Goal: Task Accomplishment & Management: Complete application form

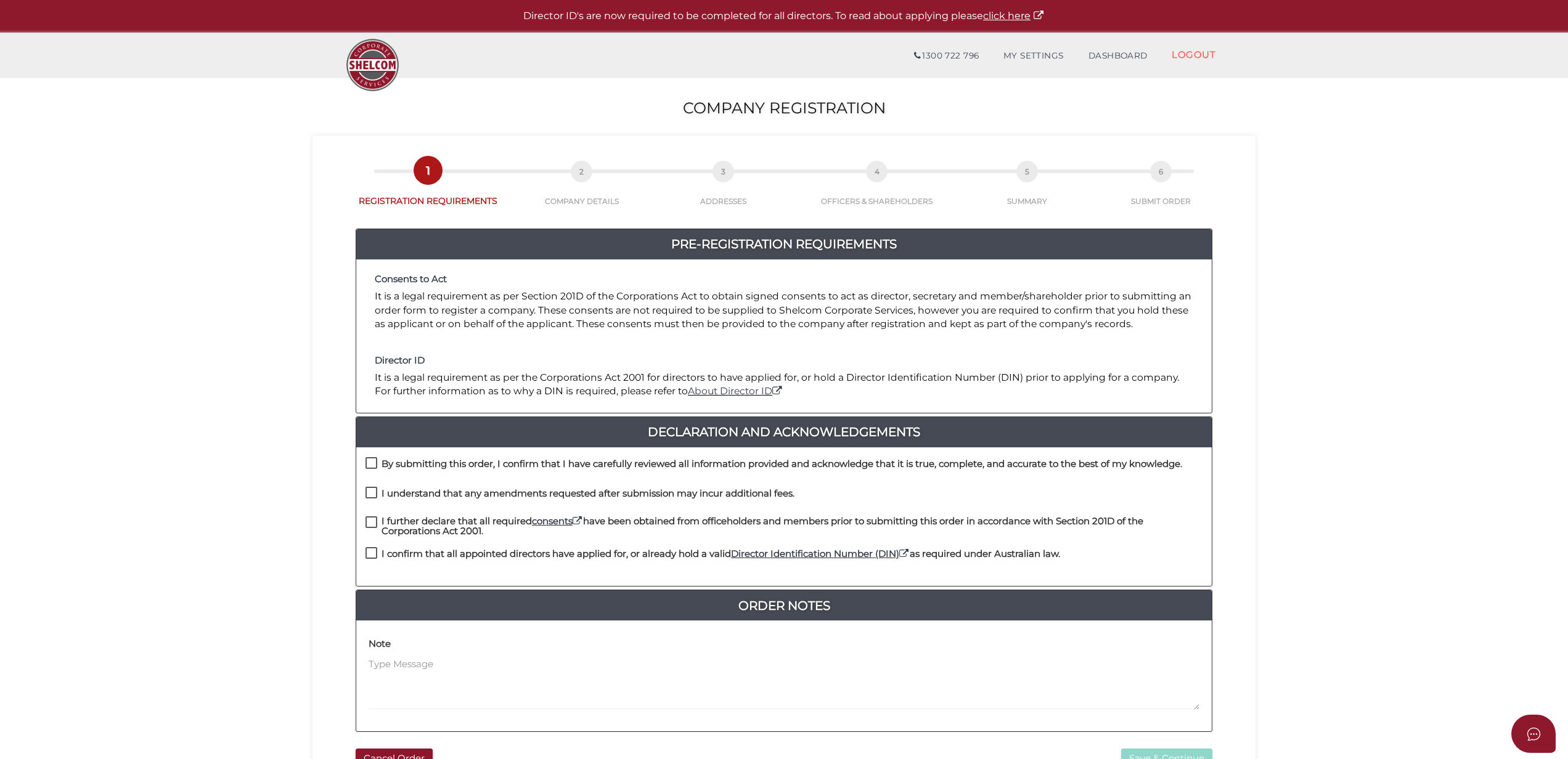
click at [449, 449] on div "By submitting this order, I confirm that I have carefully reviewed all informat…" at bounding box center [784, 517] width 856 height 139
click at [446, 454] on div "By submitting this order, I confirm that I have carefully reviewed all informat…" at bounding box center [784, 517] width 856 height 139
click at [441, 466] on h4 "By submitting this order, I confirm that I have carefully reviewed all informat…" at bounding box center [781, 464] width 800 height 11
checkbox input "true"
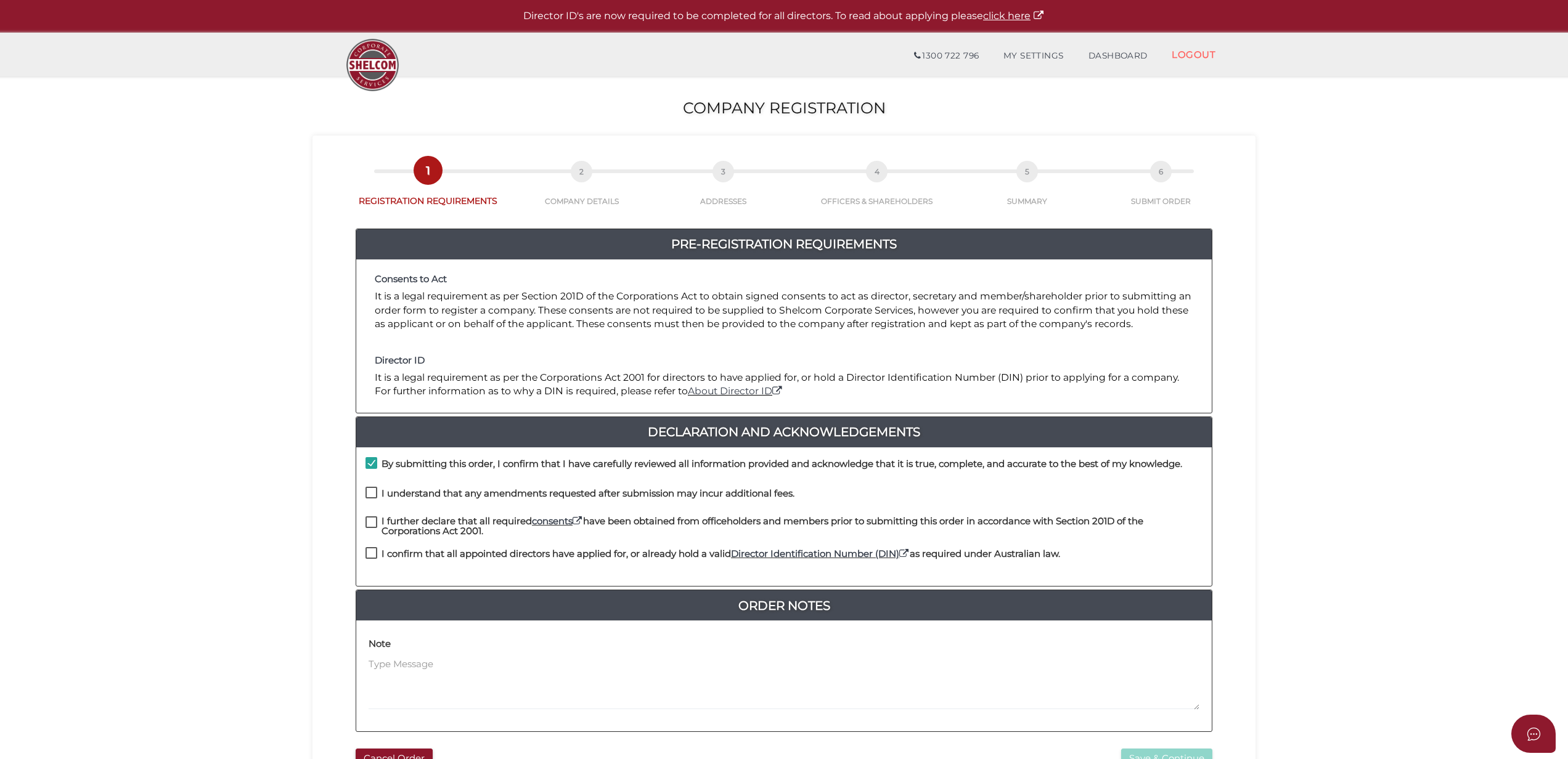
click at [429, 485] on div "By submitting this order, I confirm that I have carefully reviewed all informat…" at bounding box center [784, 472] width 856 height 30
click at [431, 496] on h4 "I understand that any amendments requested after submission may incur additiona…" at bounding box center [588, 494] width 413 height 11
checkbox input "true"
click at [432, 531] on h4 "I further declare that all required consents have been obtained from officehold…" at bounding box center [792, 526] width 821 height 20
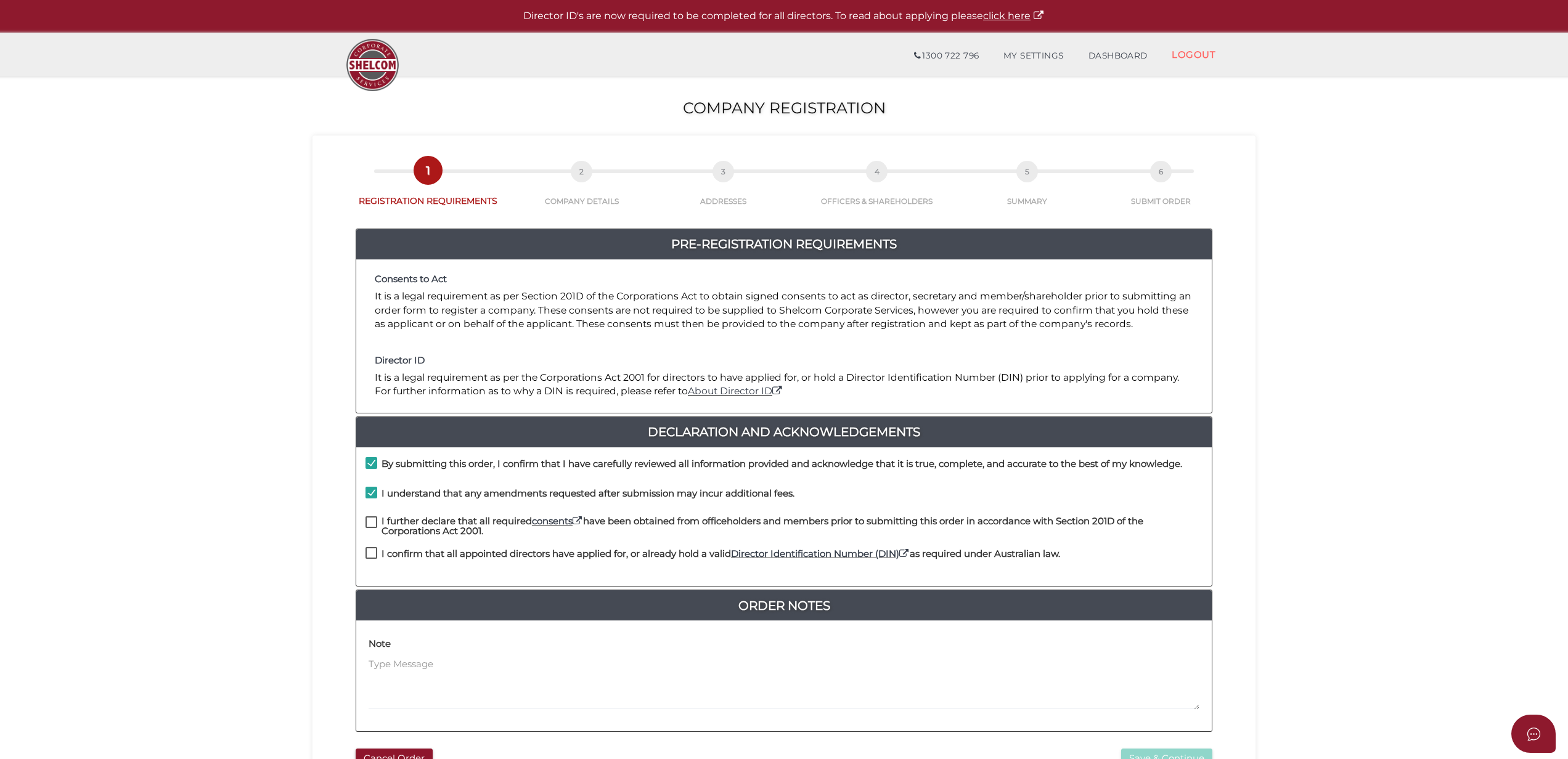
checkbox input "true"
click at [435, 552] on h4 "I confirm that all appointed directors have applied for, or already hold a vali…" at bounding box center [721, 554] width 679 height 11
checkbox input "true"
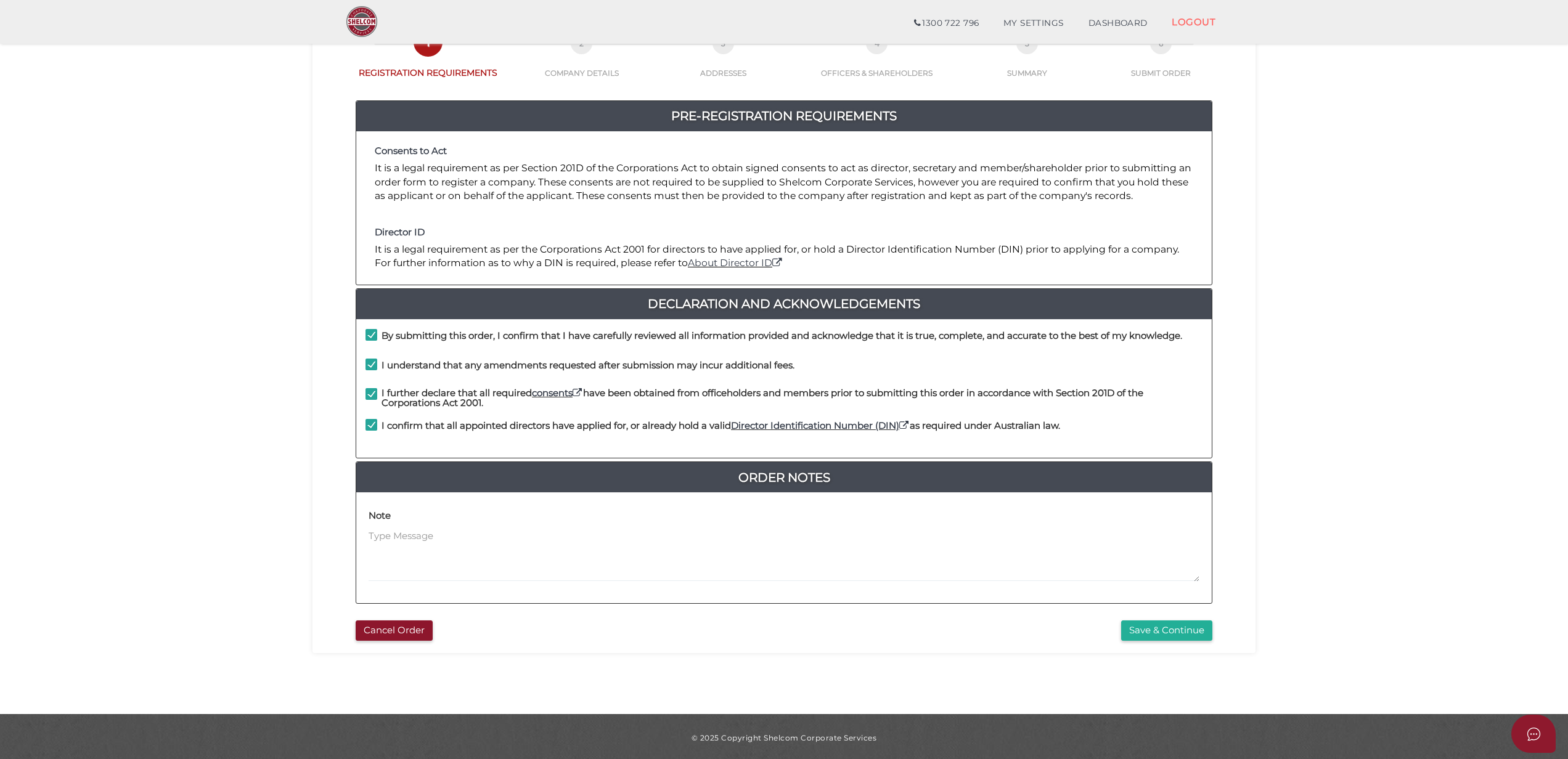
scroll to position [87, 0]
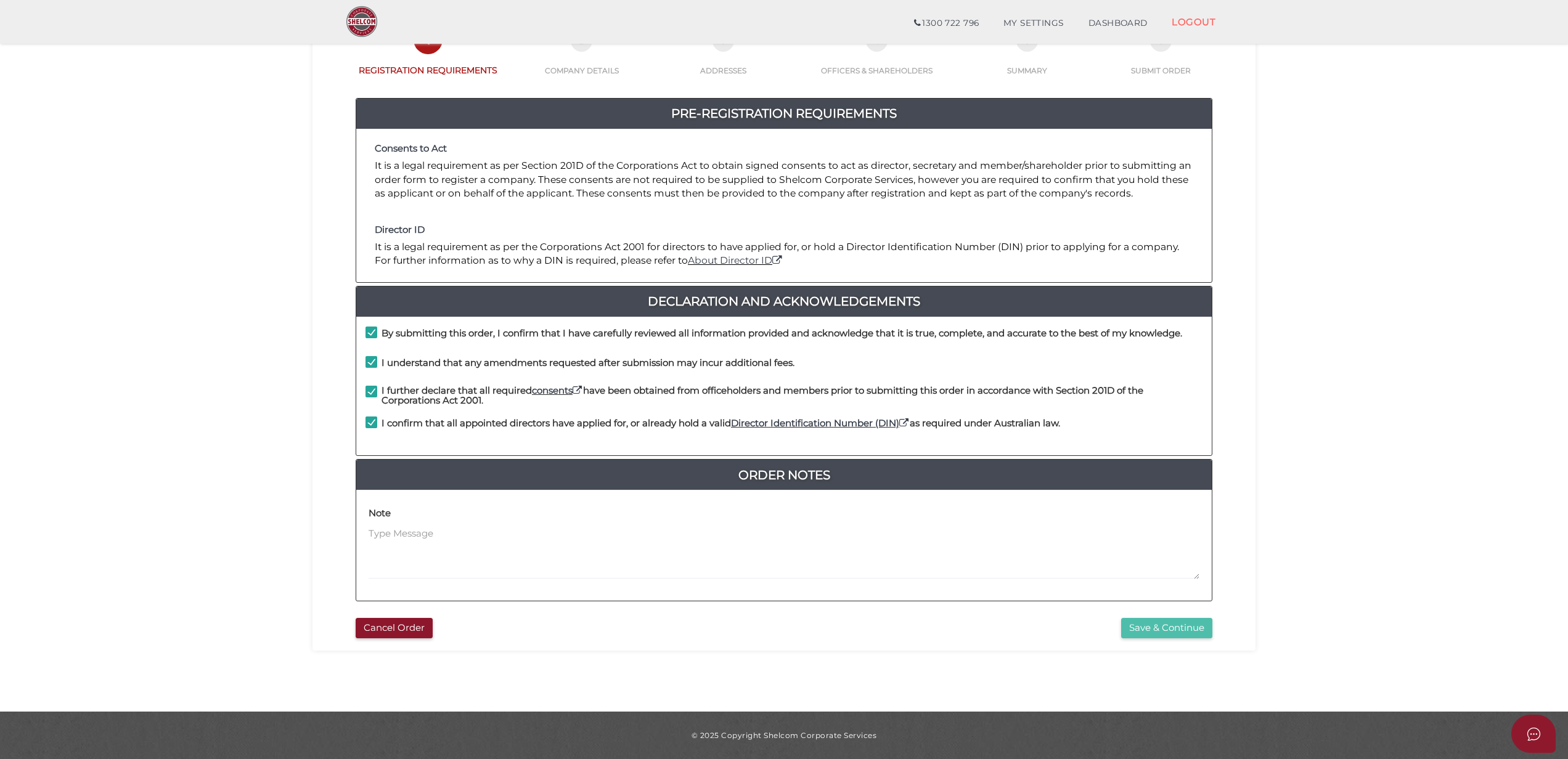
click at [1141, 632] on button "Save & Continue" at bounding box center [1166, 628] width 91 height 20
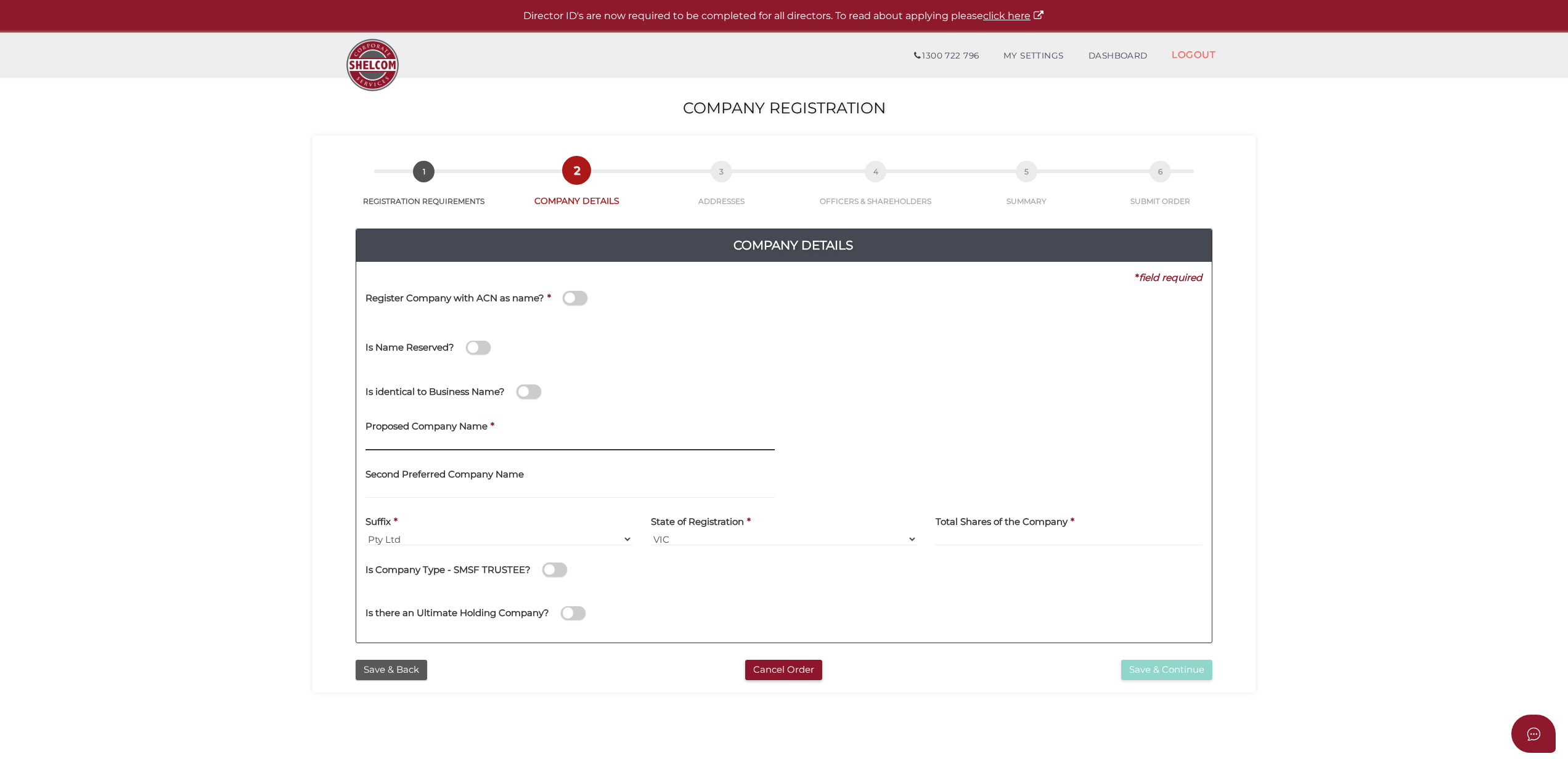
click at [557, 445] on input "text" at bounding box center [570, 443] width 409 height 14
paste input "Sylvan Investment Holding Pty Ltd"
drag, startPoint x: 555, startPoint y: 435, endPoint x: 546, endPoint y: 437, distance: 9.2
click at [553, 435] on div "Proposed Company Name * Sylvan Investment Holding Pty Ltd Please remove Suffix …" at bounding box center [570, 431] width 409 height 39
drag, startPoint x: 543, startPoint y: 442, endPoint x: 491, endPoint y: 445, distance: 52.1
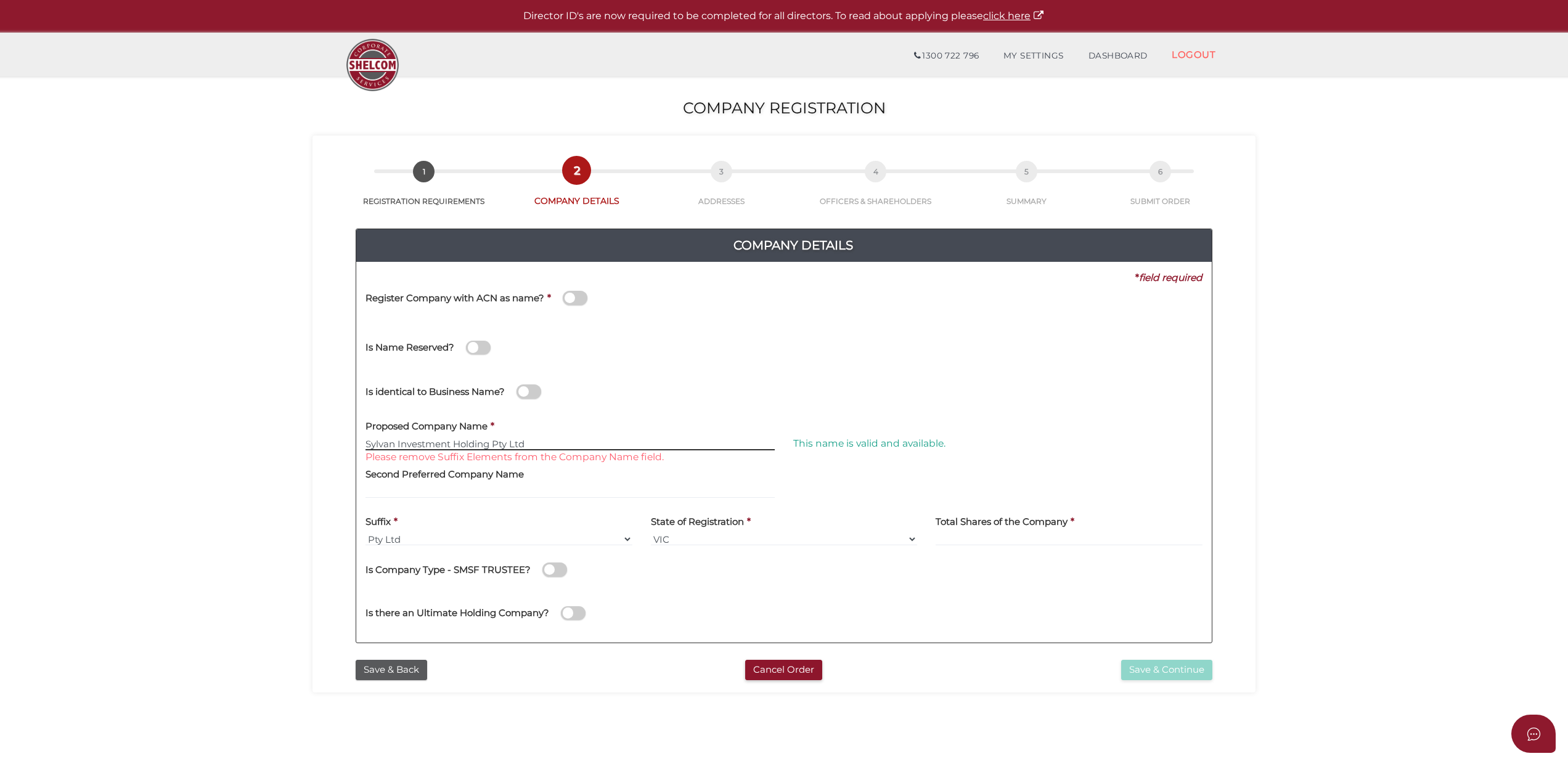
click at [491, 445] on input "Sylvan Investment Holding Pty Ltd" at bounding box center [570, 443] width 409 height 14
type input "Sylvan Investment Holding"
click at [880, 425] on div at bounding box center [998, 436] width 428 height 48
click at [683, 482] on div "Second Preferred Company Name" at bounding box center [570, 479] width 409 height 39
click at [684, 488] on input "text" at bounding box center [570, 491] width 409 height 14
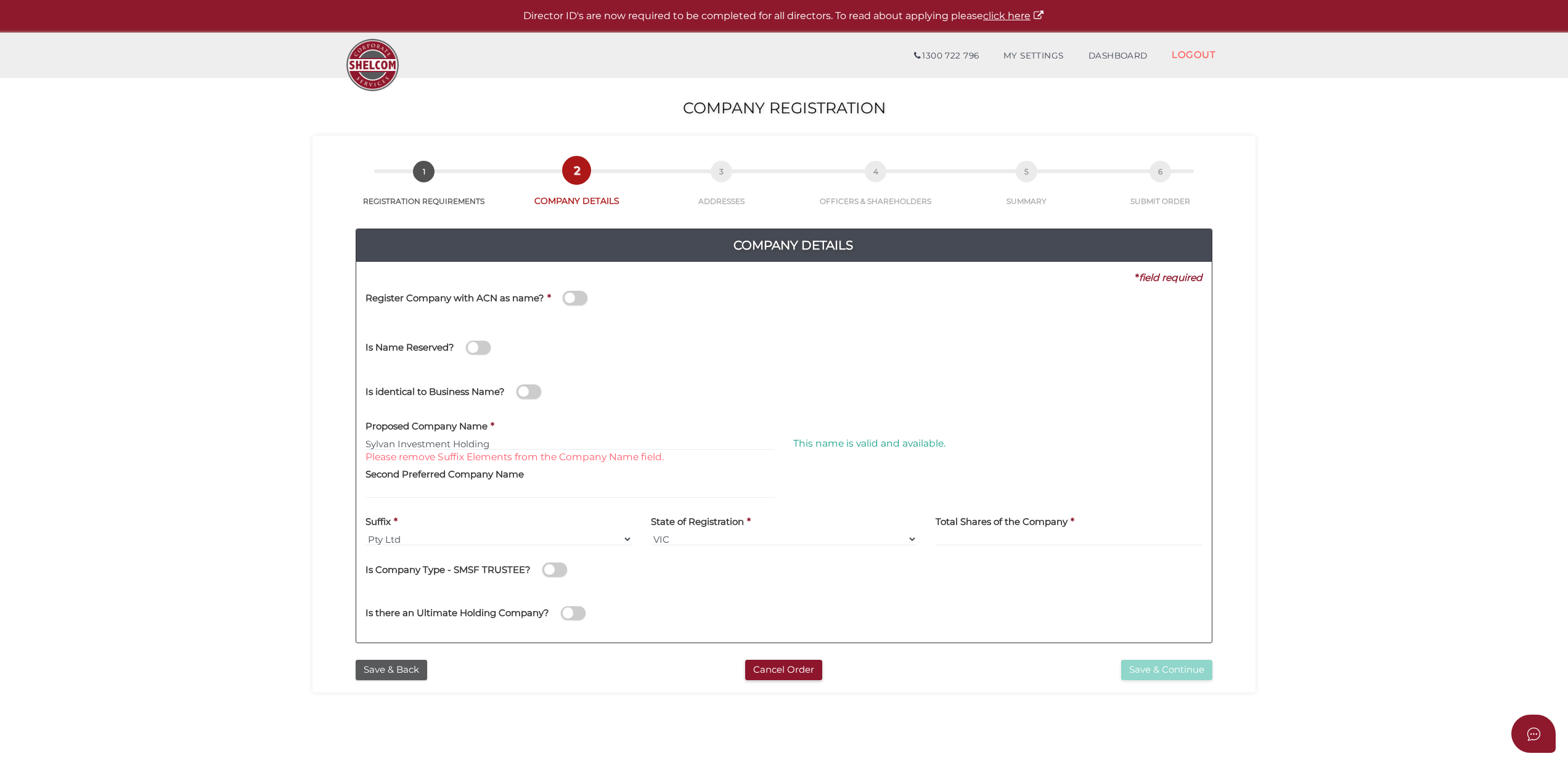
click at [590, 436] on div "Proposed Company Name * Sylvan Investment Holding Please remove Suffix Elements…" at bounding box center [570, 431] width 409 height 39
click at [590, 441] on input "Sylvan Investment Holding" at bounding box center [570, 443] width 409 height 14
click at [579, 491] on input "text" at bounding box center [570, 491] width 409 height 14
click at [493, 440] on input "Sylvan Investment Holding" at bounding box center [570, 443] width 409 height 14
click at [956, 533] on input at bounding box center [1069, 539] width 267 height 14
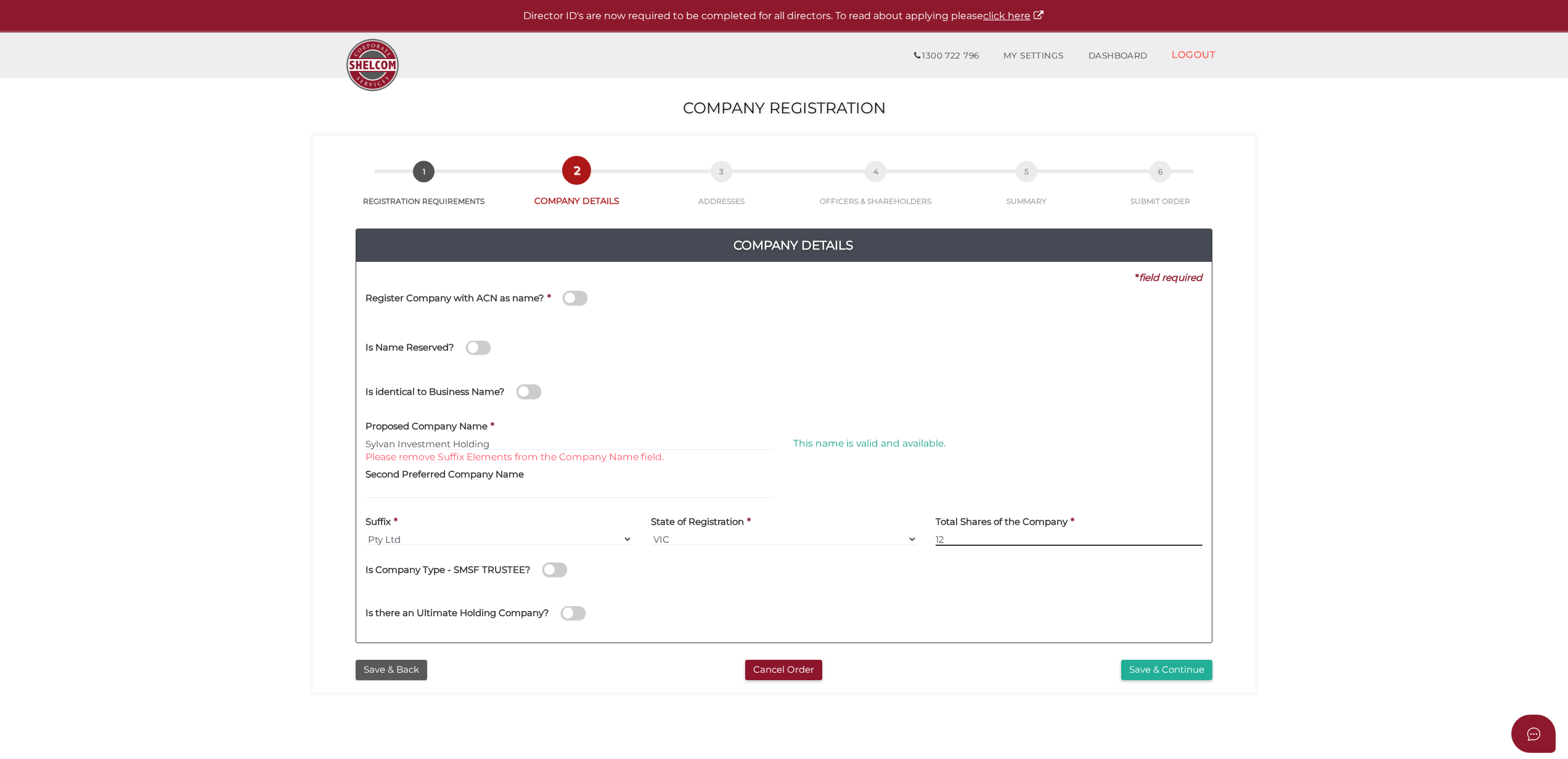
type input "12"
click at [1100, 428] on div "This name is valid and available." at bounding box center [998, 436] width 428 height 48
click at [1167, 681] on div "cbb95ee0649bc7319b6d52868f35f030 1 REGISTRATION REQUIREMENTS 2 COMPANY DETAILS …" at bounding box center [784, 414] width 943 height 557
click at [1167, 669] on button "Save & Continue" at bounding box center [1166, 670] width 91 height 20
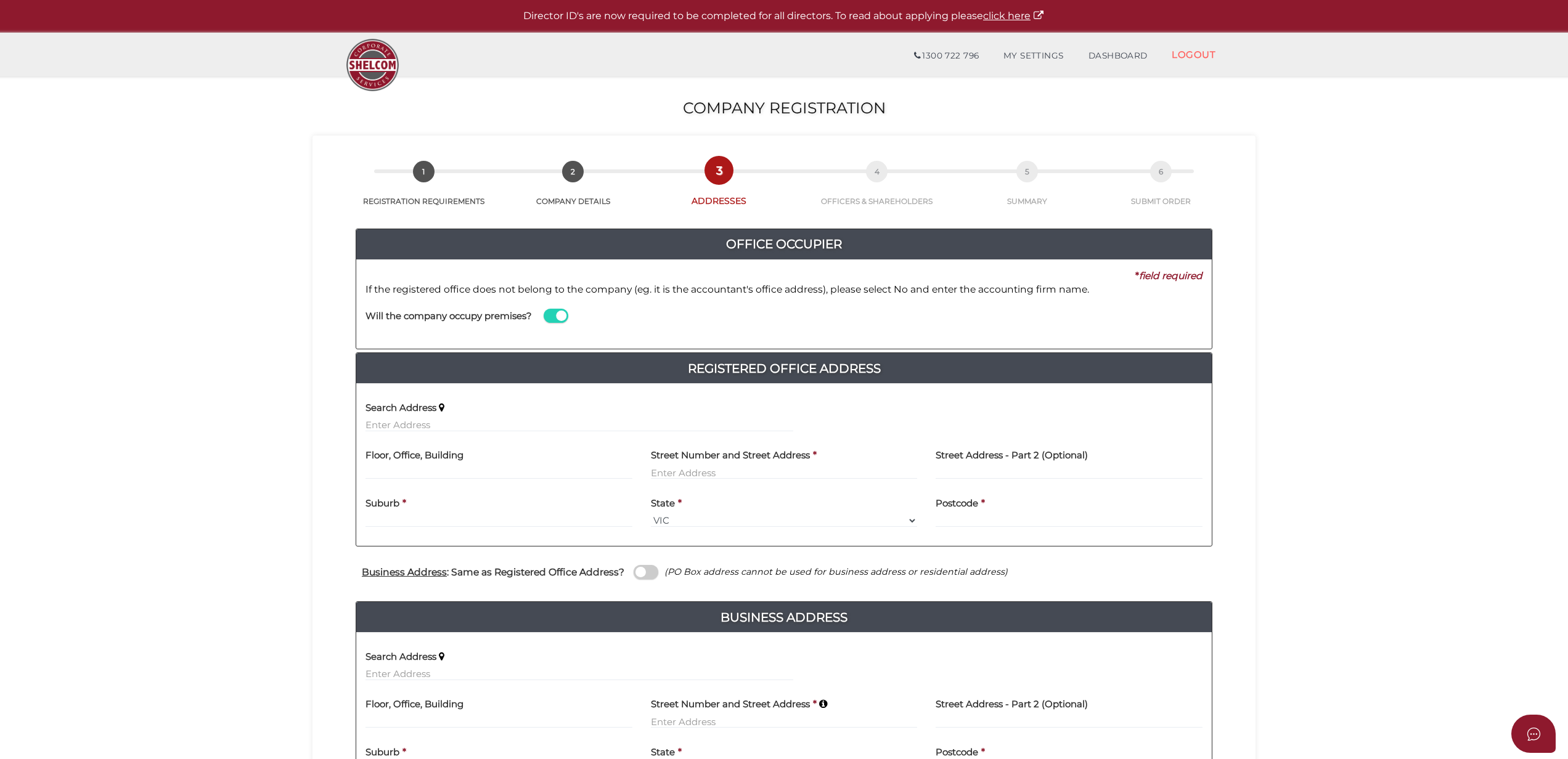
click at [549, 319] on span at bounding box center [555, 316] width 24 height 14
click at [0, 0] on input "checkbox" at bounding box center [0, 0] width 0 height 0
type input "SW Accountants & Advisors"
drag, startPoint x: 505, startPoint y: 418, endPoint x: 510, endPoint y: 409, distance: 10.3
click at [505, 416] on div "Search Address" at bounding box center [579, 412] width 428 height 39
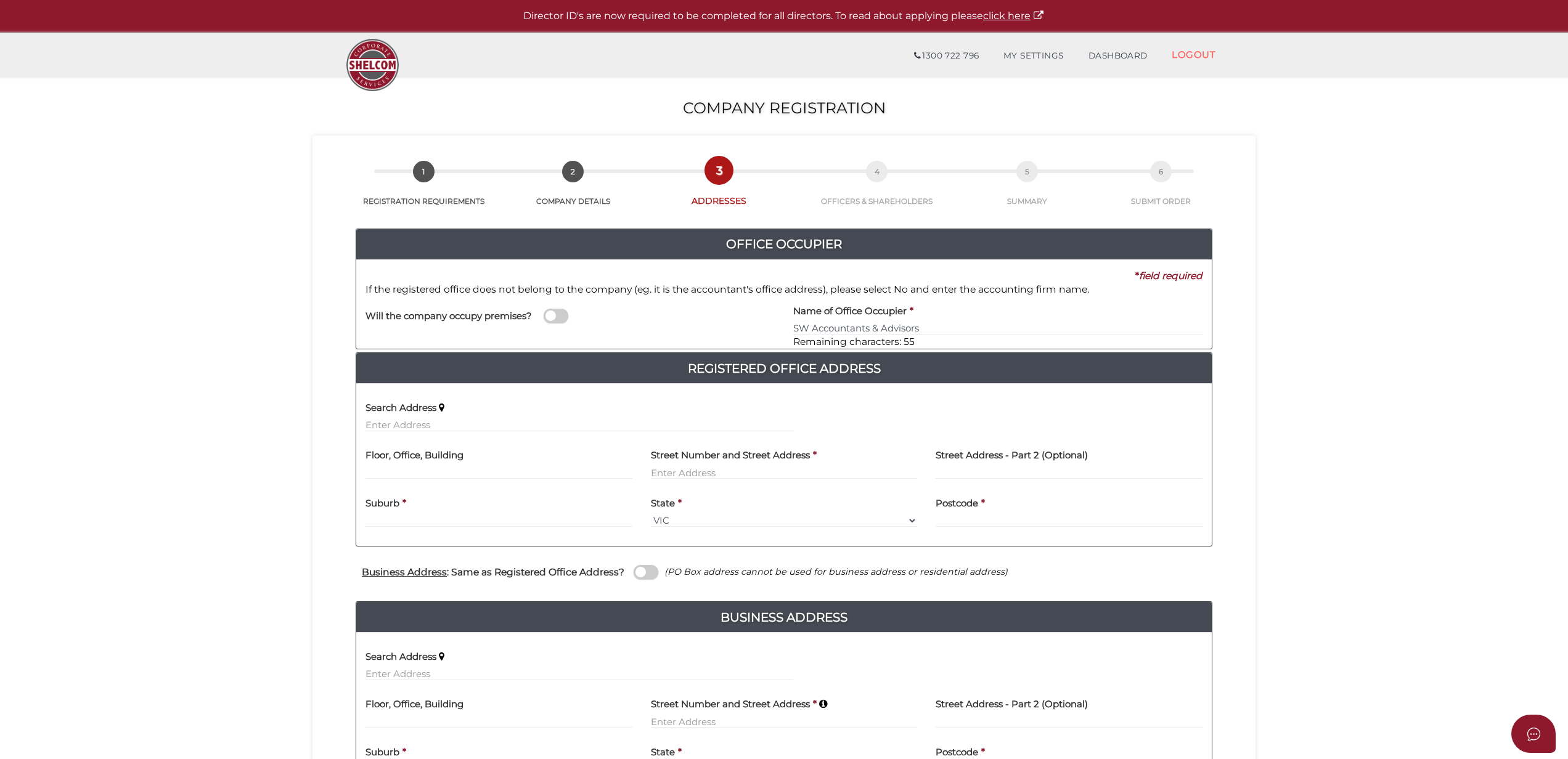
click at [511, 410] on div "Search Address" at bounding box center [579, 412] width 428 height 39
click at [504, 427] on input "text" at bounding box center [579, 425] width 428 height 14
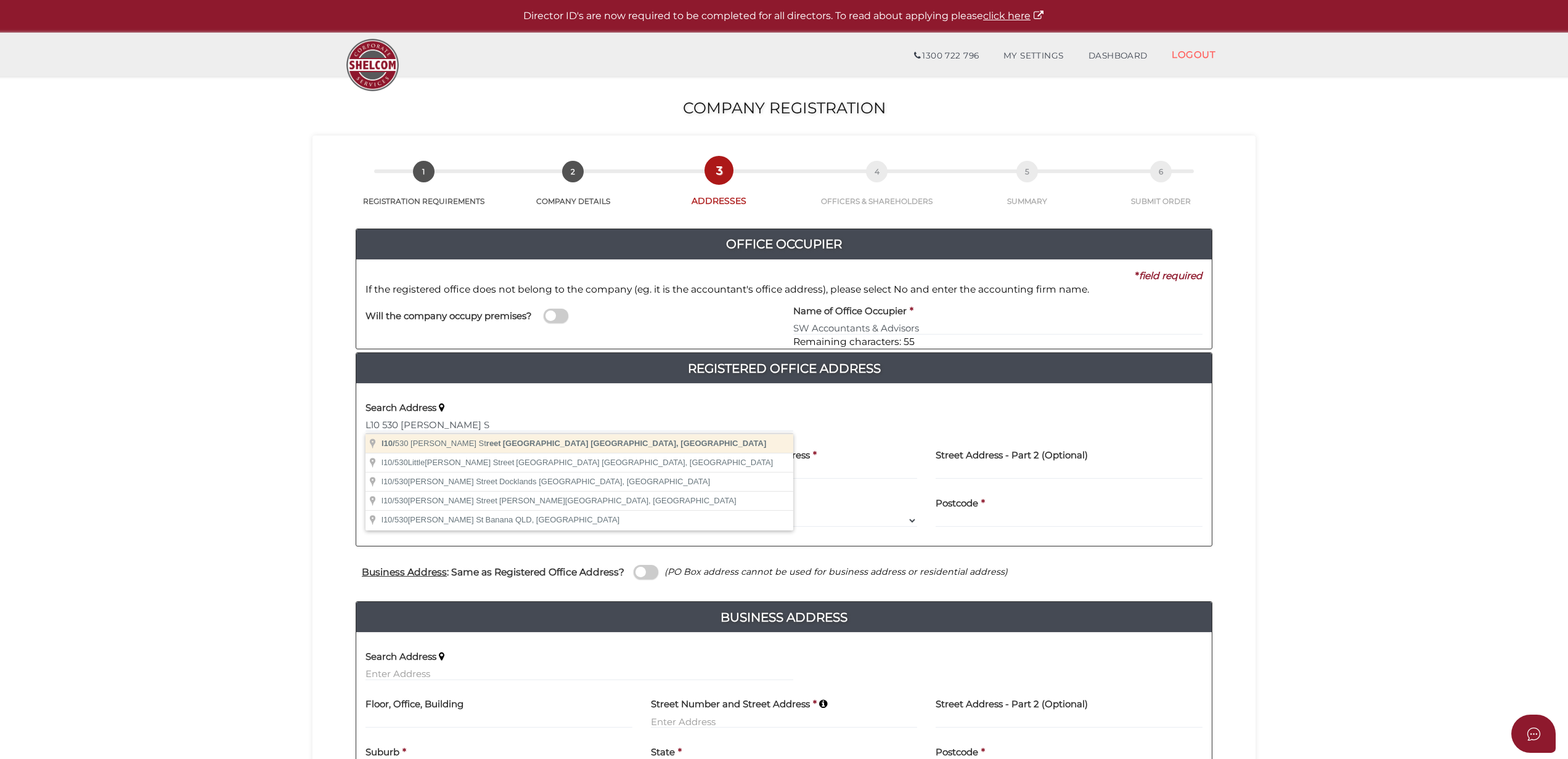
type input "l10/530 Collins Street, Melbourne VIC, Australia"
type input "l10"
type input "[STREET_ADDRESS][PERSON_NAME]"
type input "[GEOGRAPHIC_DATA]"
select select "VIC"
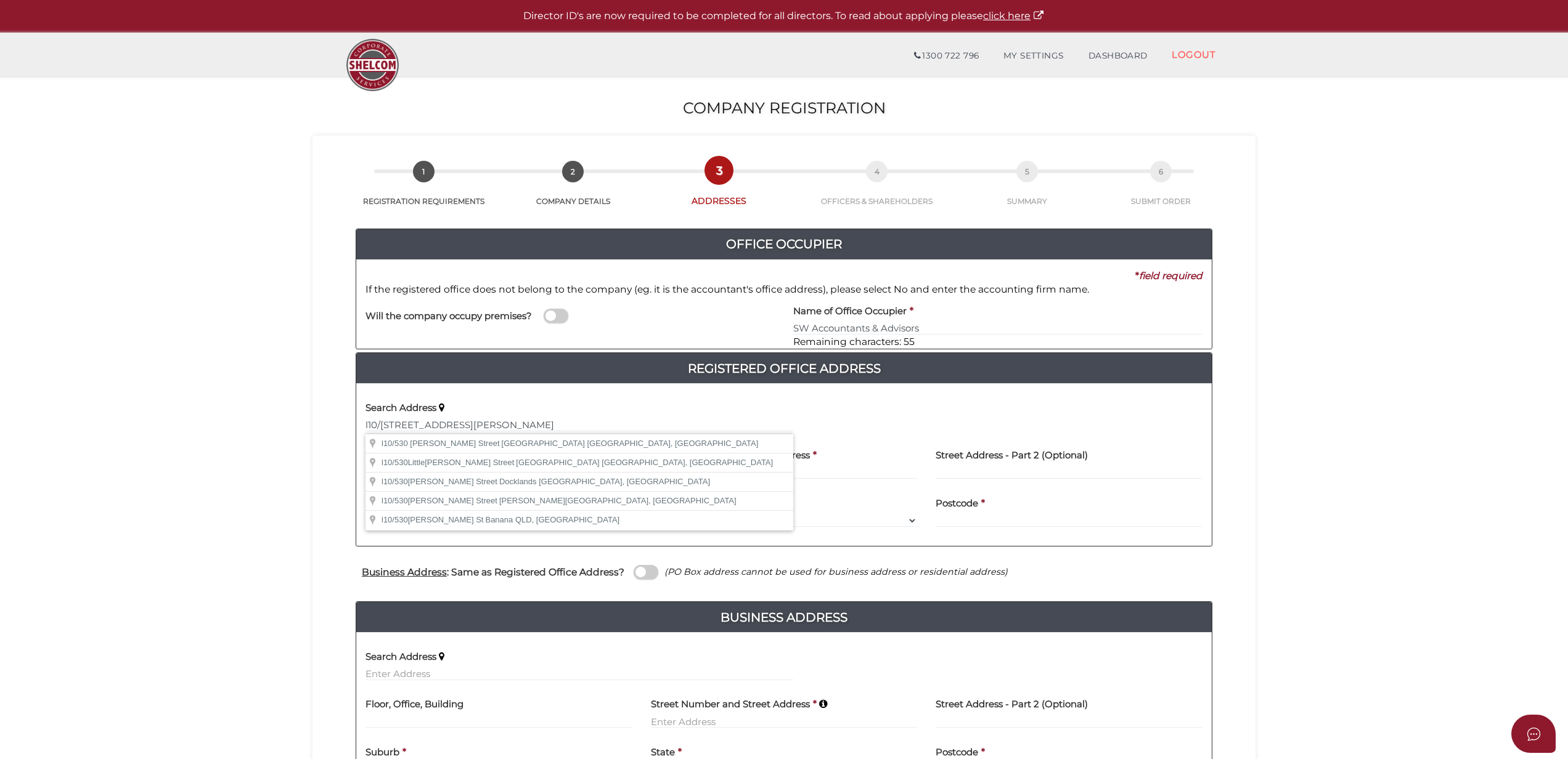
type input "3000"
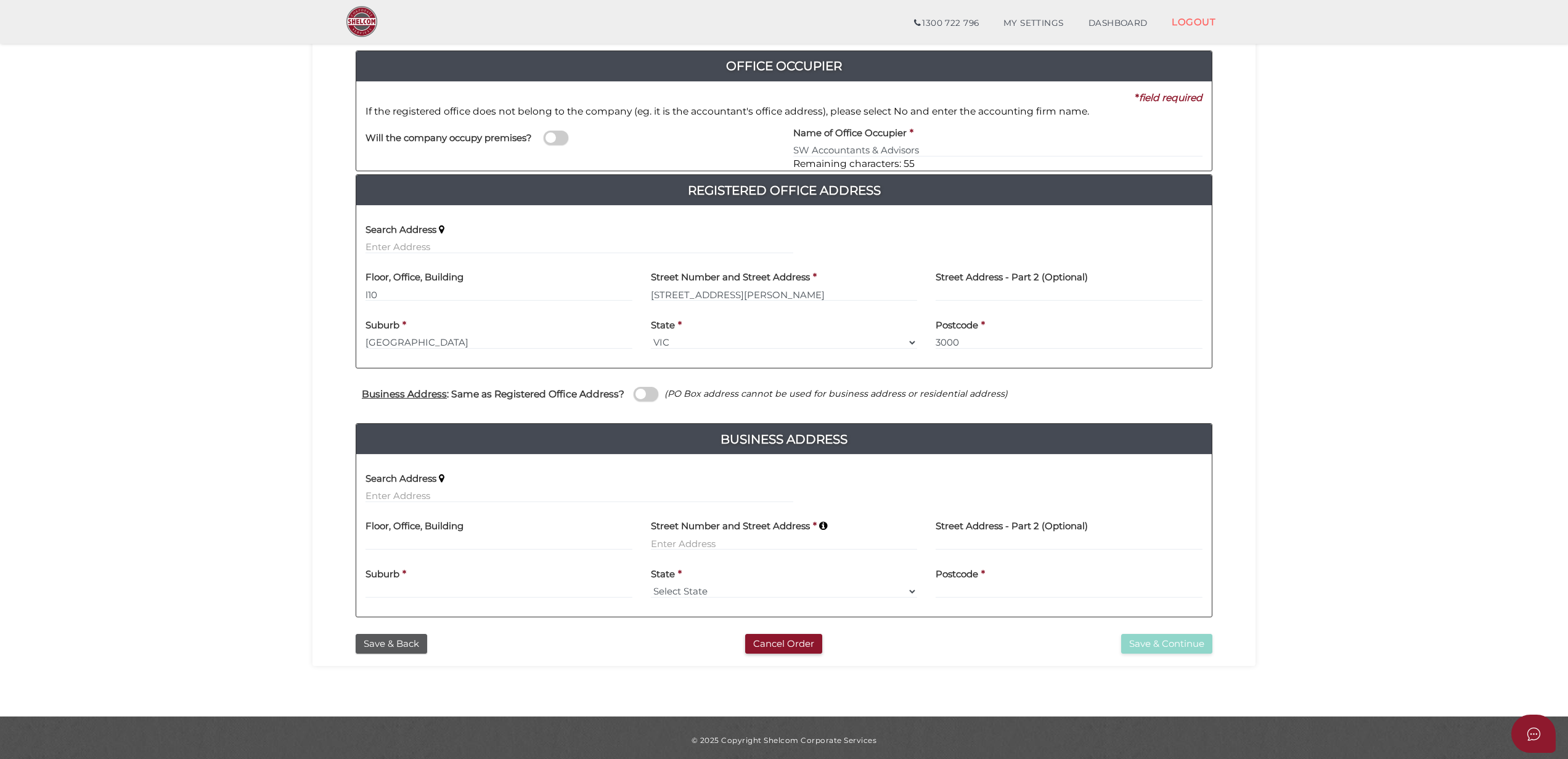
scroll to position [141, 0]
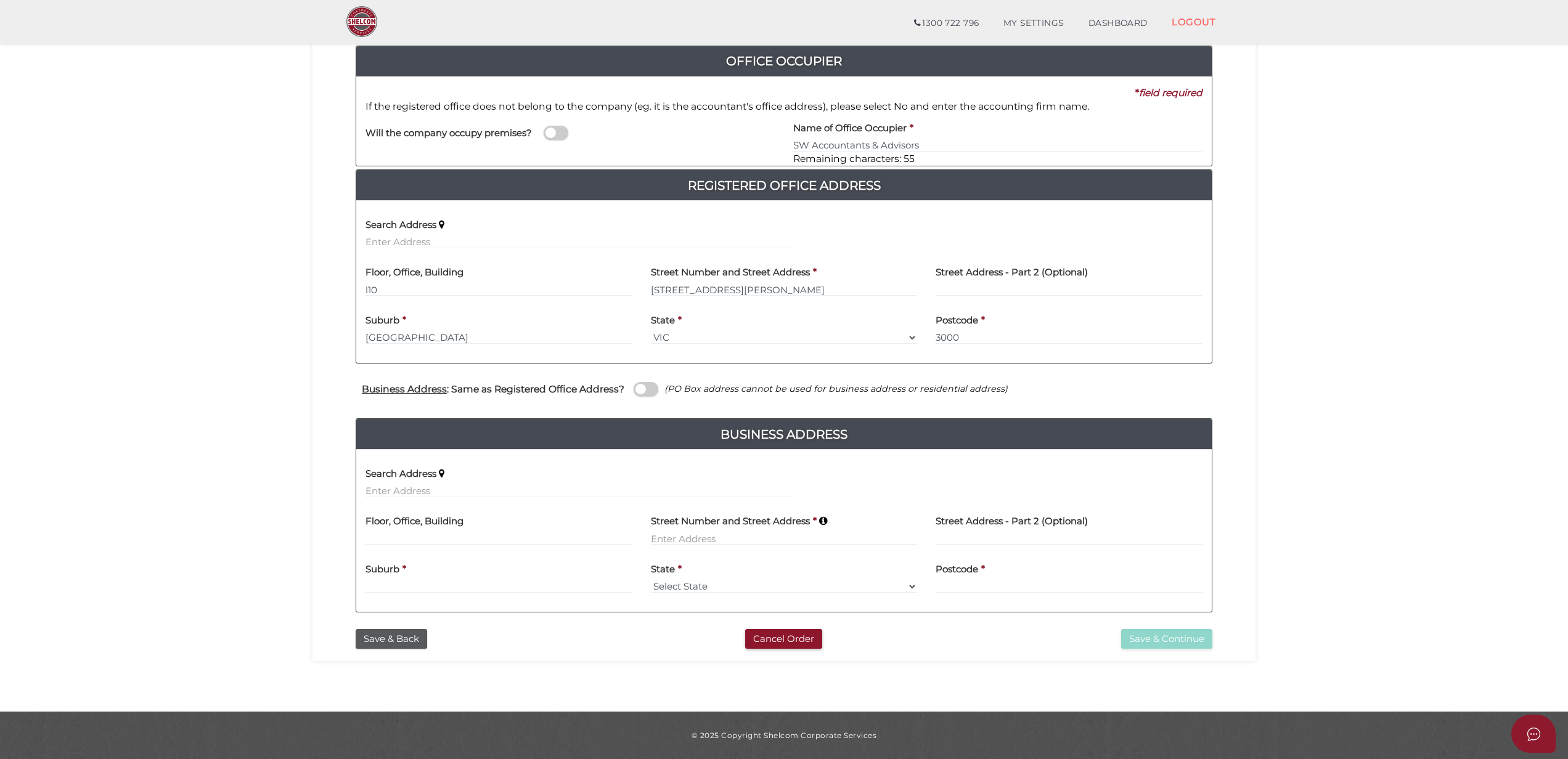
drag, startPoint x: 449, startPoint y: 481, endPoint x: 454, endPoint y: 474, distance: 8.6
click at [454, 474] on div "Search Address" at bounding box center [579, 478] width 428 height 39
click at [454, 478] on div "Search Address" at bounding box center [579, 478] width 428 height 39
click at [454, 487] on input "text" at bounding box center [579, 491] width 428 height 14
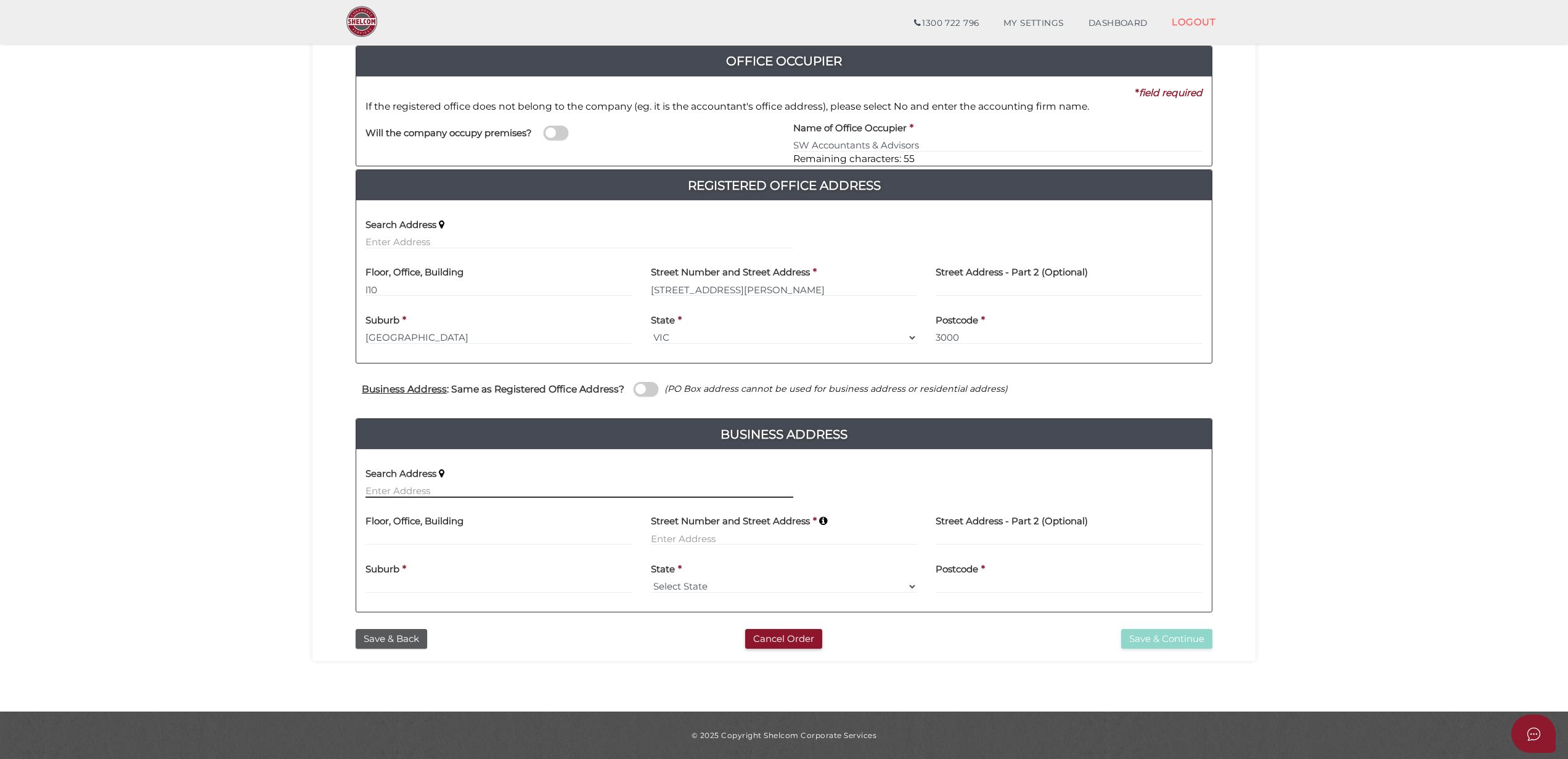
paste input "Unit 4204, 35 Queens Bridge Street, Southbank VIC 3006"
type input "unit 4204/35 Queens Bridge Street, Southbank VIC 3006, Australia"
type input "unit 4204"
type input "35 Queens Bridge Street"
type input "Southbank"
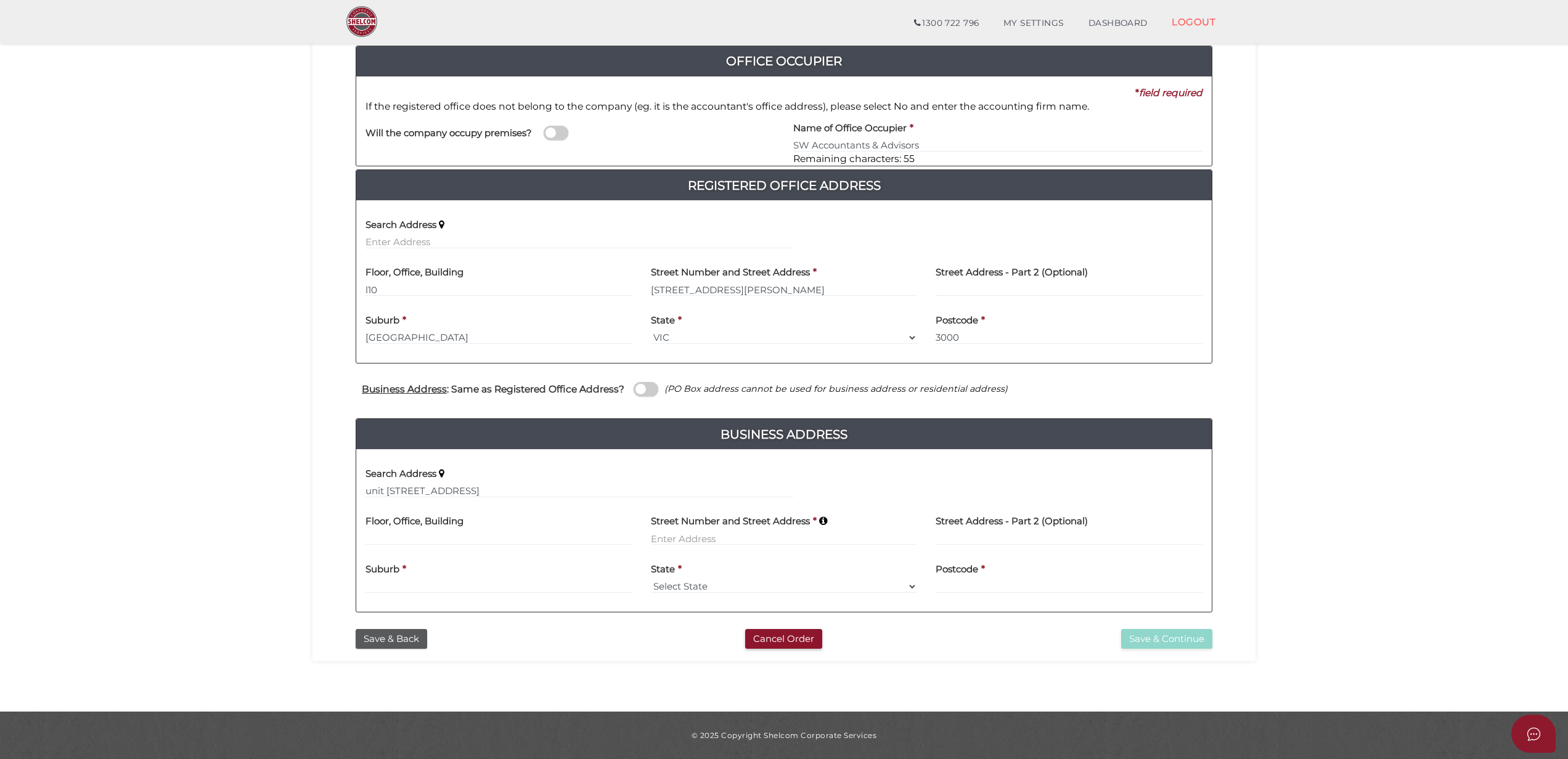
select select "VIC"
type input "3006"
click at [1171, 637] on button "Save & Continue" at bounding box center [1166, 639] width 91 height 20
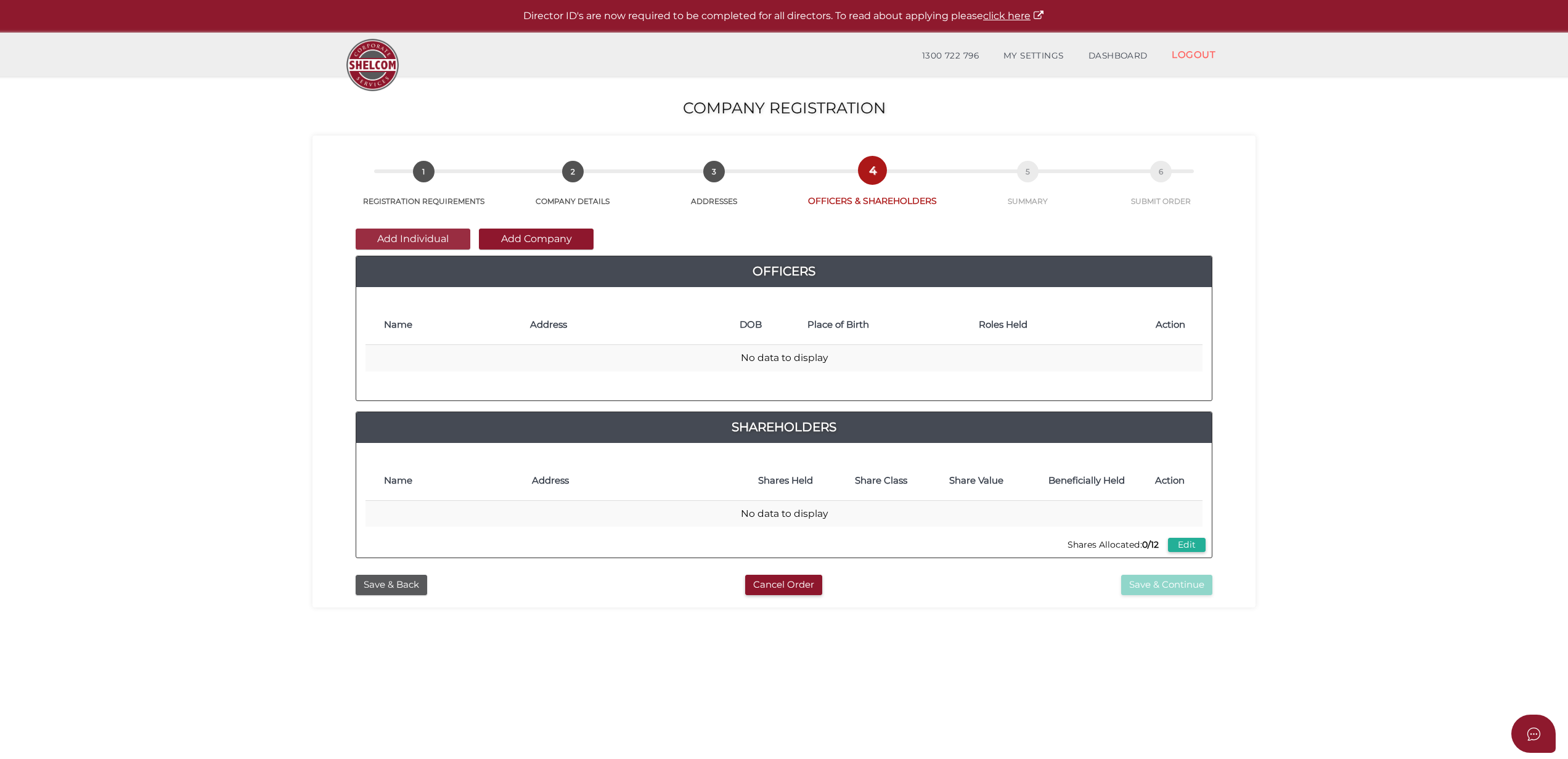
click at [455, 239] on button "Add Individual" at bounding box center [413, 239] width 114 height 21
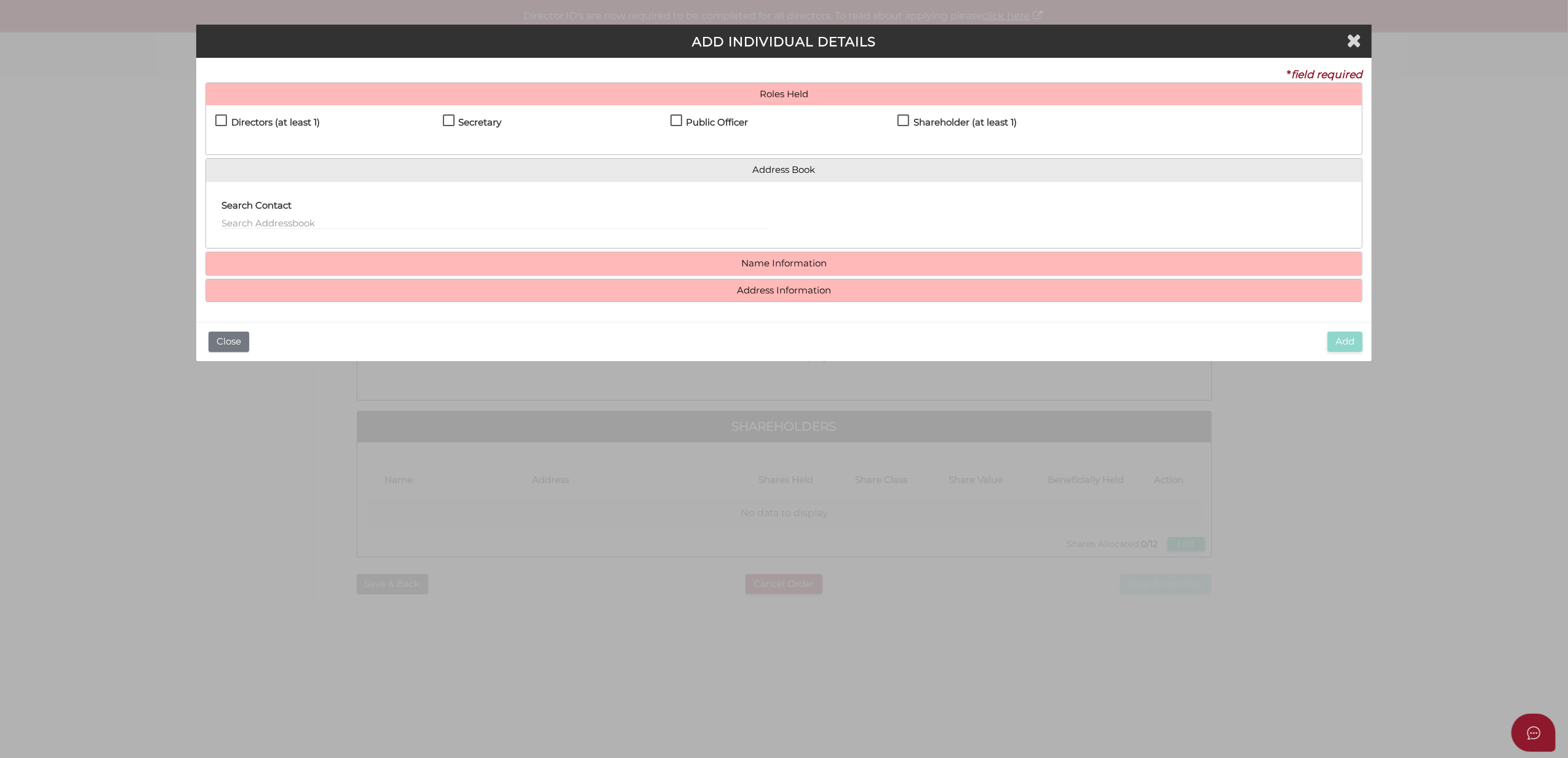
click at [294, 127] on label "Directors (at least 1)" at bounding box center [267, 125] width 104 height 15
checkbox input "true"
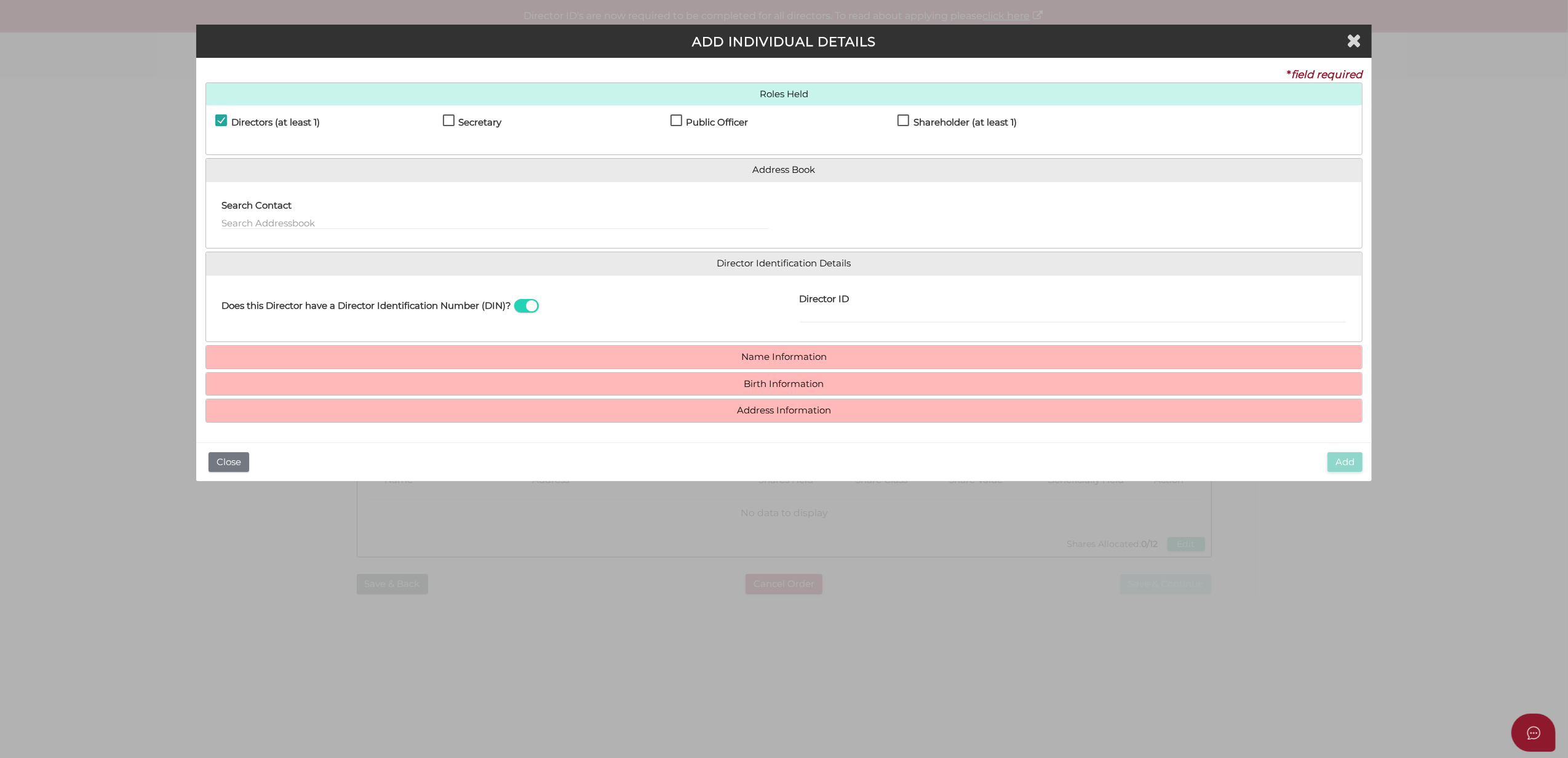
click at [461, 122] on h4 "Secretary" at bounding box center [481, 123] width 43 height 11
checkbox input "true"
drag, startPoint x: 724, startPoint y: 123, endPoint x: 746, endPoint y: 123, distance: 22.0
click at [746, 123] on h4 "Public Officer" at bounding box center [718, 123] width 62 height 11
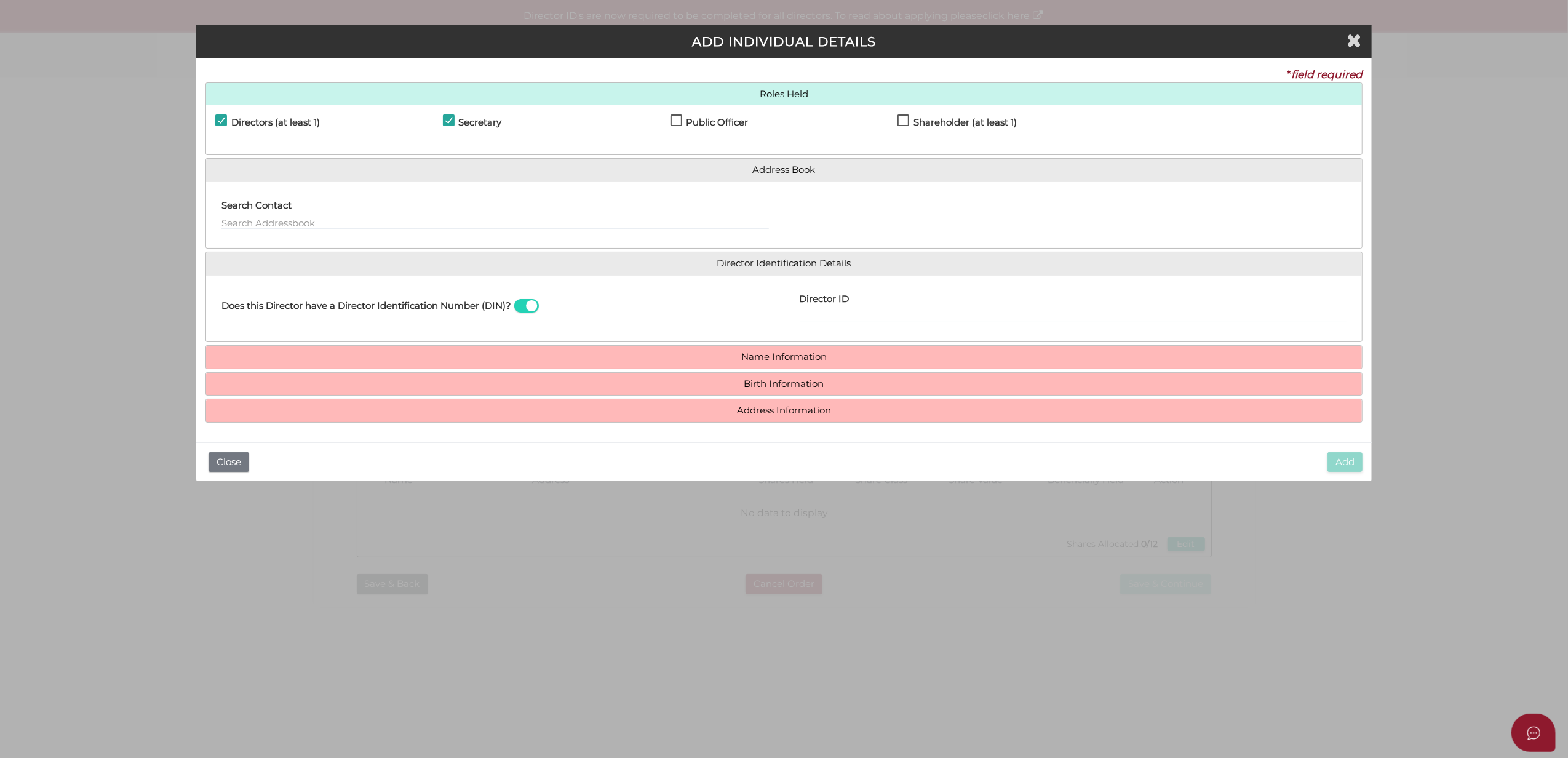
drag, startPoint x: 746, startPoint y: 123, endPoint x: 918, endPoint y: 118, distance: 172.1
click at [918, 118] on h4 "Shareholder (at least 1)" at bounding box center [965, 123] width 103 height 11
checkbox input "true"
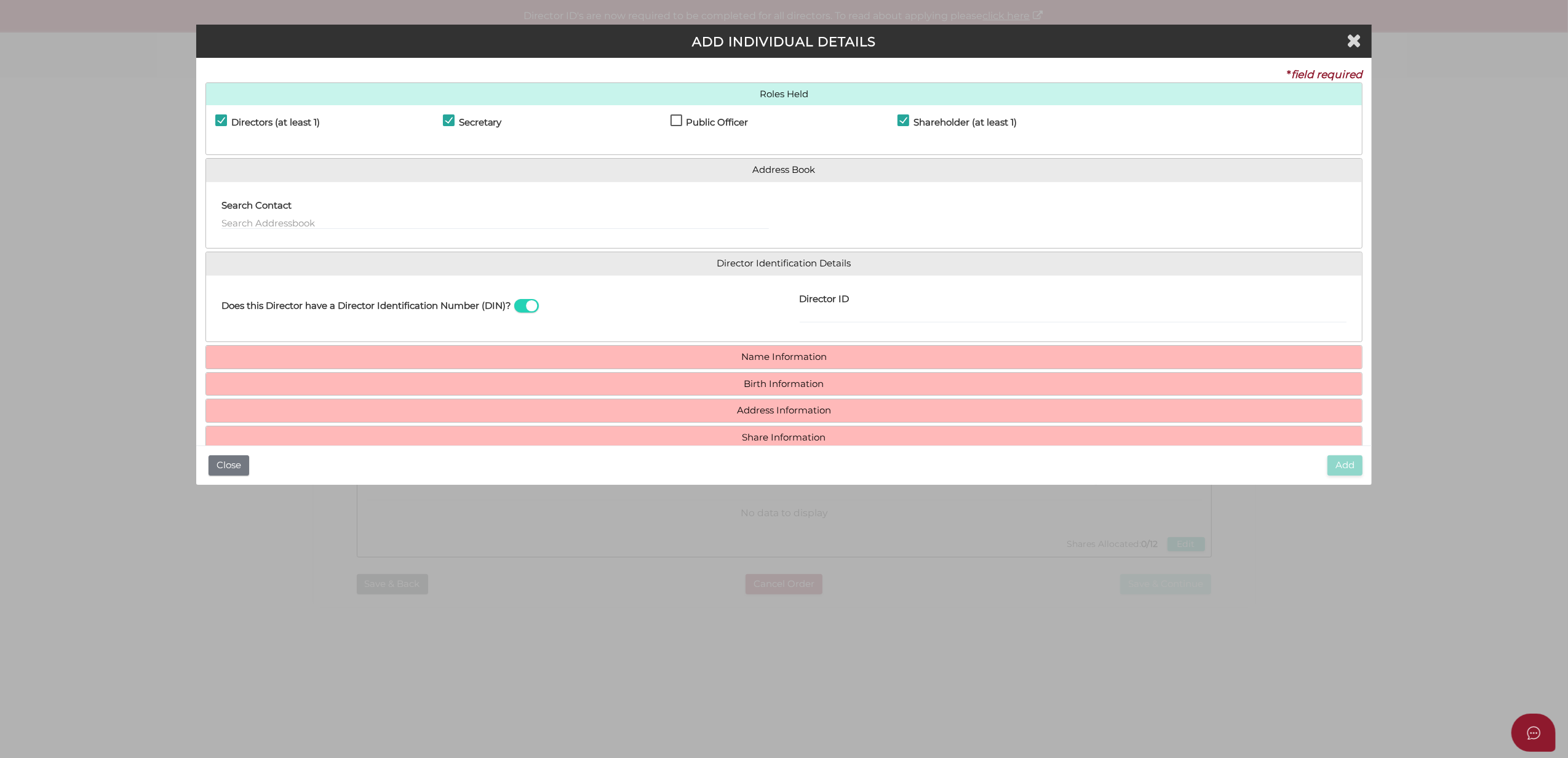
click at [714, 124] on h4 "Public Officer" at bounding box center [718, 123] width 62 height 11
checkbox input "true"
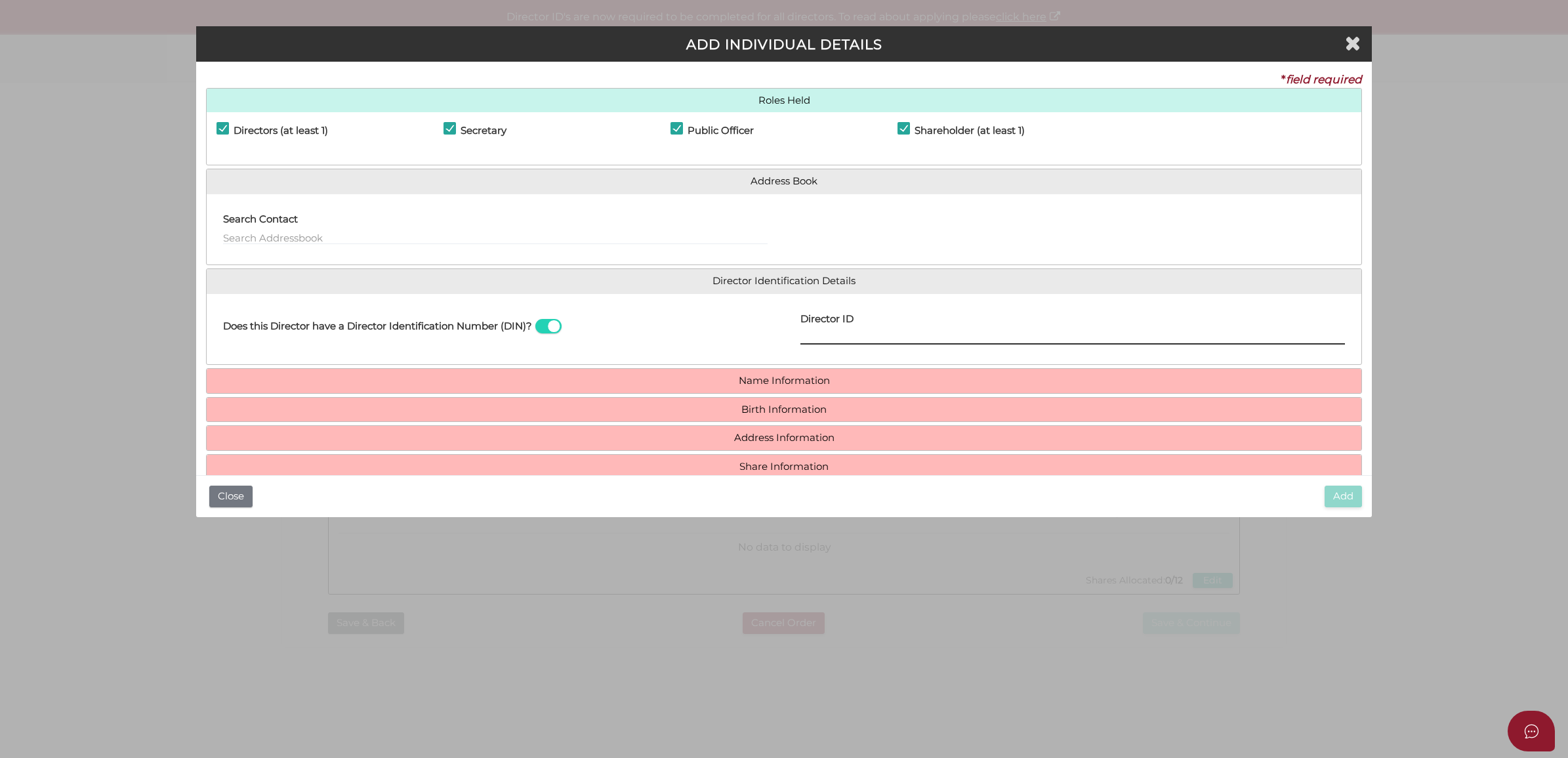
click at [810, 331] on input "Director ID" at bounding box center [1073, 337] width 545 height 15
paste input "036 03843 02308"
type input "036 03843 02308"
click at [907, 389] on h4 "Name Information" at bounding box center [784, 381] width 1156 height 25
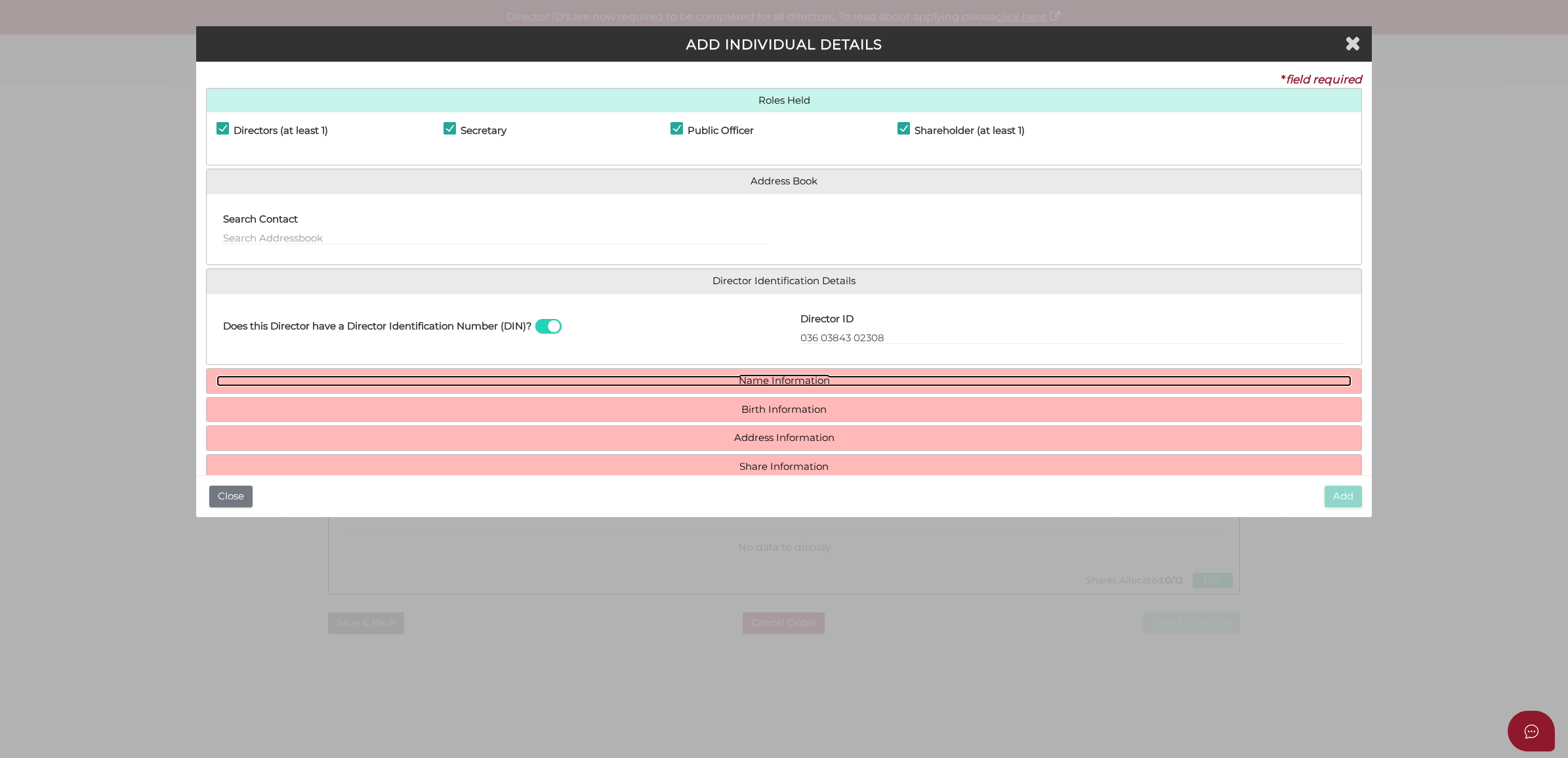
click at [776, 386] on link "Name Information" at bounding box center [784, 381] width 1136 height 11
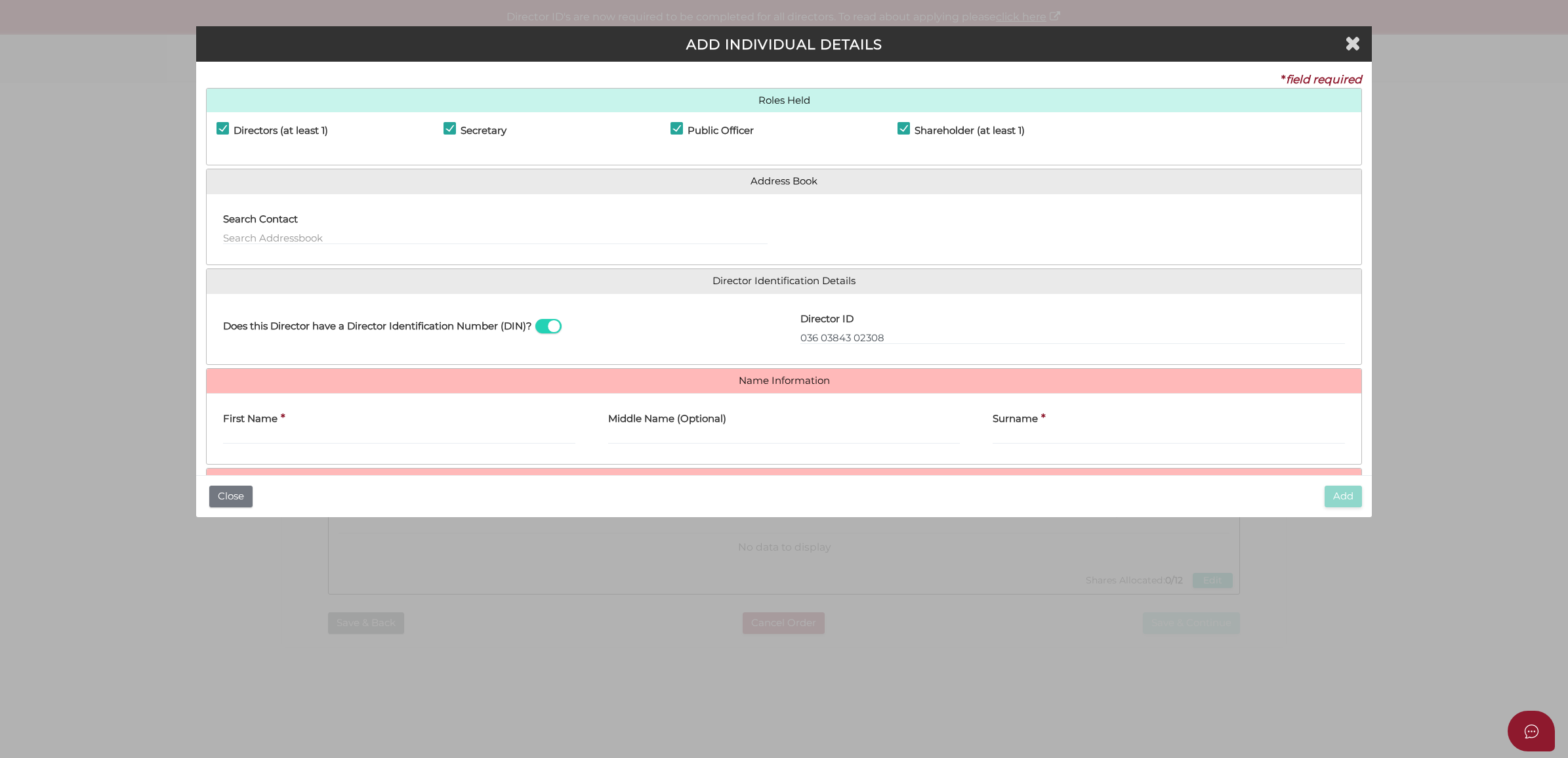
click at [279, 450] on div "First Name *" at bounding box center [399, 429] width 385 height 51
click at [283, 435] on input "First Name" at bounding box center [399, 437] width 352 height 15
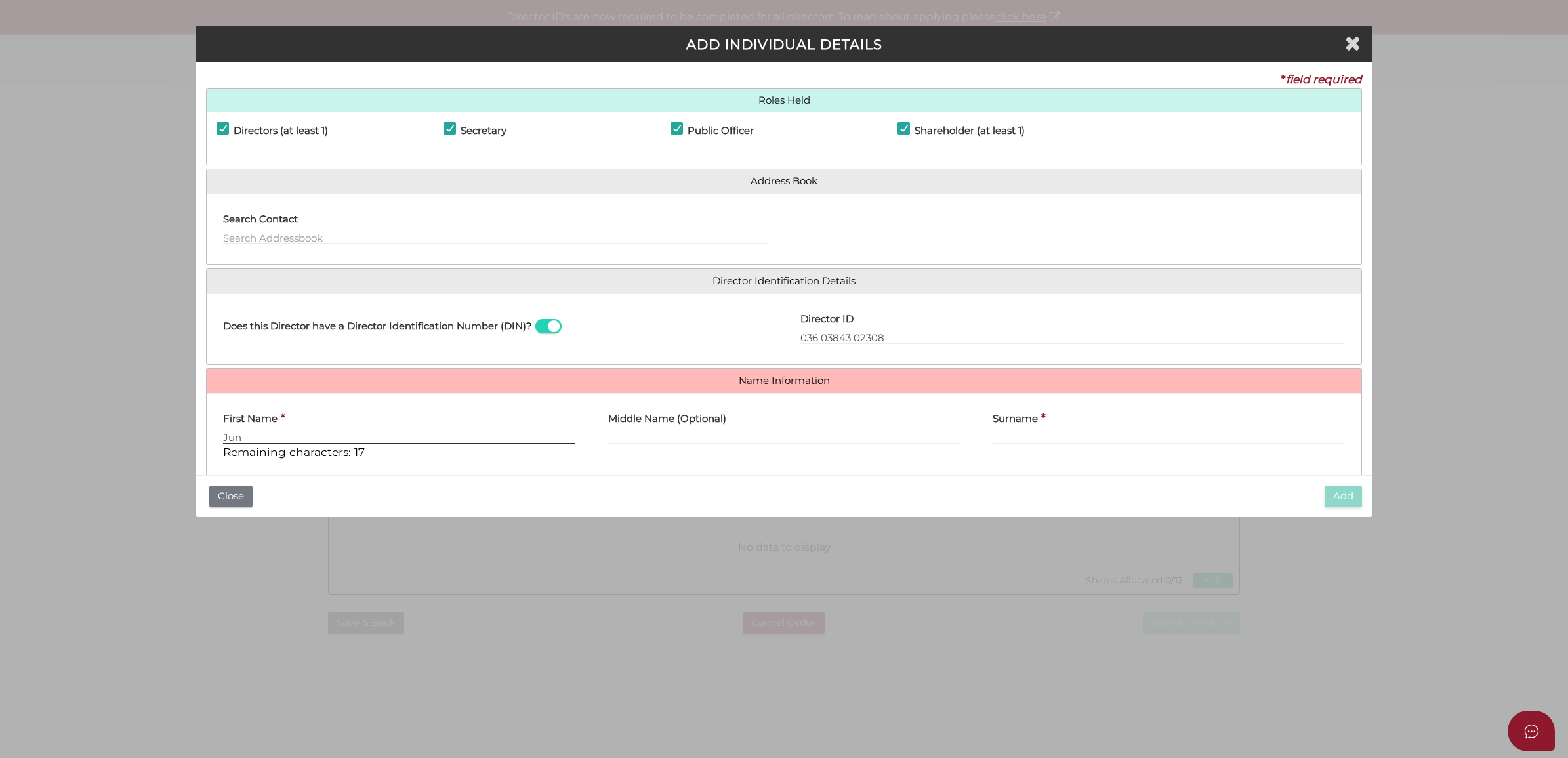
type input "Jun"
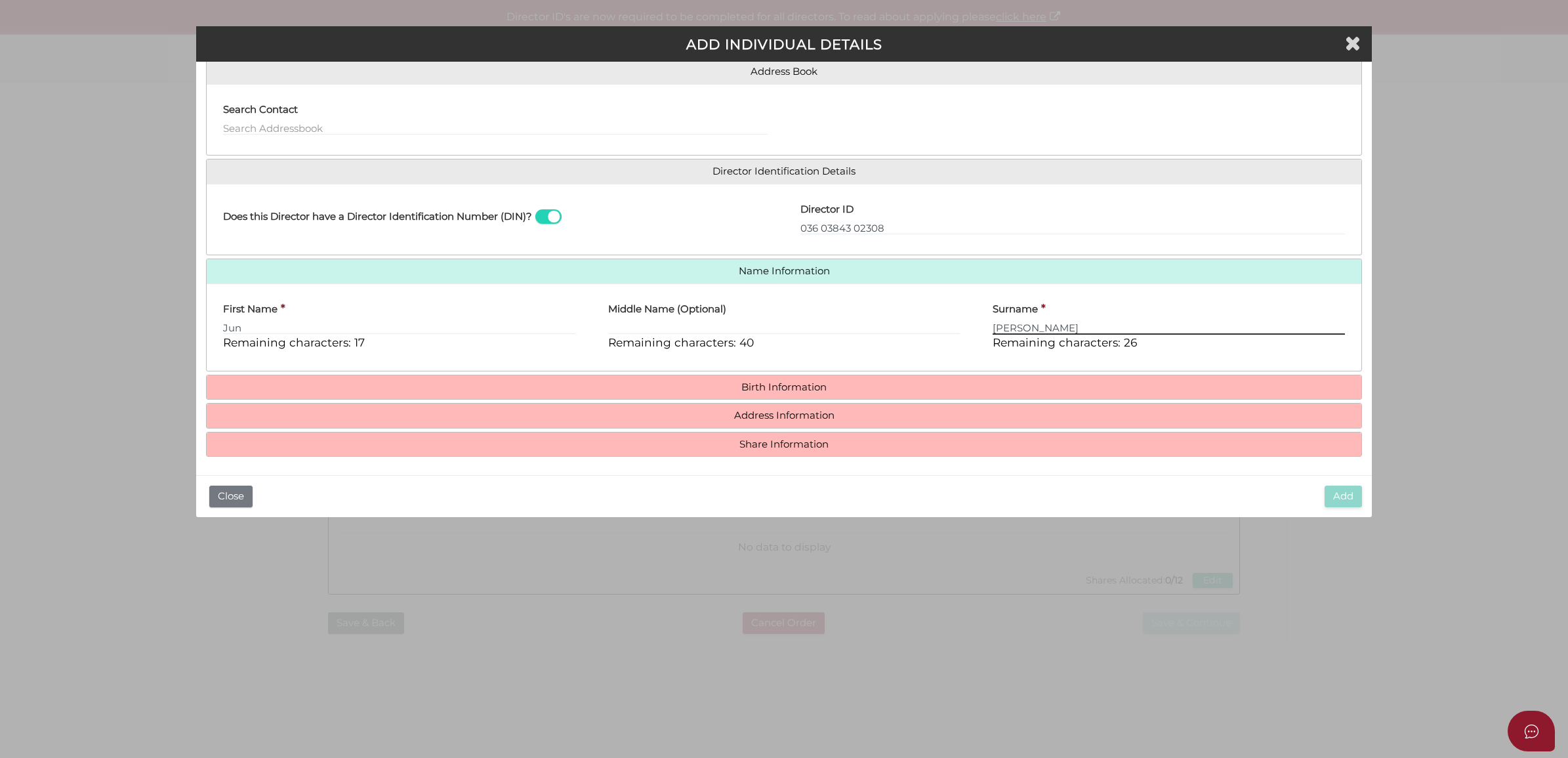
scroll to position [113, 0]
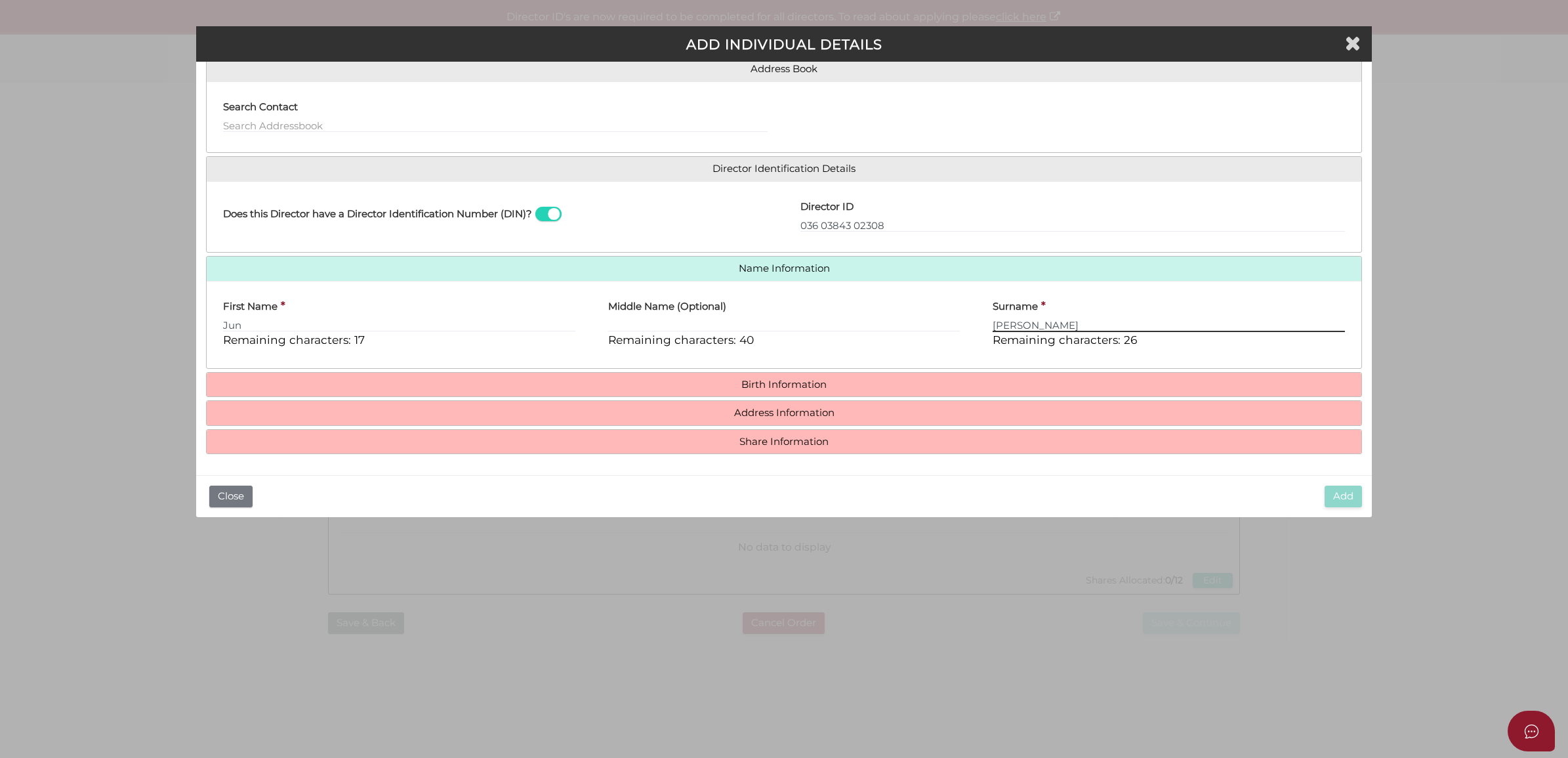
type input "Ying"
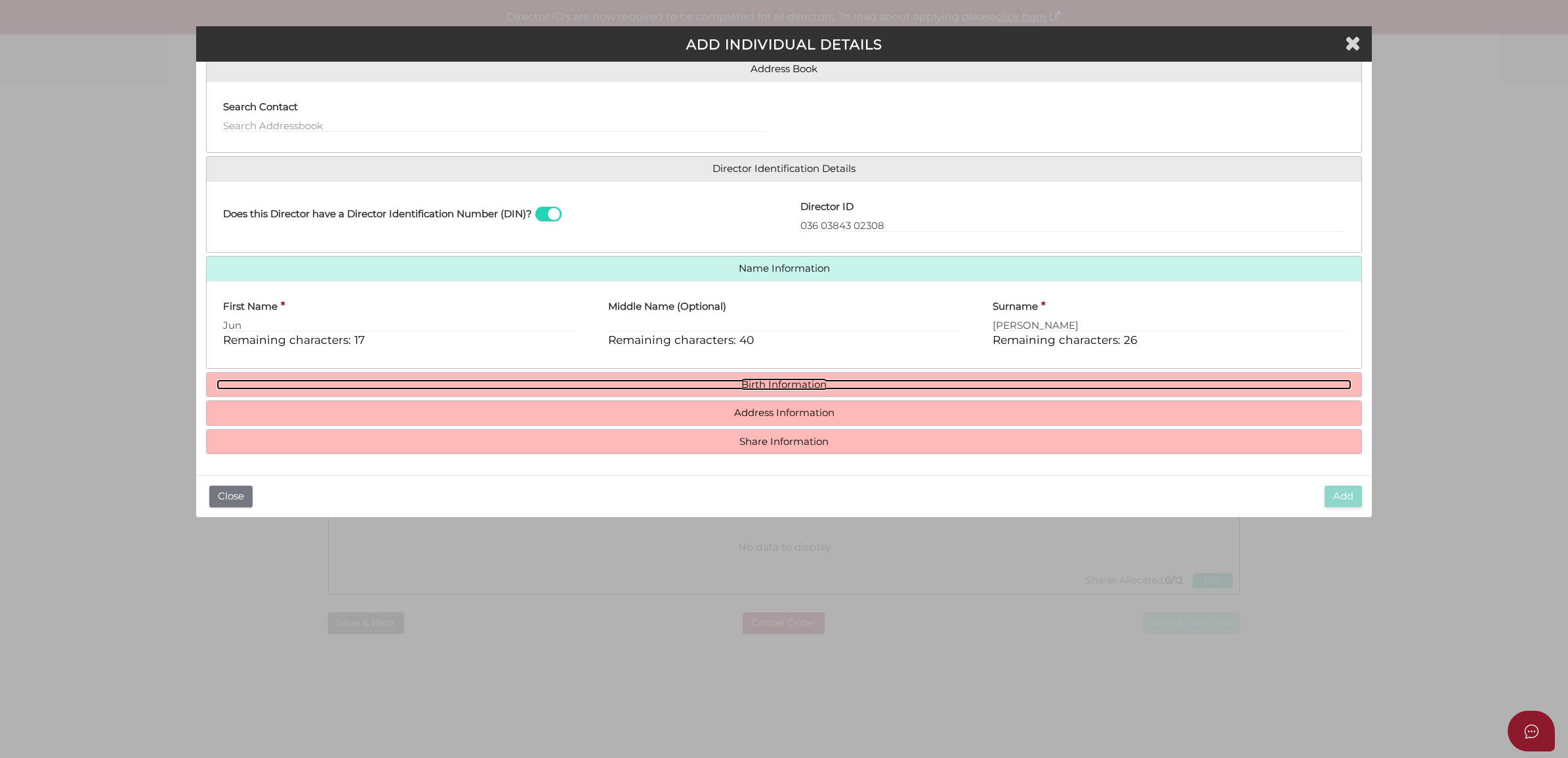
click at [751, 380] on link "Birth Information" at bounding box center [784, 385] width 1136 height 11
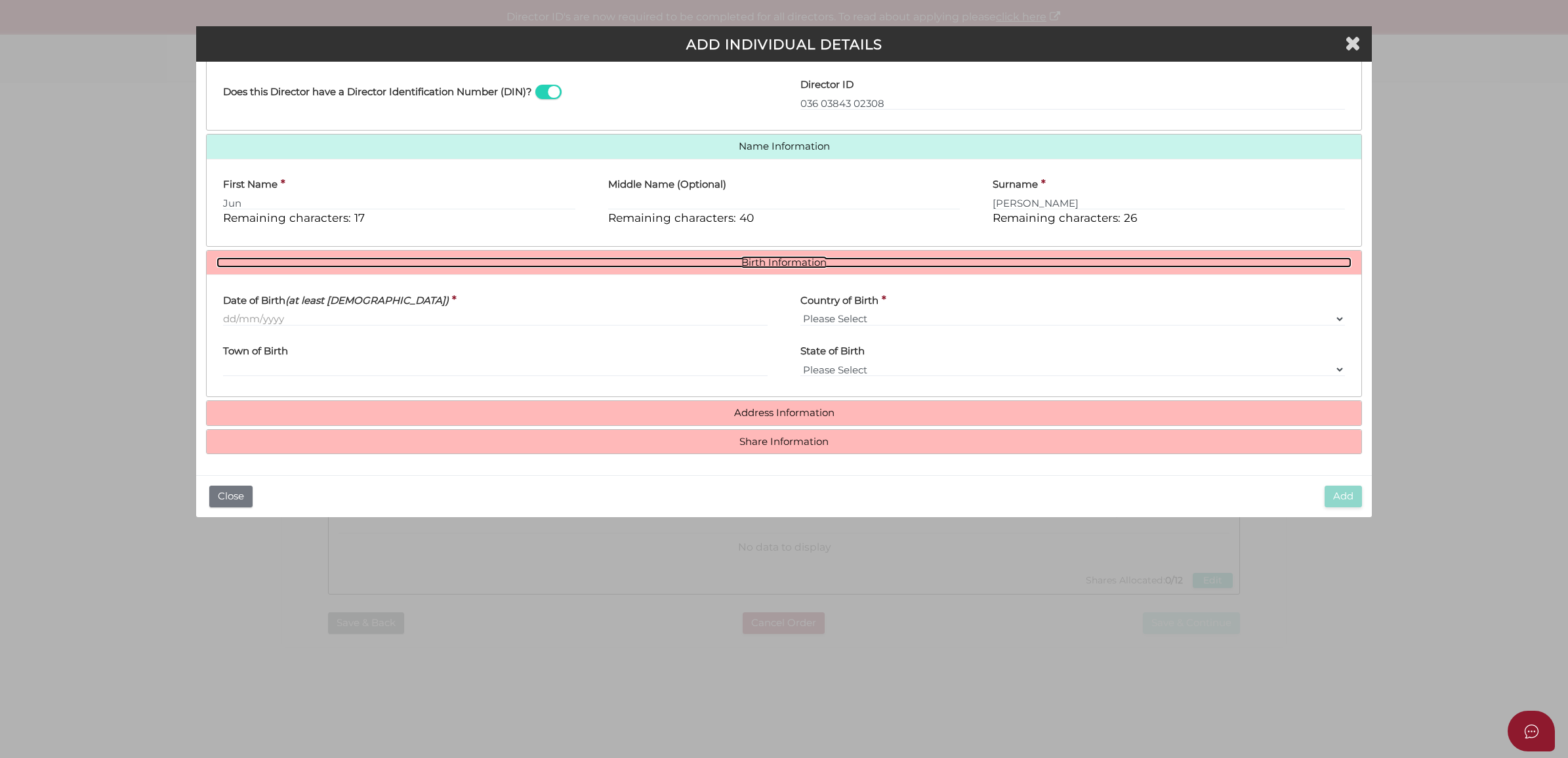
scroll to position [236, 0]
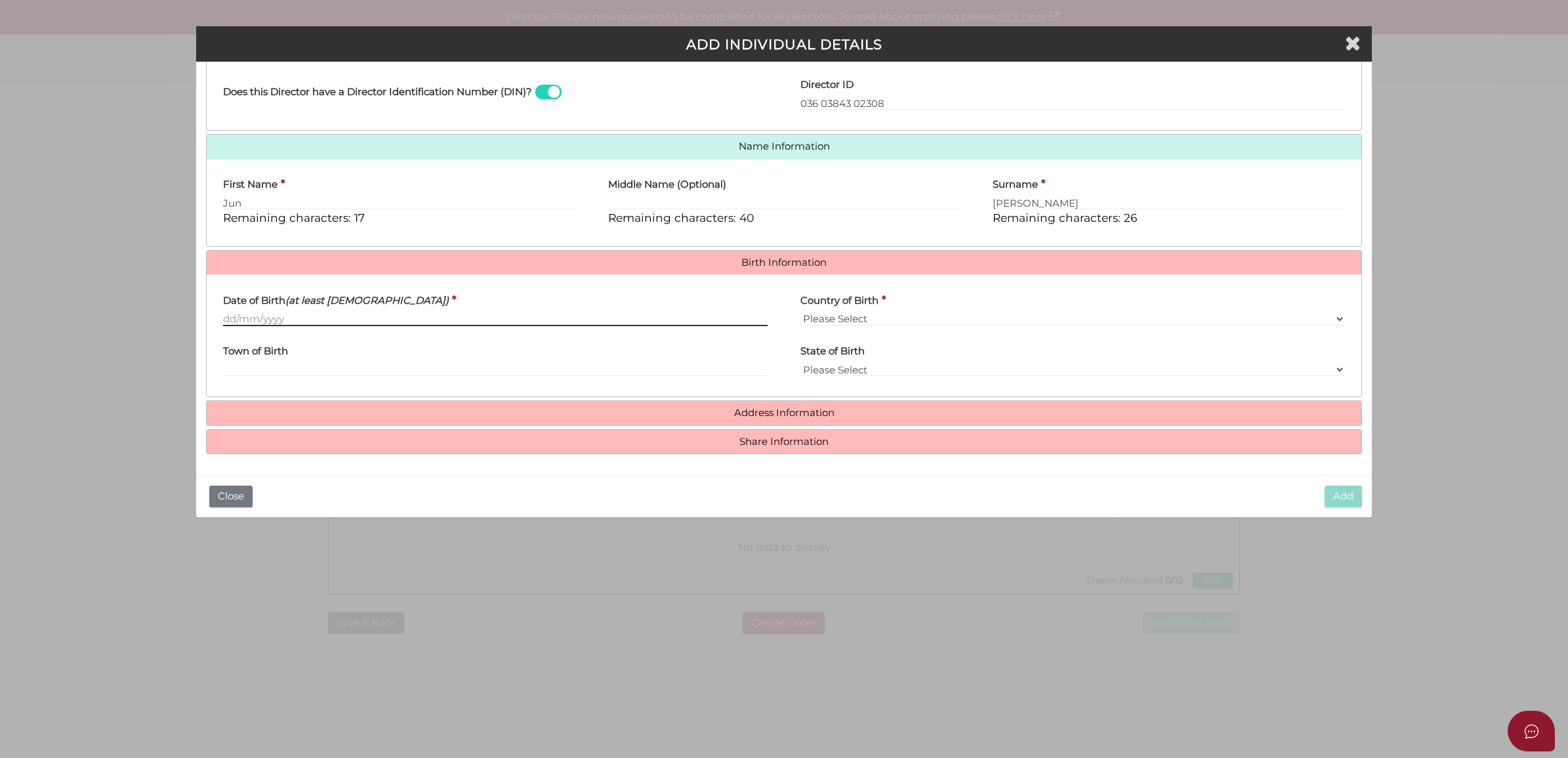
click at [277, 318] on input "Date of Birth (at least 18 years old)" at bounding box center [496, 319] width 545 height 15
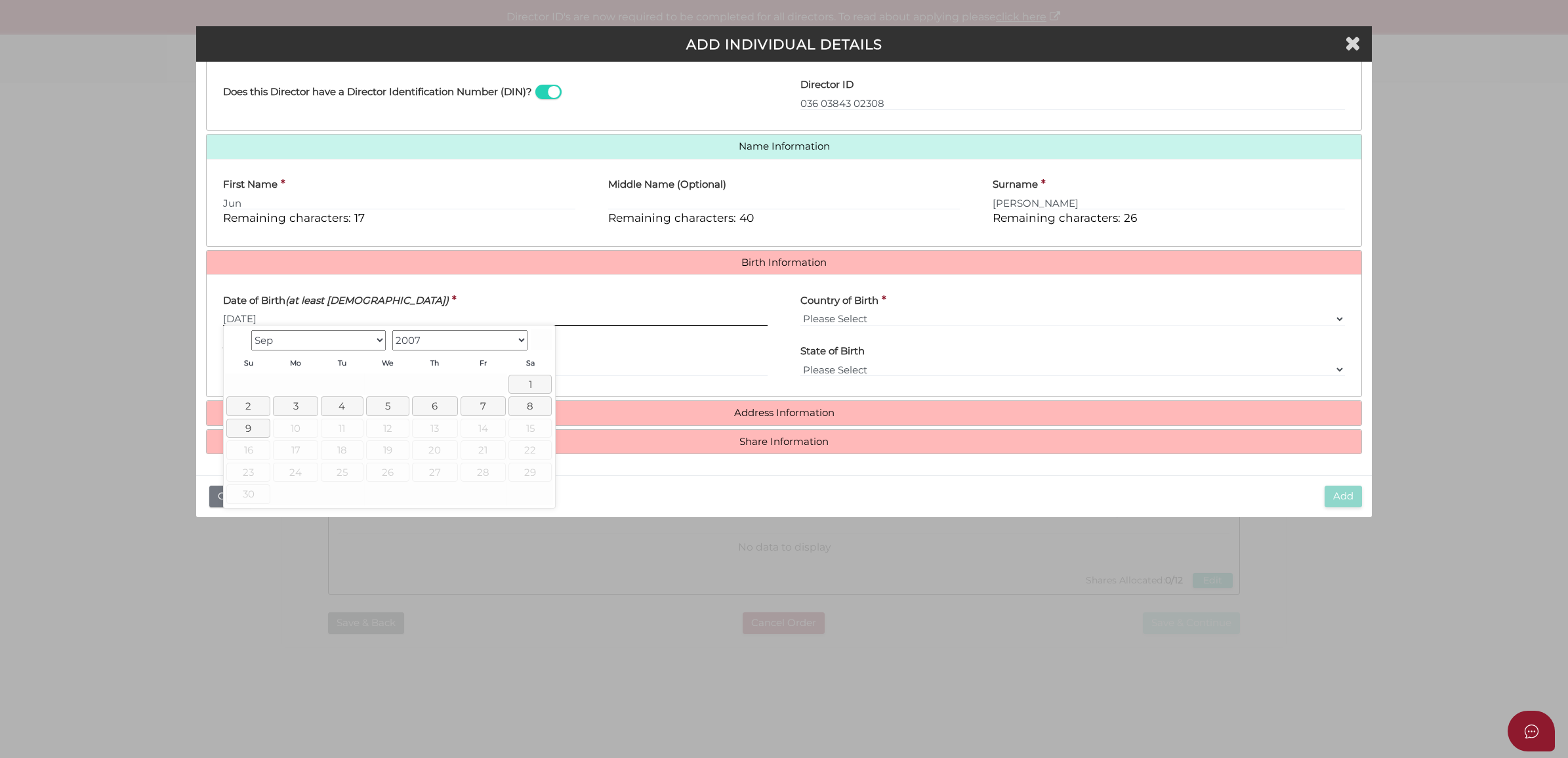
type input "[DATE]"
click at [898, 296] on div "Country of Birth * Please Select v Australia Afghanistan Albania Algeria Americ…" at bounding box center [1073, 305] width 545 height 41
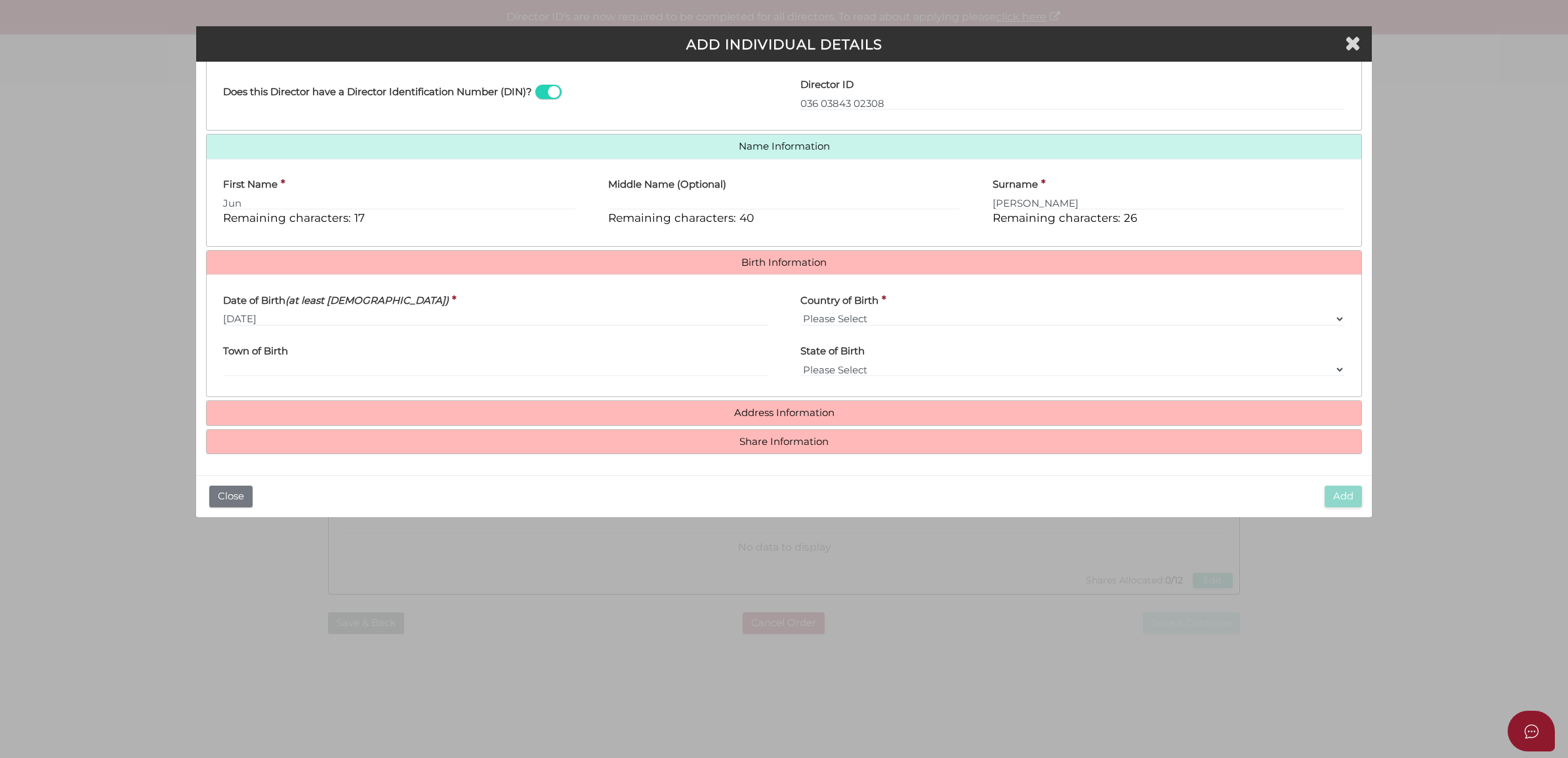
click at [887, 308] on div "Country of Birth * Please Select v Australia Afghanistan Albania Algeria Americ…" at bounding box center [1073, 305] width 545 height 41
click at [881, 314] on select "Please Select v Australia Afghanistan Albania Algeria American Samoa Andorra An…" at bounding box center [1073, 319] width 545 height 15
select select "[GEOGRAPHIC_DATA]"
click at [800, 312] on select "Please Select v Australia Afghanistan Albania Algeria American Samoa Andorra An…" at bounding box center [1073, 319] width 545 height 15
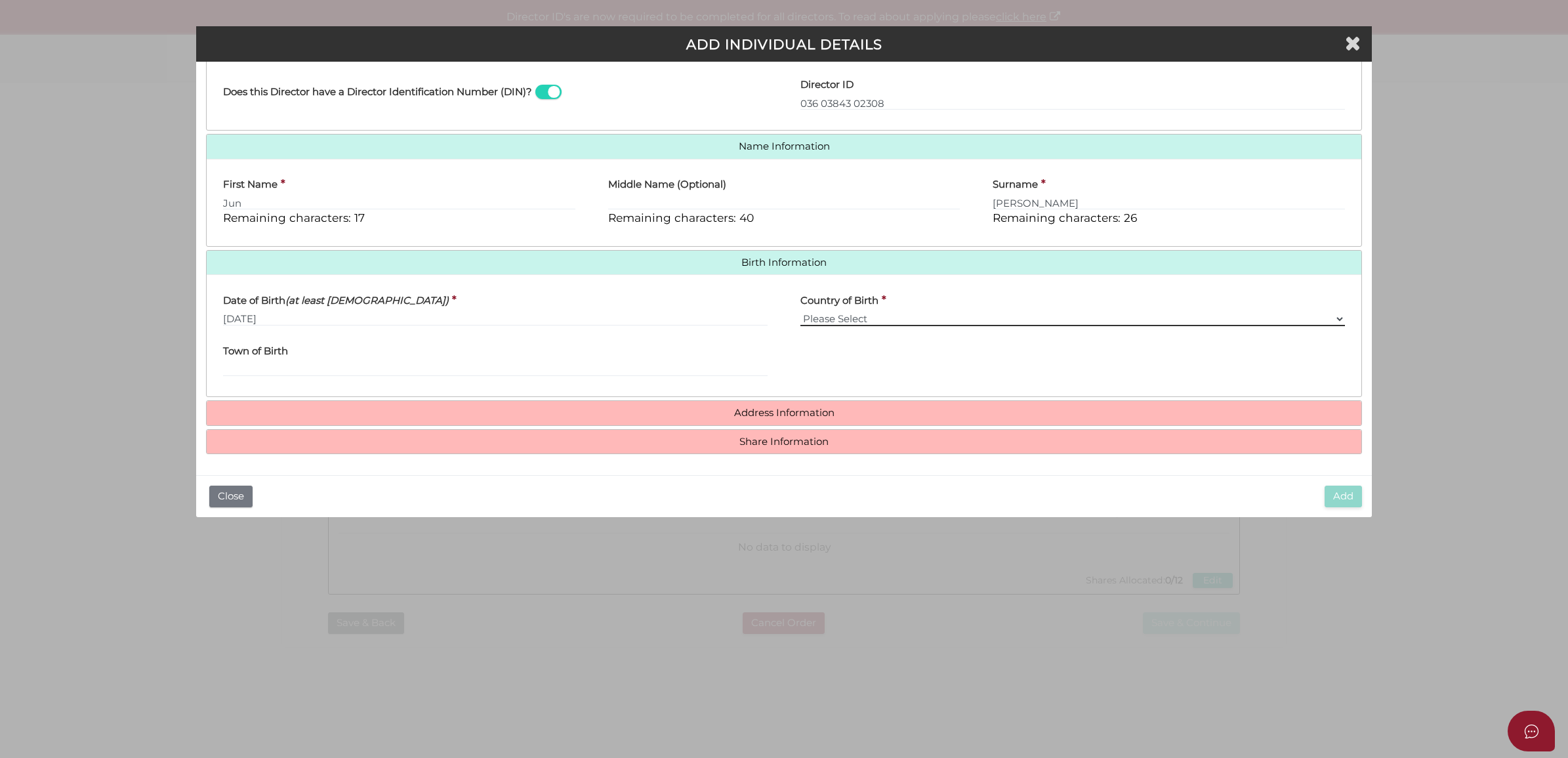
click at [916, 324] on select "Please Select v Australia Afghanistan Albania Algeria American Samoa Andorra An…" at bounding box center [1073, 319] width 545 height 15
click at [557, 362] on input "Town of Birth" at bounding box center [496, 369] width 545 height 15
click at [576, 406] on h4 "Address Information" at bounding box center [784, 413] width 1156 height 25
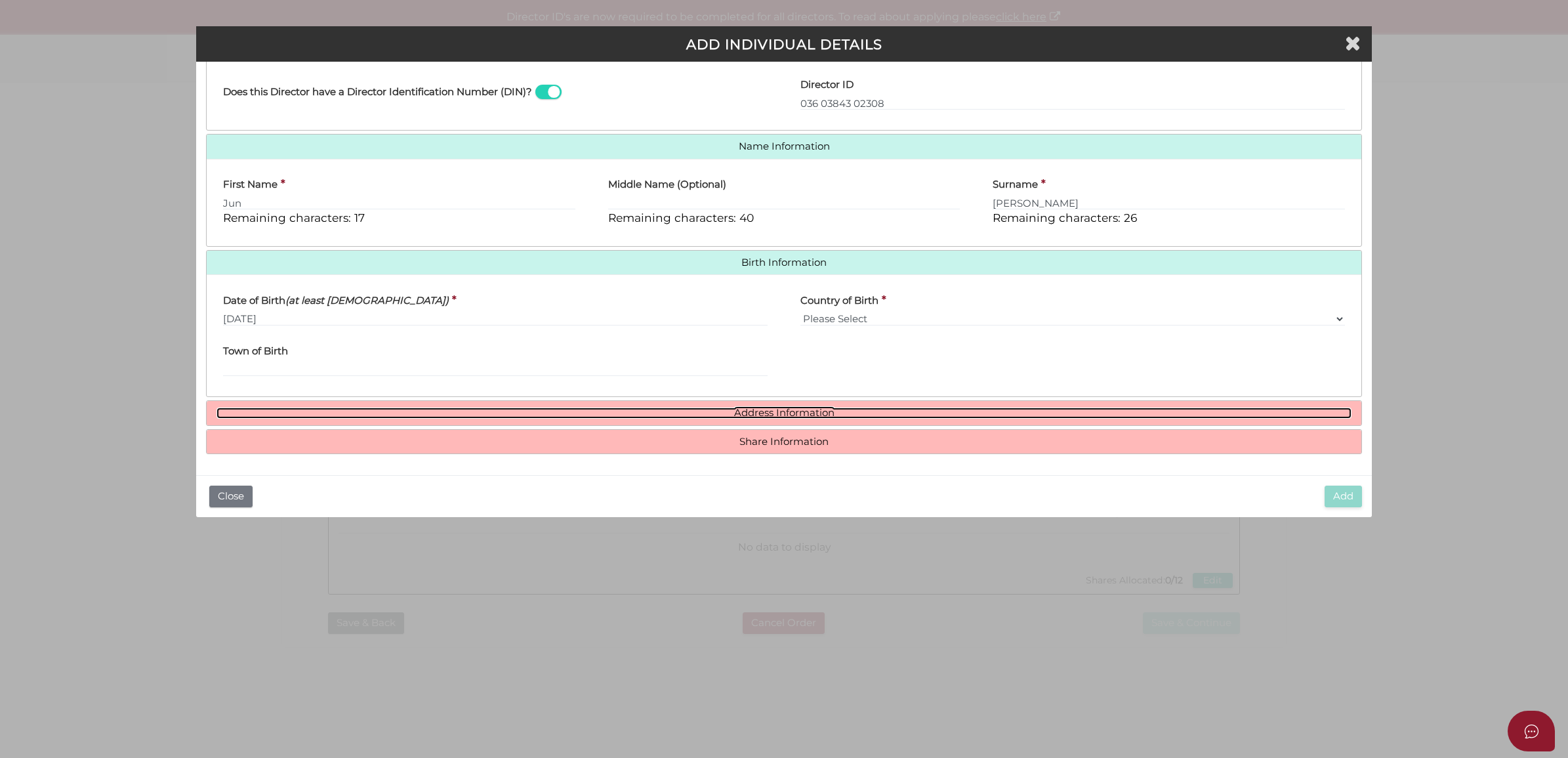
click at [573, 418] on link "Address Information" at bounding box center [784, 413] width 1136 height 11
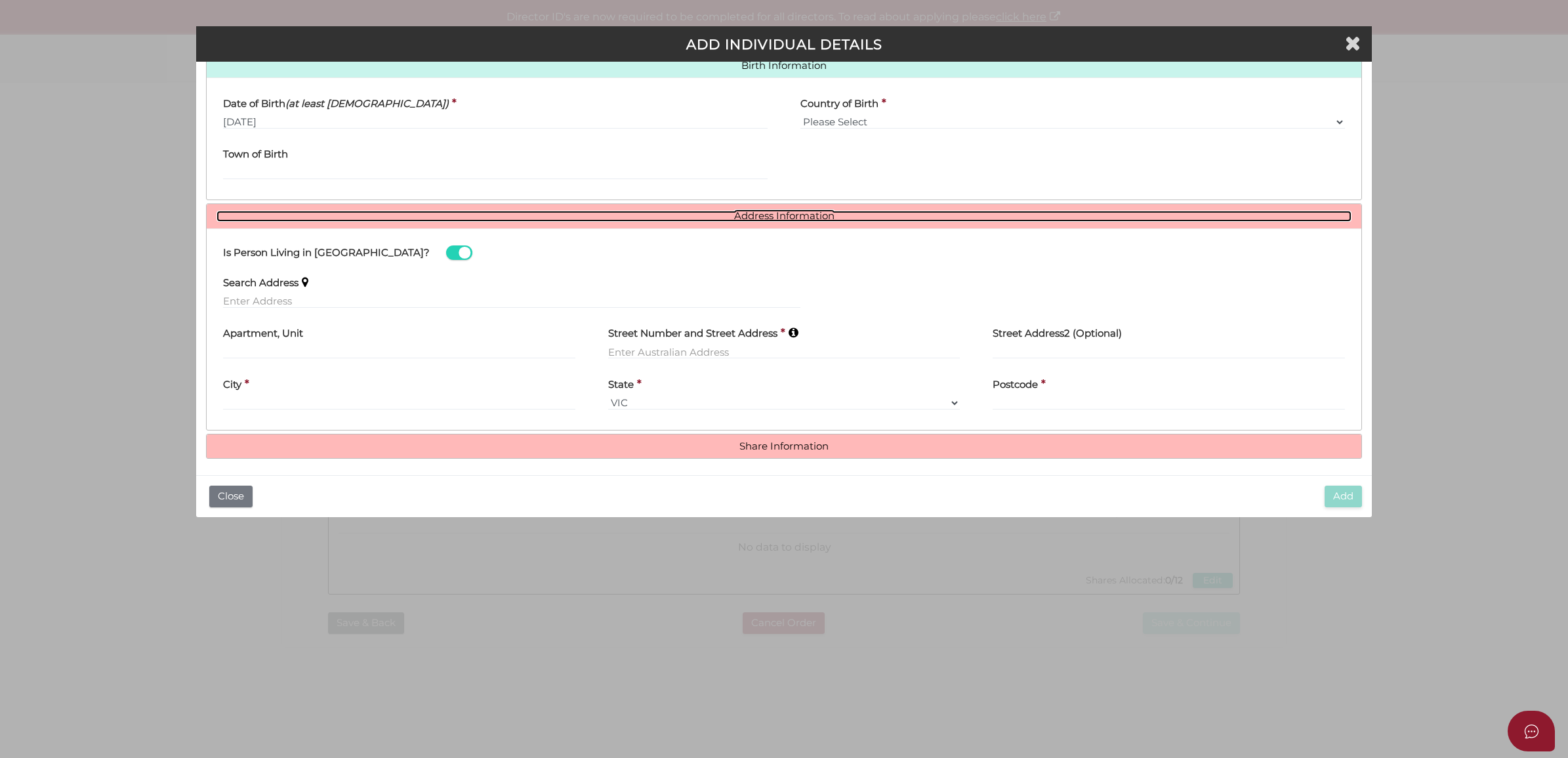
scroll to position [438, 0]
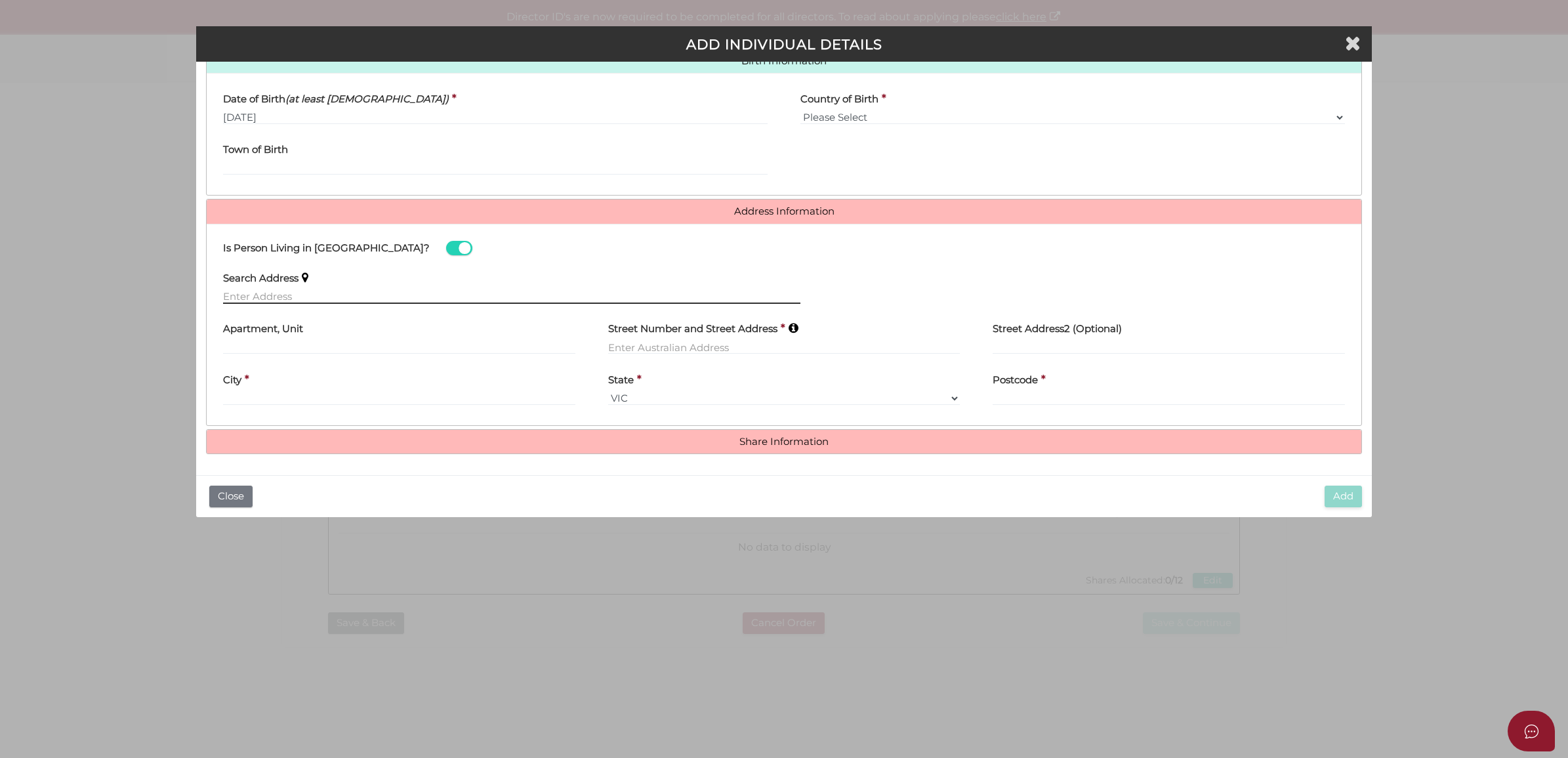
click at [315, 294] on input "text" at bounding box center [512, 296] width 578 height 15
paste input "Unit 4204, 35 Queens Bridge Street, Southbank VIC 3006"
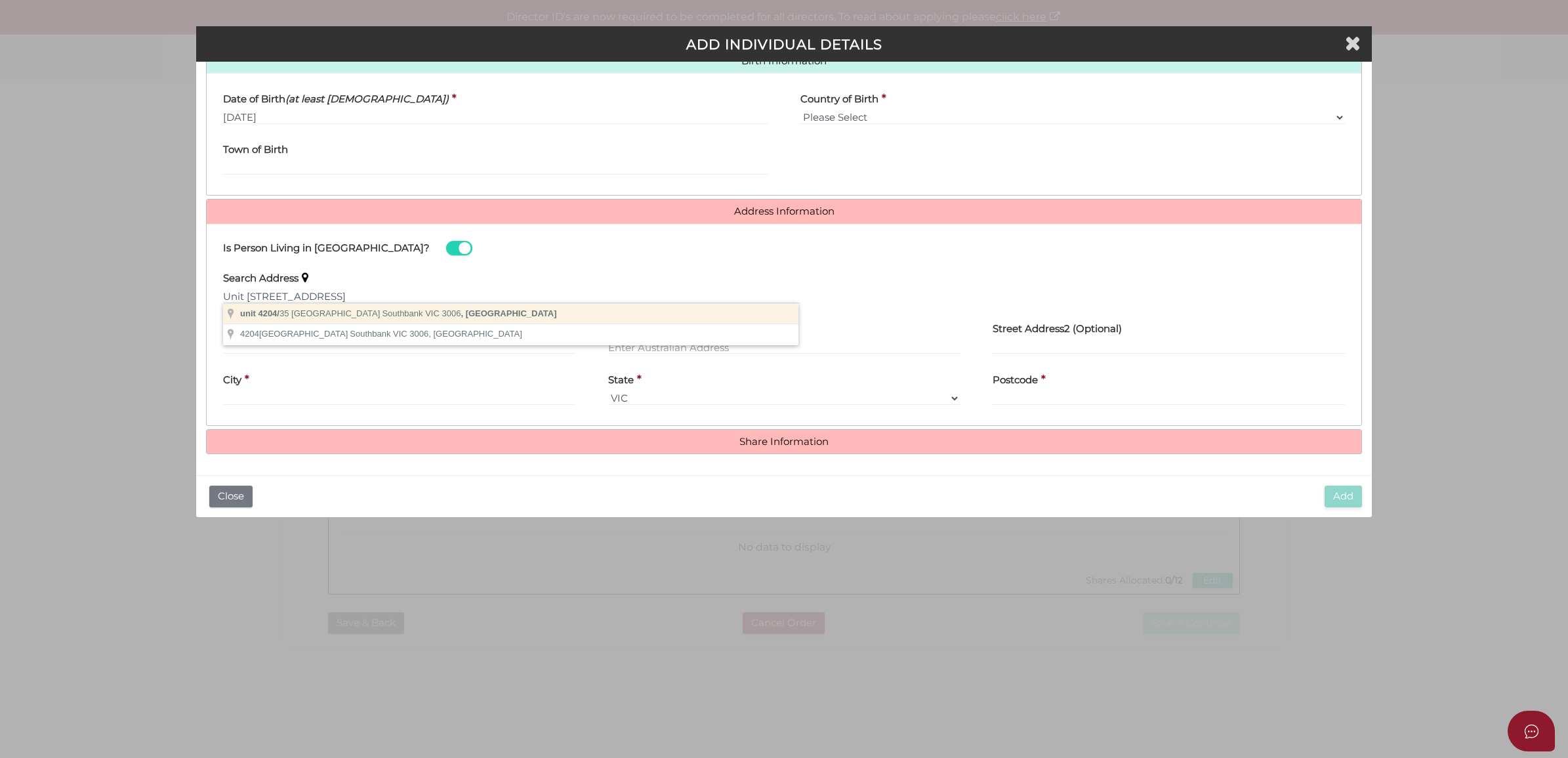
type input "unit 4204/35 Queens Bridge Street, Southbank VIC 3006, Australia"
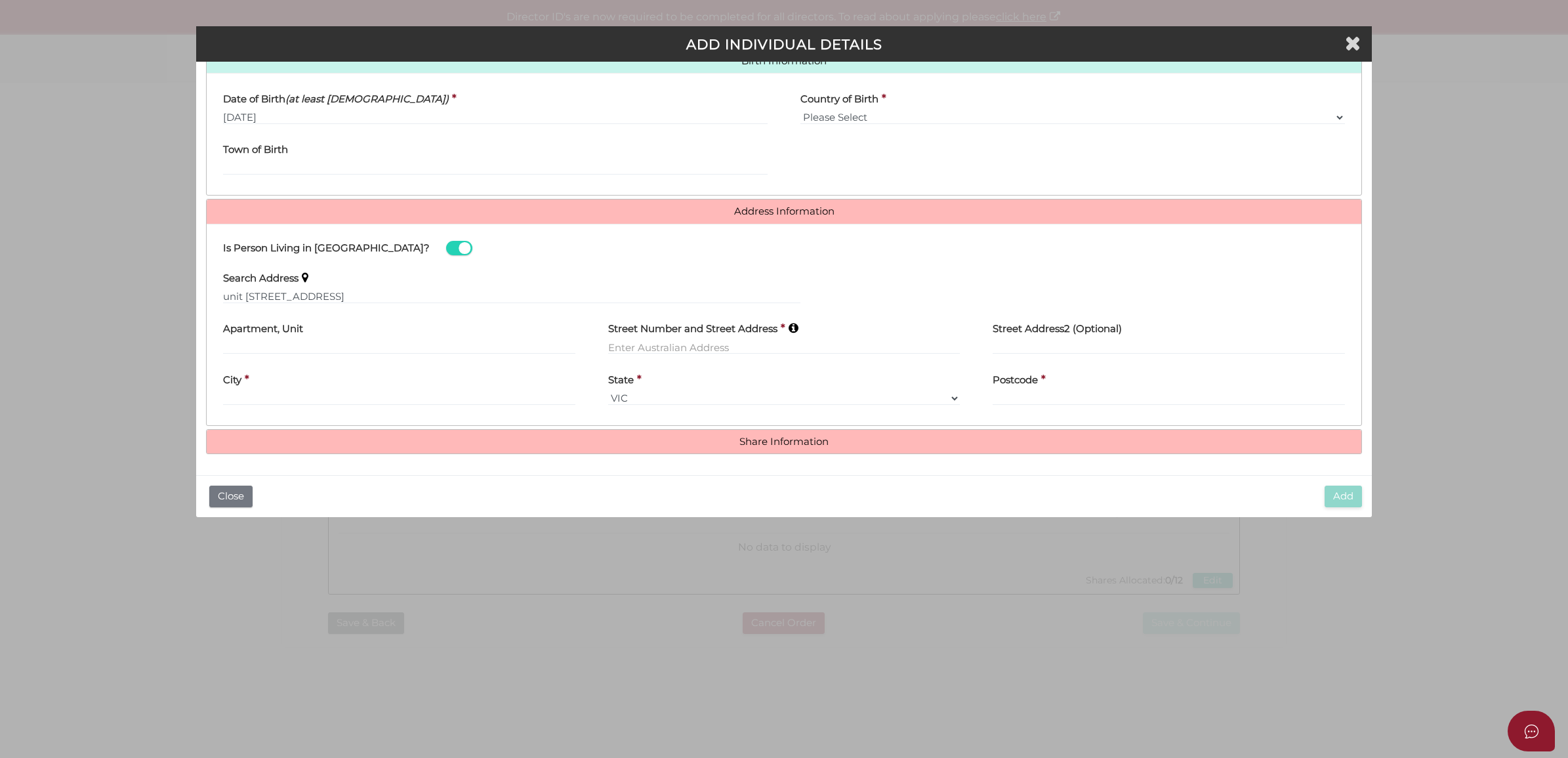
type input "unit 4204"
type input "[STREET_ADDRESS]"
type input "Southbank"
select select "VIC"
type input "3006"
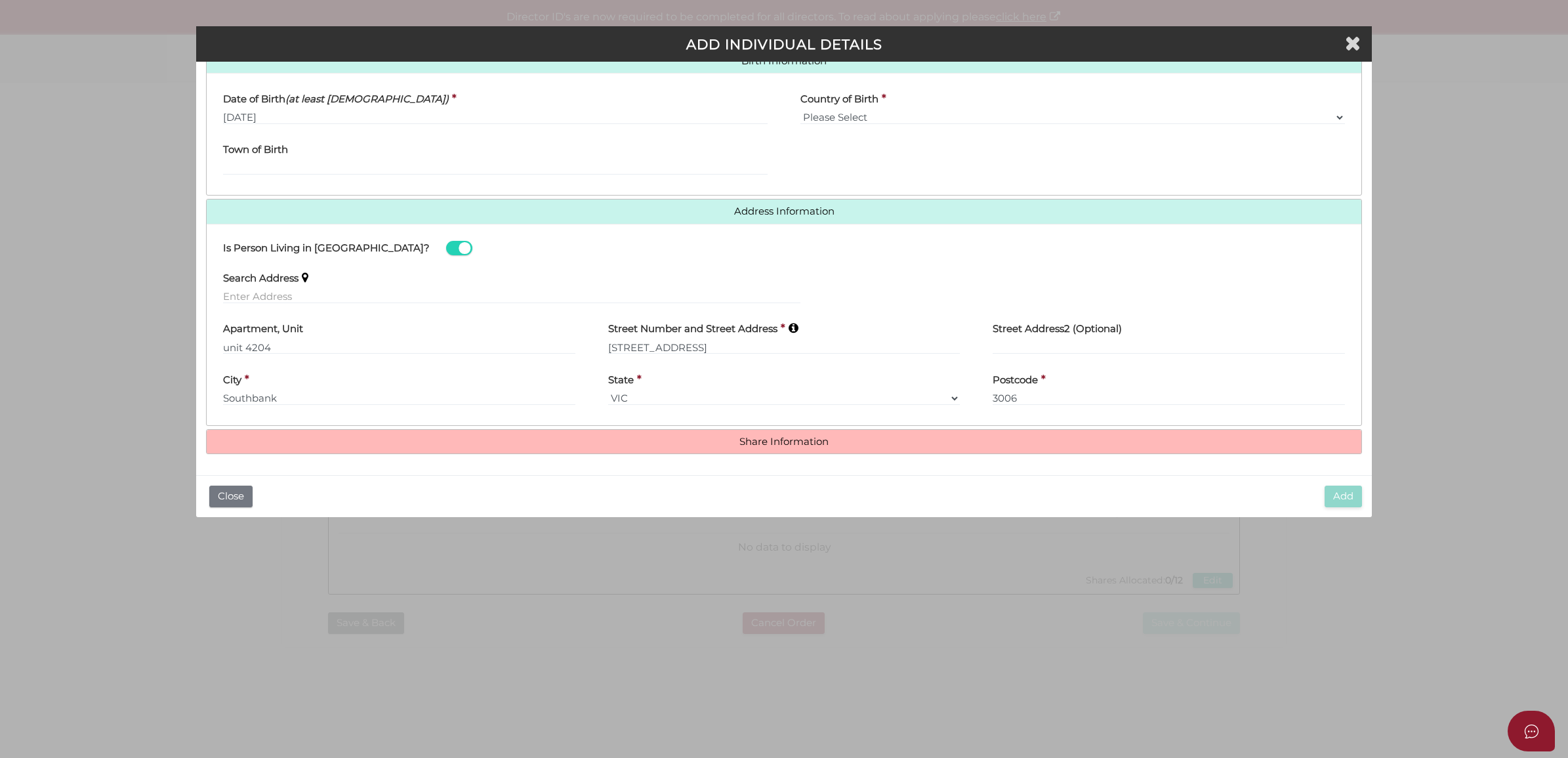
click at [959, 425] on div "Roles Held Directors (at least 1) Secretary Public Officer Member Shareholder (…" at bounding box center [784, 53] width 1157 height 803
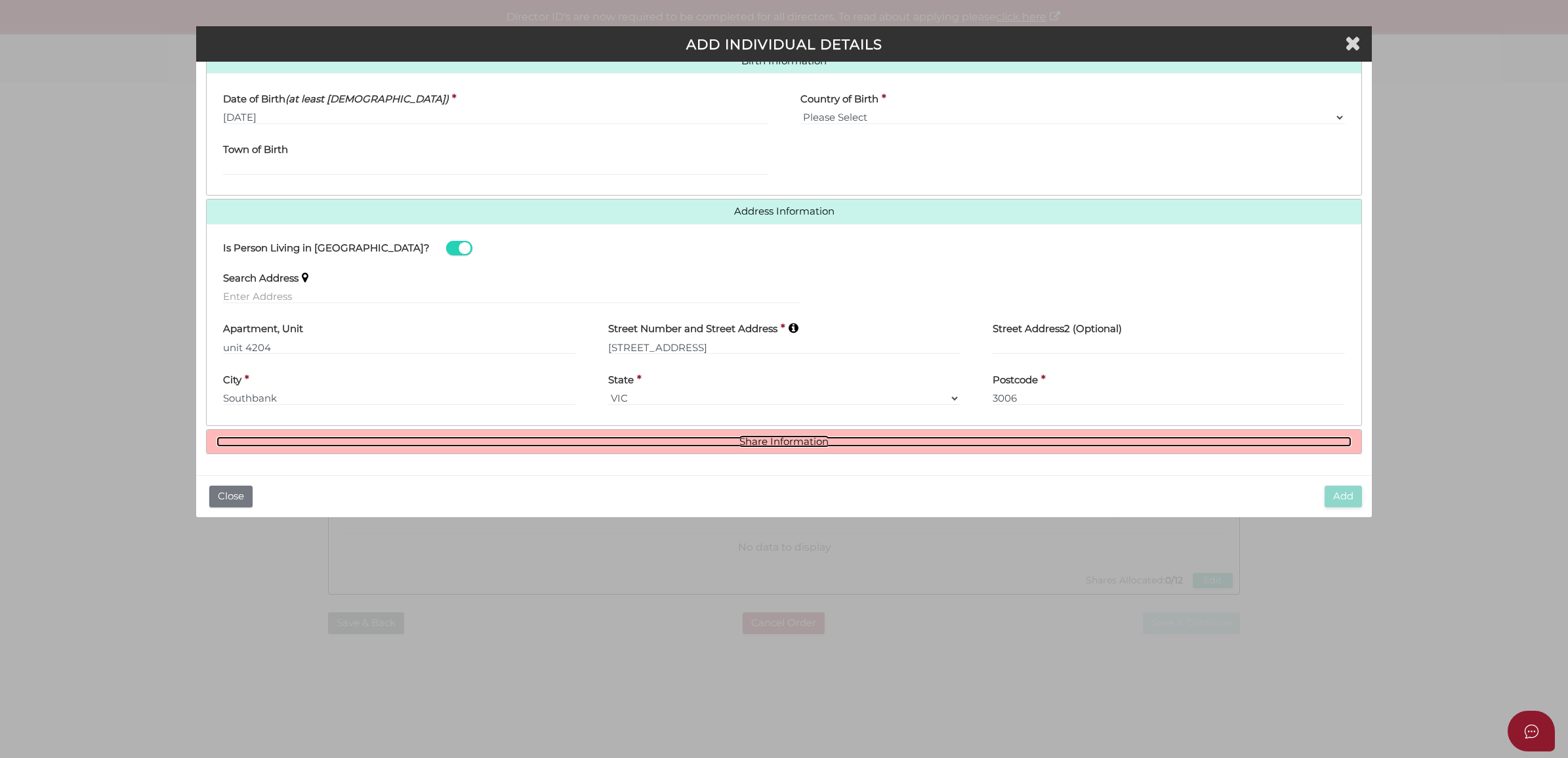
click at [824, 440] on link "Share Information" at bounding box center [784, 442] width 1136 height 11
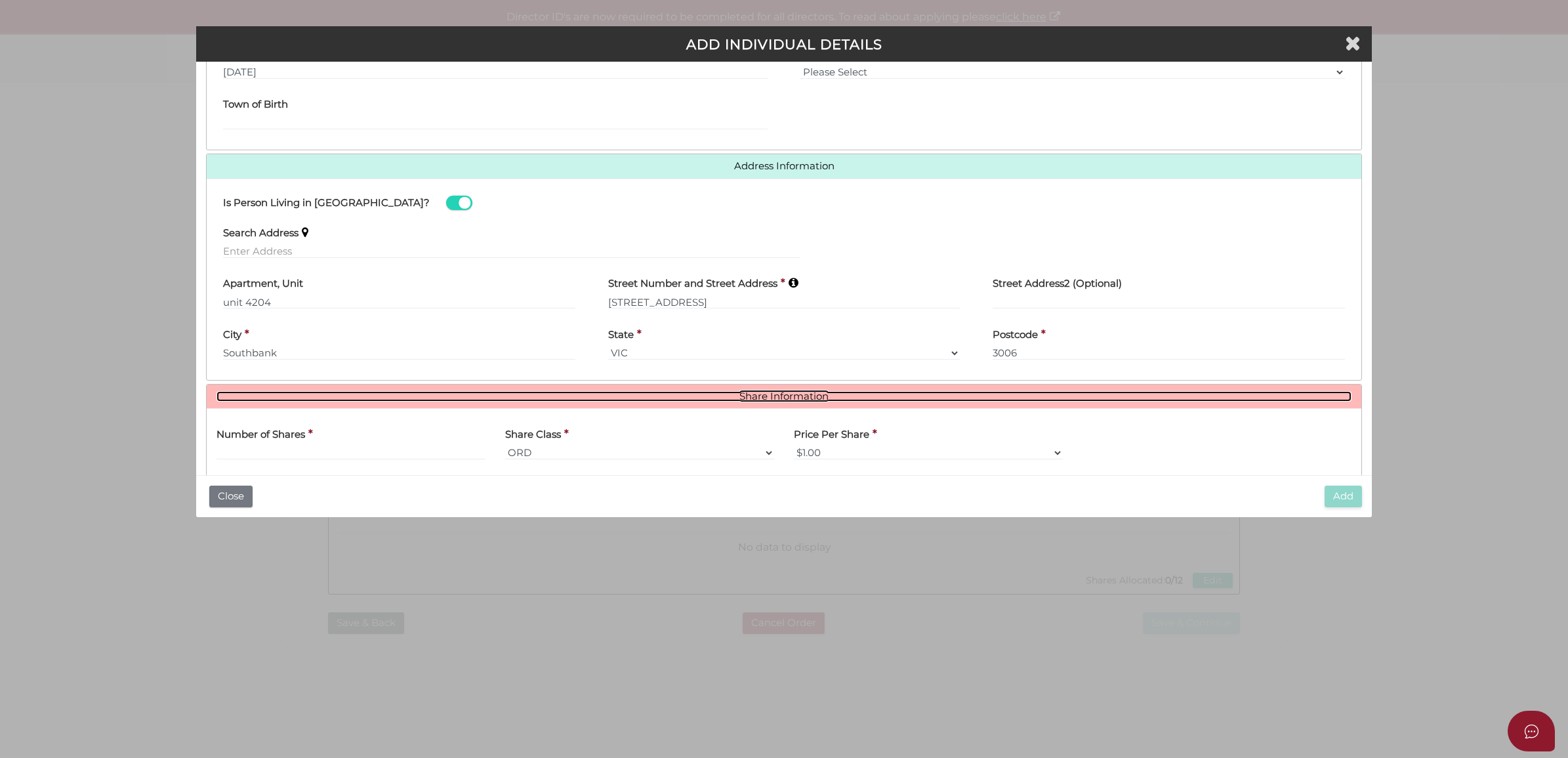
scroll to position [520, 0]
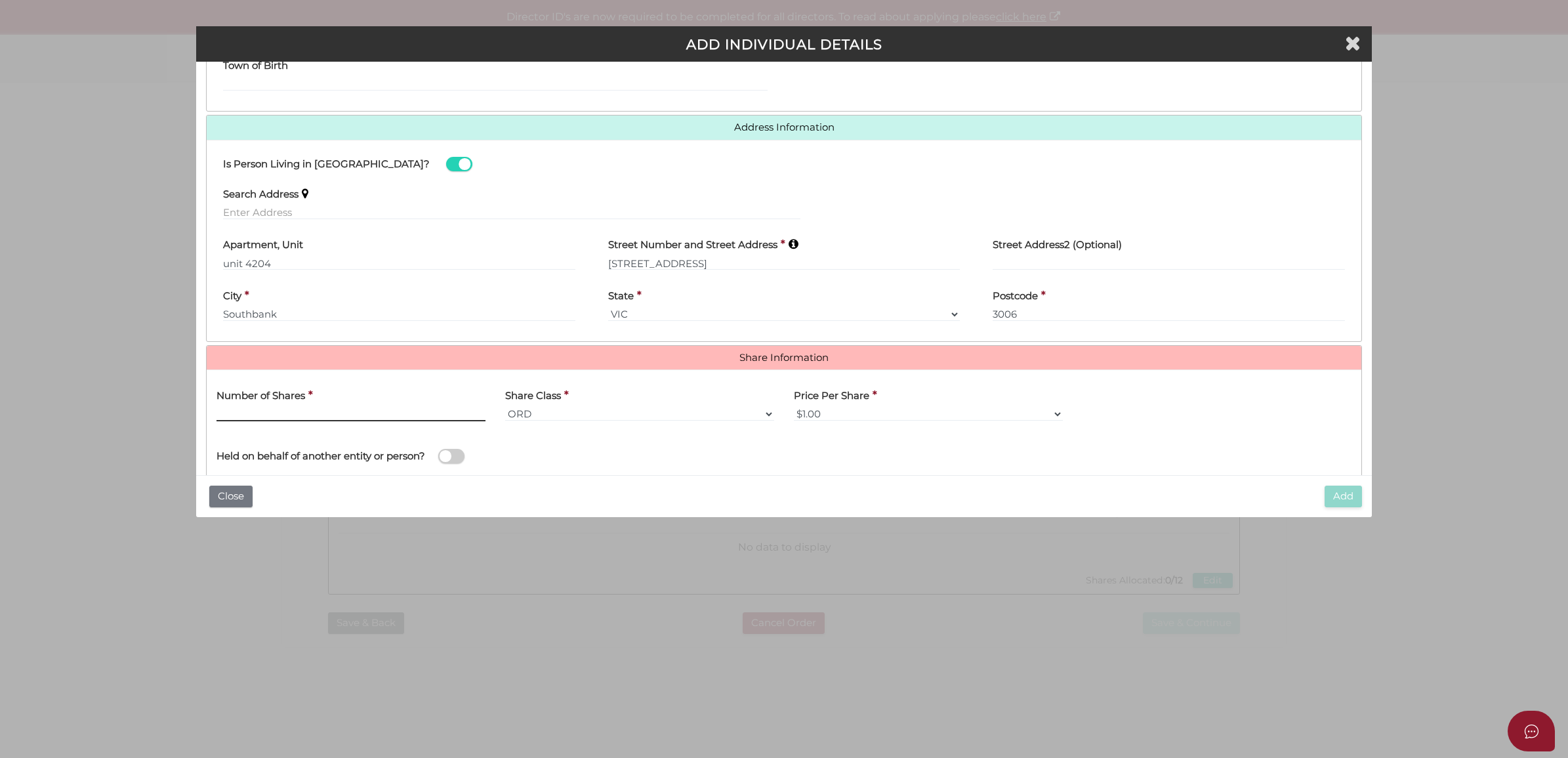
drag, startPoint x: 330, startPoint y: 412, endPoint x: 335, endPoint y: 441, distance: 29.4
click at [333, 411] on input "text" at bounding box center [351, 414] width 269 height 15
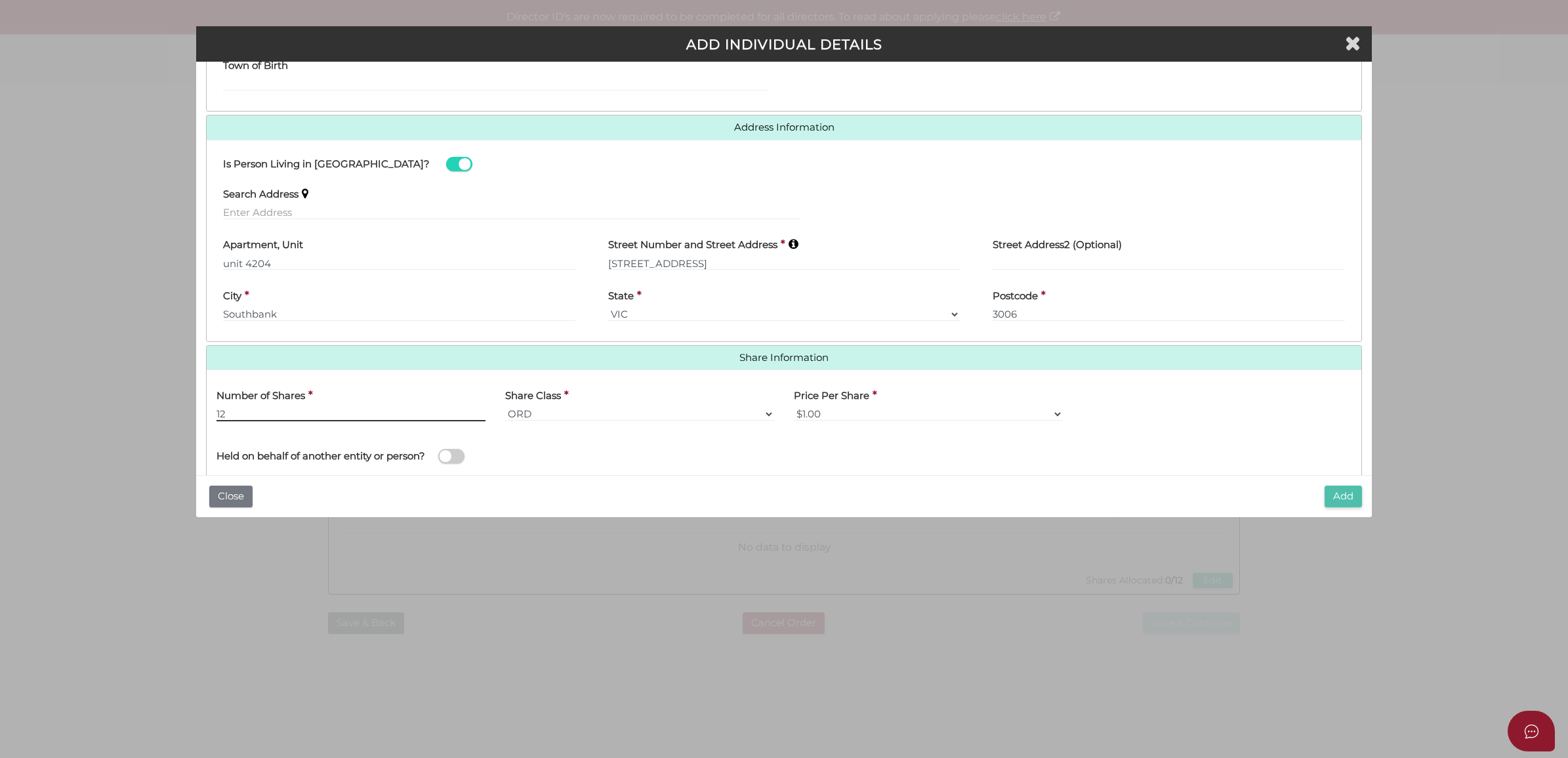
type input "12"
click at [1356, 504] on button "Add" at bounding box center [1343, 496] width 37 height 22
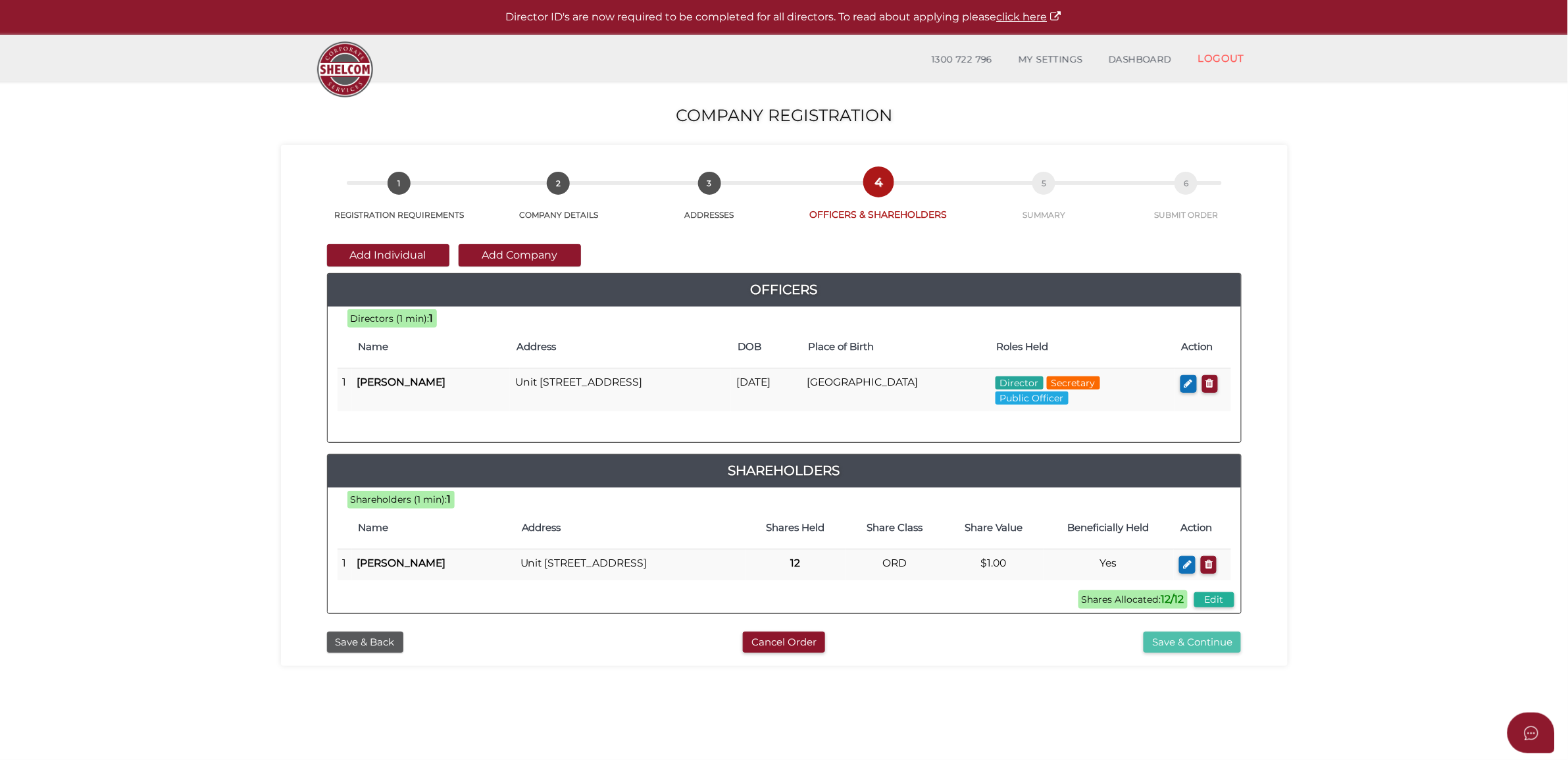
click at [1168, 653] on button "Save & Continue" at bounding box center [1192, 643] width 98 height 22
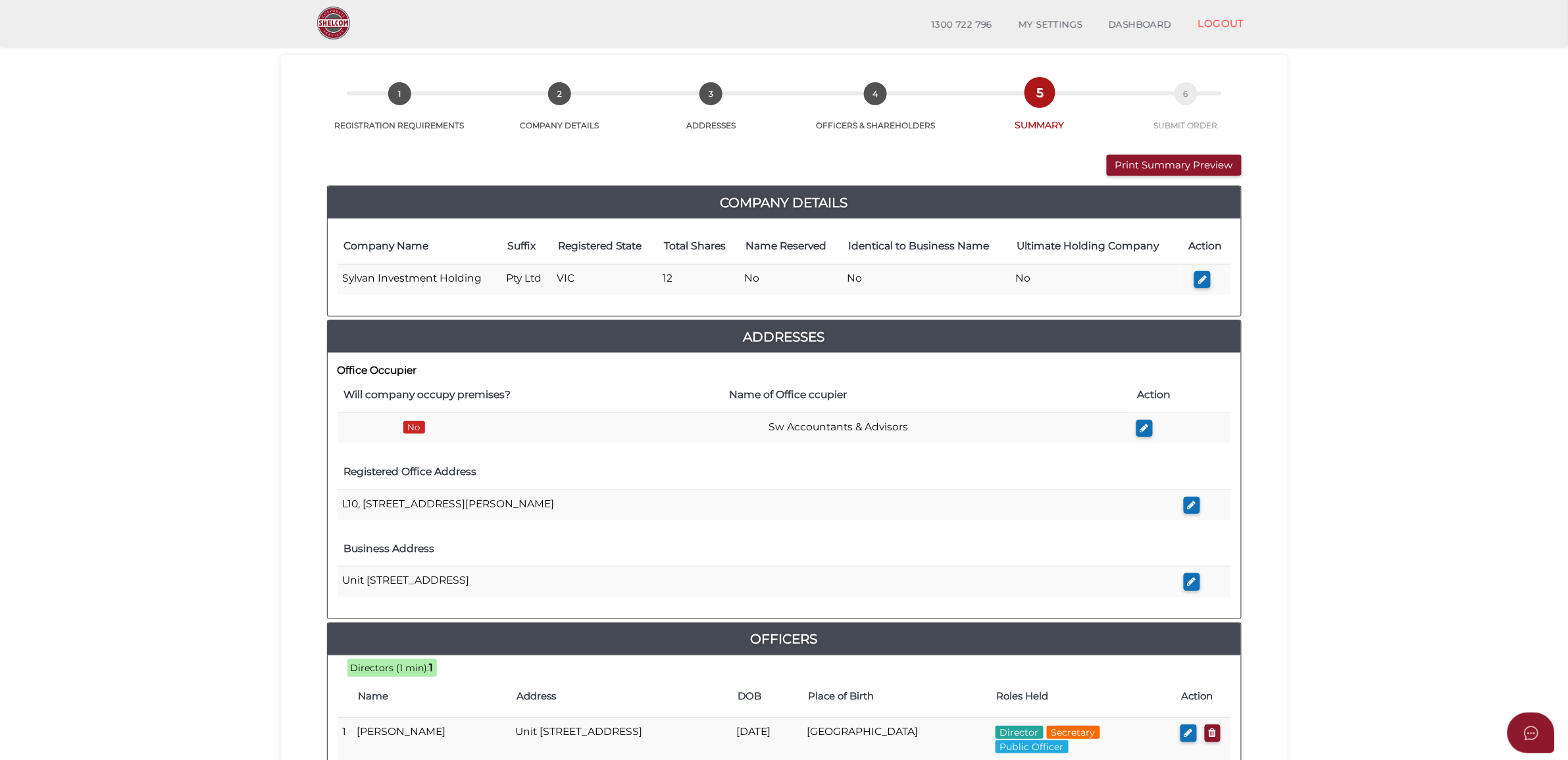
scroll to position [82, 0]
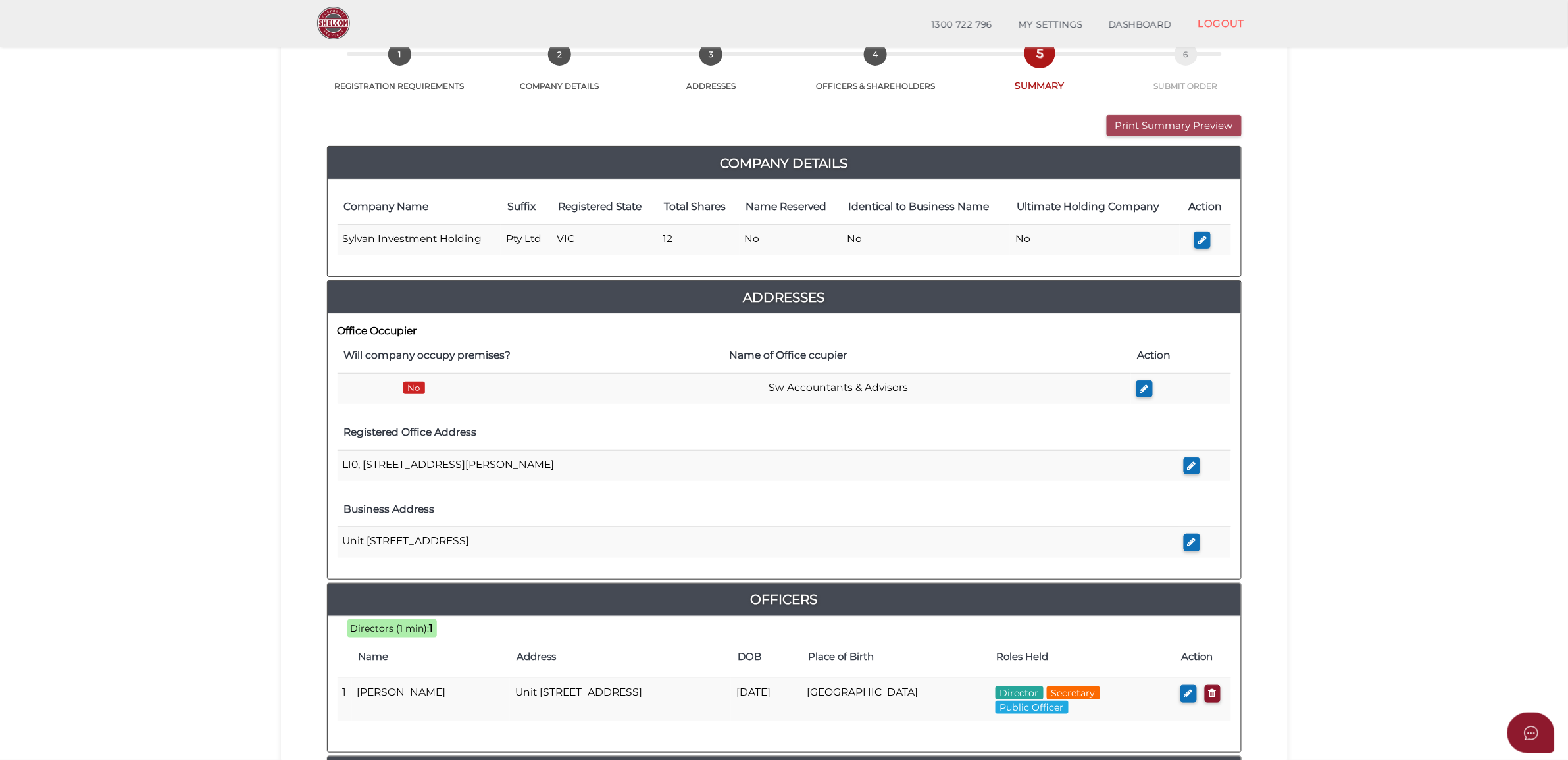
drag, startPoint x: 1175, startPoint y: 113, endPoint x: 1169, endPoint y: 117, distance: 7.2
click at [1175, 113] on div "Print Summary Preview VIEW DOCUMENT Please click here to view this document in …" at bounding box center [784, 509] width 987 height 833
click at [1156, 129] on button "Print Summary Preview" at bounding box center [1174, 126] width 135 height 22
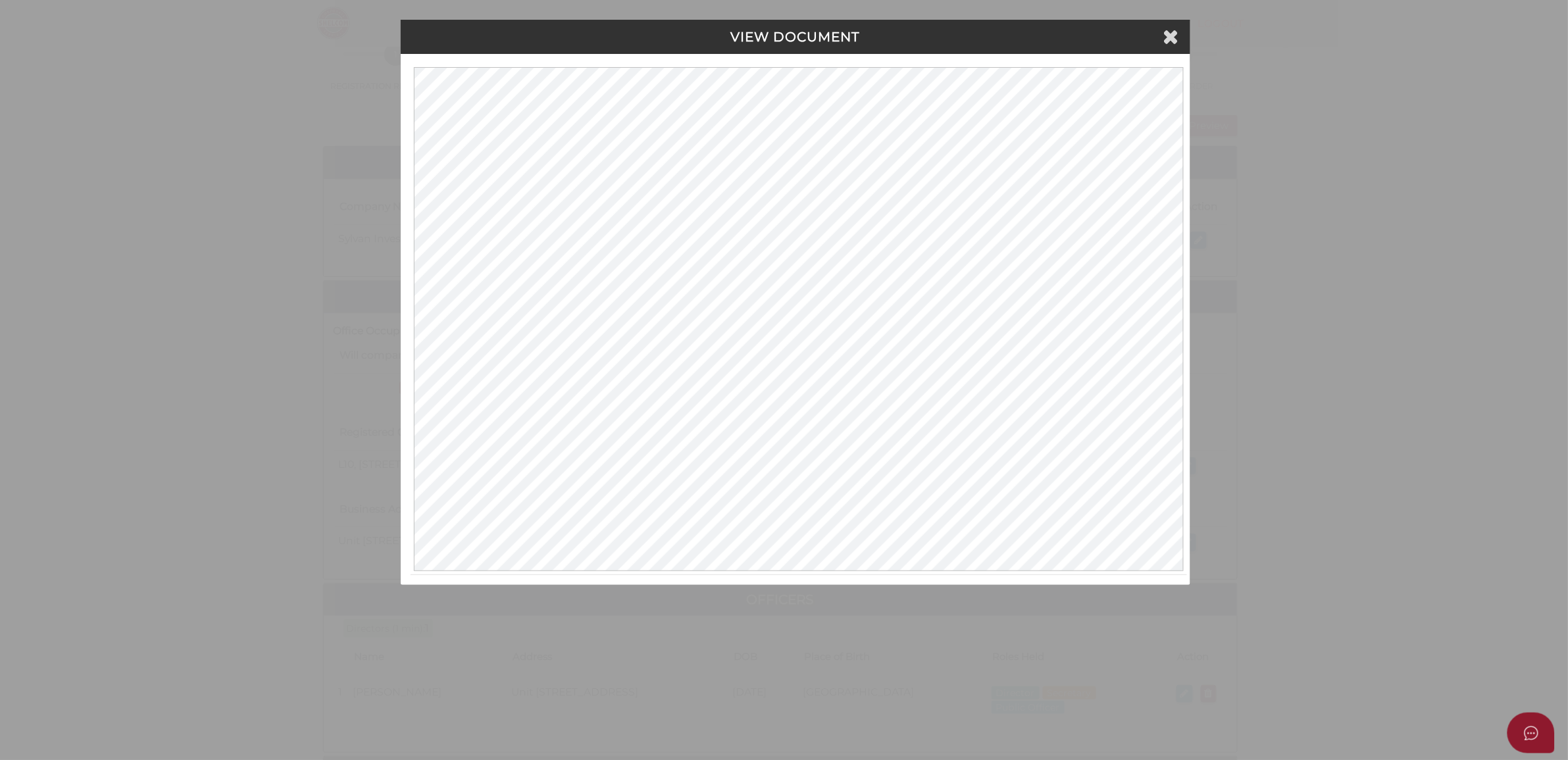
scroll to position [0, 0]
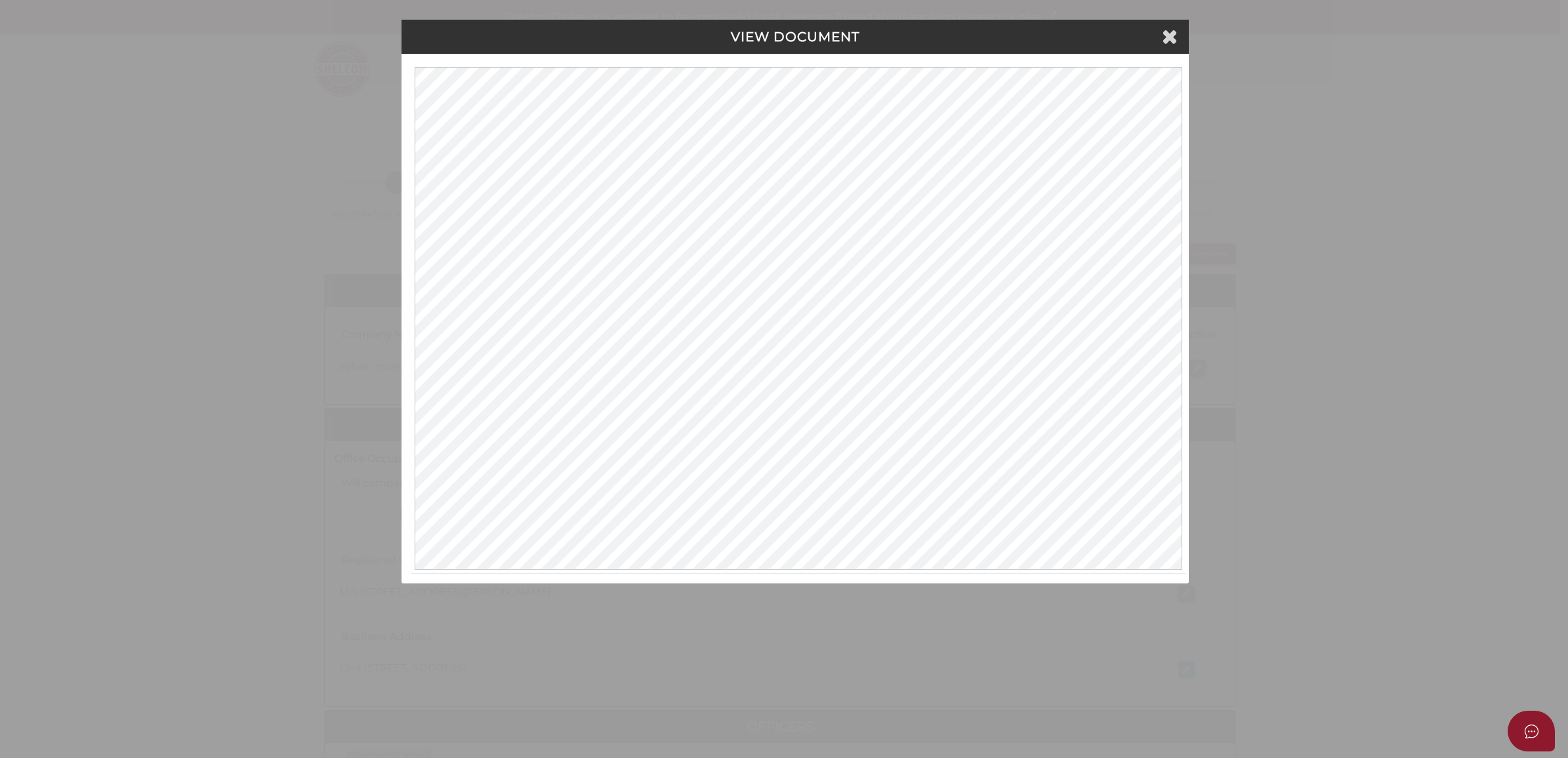
click at [220, 441] on div "VIEW DOCUMENT Please click here to view this document in a new tab." at bounding box center [784, 379] width 1568 height 758
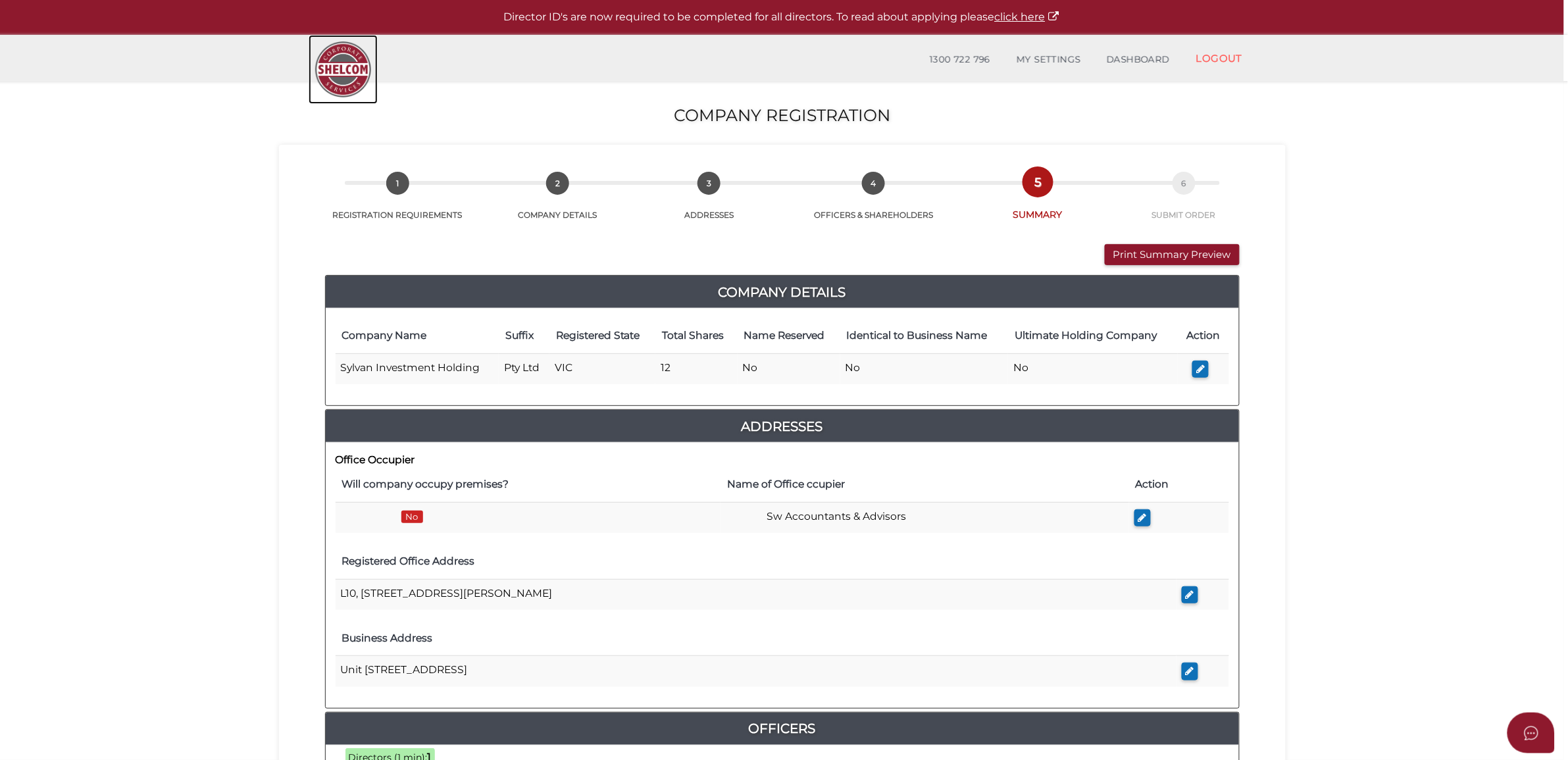
click at [360, 67] on img at bounding box center [343, 70] width 69 height 69
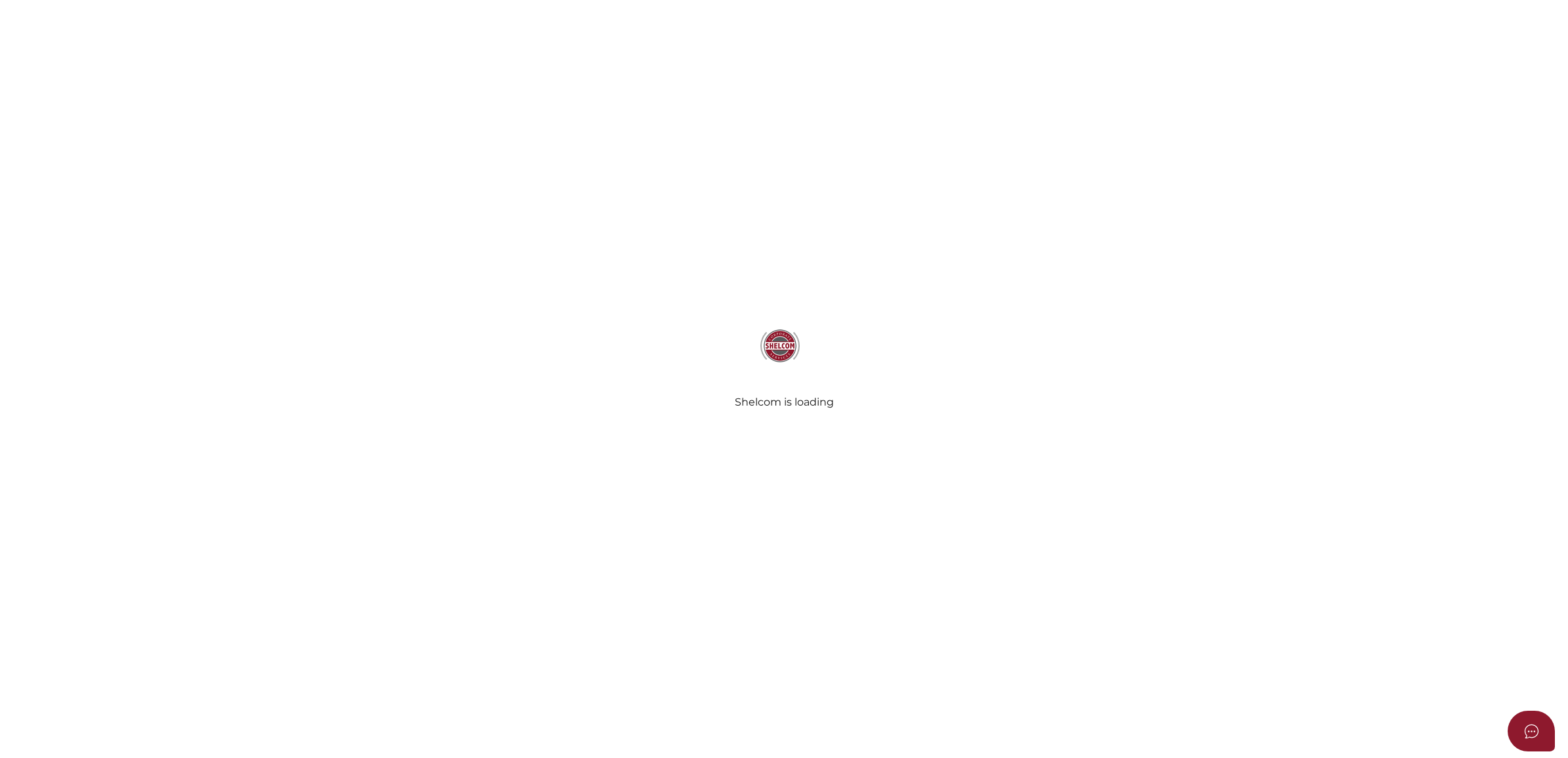
select select
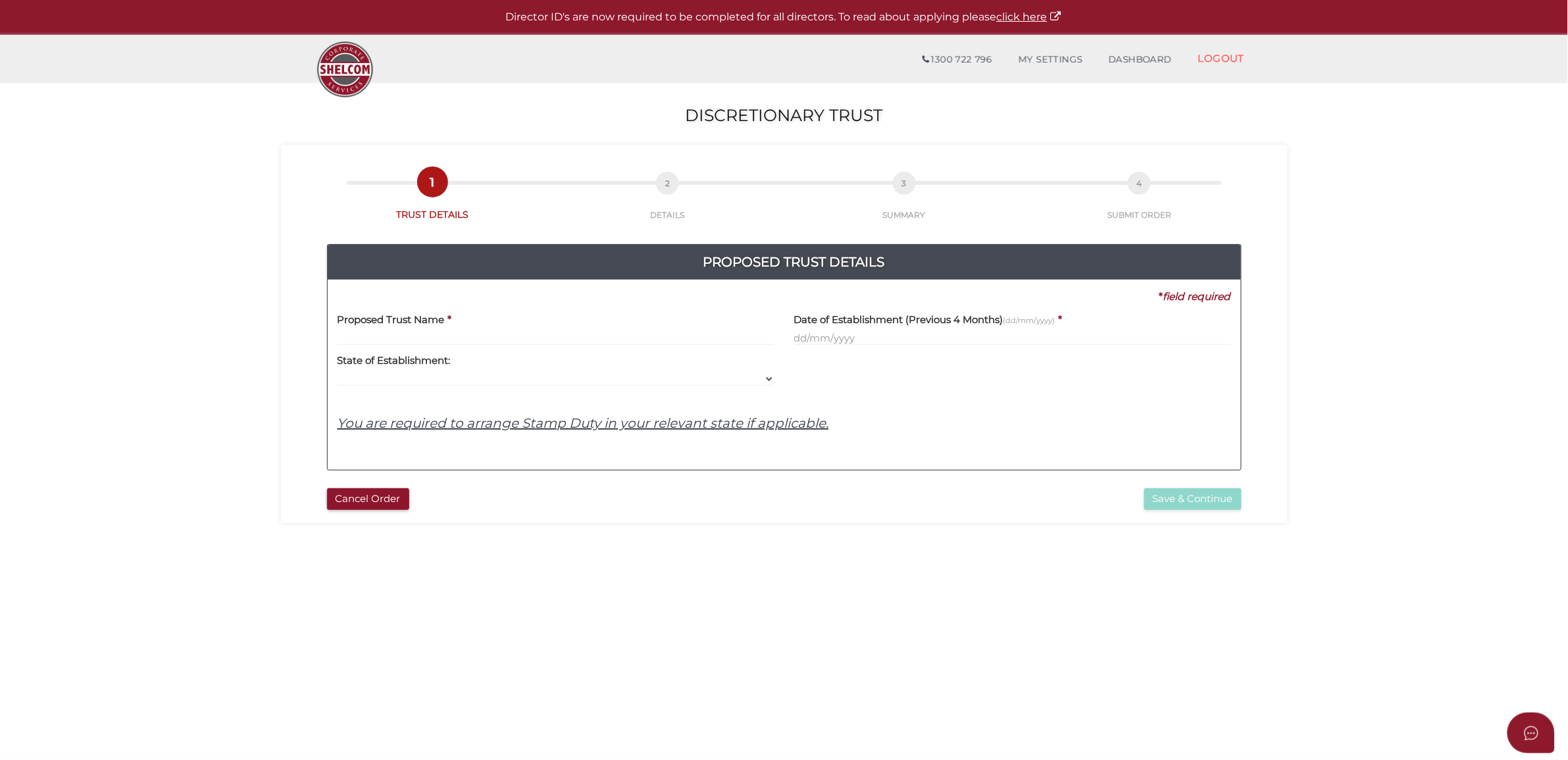
click at [362, 346] on label "State of Establishment:" at bounding box center [394, 359] width 113 height 27
click at [364, 329] on label "Proposed Trust Name" at bounding box center [391, 317] width 107 height 27
click at [365, 334] on input "text" at bounding box center [556, 338] width 437 height 15
paste input "Sylvan Family Trust"
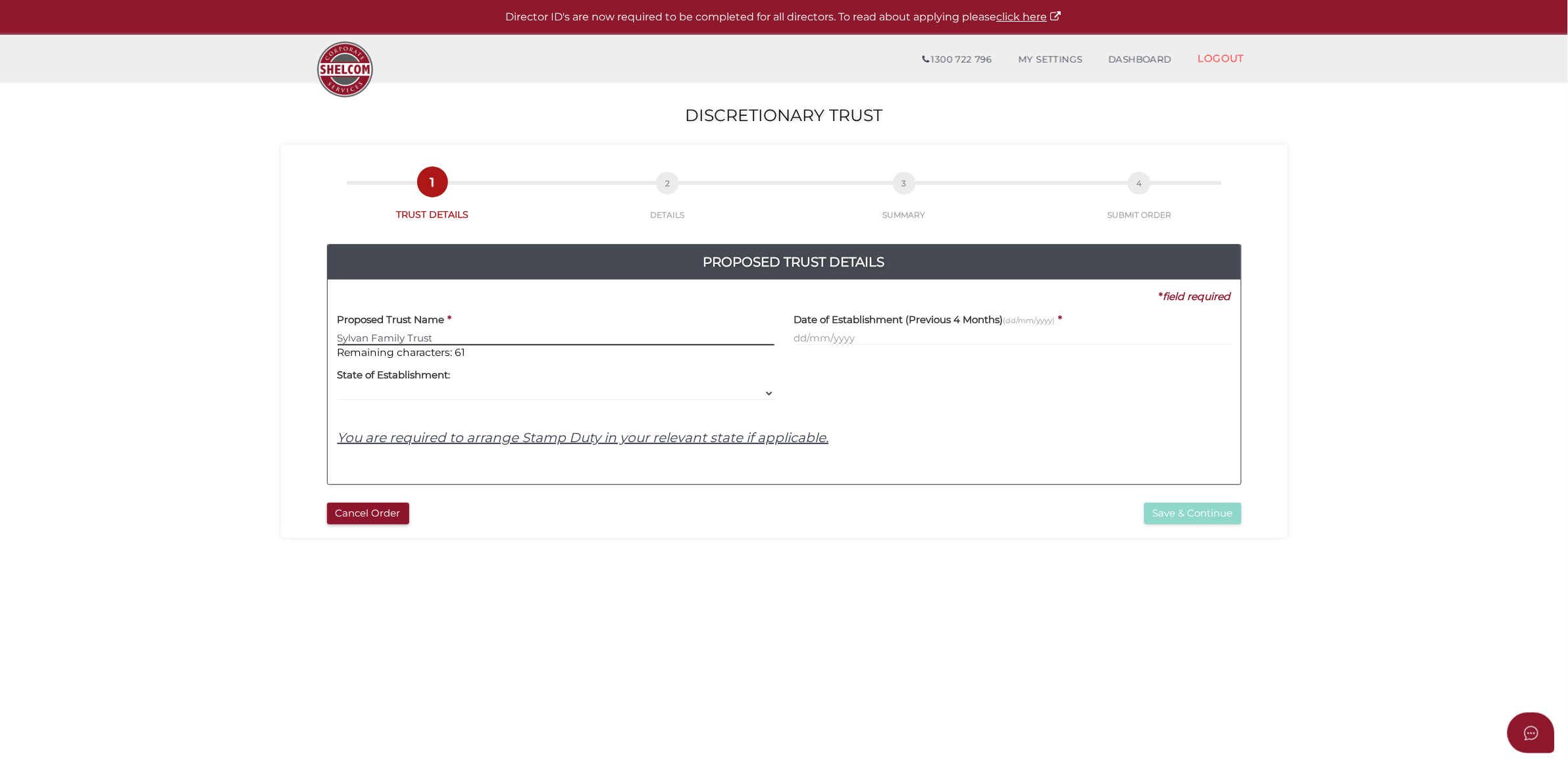
type input "Sylvan Family Trust"
click at [735, 396] on select "VIC ACT NSW NT QLD TAS WA SA" at bounding box center [556, 393] width 437 height 15
select select "VIC"
click at [338, 387] on select "VIC ACT NSW NT QLD TAS WA SA" at bounding box center [556, 393] width 437 height 15
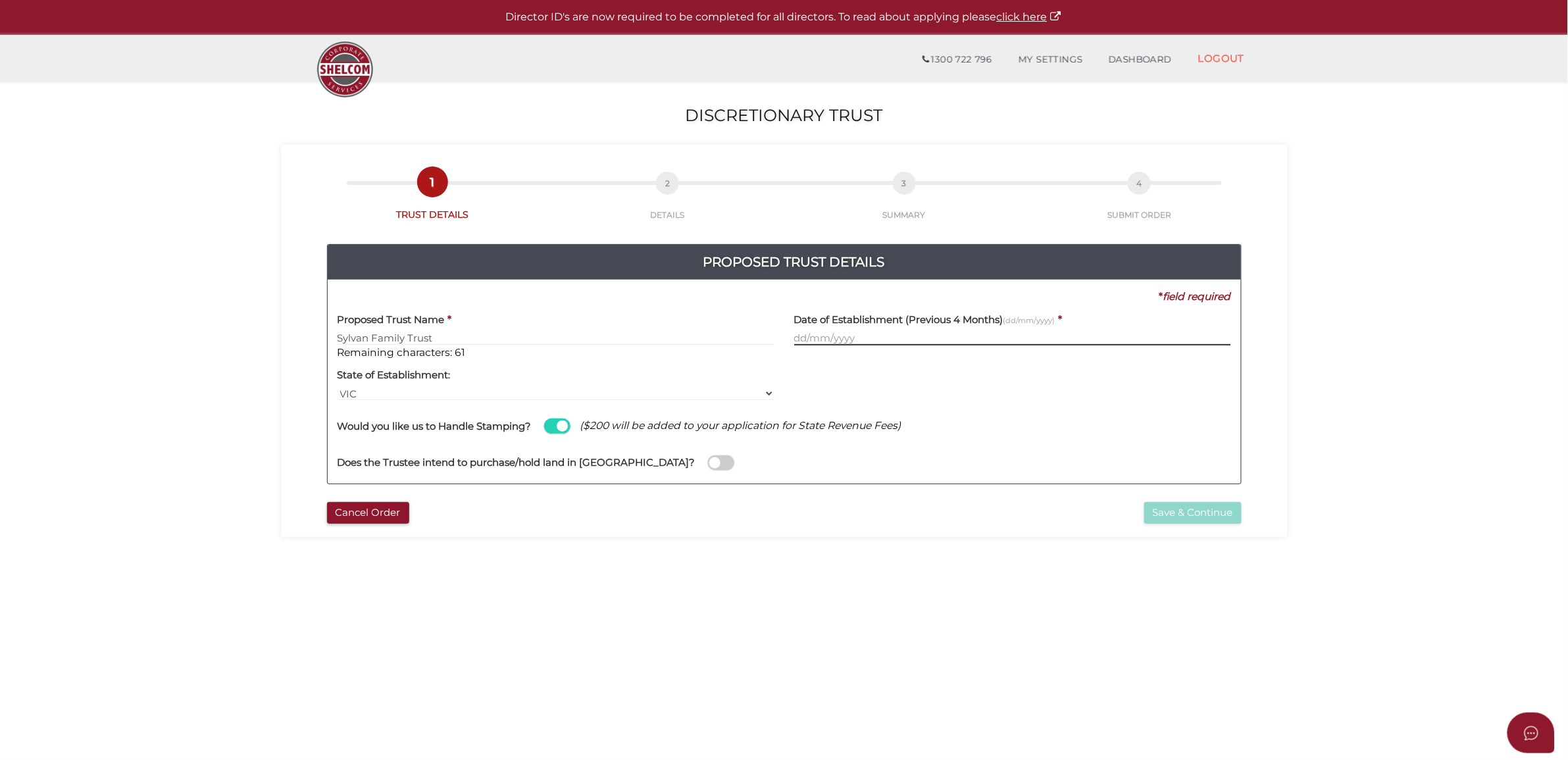
click at [1029, 336] on input "text" at bounding box center [1013, 338] width 437 height 15
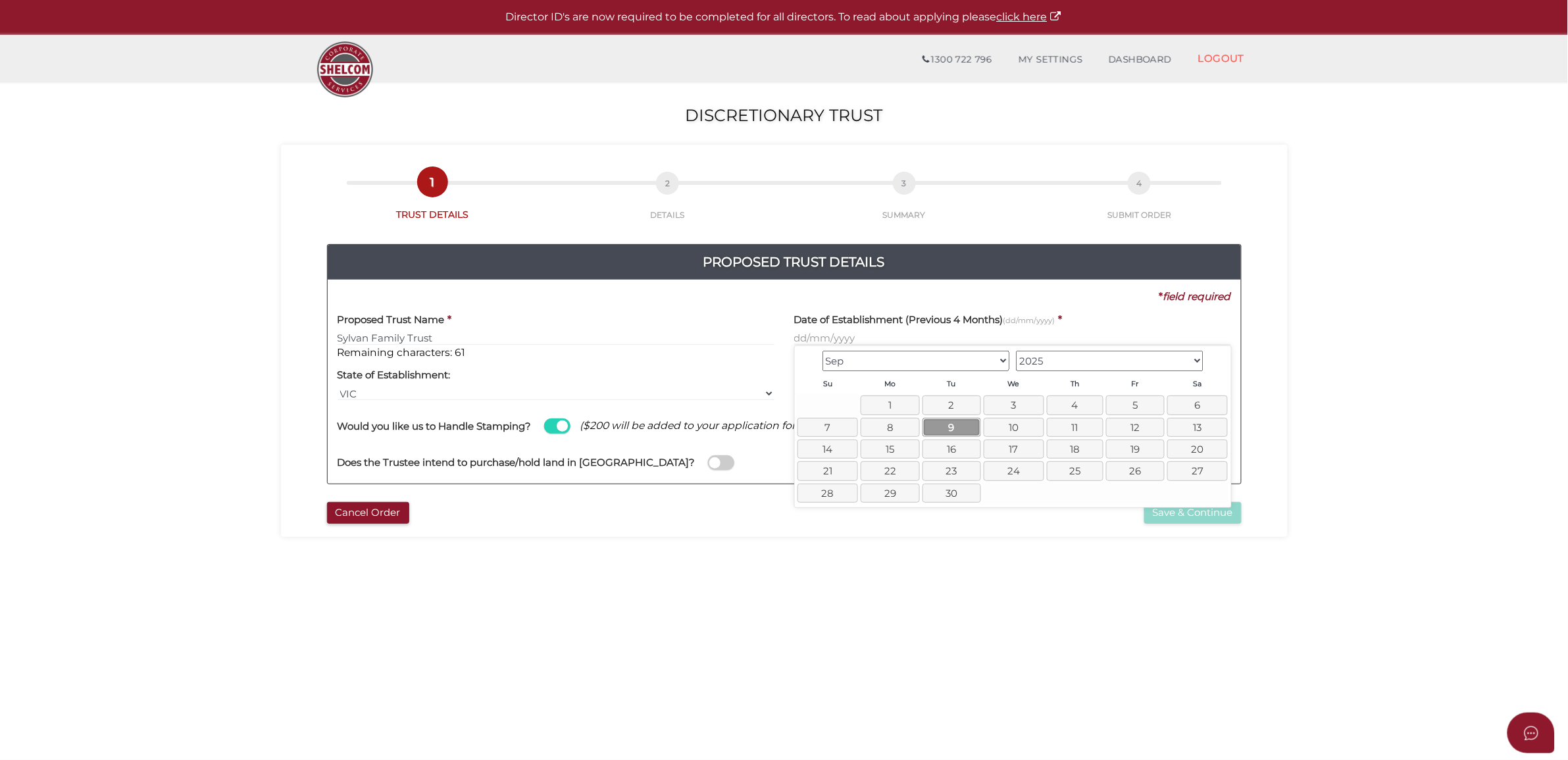
click at [973, 422] on link "9" at bounding box center [951, 427] width 58 height 19
type input "09/09/2025"
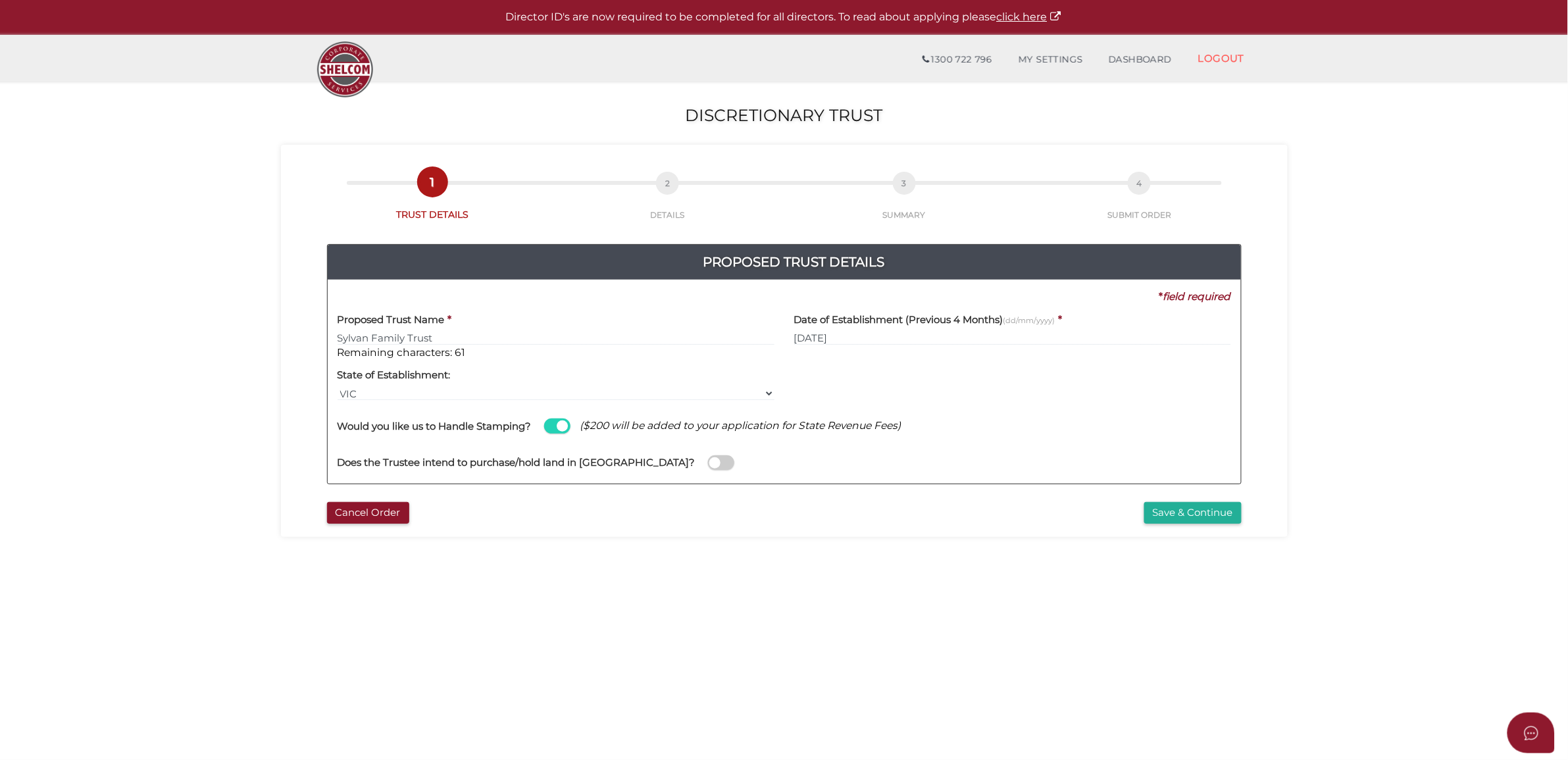
click at [1194, 501] on div "Cancel Order Save & Continue" at bounding box center [784, 510] width 987 height 28
click at [1175, 507] on button "Save & Continue" at bounding box center [1192, 513] width 98 height 22
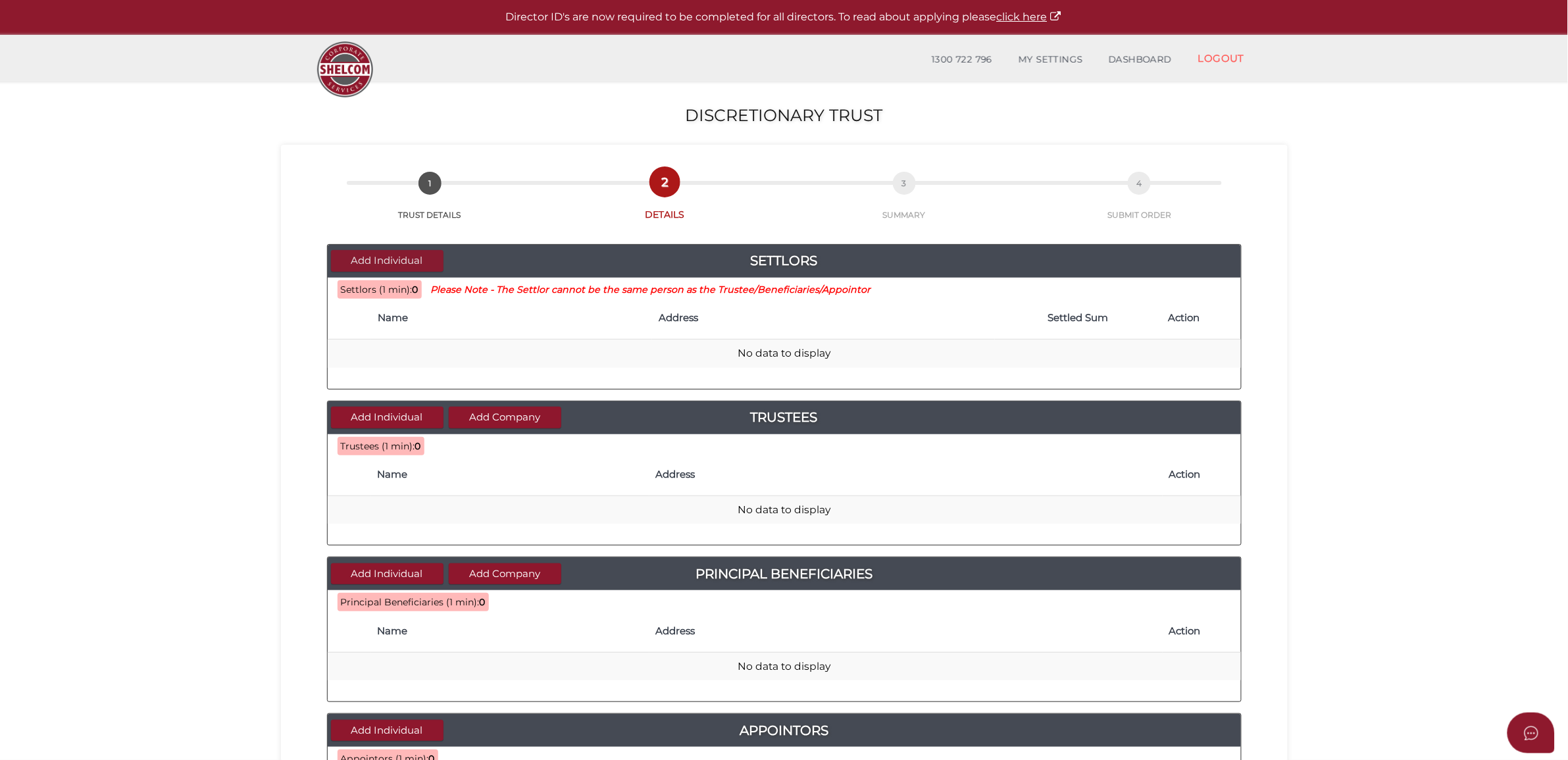
click at [386, 256] on button "Add Individual" at bounding box center [387, 261] width 112 height 22
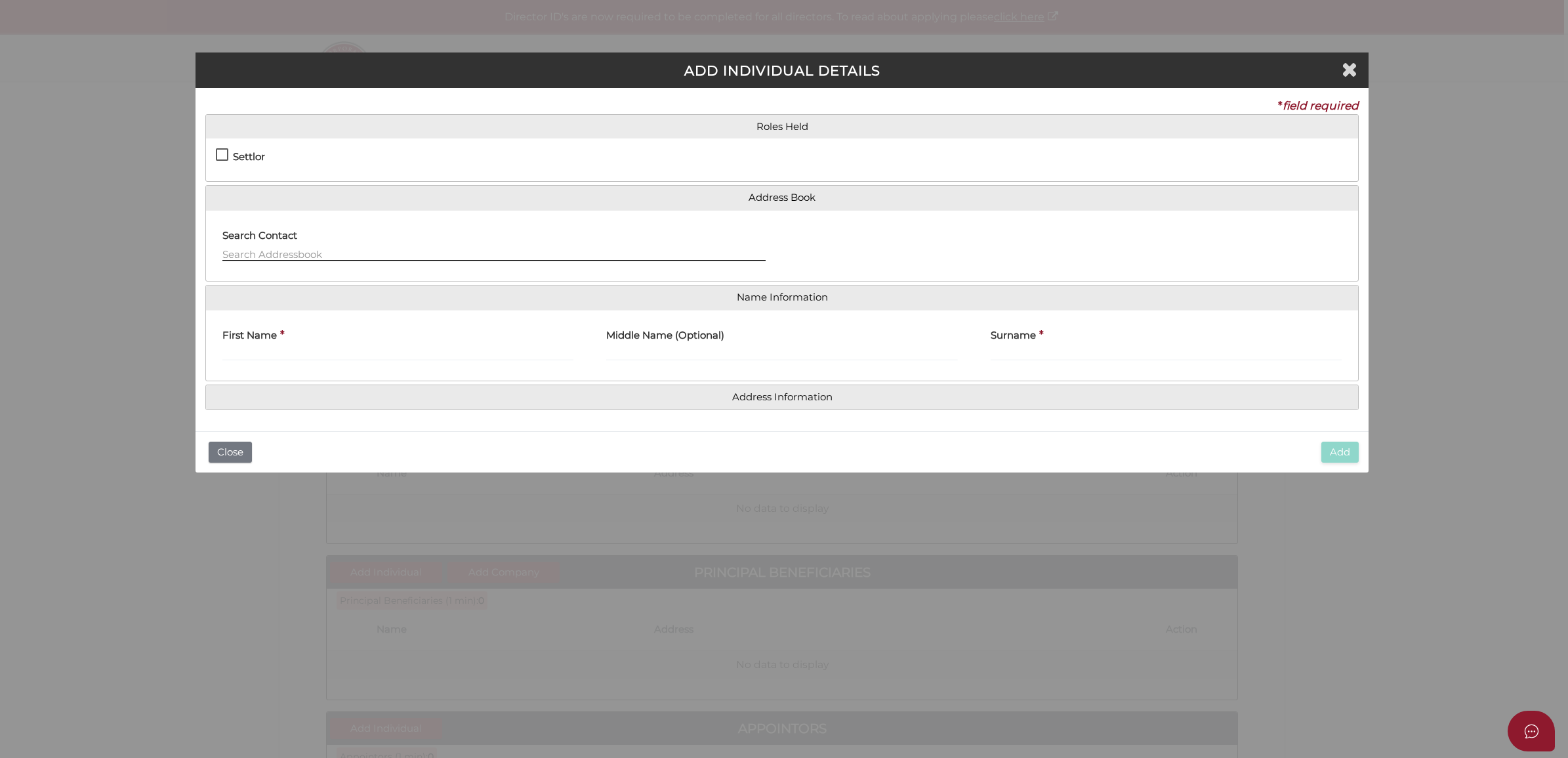
click at [287, 259] on input "text" at bounding box center [494, 254] width 543 height 15
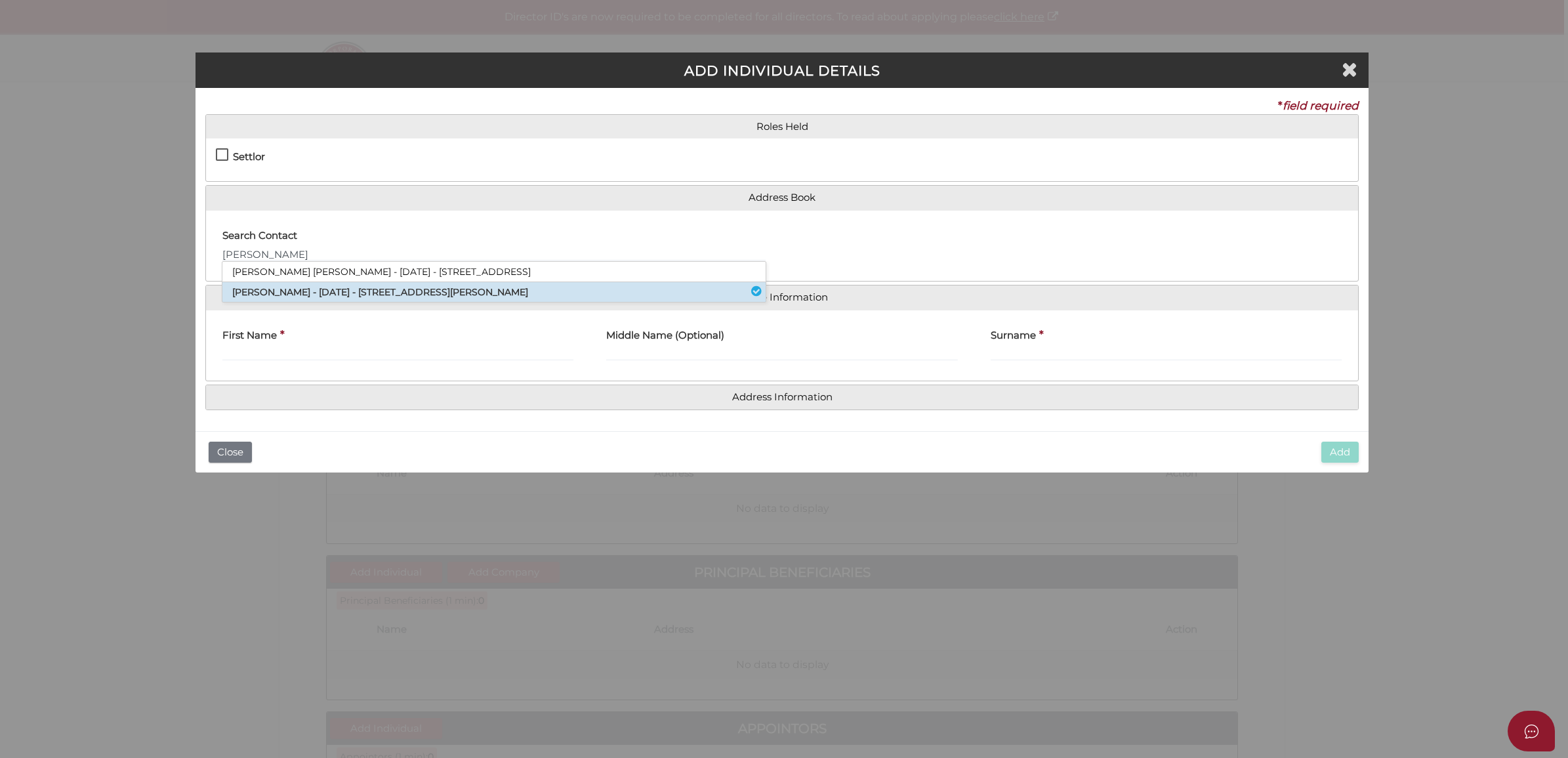
click at [303, 284] on li "Andy Lau - 19/01/1978 - 38 Wells Street, Southbank, VIC, 3006" at bounding box center [494, 292] width 543 height 20
type input "Andy"
type input "Lau"
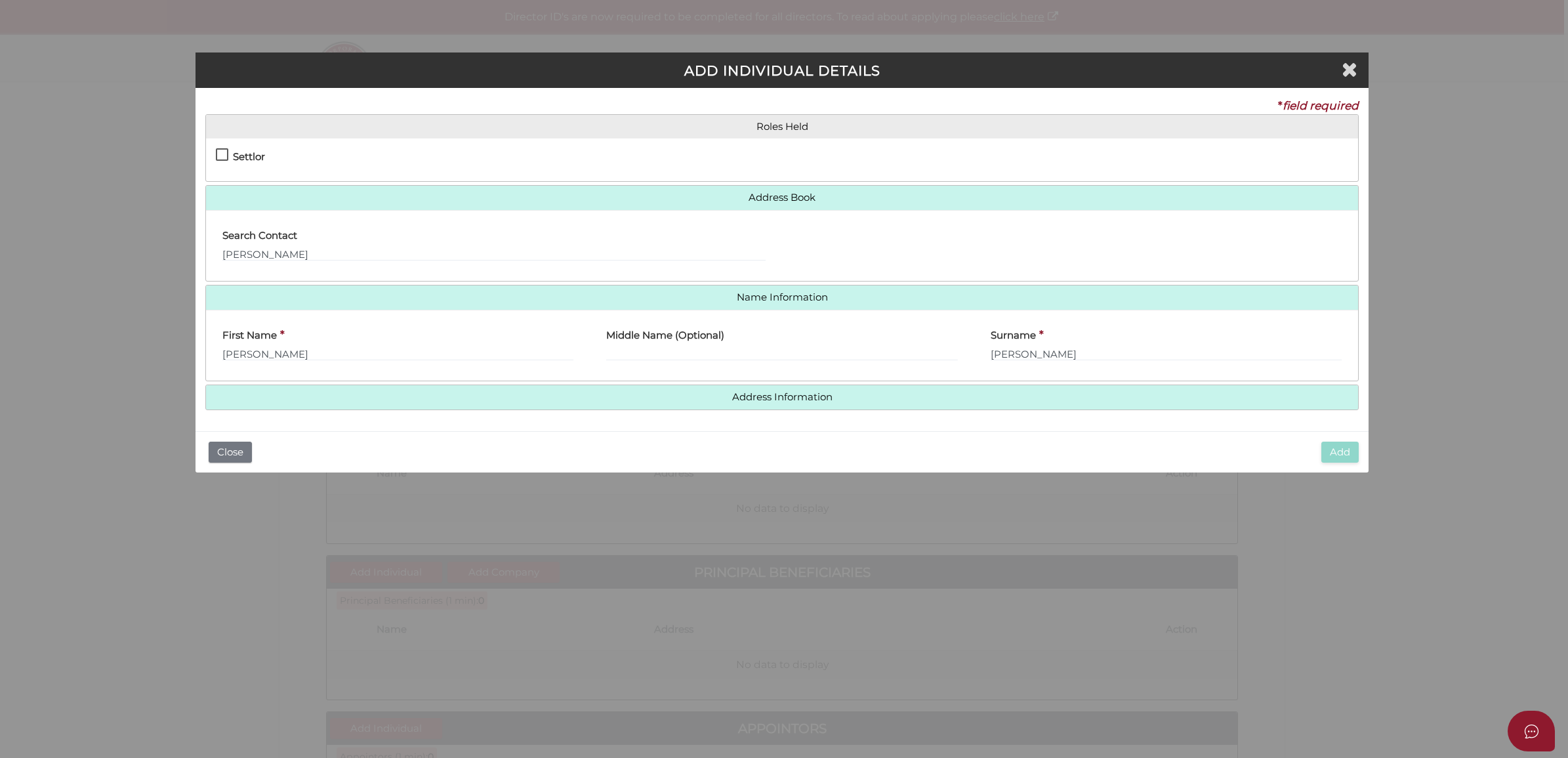
click at [235, 155] on h4 "Settlor" at bounding box center [249, 157] width 32 height 11
checkbox input "true"
type input "10"
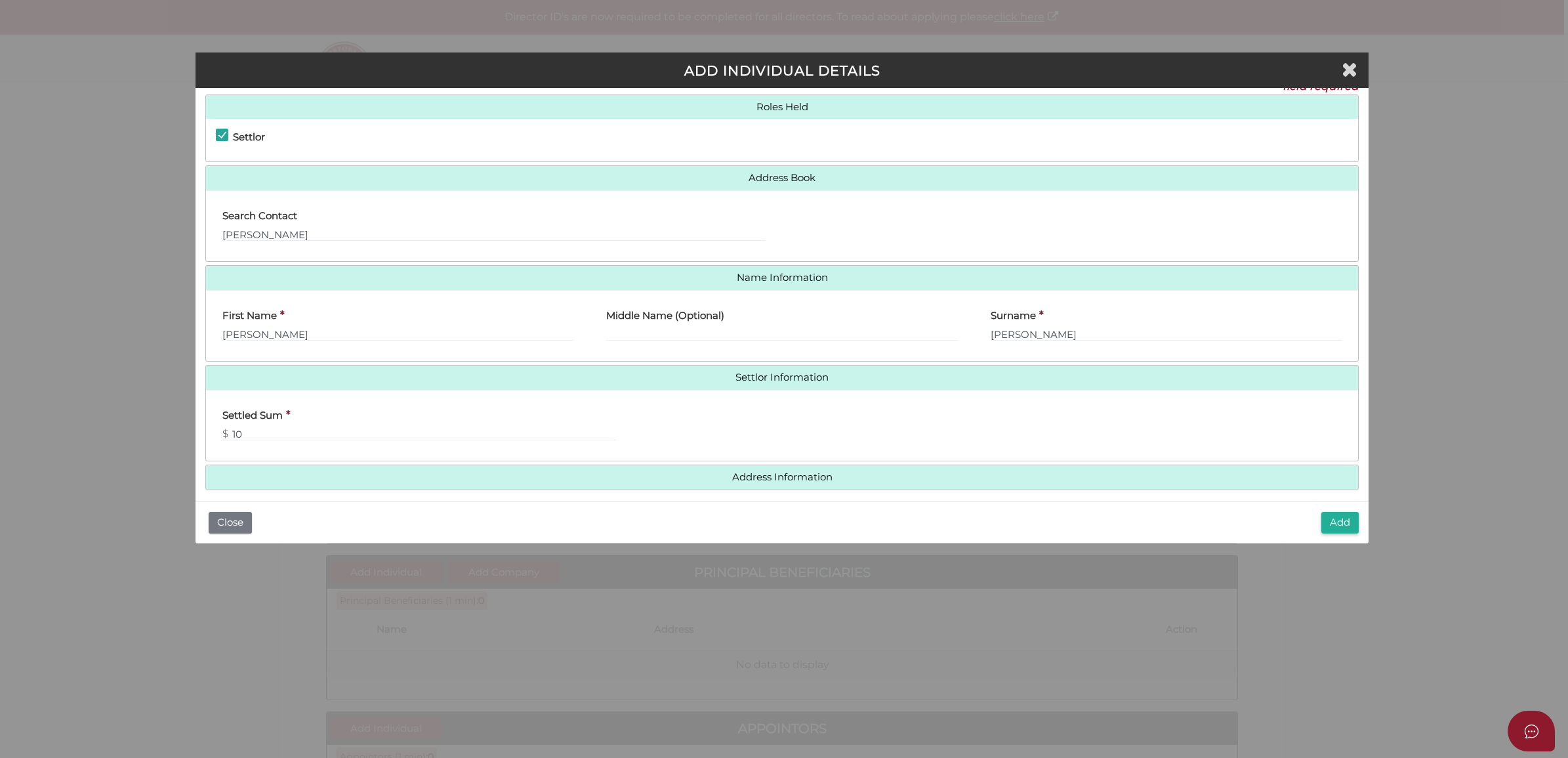
scroll to position [30, 0]
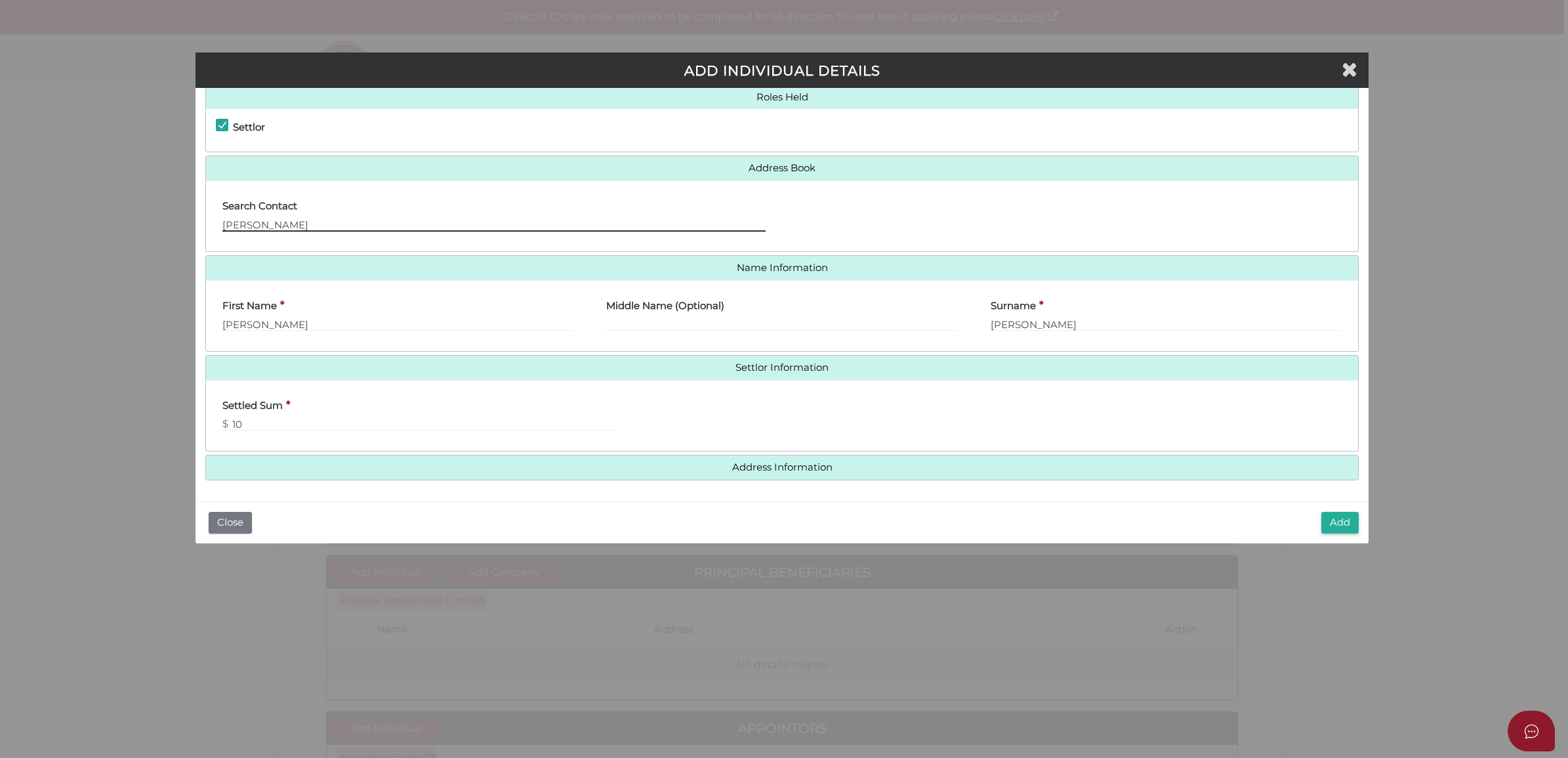
drag, startPoint x: 303, startPoint y: 226, endPoint x: 43, endPoint y: 214, distance: 260.3
click at [43, 214] on div "ADD INDIVIDUAL DETAILS * field required Roles Held Settlor Trustee Principal Be…" at bounding box center [784, 379] width 1568 height 758
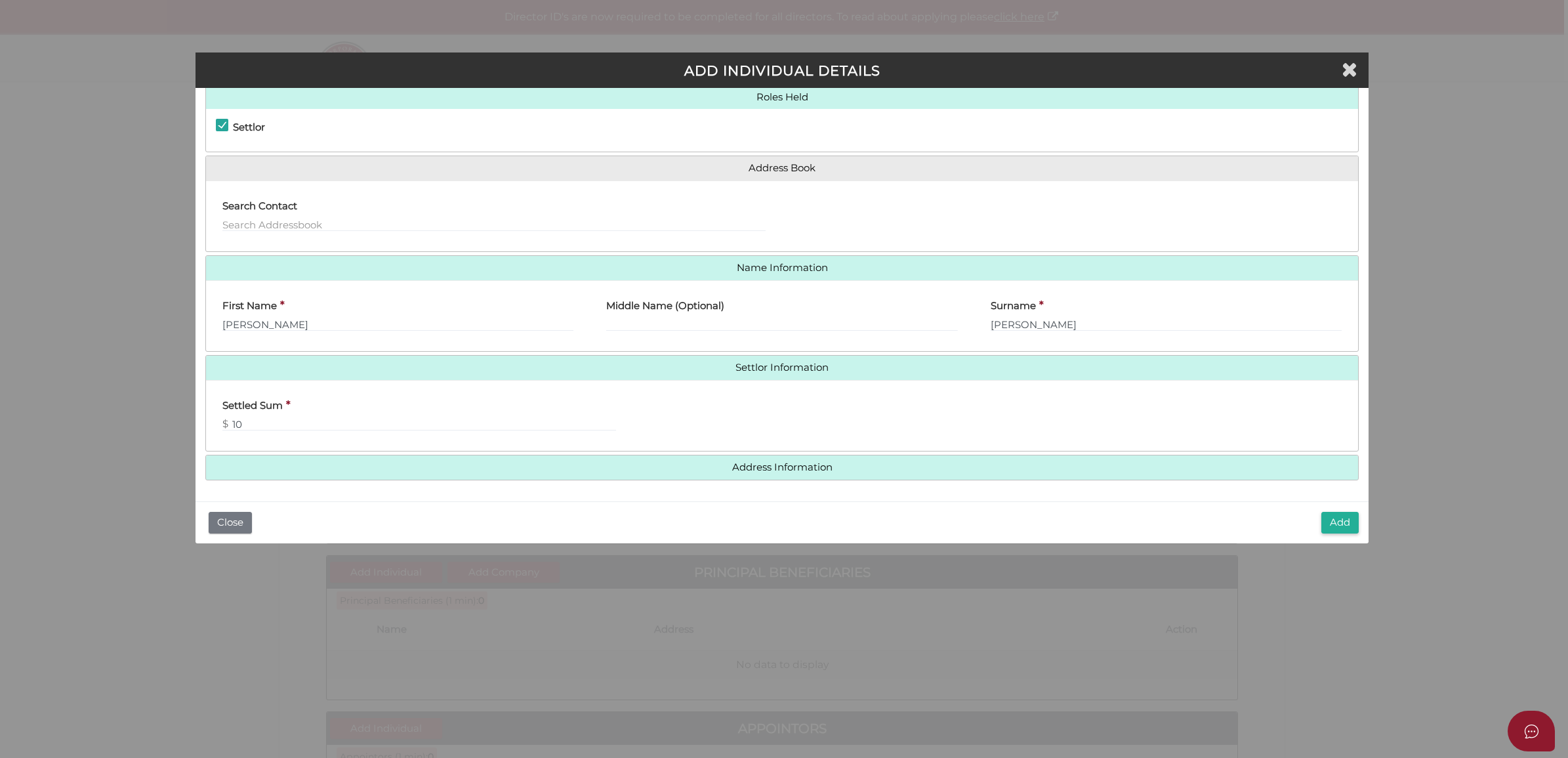
click at [1179, 312] on div "Surname * Lau" at bounding box center [1166, 311] width 351 height 41
click at [778, 225] on div "Search Contact" at bounding box center [494, 216] width 576 height 51
click at [770, 477] on h4 "Address Information" at bounding box center [782, 467] width 1152 height 25
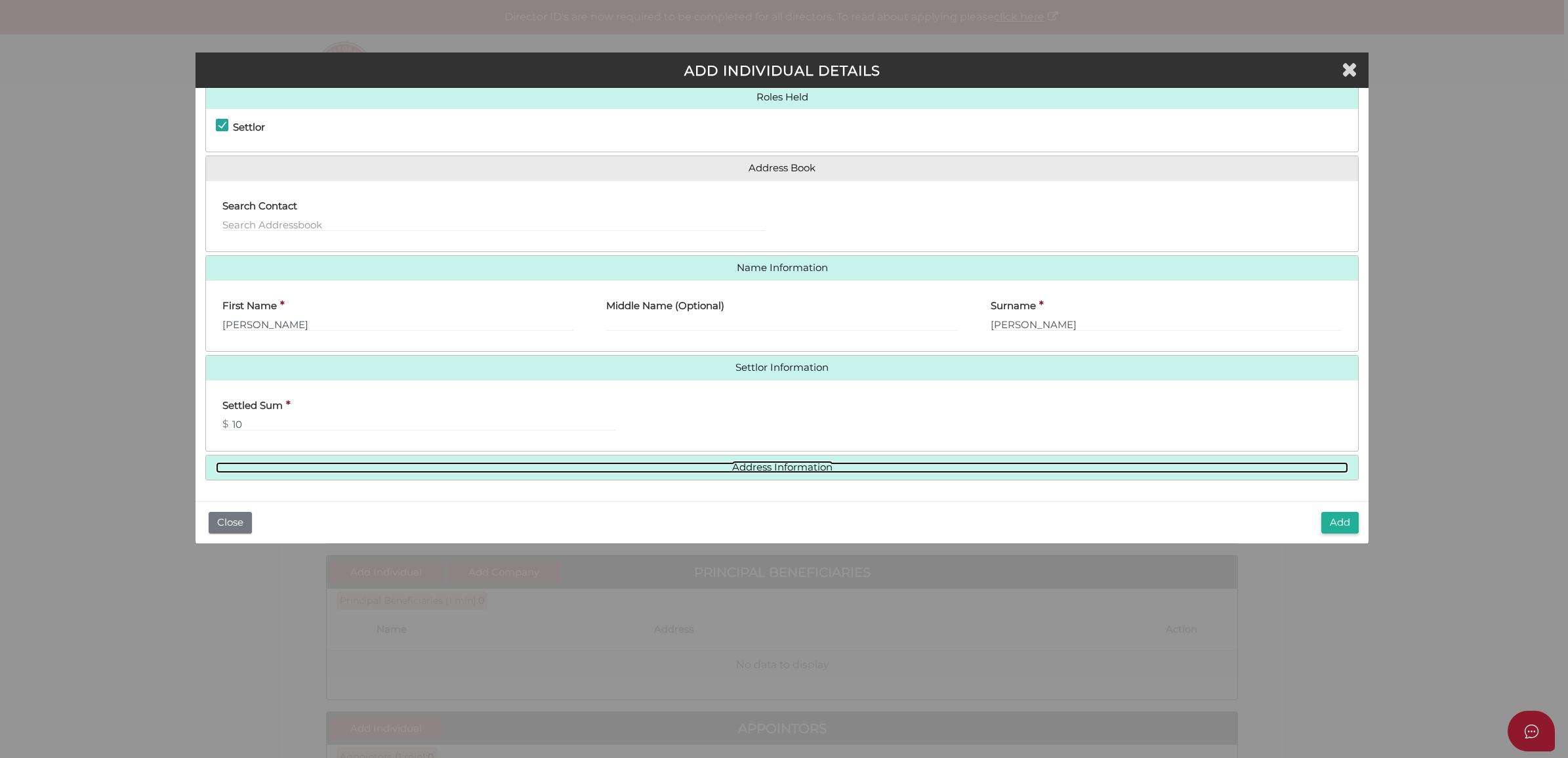
click at [770, 471] on link "Address Information" at bounding box center [782, 468] width 1132 height 11
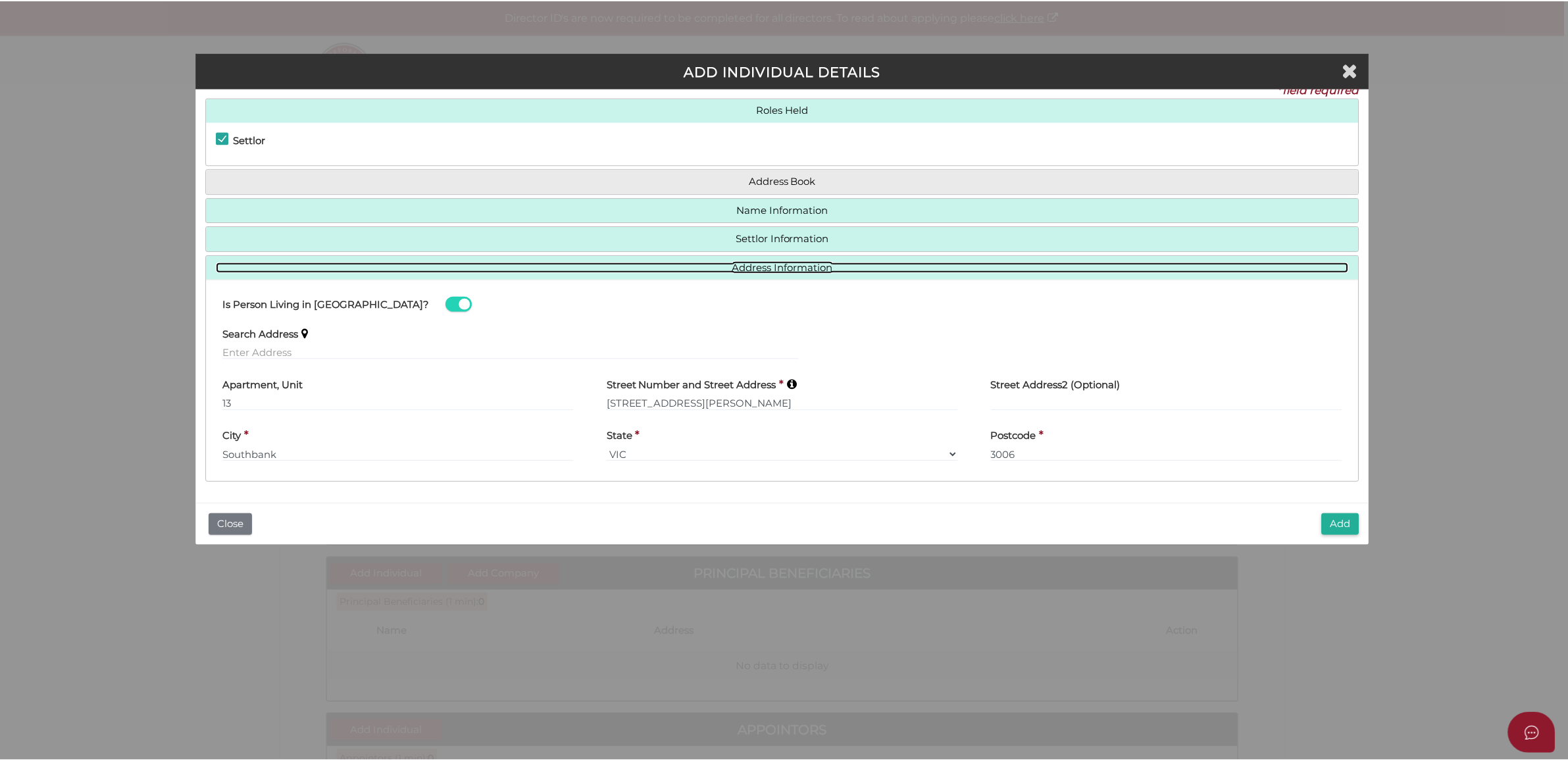
scroll to position [18, 0]
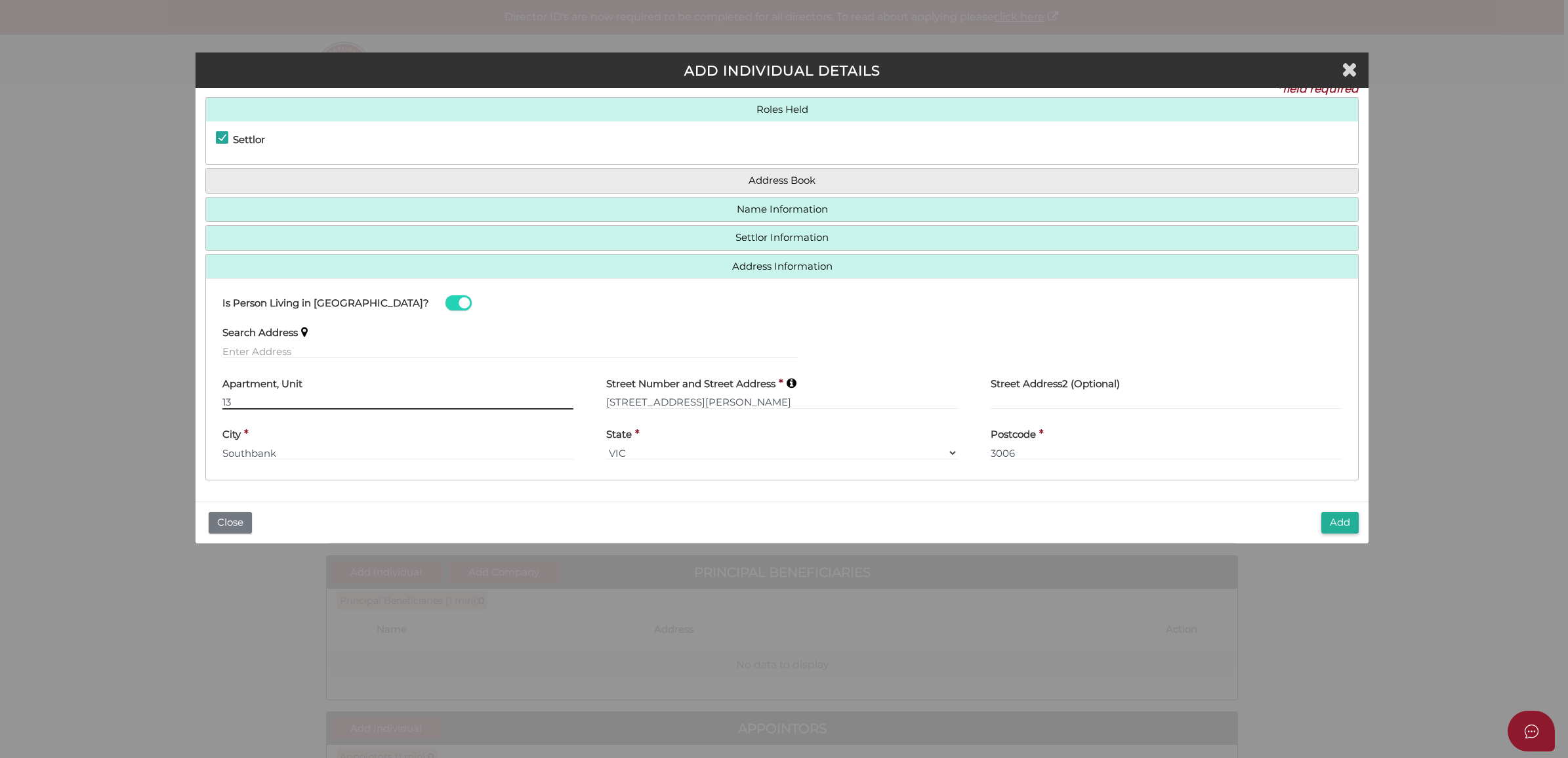
drag, startPoint x: 507, startPoint y: 401, endPoint x: 0, endPoint y: 385, distance: 507.3
click at [0, 387] on html "Shelcom is loading Processing Payment...Please Wait... Director ID's are now re…" at bounding box center [784, 379] width 1568 height 758
click at [272, 352] on input "text" at bounding box center [511, 351] width 576 height 15
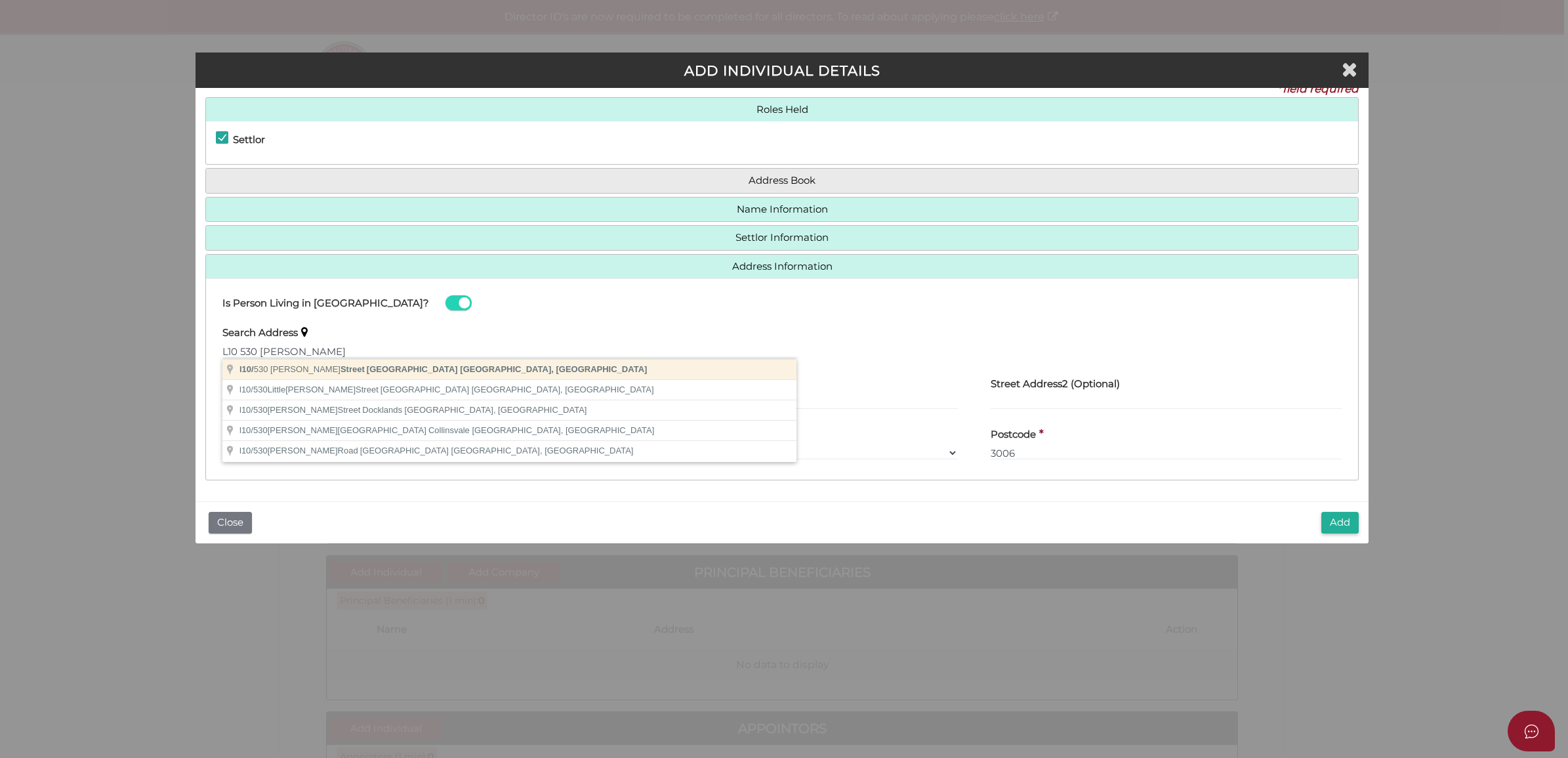
type input "l10/530 Collins Street, Melbourne VIC, Australia"
type input "l10"
type input "530 Collins Street"
type input "Melbourne"
select select "VIC"
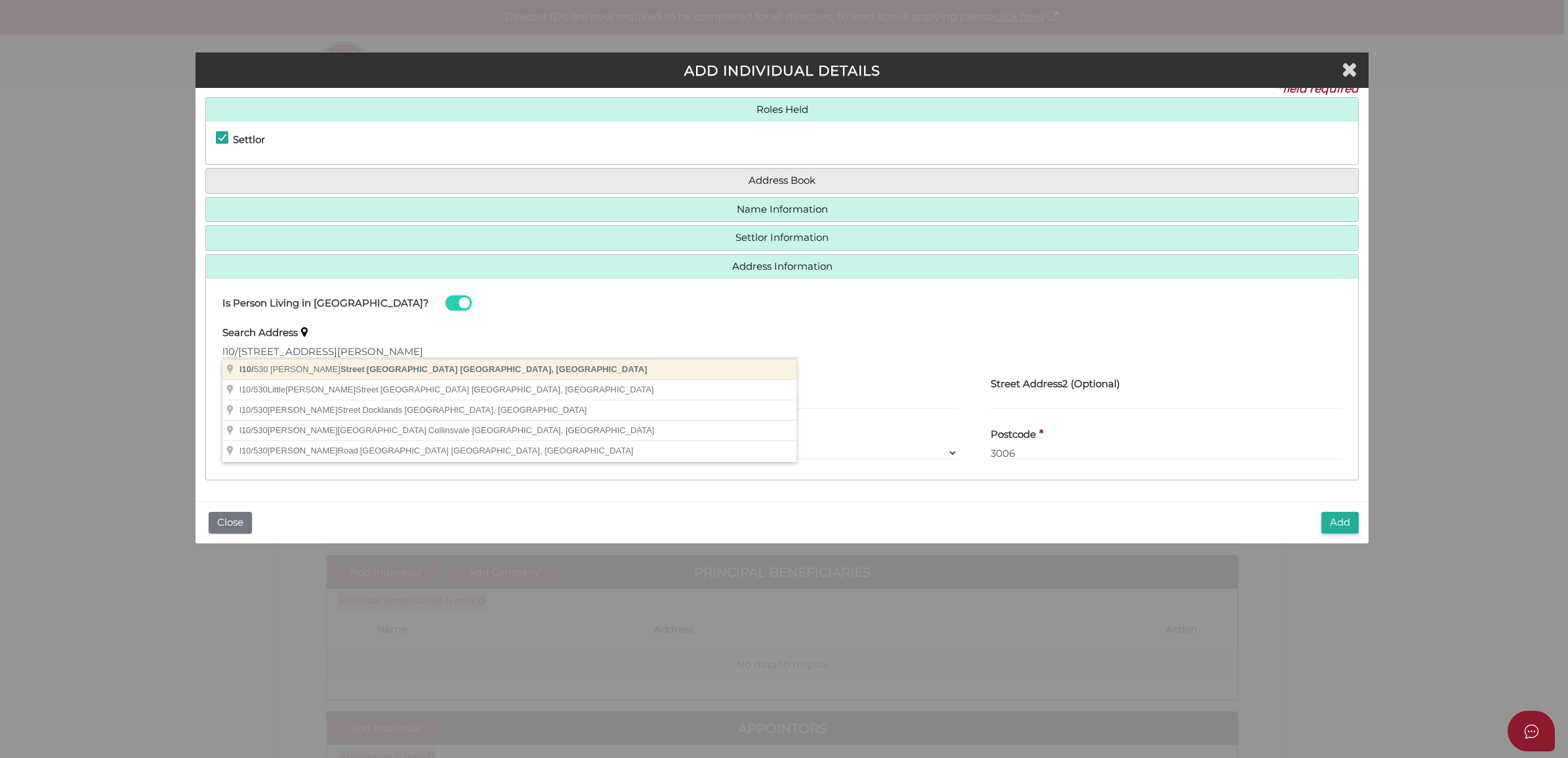
type input "3000"
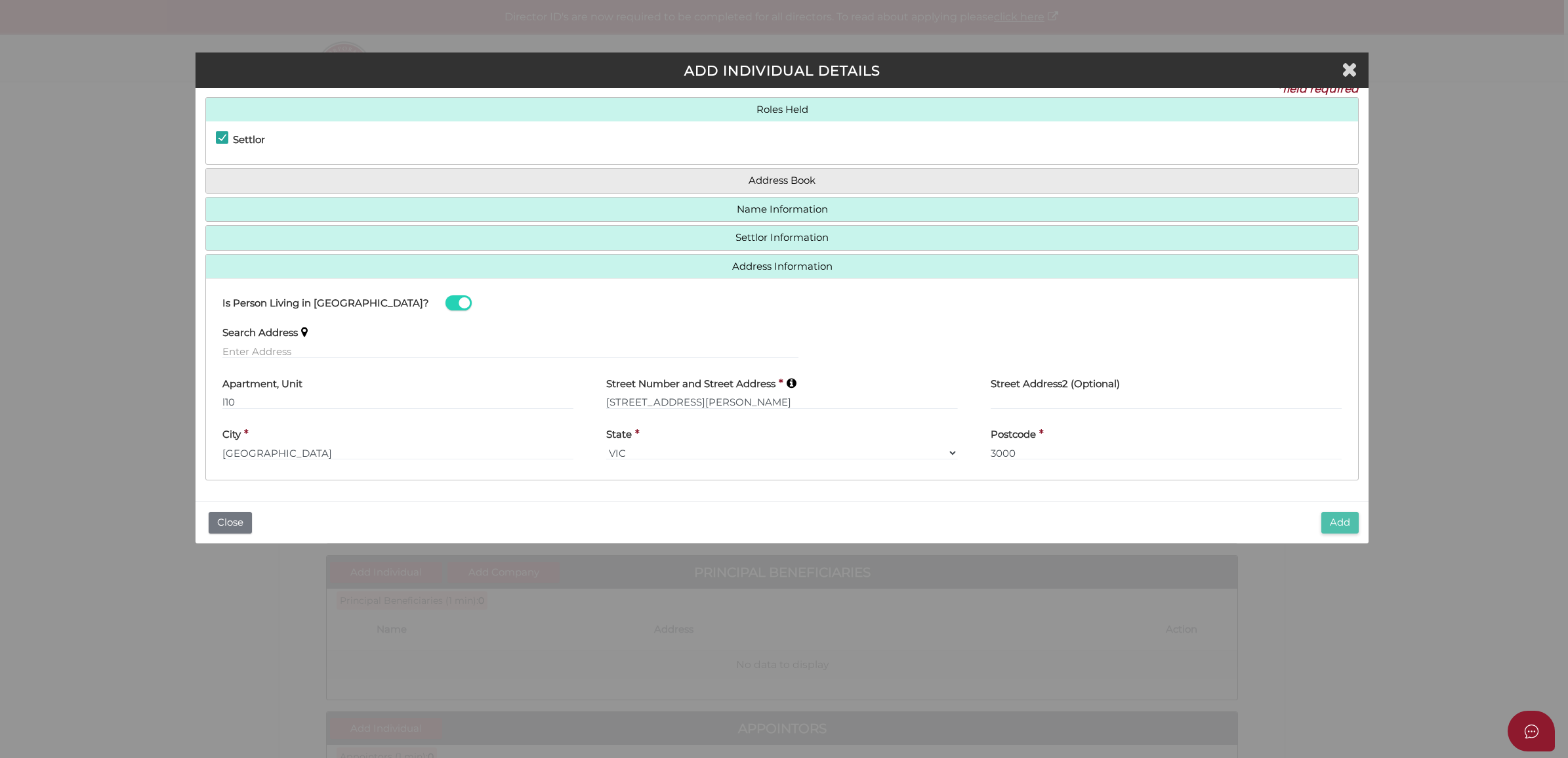
click at [1347, 516] on button "Add" at bounding box center [1340, 523] width 37 height 22
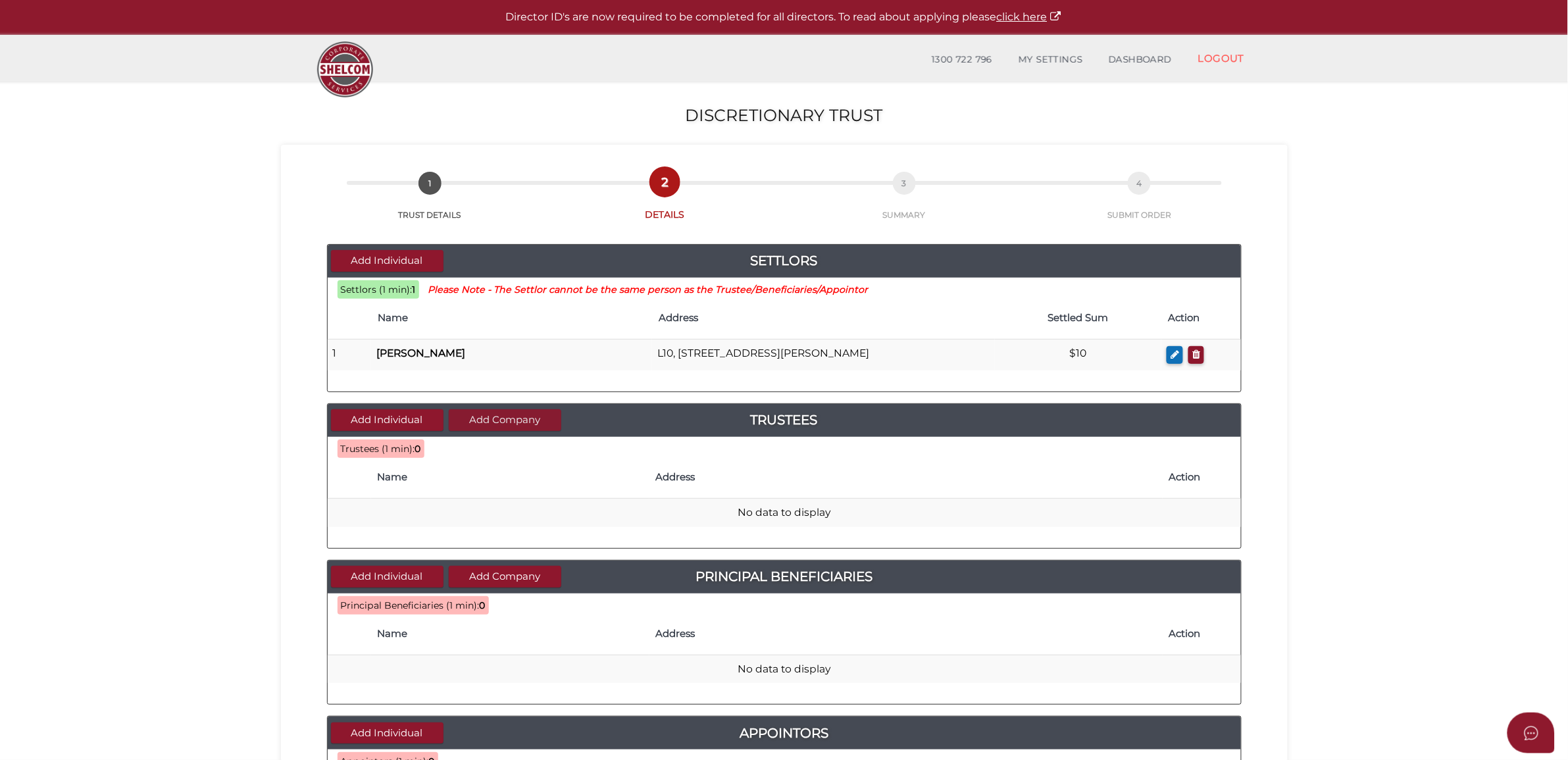
click at [503, 412] on button "Add Company" at bounding box center [505, 420] width 112 height 22
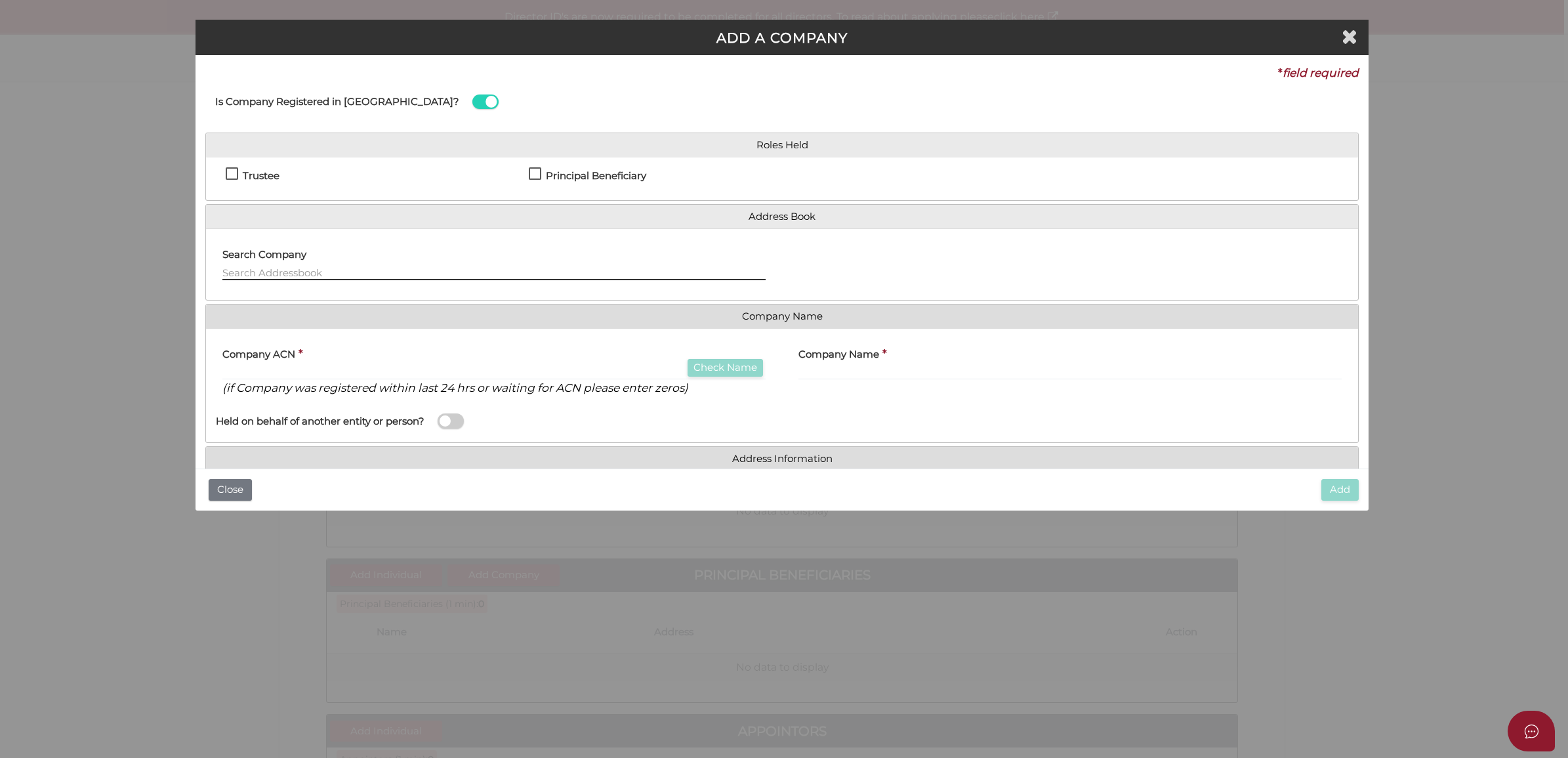
click at [438, 268] on input "text" at bounding box center [494, 273] width 543 height 15
paste input "Sylvan Investment Holding Pty Ltd"
type input "Sylvan Investment Holding Pty Ltd"
click at [231, 171] on label "Trustee" at bounding box center [252, 179] width 54 height 16
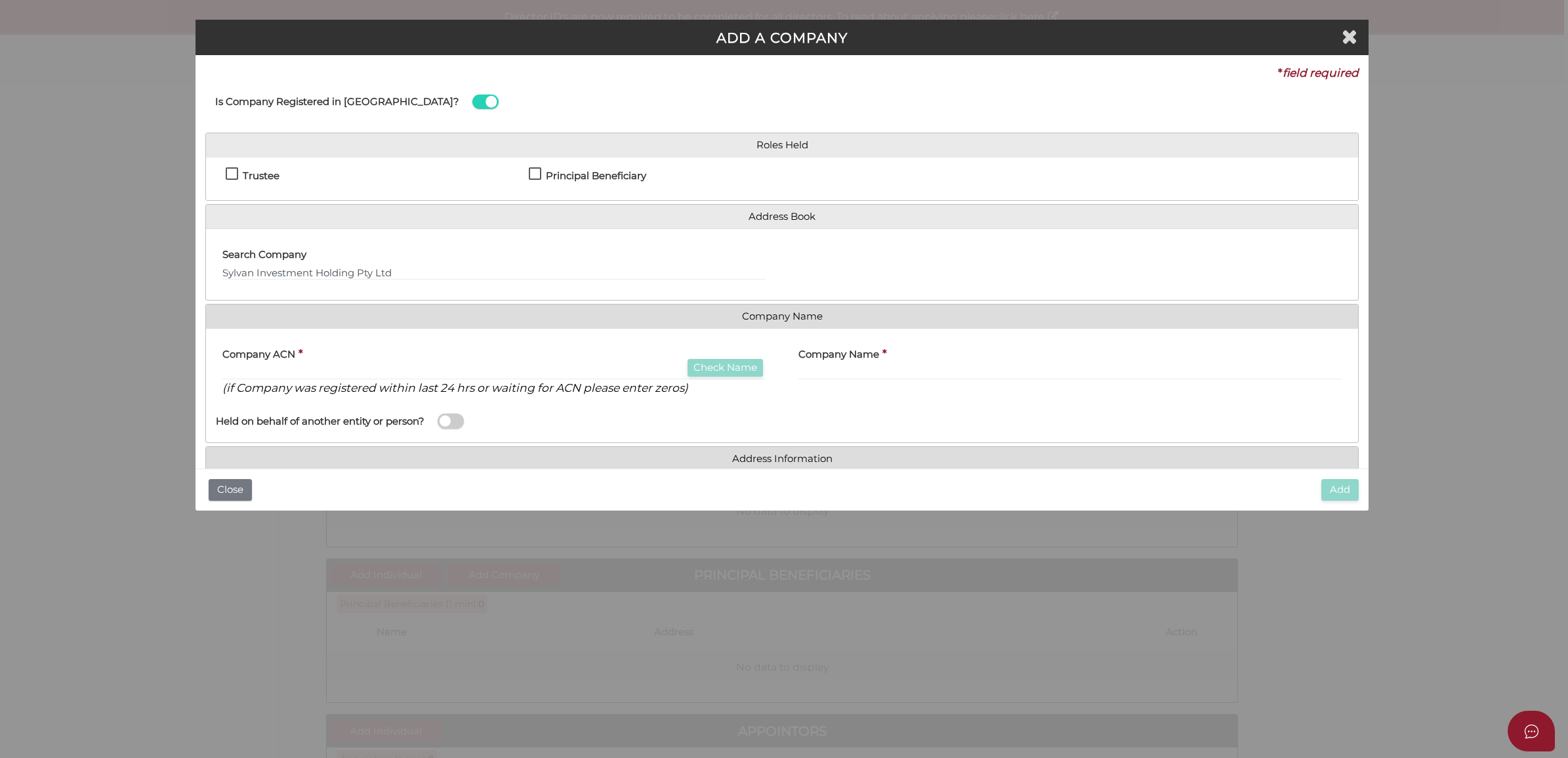
checkbox input "true"
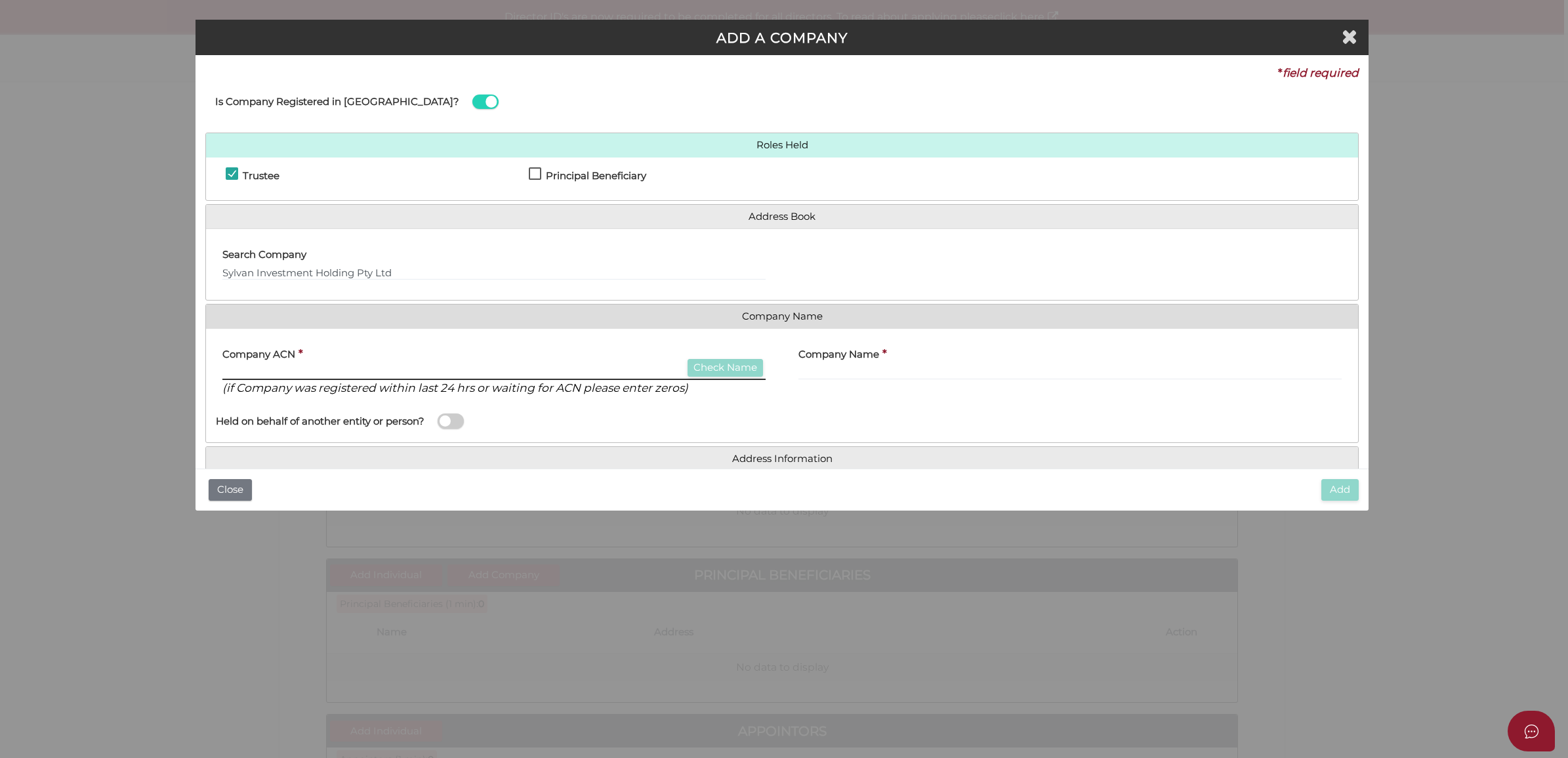
click at [561, 374] on input "text" at bounding box center [494, 373] width 543 height 15
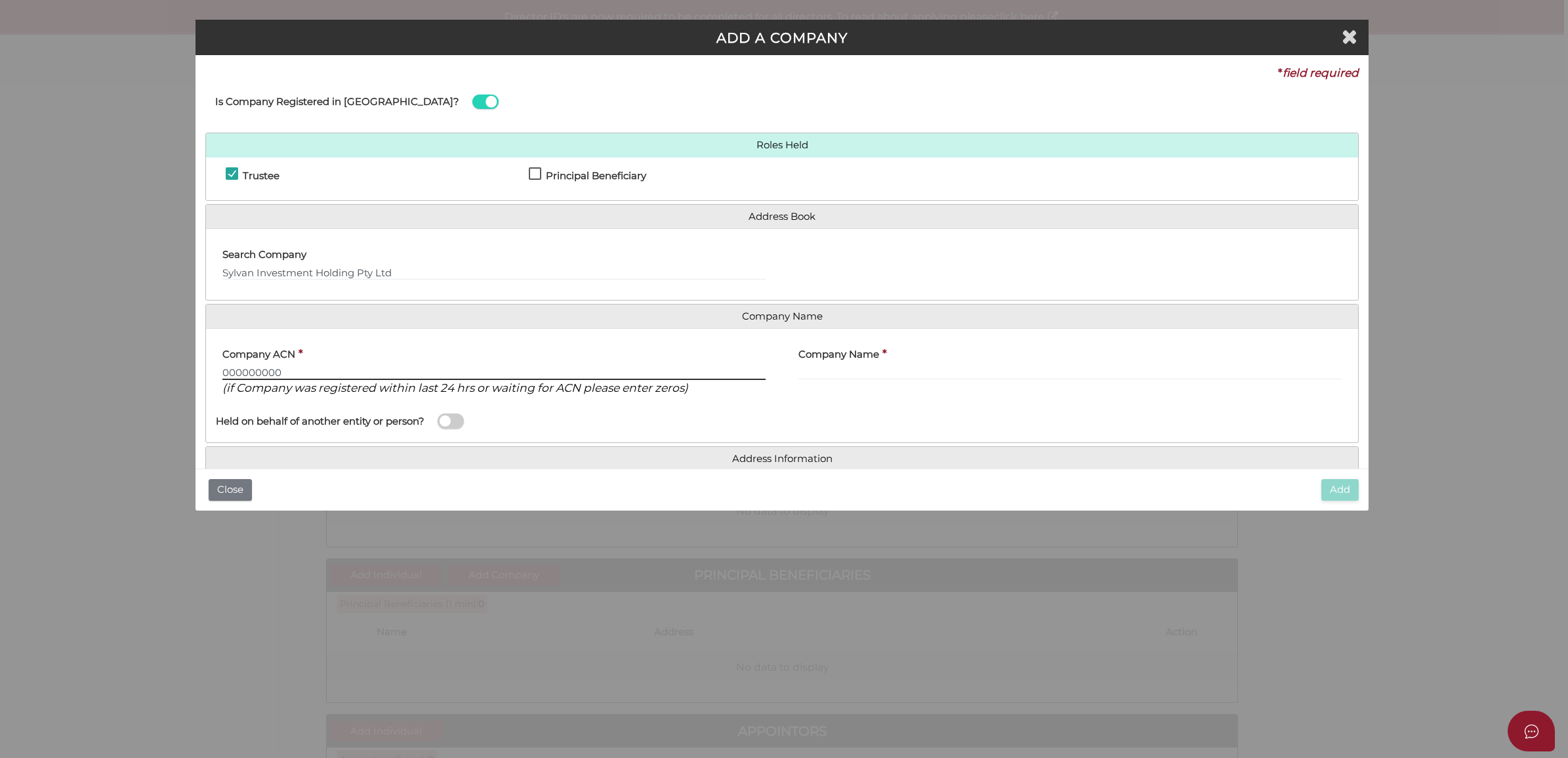
type input "000000000"
drag, startPoint x: 431, startPoint y: 266, endPoint x: 55, endPoint y: 249, distance: 376.4
click at [55, 249] on div "ADD A COMPANY * field required Is Company Registered in [GEOGRAPHIC_DATA]? Role…" at bounding box center [784, 379] width 1568 height 758
click at [867, 359] on h4 "Company Name" at bounding box center [838, 354] width 81 height 11
click at [867, 366] on input "text" at bounding box center [1070, 373] width 543 height 15
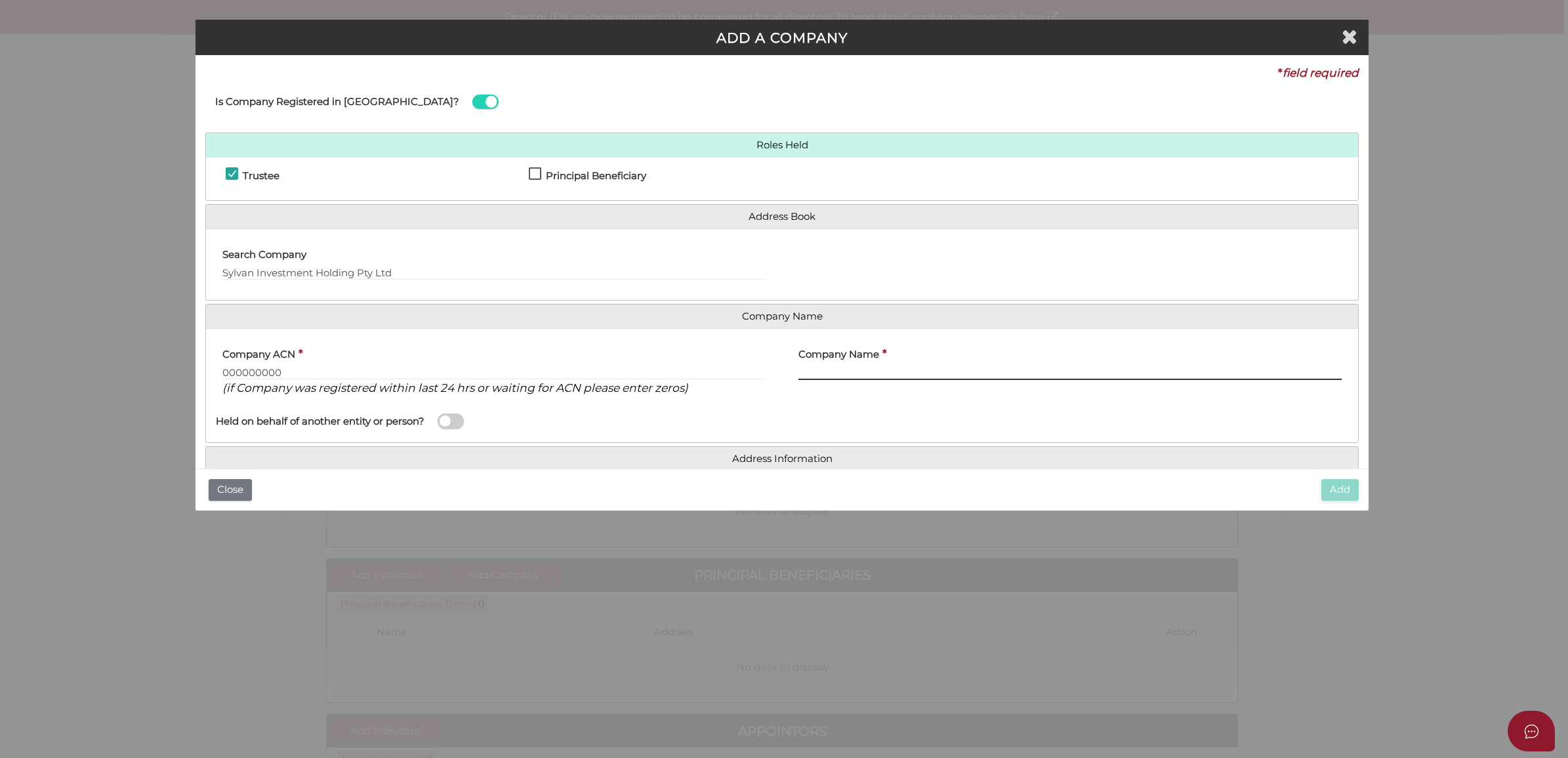
paste input "Sylvan Investment Holding Pty Ltd"
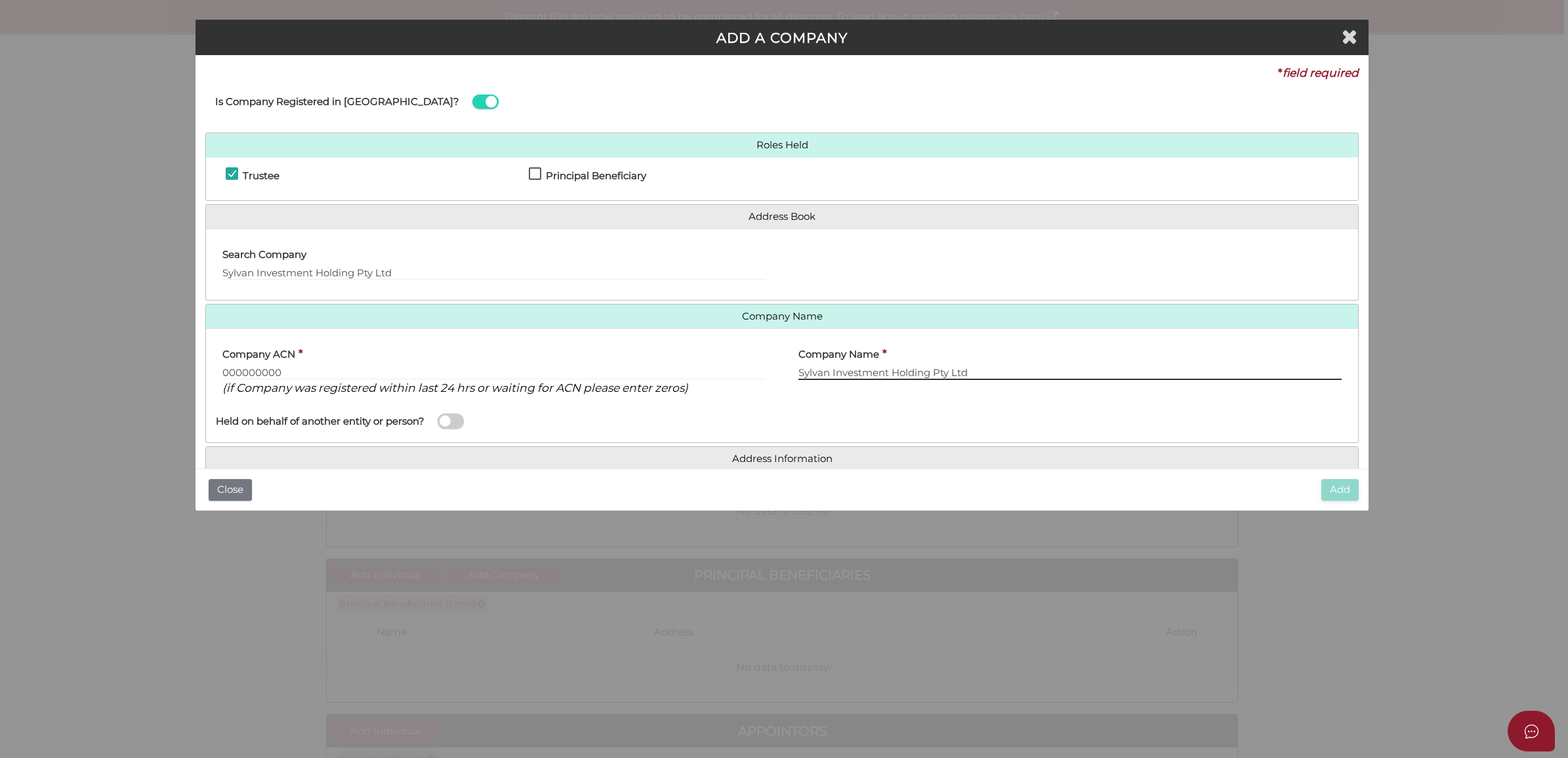
type input "Sylvan Investment Holding Pty Ltd"
drag, startPoint x: 425, startPoint y: 274, endPoint x: -409, endPoint y: 230, distance: 835.2
click at [0, 230] on html "Shelcom is loading Processing Payment...Please Wait... Director ID's are now re…" at bounding box center [784, 379] width 1568 height 758
click at [964, 248] on div at bounding box center [1070, 264] width 576 height 51
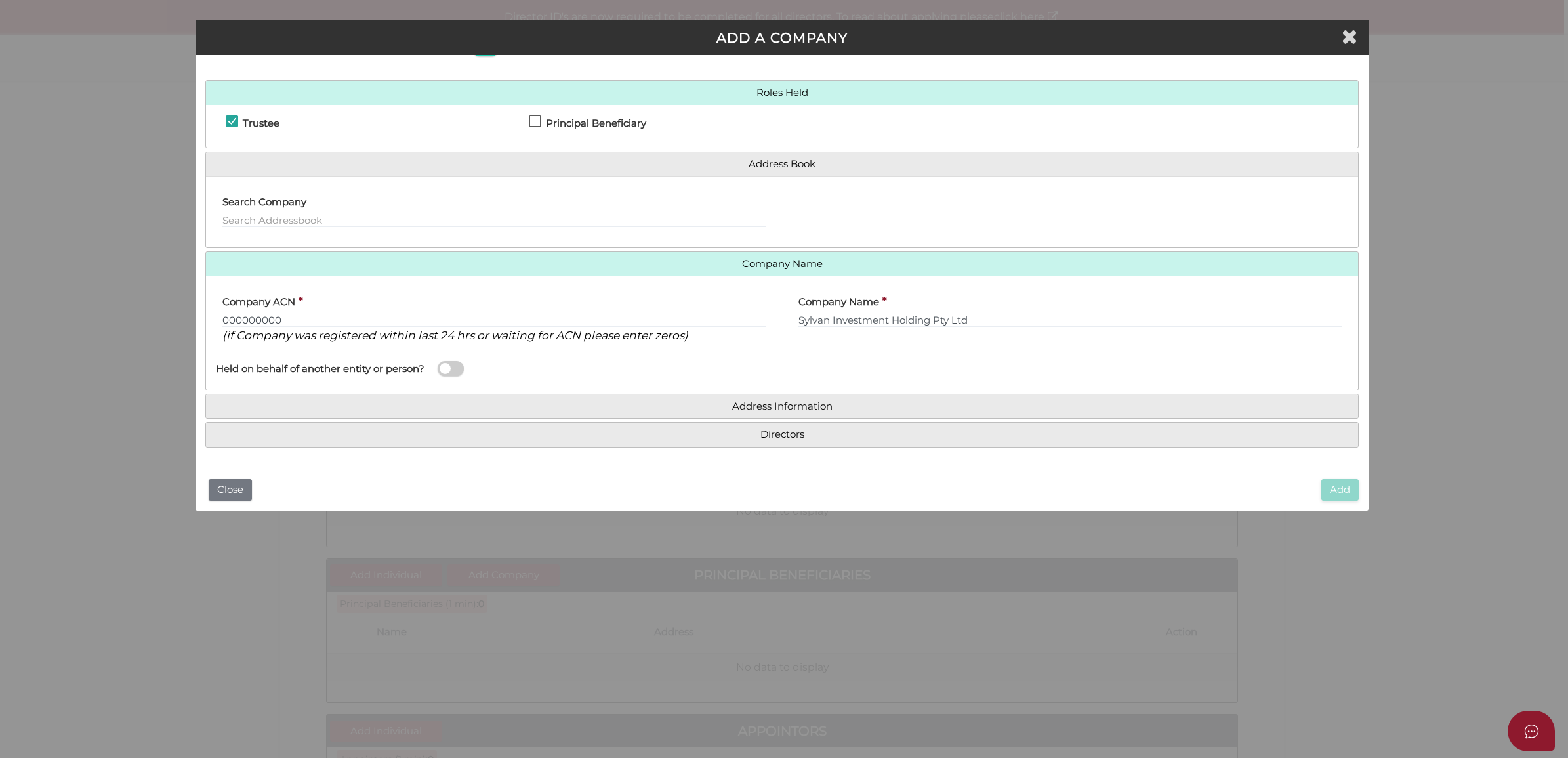
click at [772, 391] on div "Roles Held Trustee Principal Beneficiary Additional Beneficiary Address Book Se…" at bounding box center [782, 263] width 1153 height 368
click at [775, 418] on div "Address Information Search Address Floor, Office, Building [GEOGRAPHIC_DATA] Ad…" at bounding box center [782, 406] width 1153 height 26
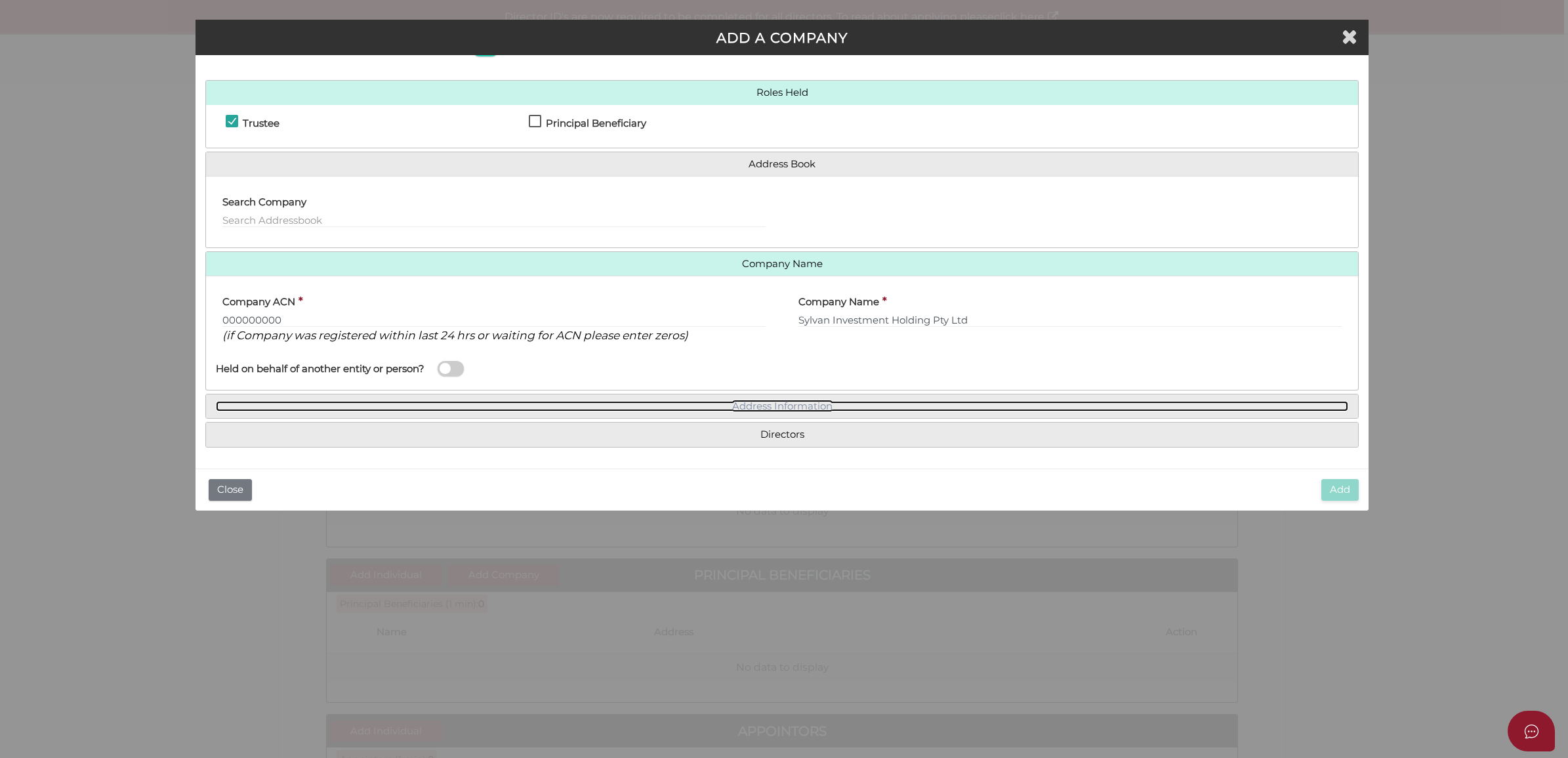
click at [804, 409] on link "Address Information" at bounding box center [782, 407] width 1132 height 11
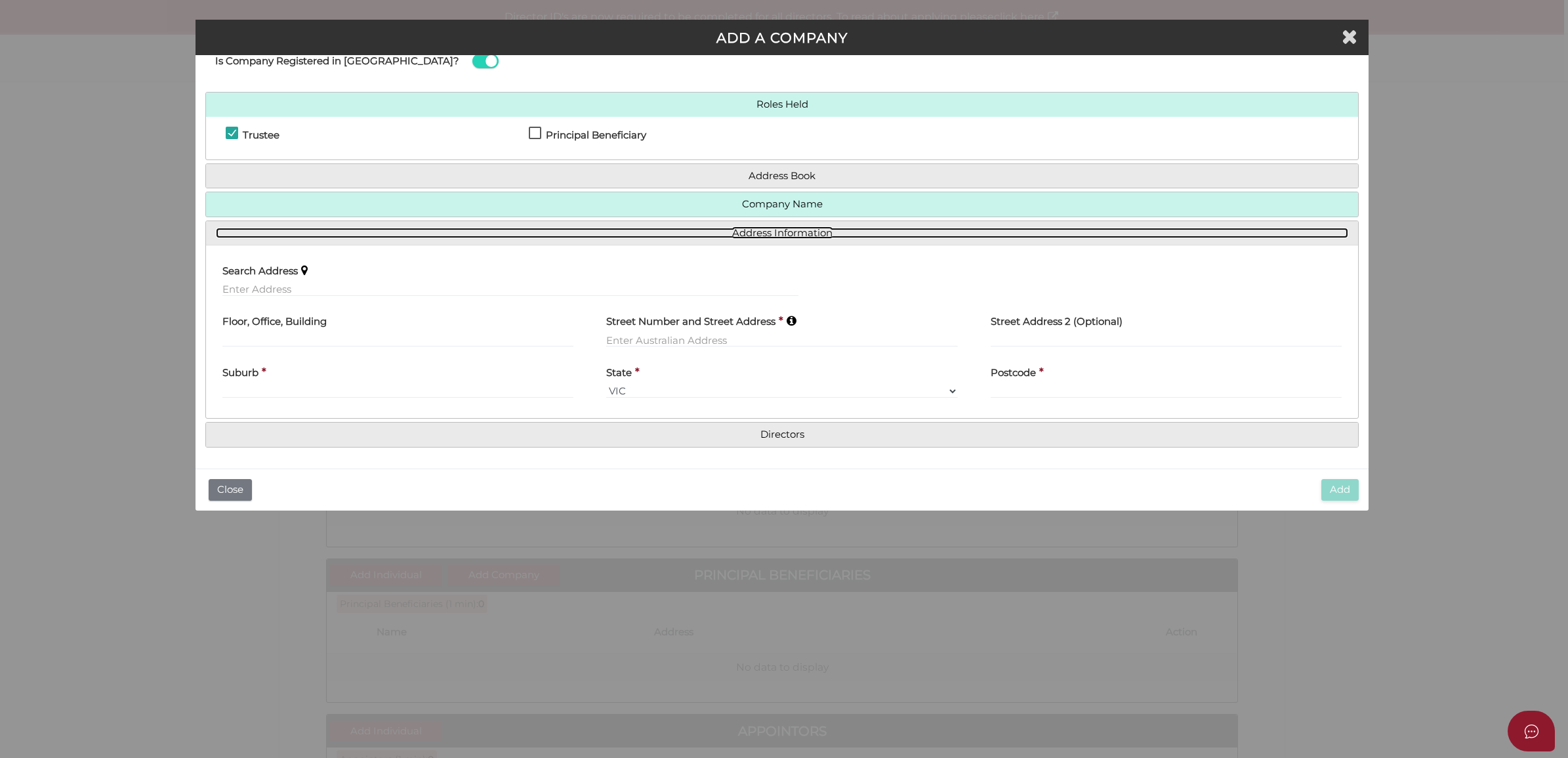
scroll to position [41, 0]
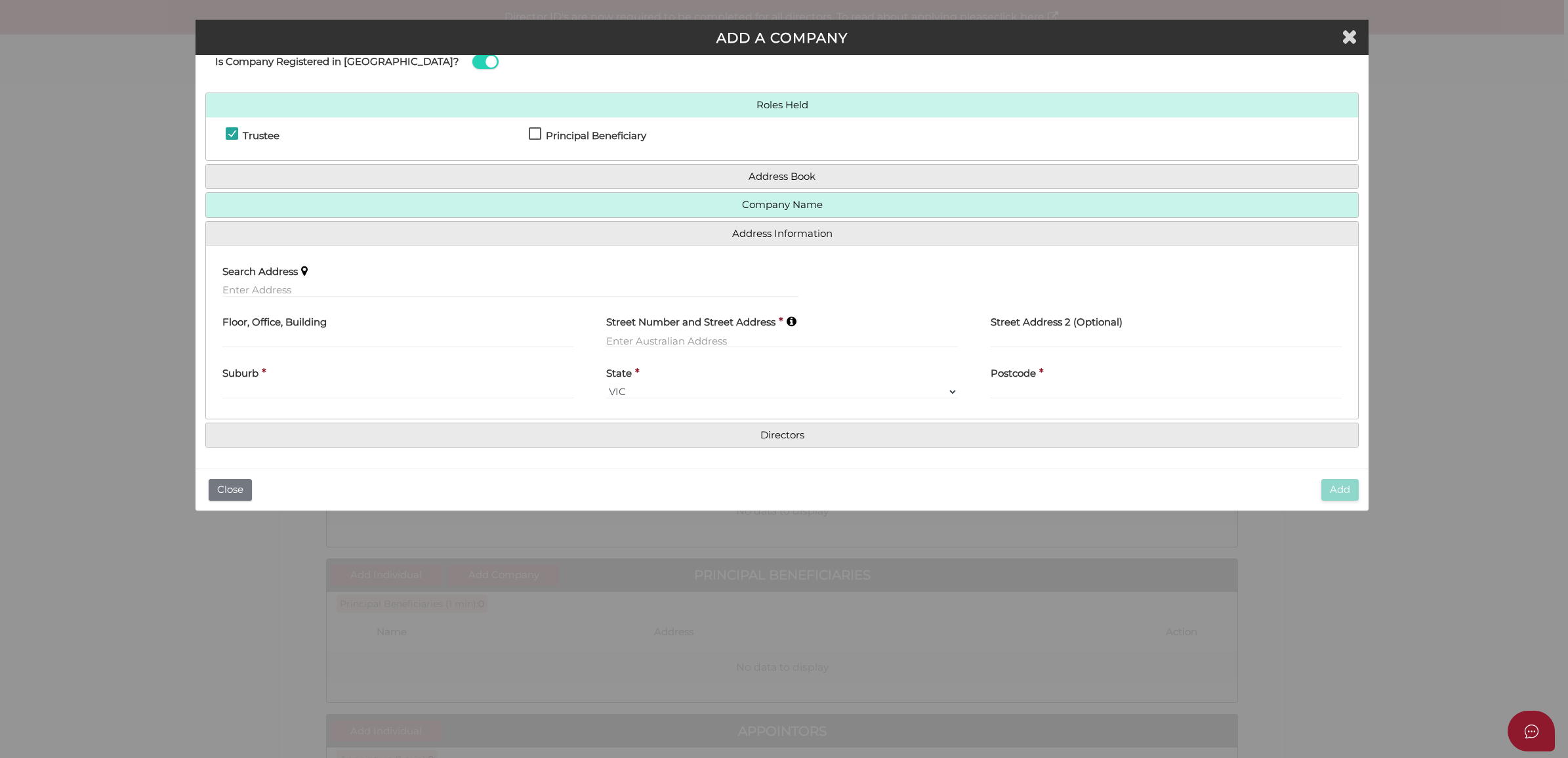
click at [425, 275] on div "Search Address" at bounding box center [511, 276] width 576 height 41
click at [425, 286] on input "text" at bounding box center [511, 290] width 576 height 15
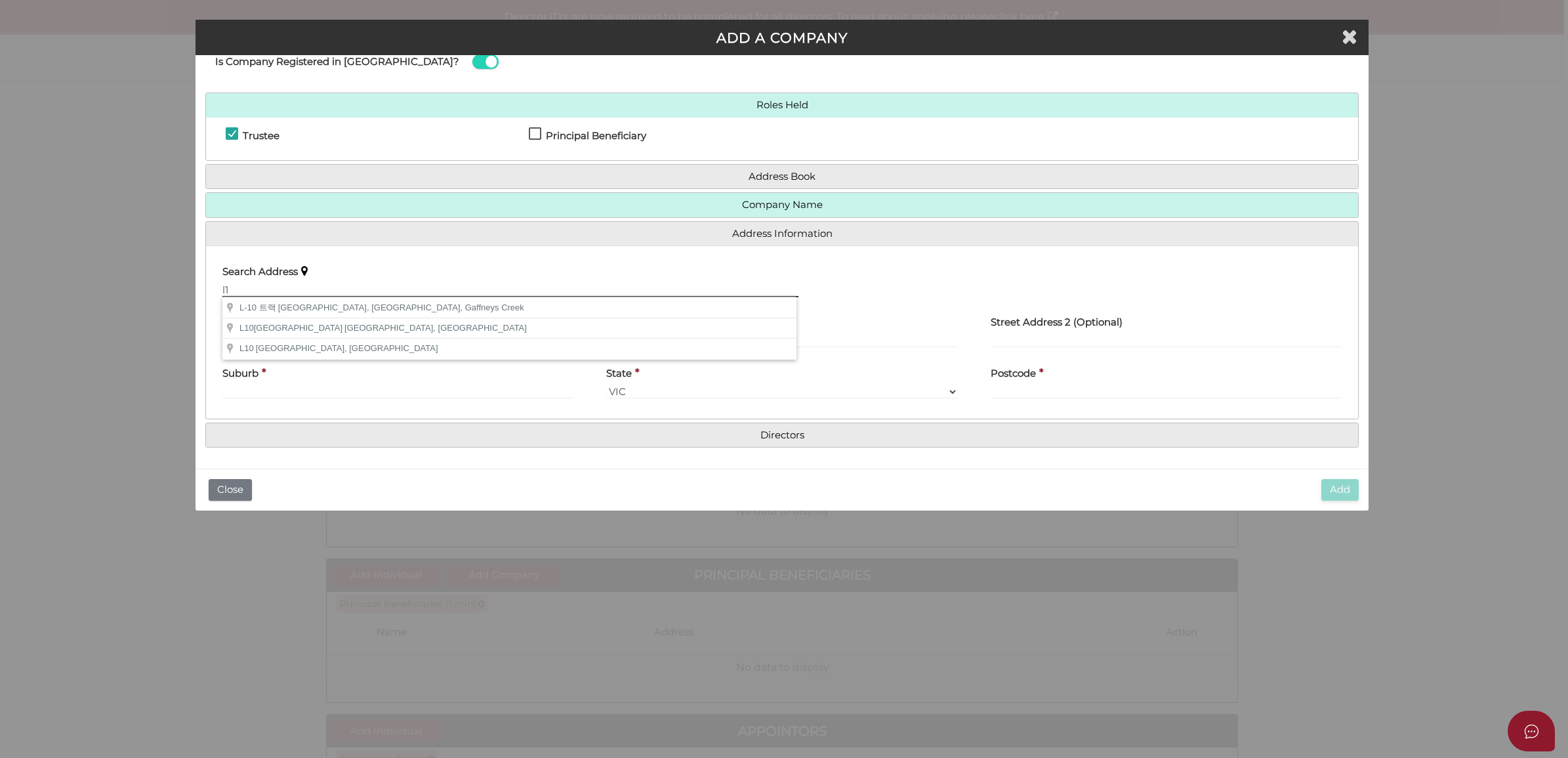
type input "l"
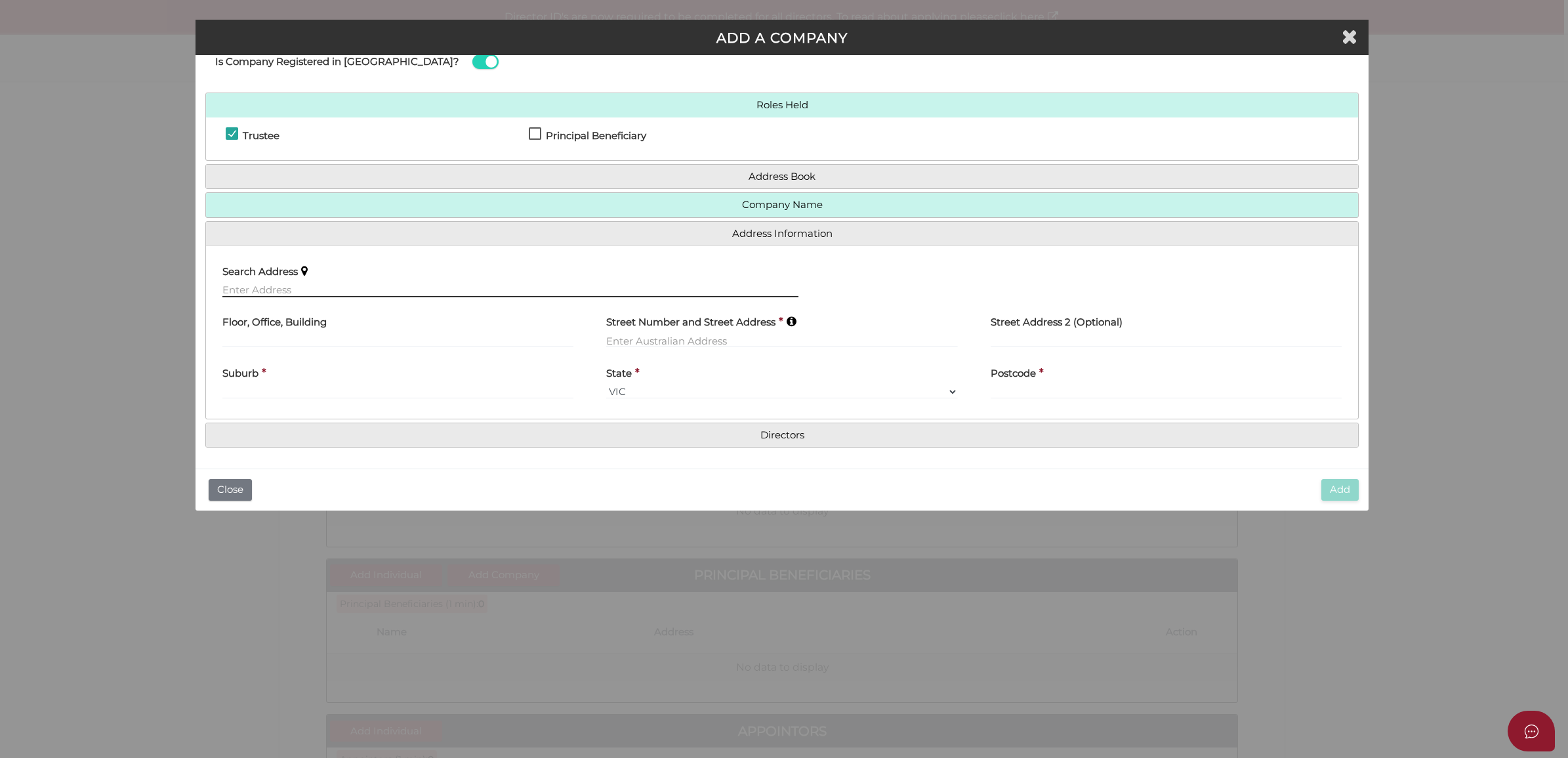
click at [415, 290] on input "text" at bounding box center [511, 290] width 576 height 15
paste input "Unit [STREET_ADDRESS]"
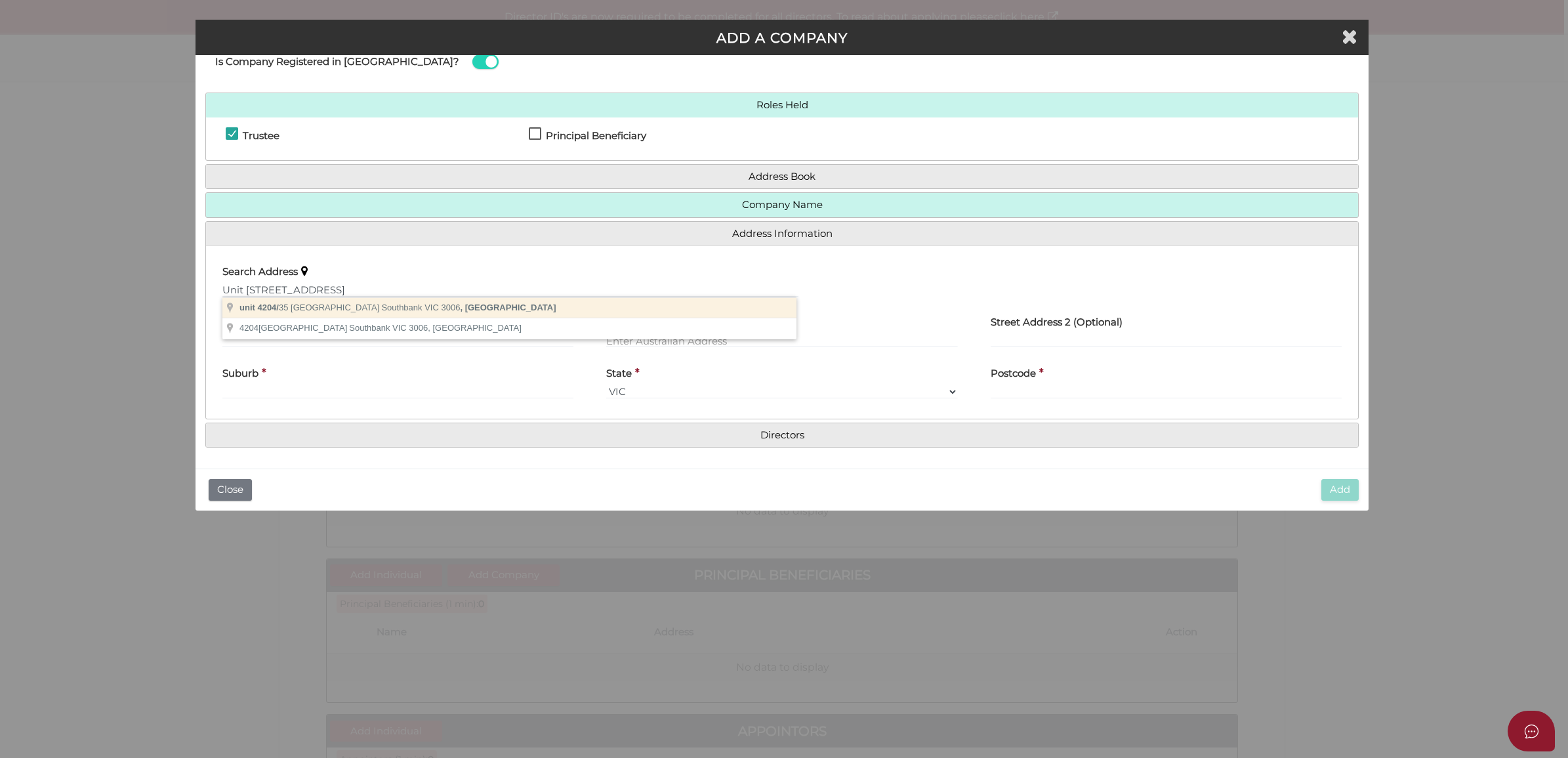
type input "unit [STREET_ADDRESS]"
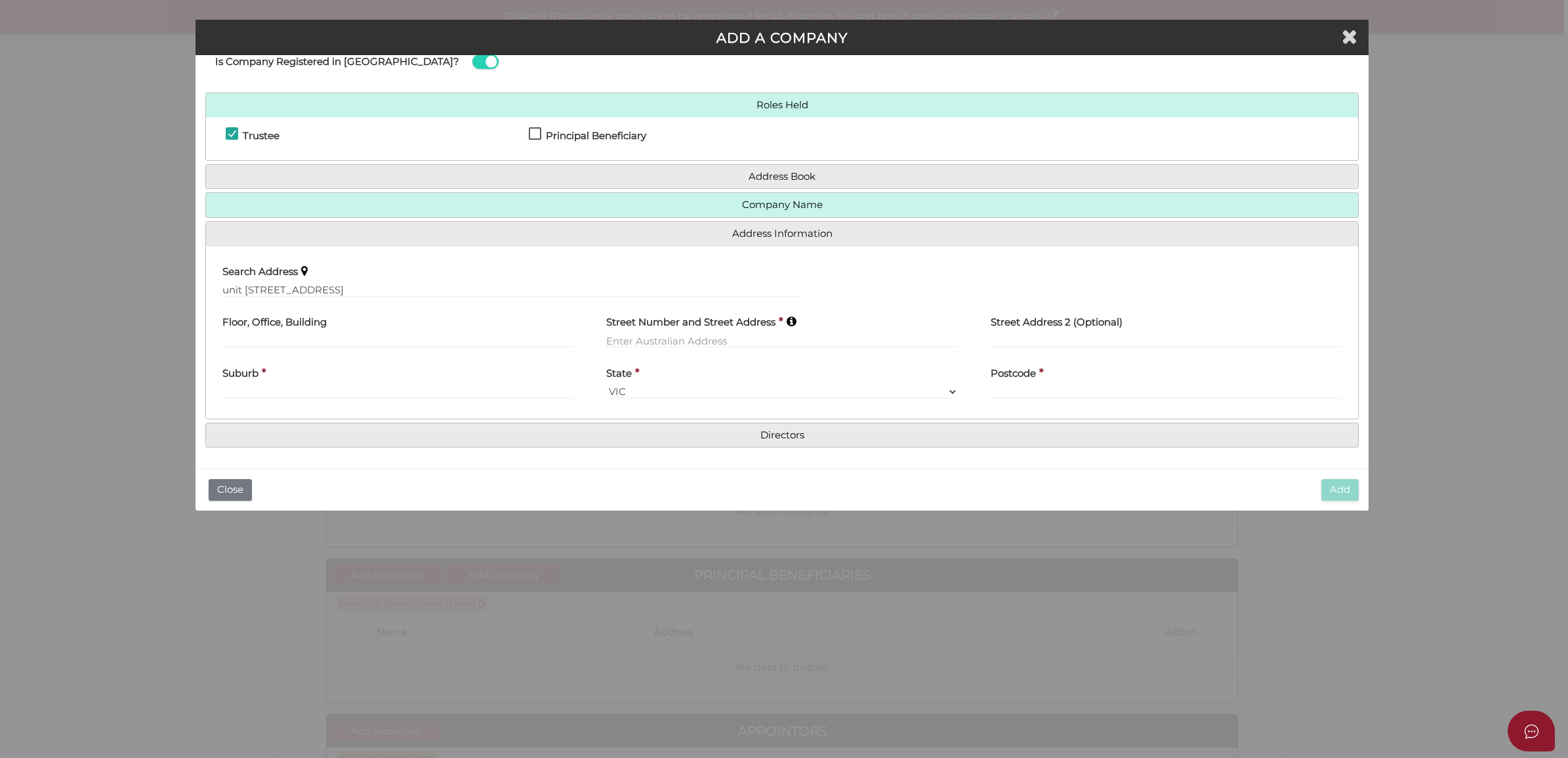
type input "unit 4204"
type input "[STREET_ADDRESS]"
type input "Southbank"
select select "VIC"
type input "3006"
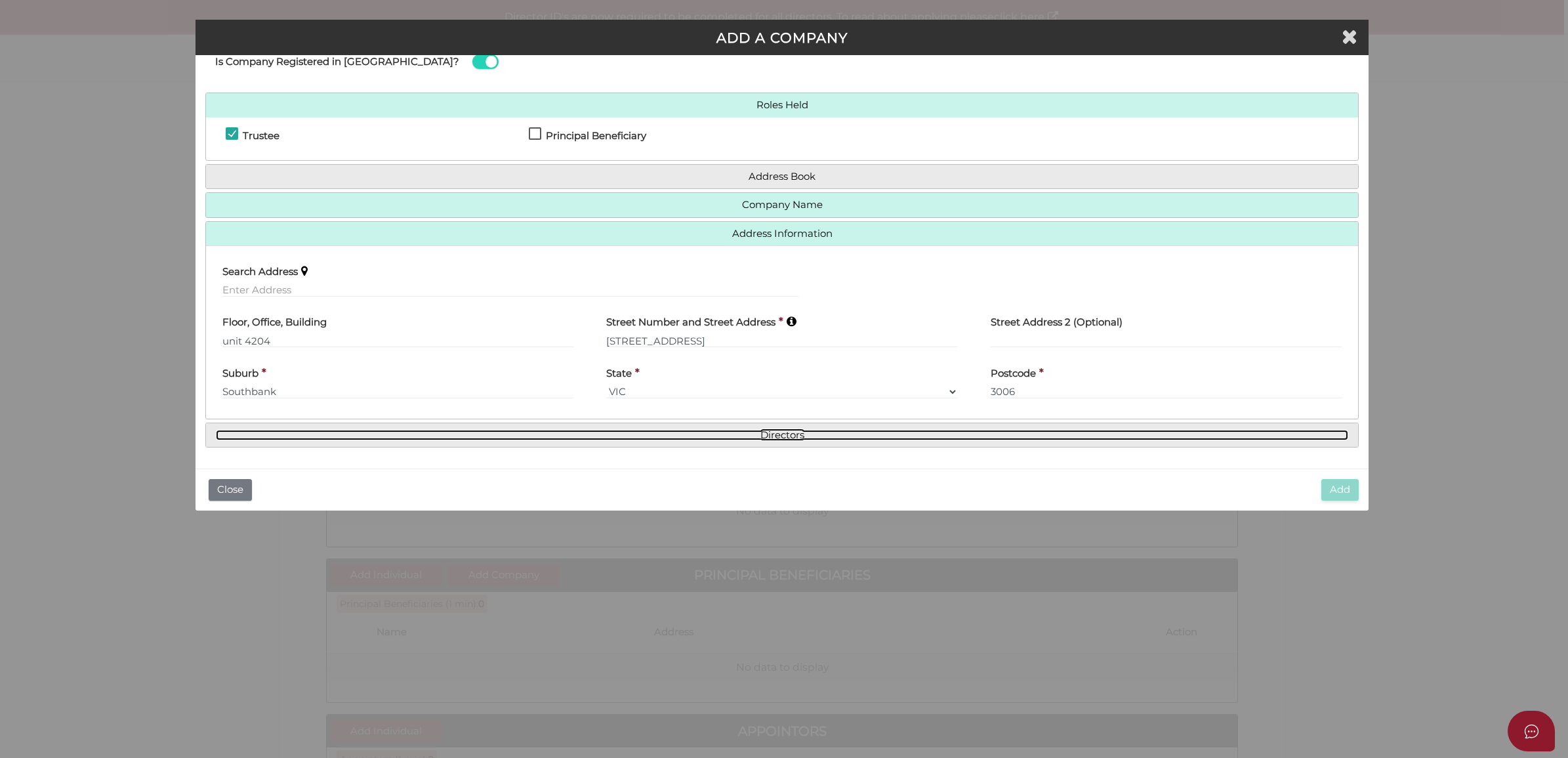
drag, startPoint x: 758, startPoint y: 435, endPoint x: 738, endPoint y: 436, distance: 20.0
click at [758, 435] on link "Directors" at bounding box center [782, 436] width 1132 height 11
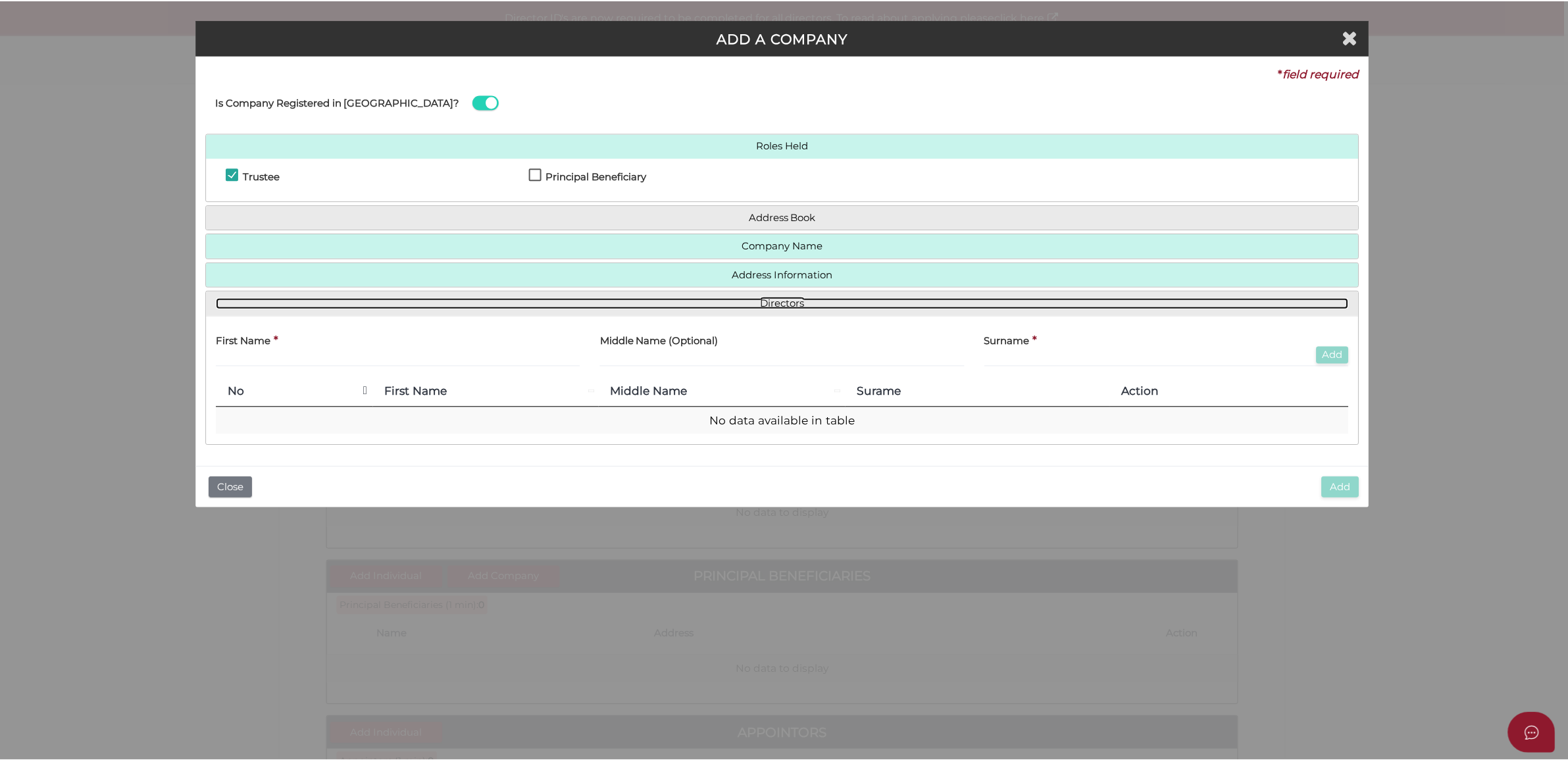
scroll to position [0, 0]
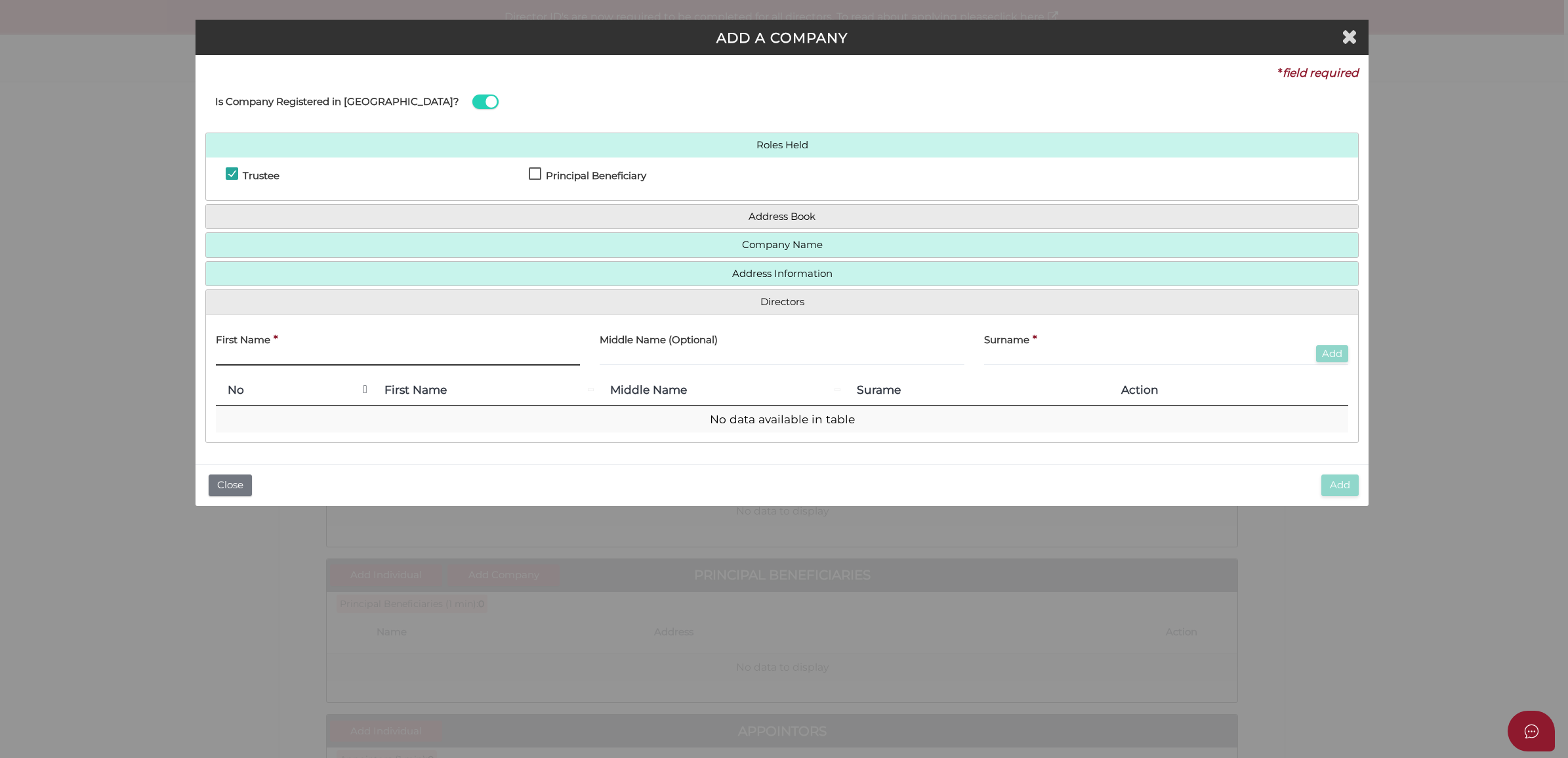
click at [371, 353] on input "text" at bounding box center [398, 358] width 364 height 15
click at [451, 363] on input "text" at bounding box center [398, 358] width 364 height 15
type input "Jun"
type input "[PERSON_NAME]"
click at [1342, 348] on button "Add" at bounding box center [1333, 354] width 32 height 18
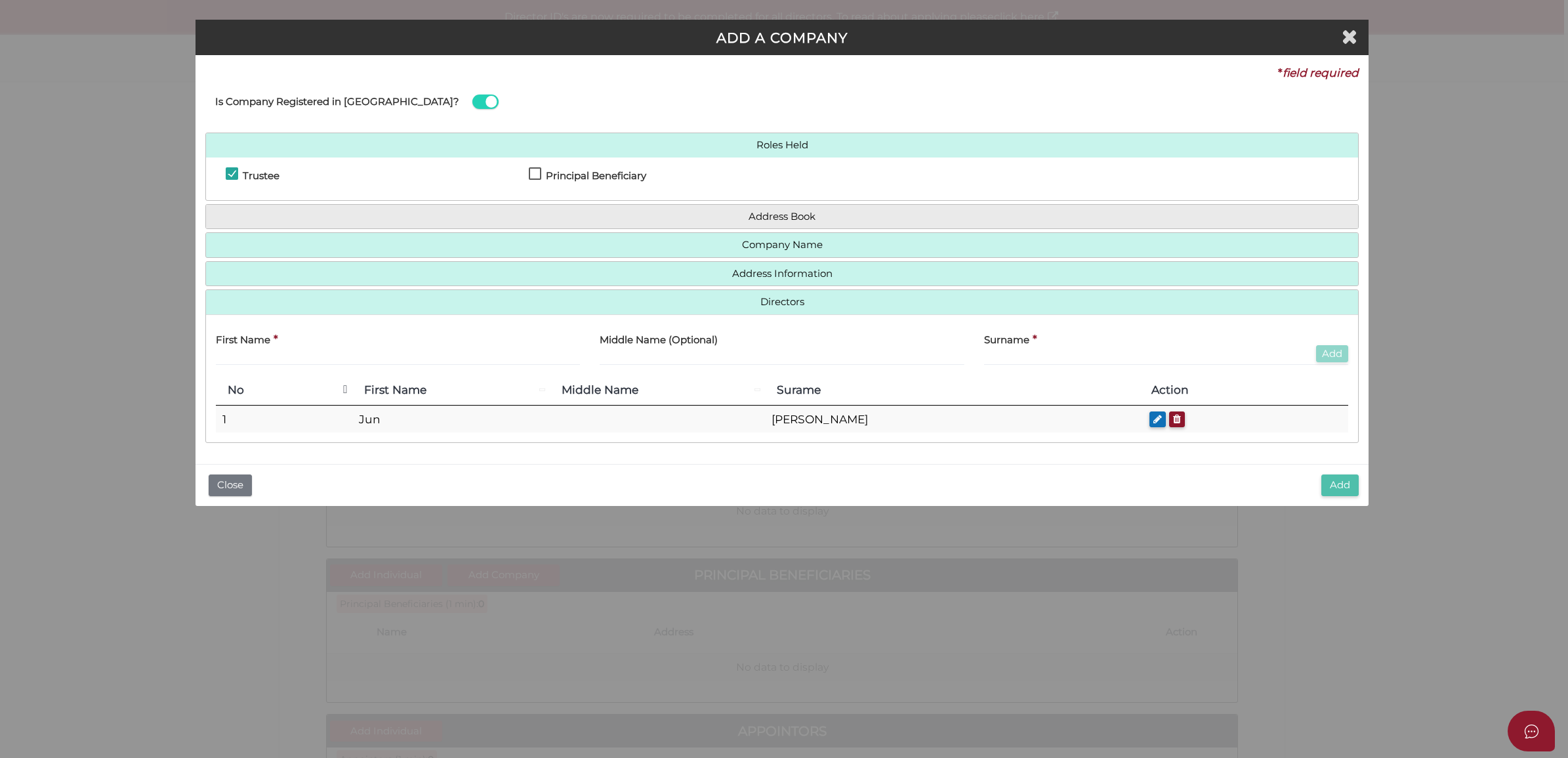
click at [1328, 476] on button "Add" at bounding box center [1340, 485] width 37 height 22
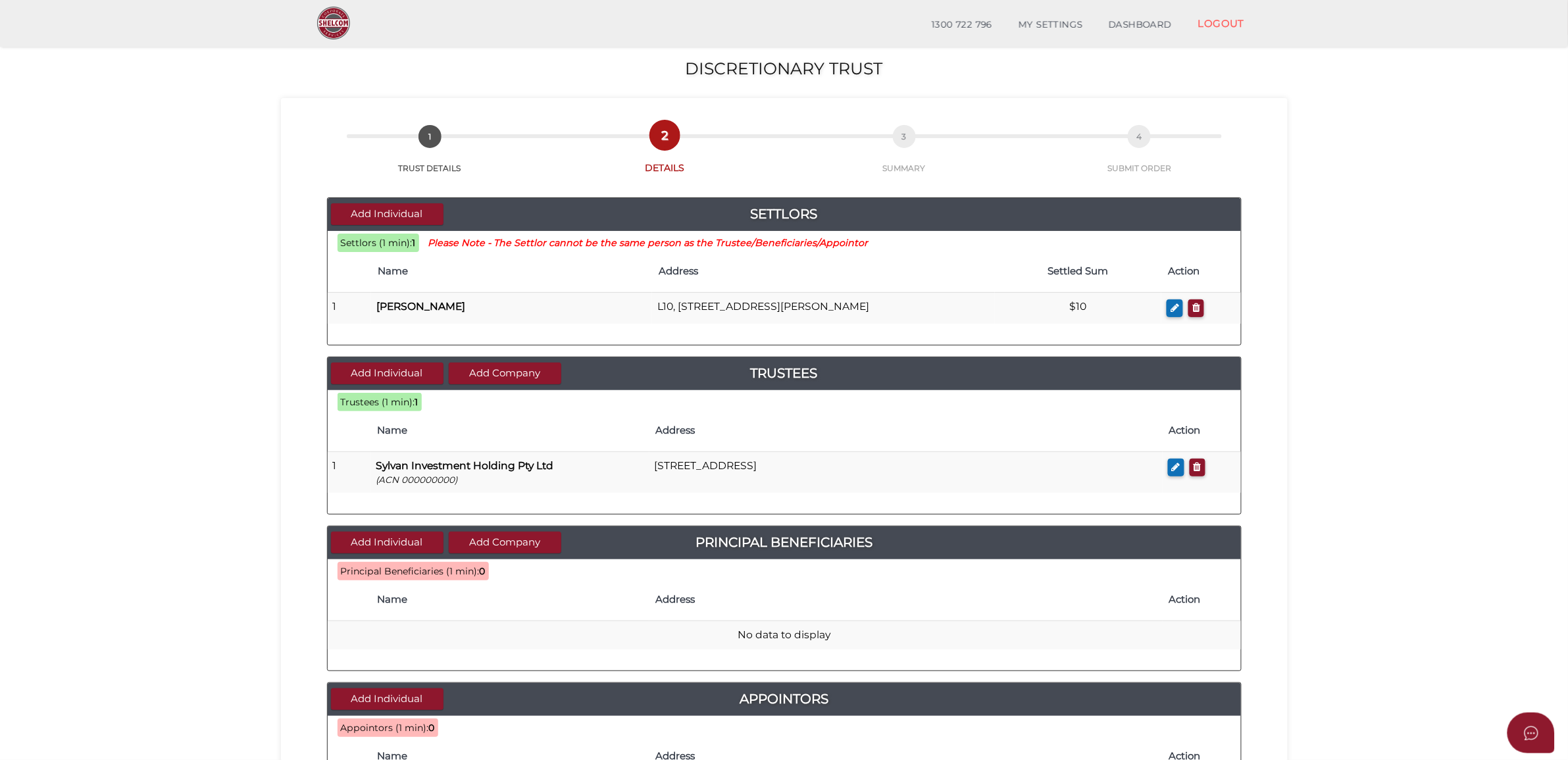
scroll to position [329, 0]
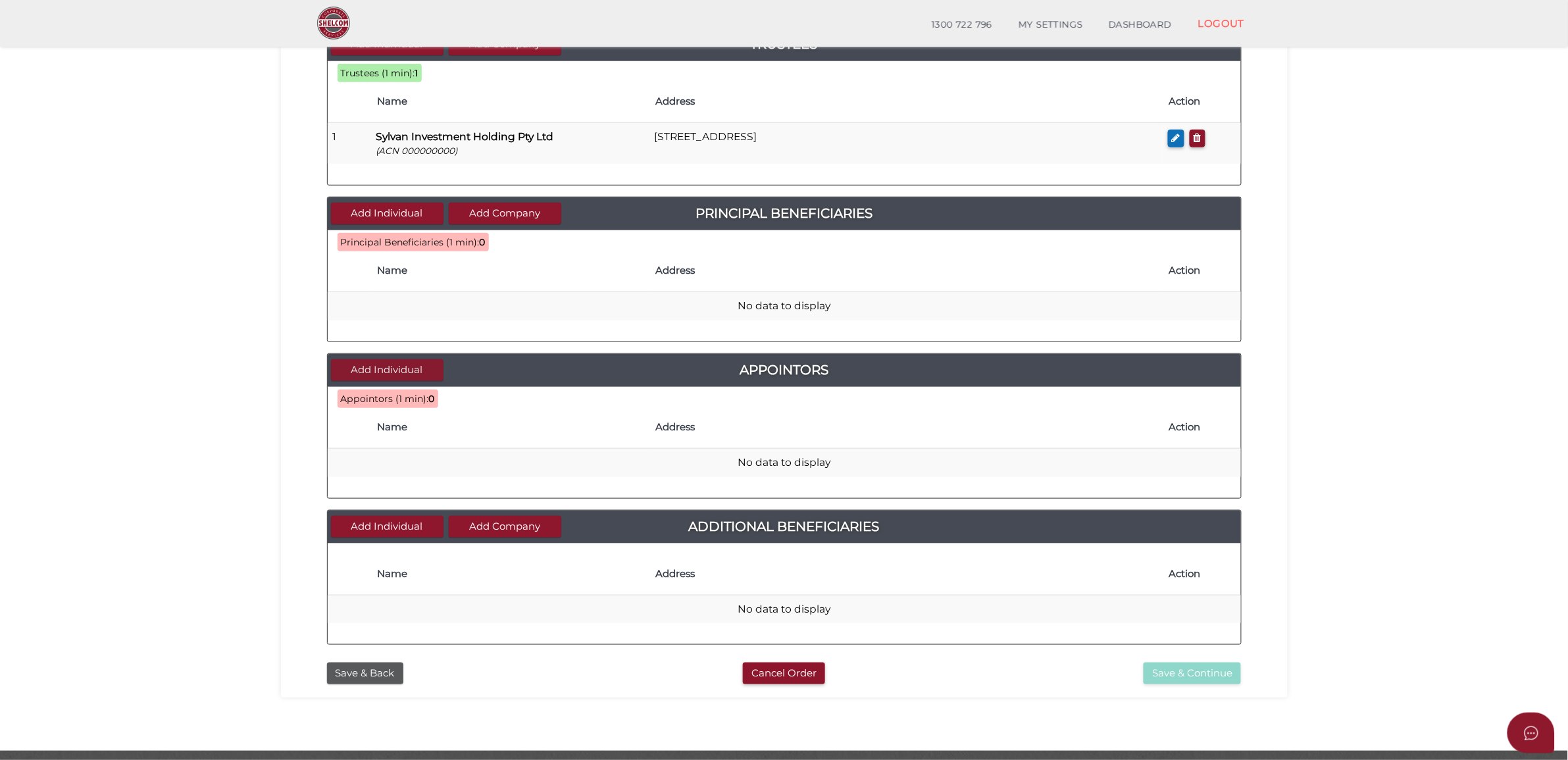
click at [369, 381] on button "Add Individual" at bounding box center [387, 370] width 112 height 22
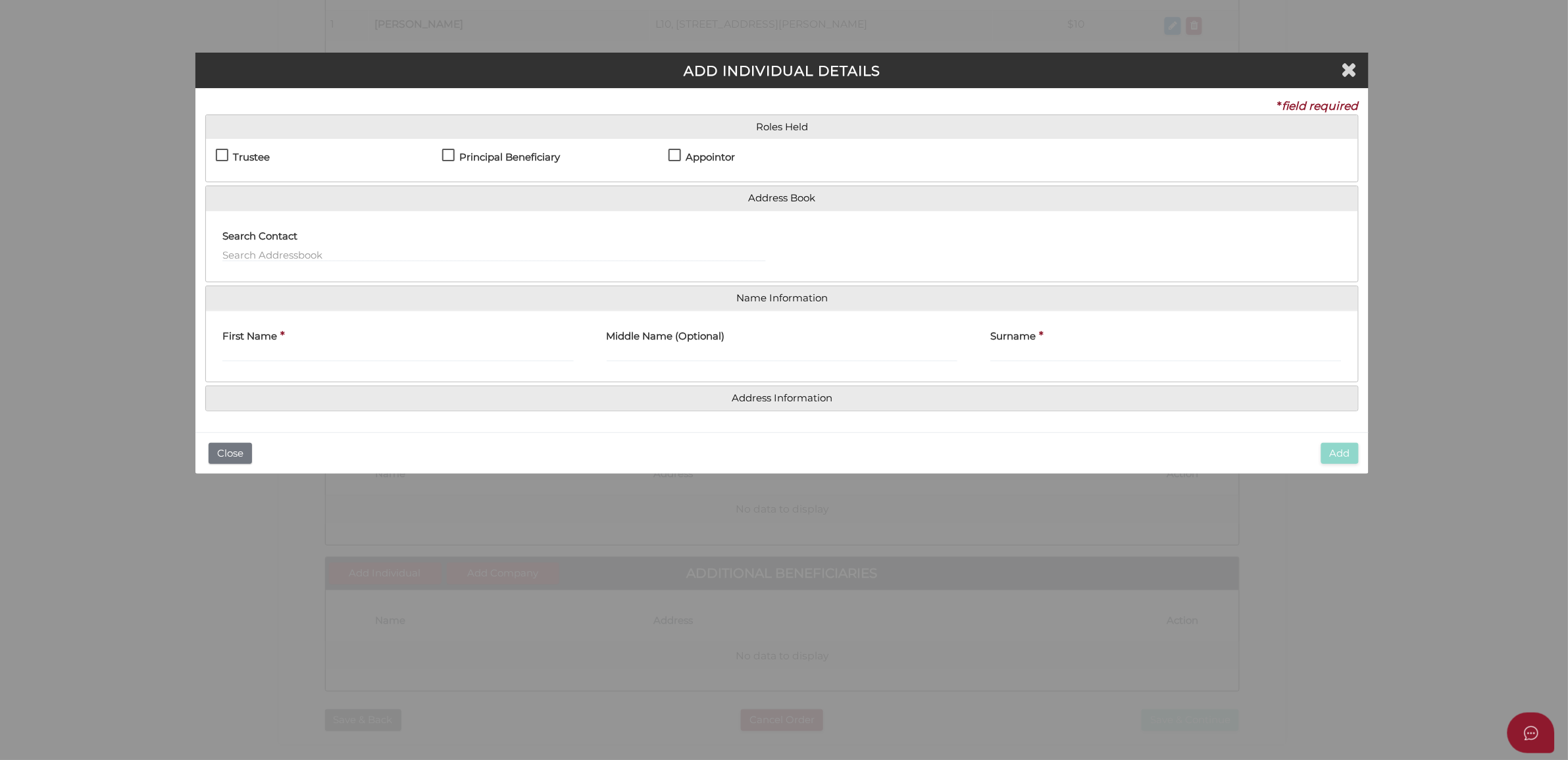
scroll to position [0, 0]
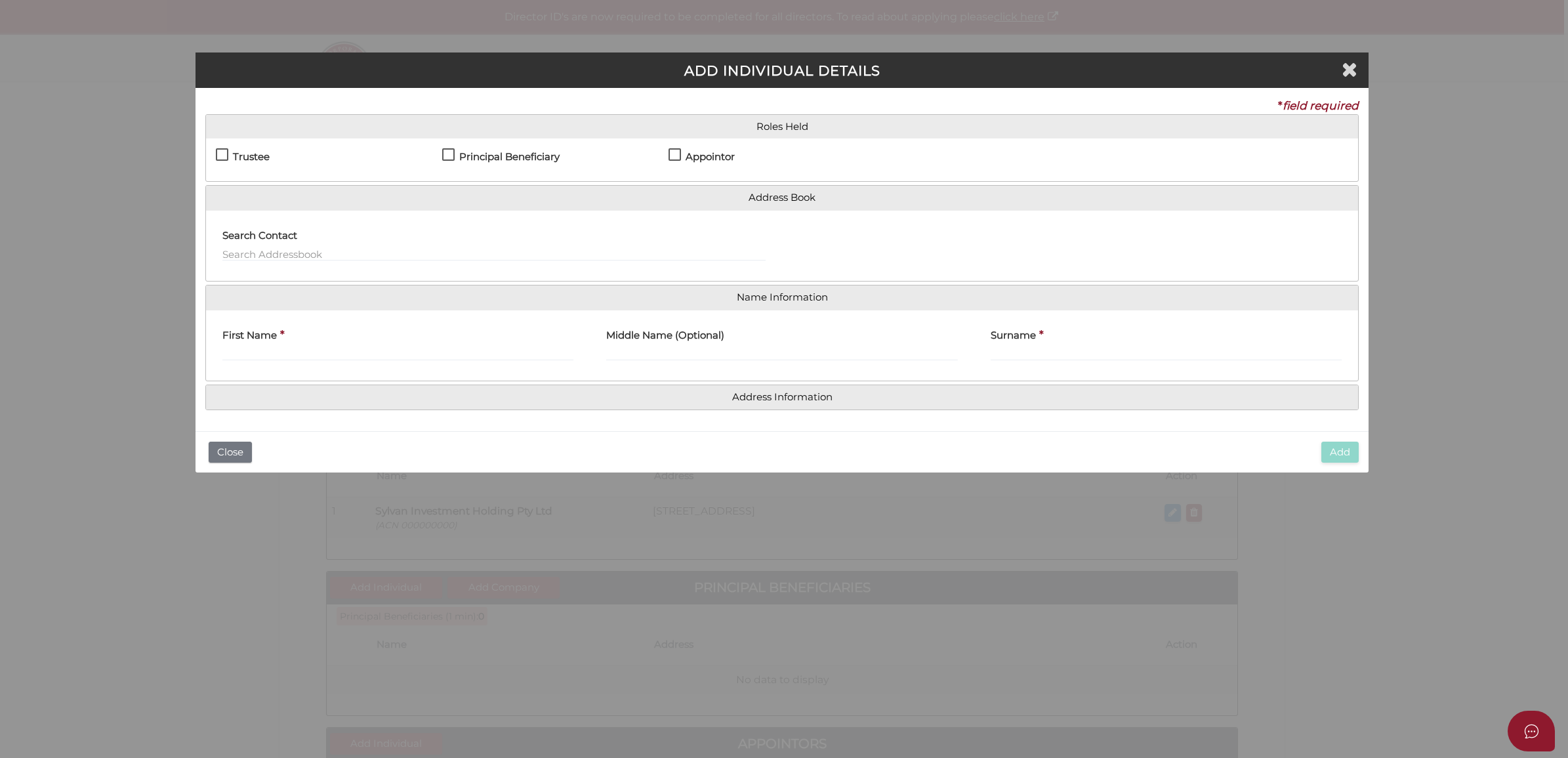
click at [525, 162] on label "Principal Beneficiary" at bounding box center [501, 159] width 118 height 16
checkbox input "true"
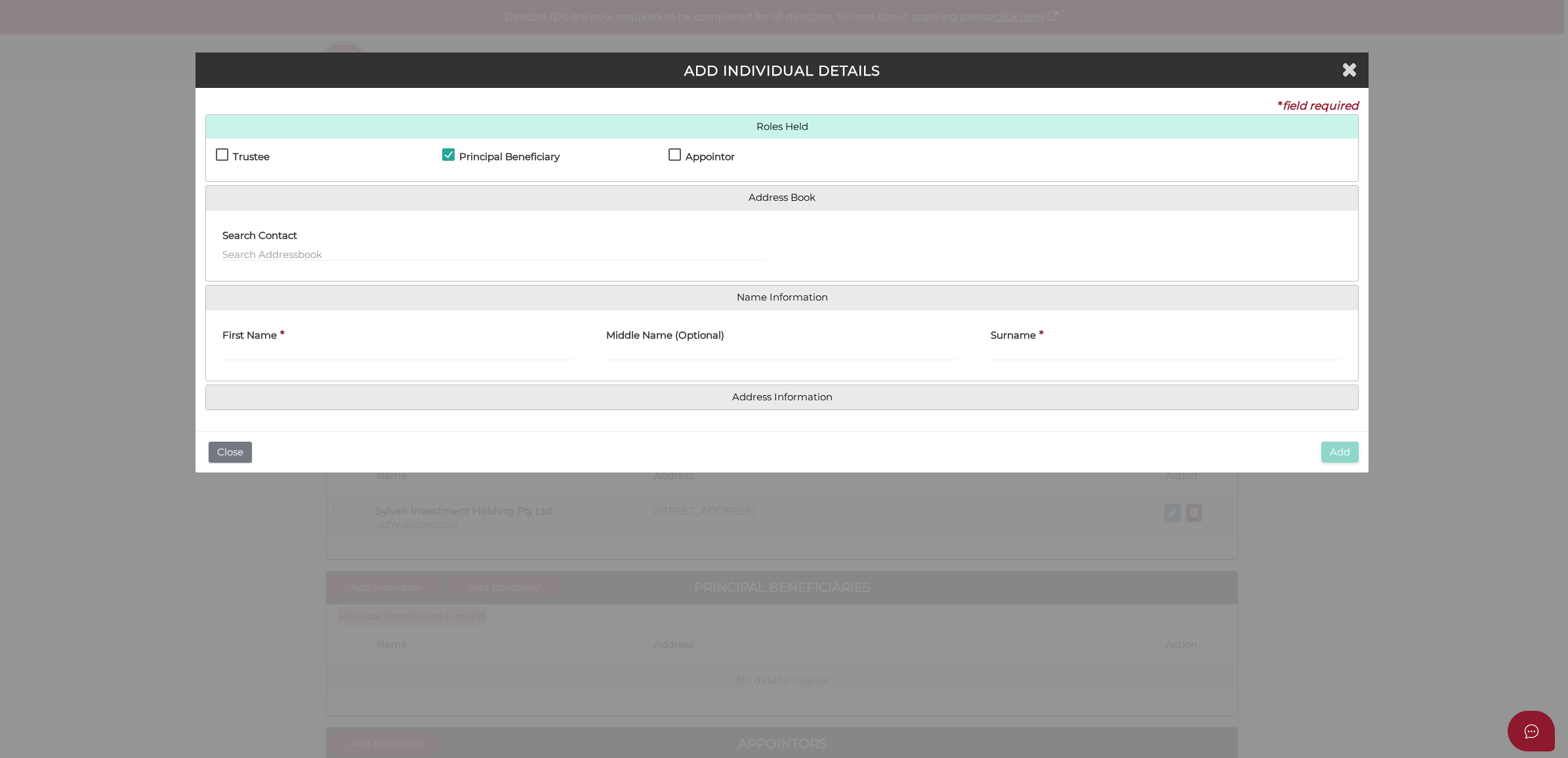
click at [705, 151] on h4 "Appointor" at bounding box center [710, 157] width 49 height 11
checkbox input "true"
click at [606, 261] on input "text" at bounding box center [494, 254] width 543 height 15
click at [444, 347] on input "First Name" at bounding box center [398, 354] width 351 height 15
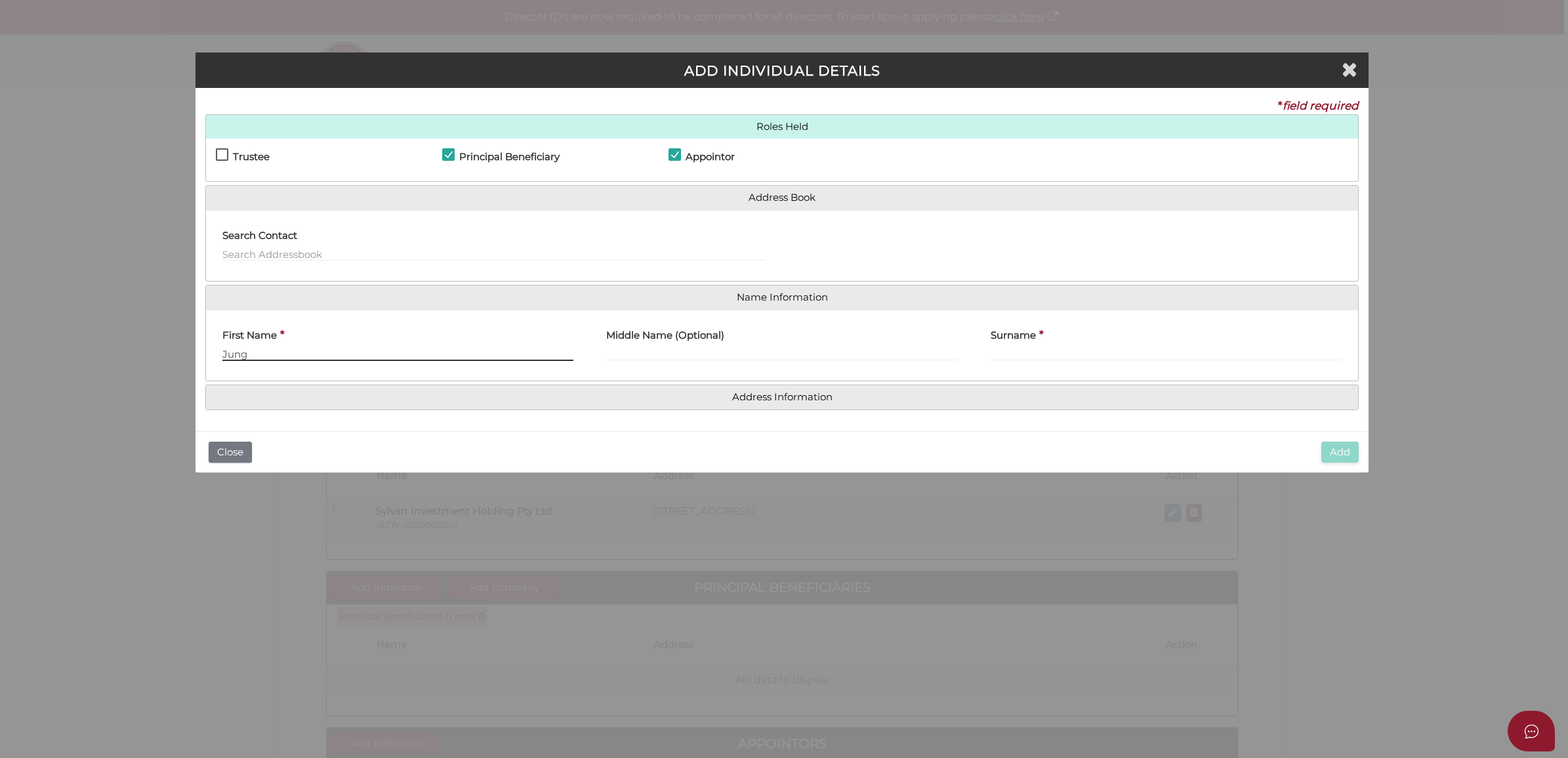
type input "Jung"
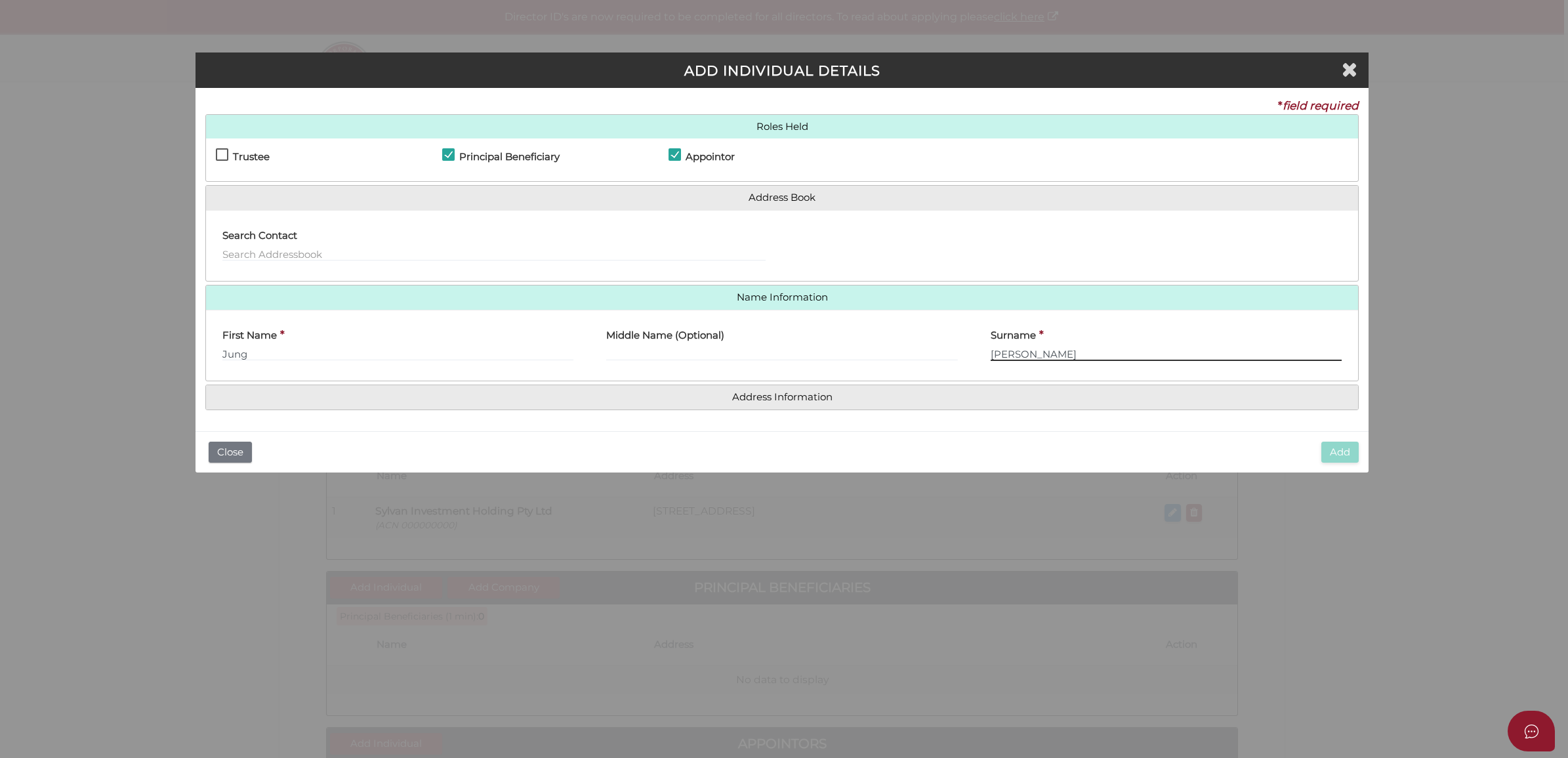
type input "[PERSON_NAME]"
click at [380, 359] on input "Jung" at bounding box center [398, 354] width 351 height 15
type input "Jun"
click at [1137, 383] on div "Roles Held Settlor Trustee Principal Beneficiary Appointor Additional Beneficia…" at bounding box center [782, 262] width 1153 height 296
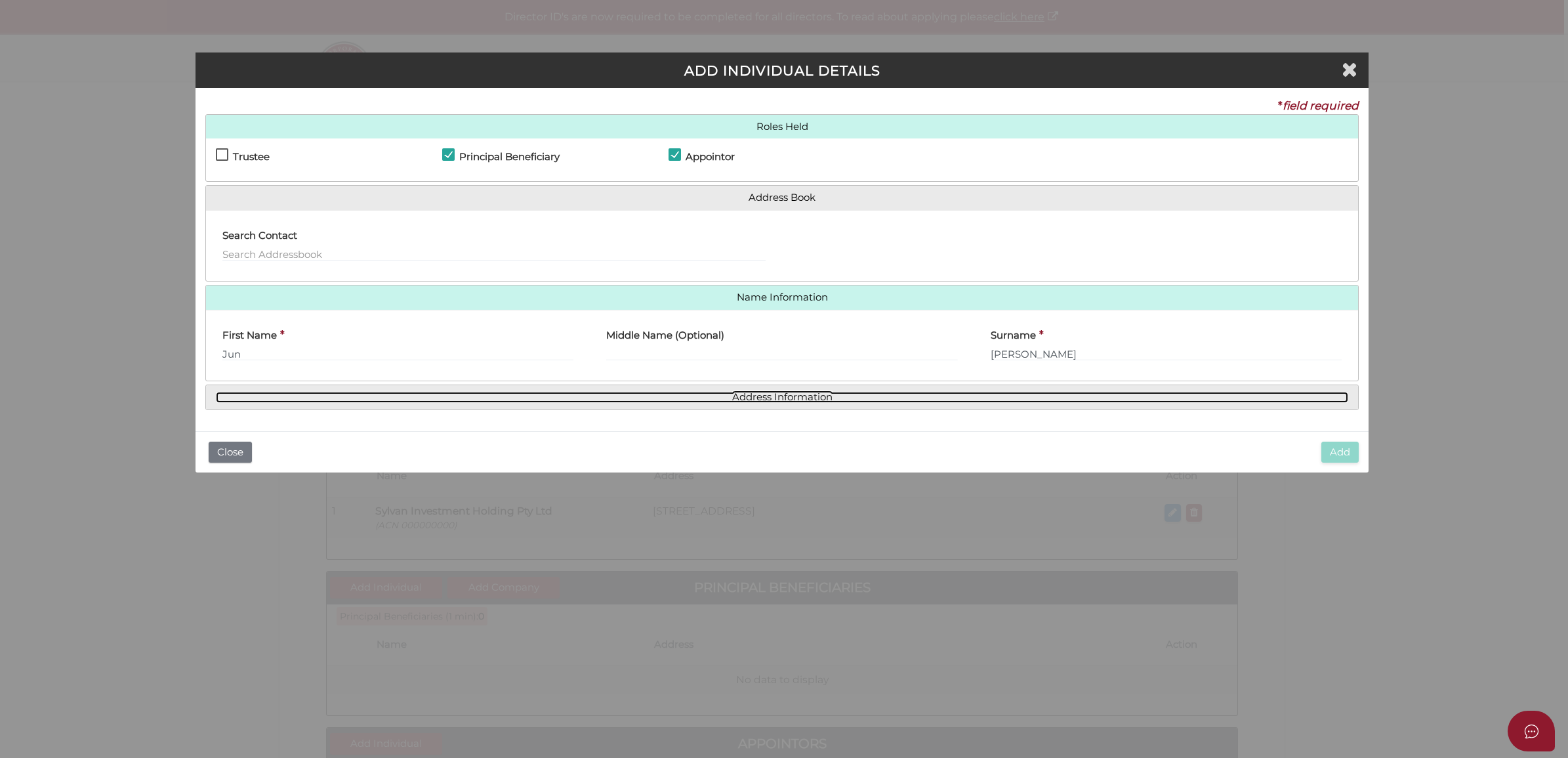
click at [1117, 401] on link "Address Information" at bounding box center [782, 397] width 1132 height 11
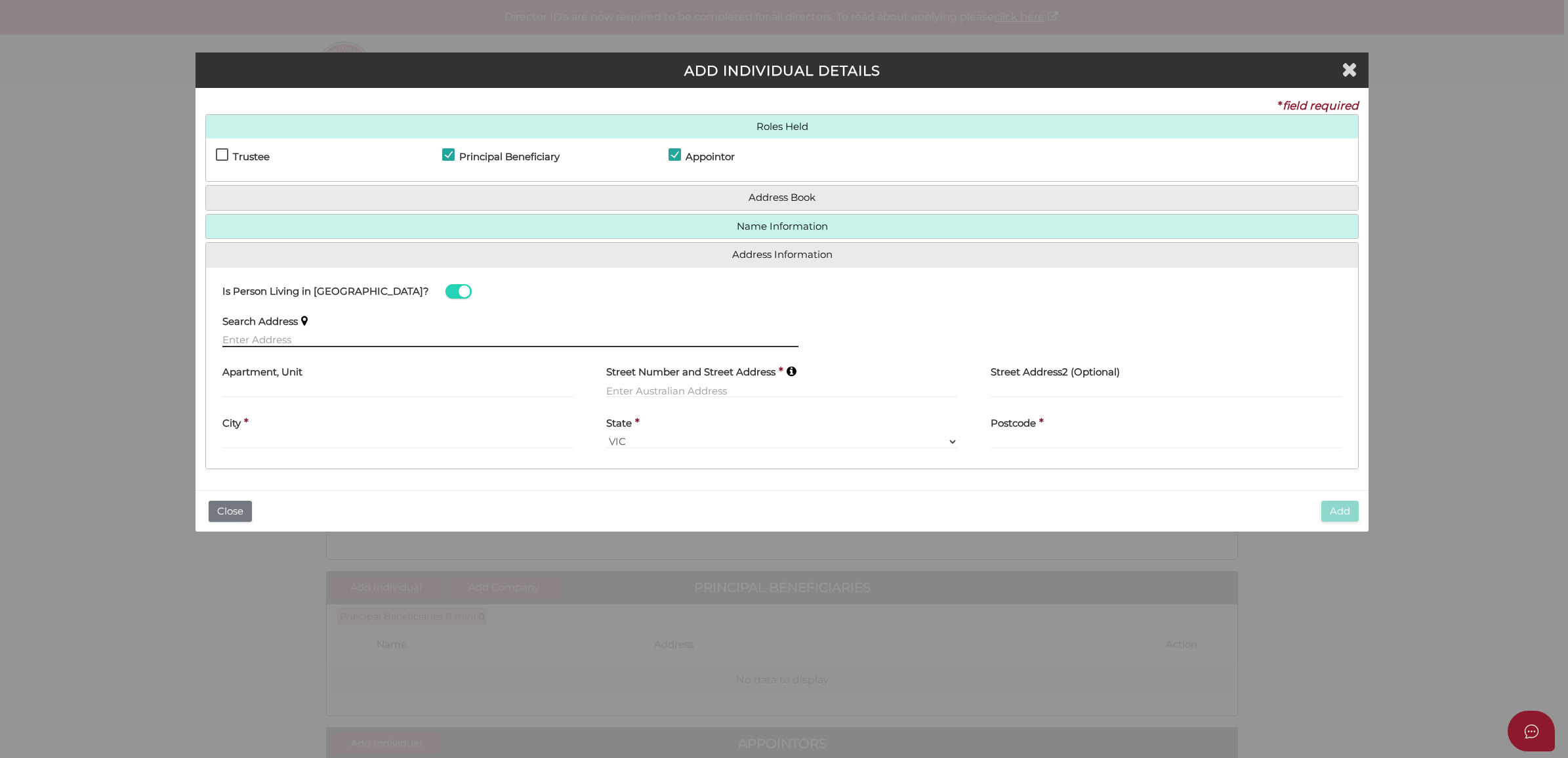
click at [286, 345] on input "text" at bounding box center [511, 340] width 576 height 15
click at [385, 333] on input "text" at bounding box center [511, 340] width 576 height 15
paste input "UNIT 4204, 35 QUEENS BRIDGE STREET, SOUTHBANK 3006"
click at [588, 337] on input "UNIT 4204, 35 QUEENS BRIDGE STREET, SOUTHBANK 3006" at bounding box center [511, 340] width 576 height 15
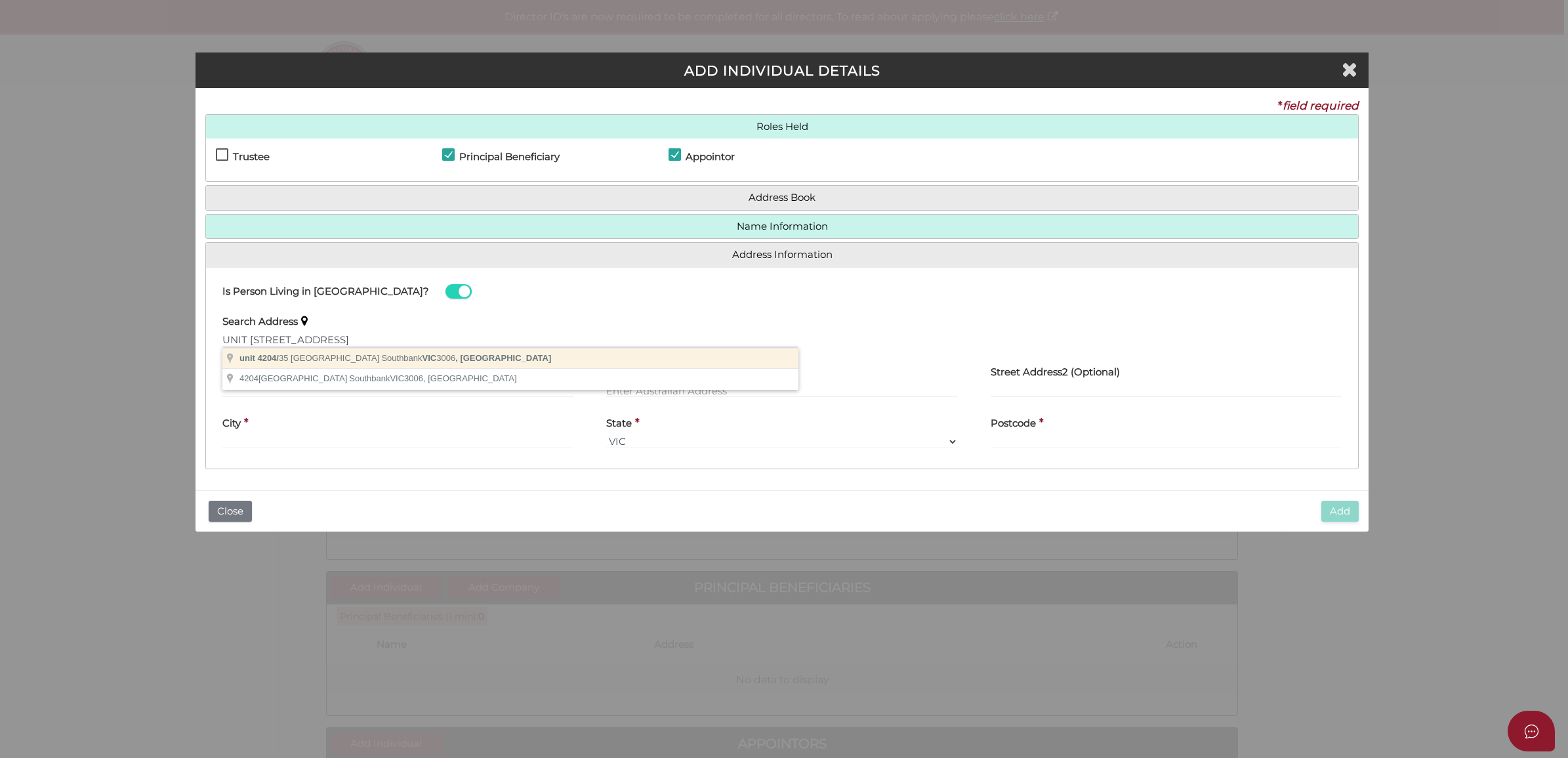
type input "unit 4204/35 Queens Bridge Street, Southbank VIC 3006, Australia"
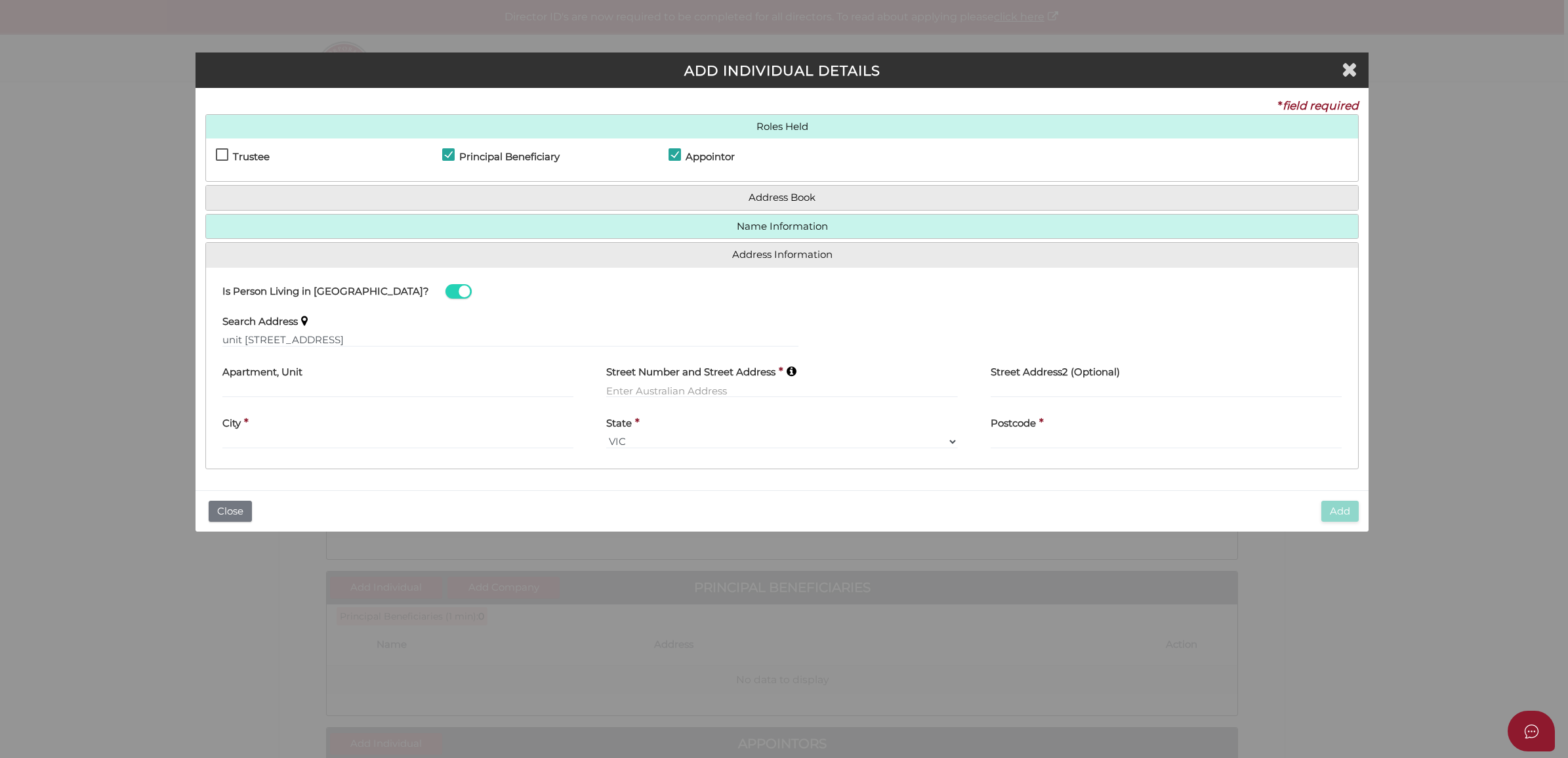
type input "unit 4204"
type input "[STREET_ADDRESS]"
type input "Southbank"
select select "VIC"
type input "3006"
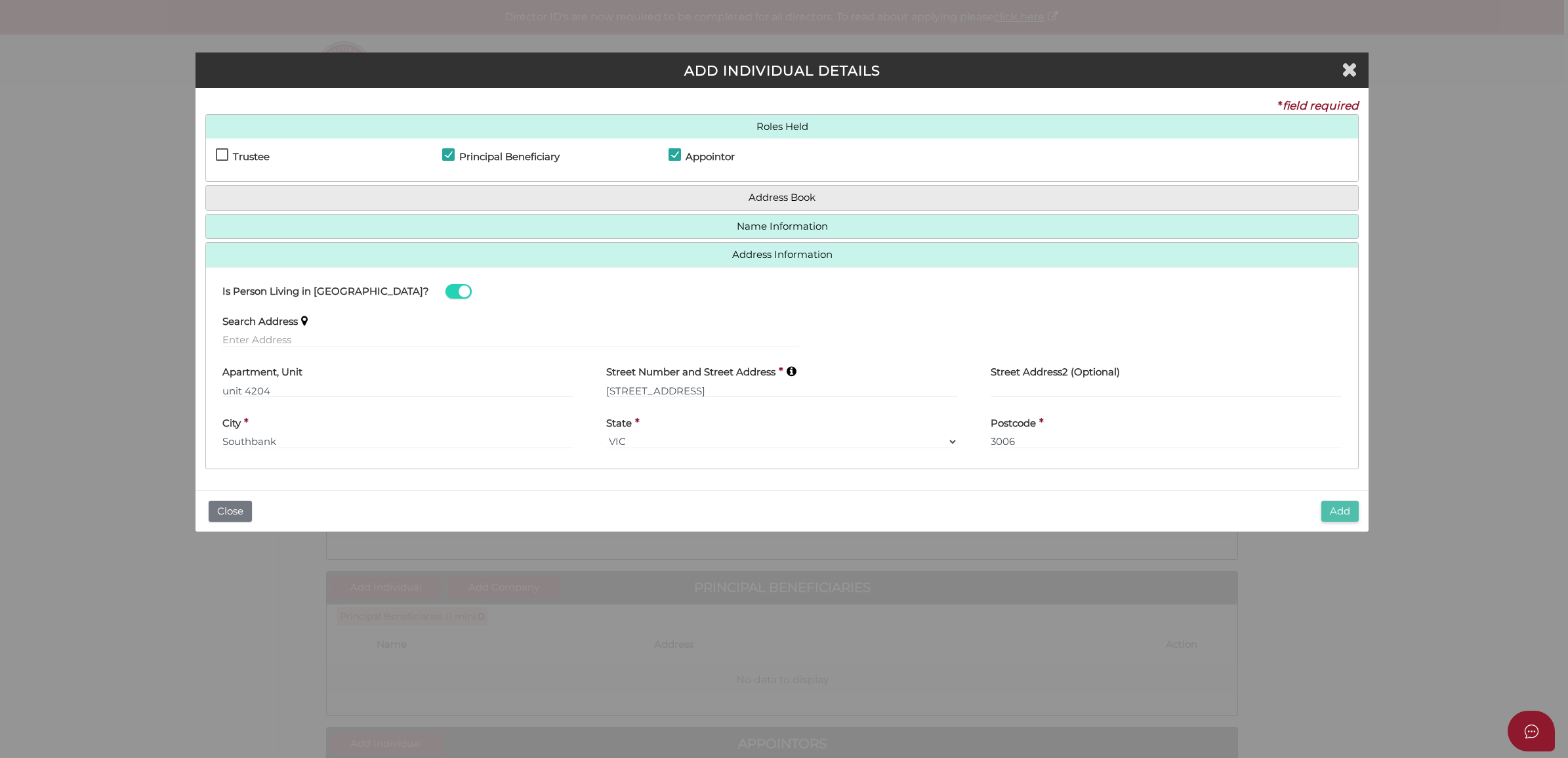
click at [1338, 507] on button "Add" at bounding box center [1340, 511] width 37 height 22
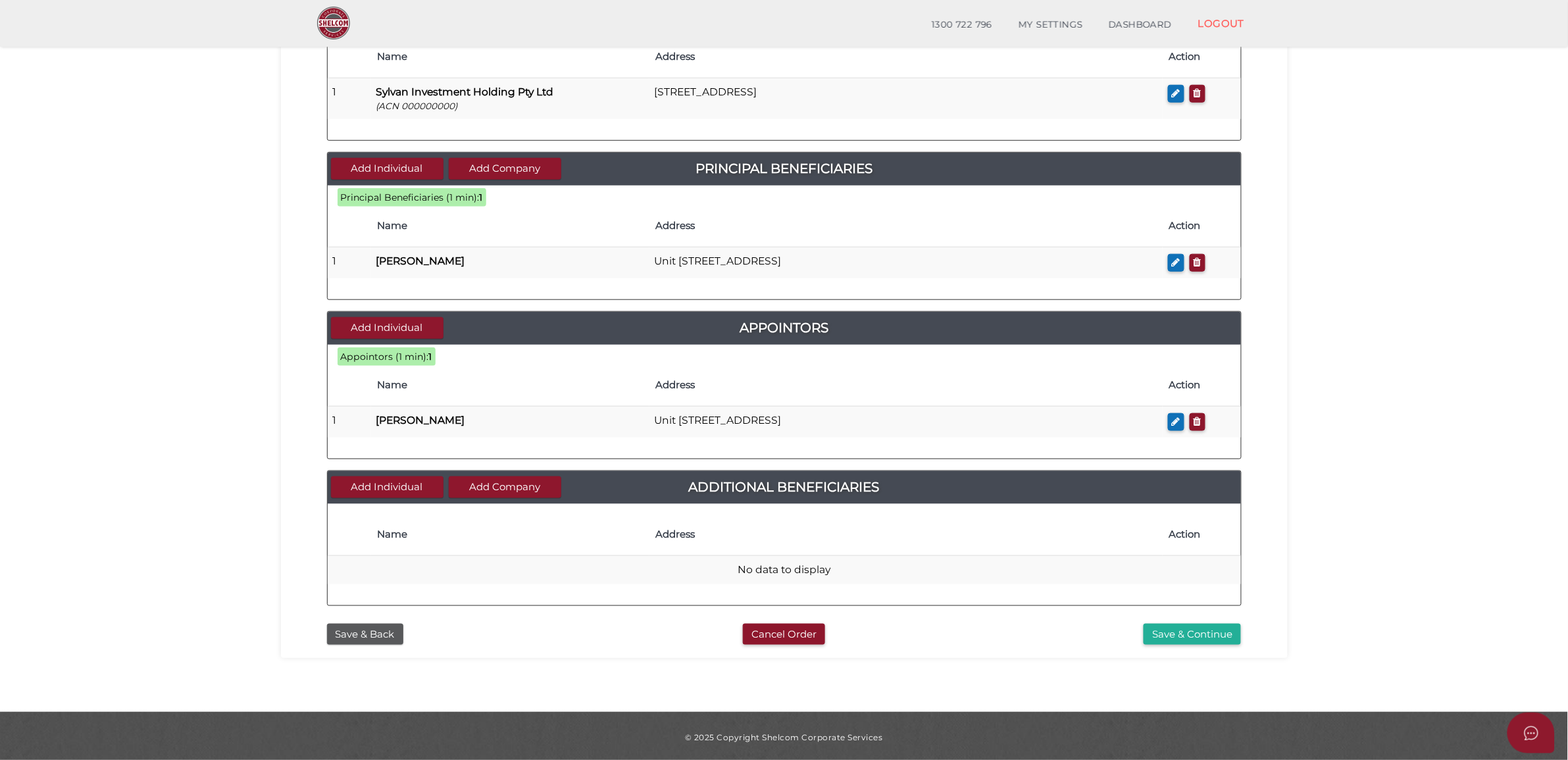
scroll to position [381, 0]
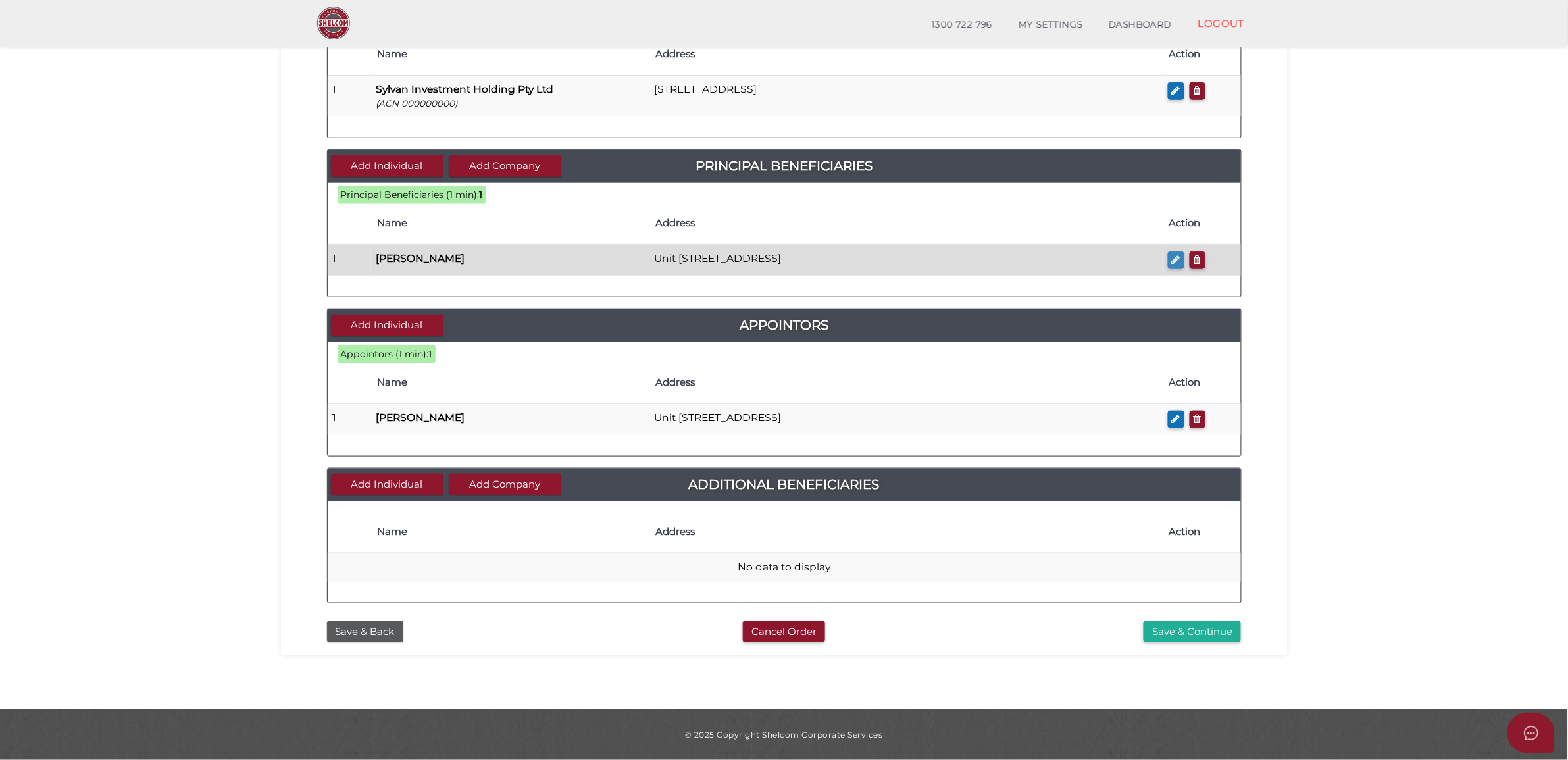
click at [1170, 261] on button "button" at bounding box center [1175, 260] width 16 height 18
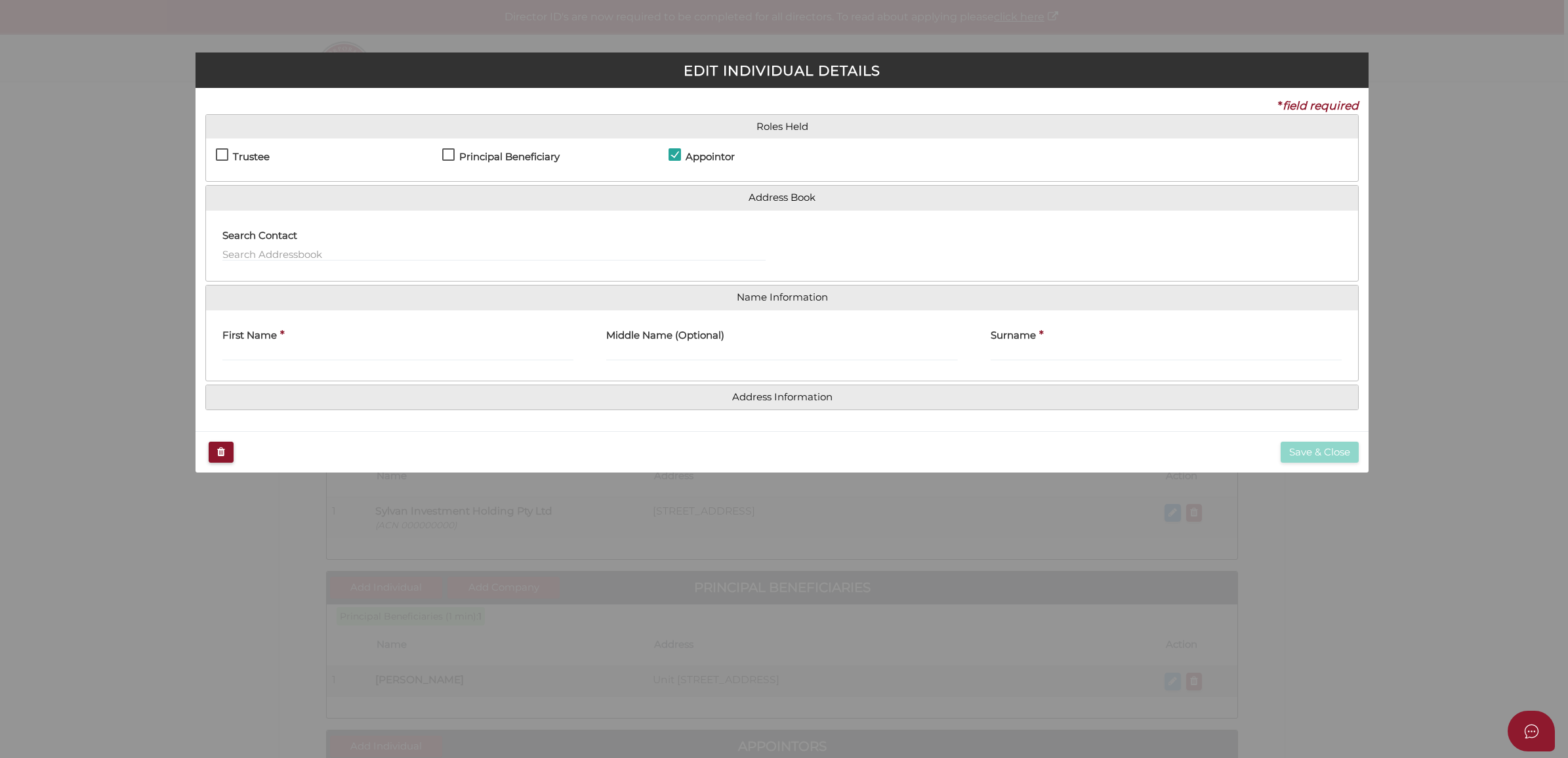
checkbox input "true"
type input "Jun"
type input "[PERSON_NAME]"
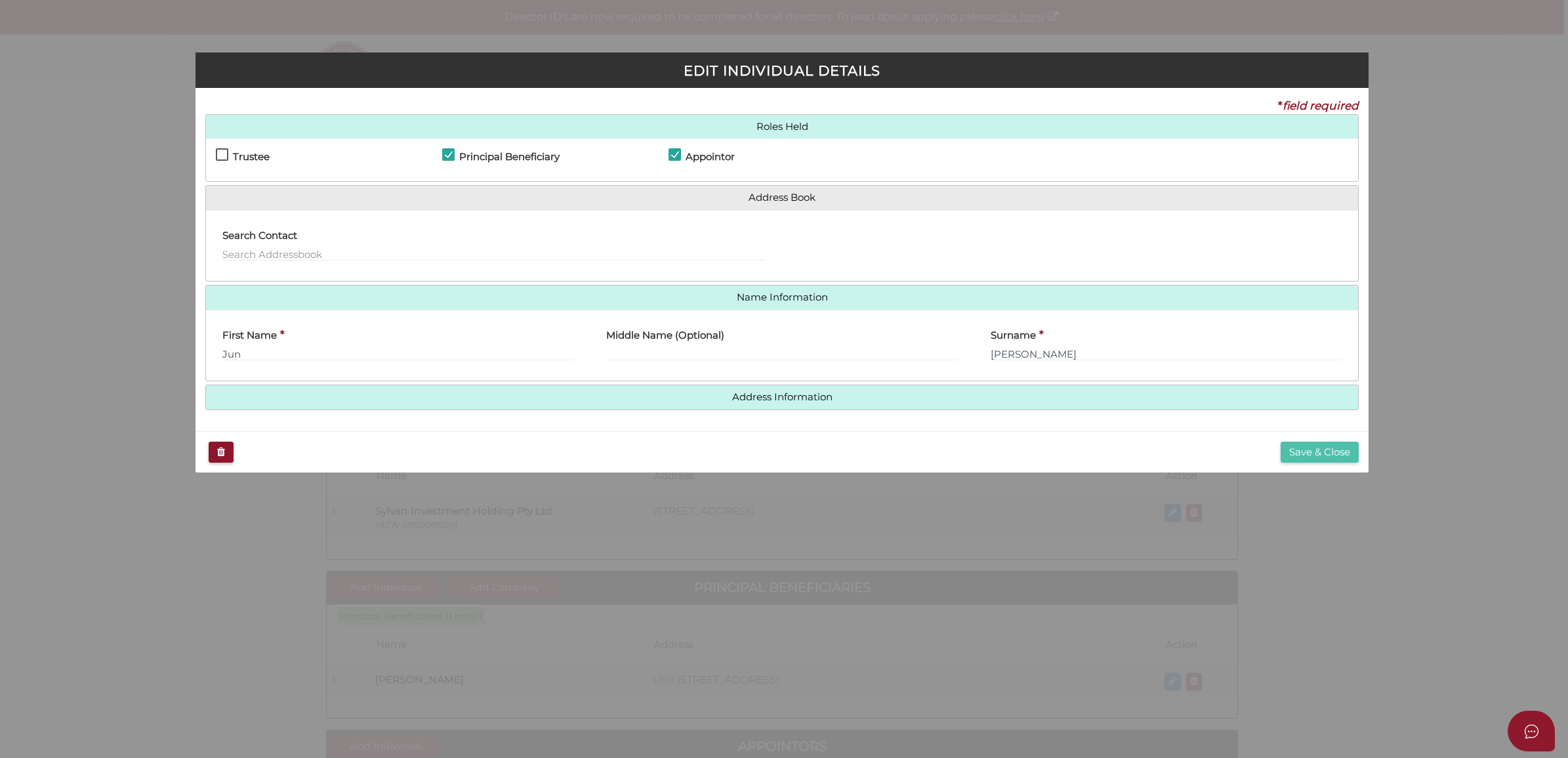
click at [1310, 453] on button "Save & Close" at bounding box center [1320, 453] width 78 height 22
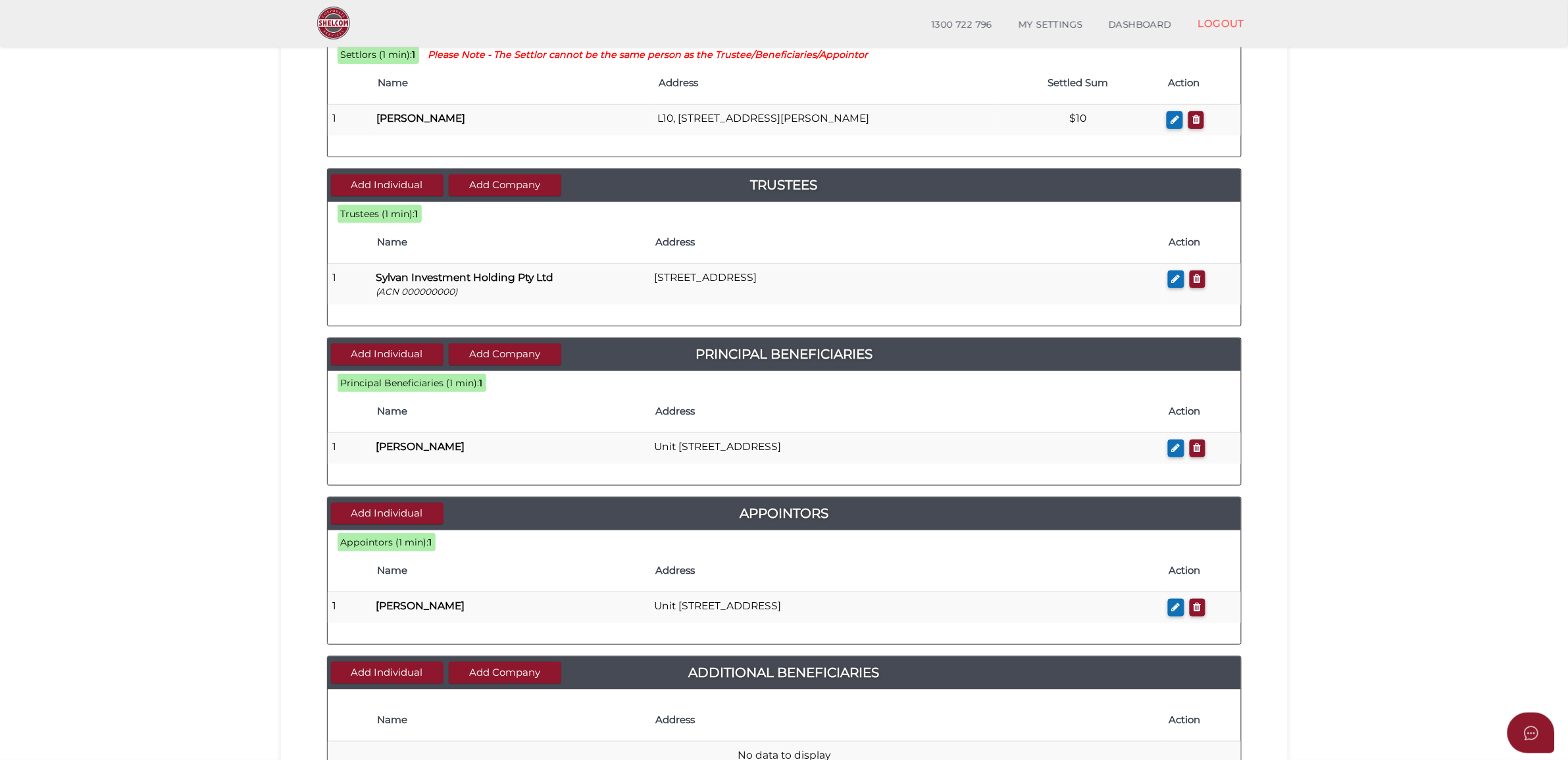
scroll to position [381, 0]
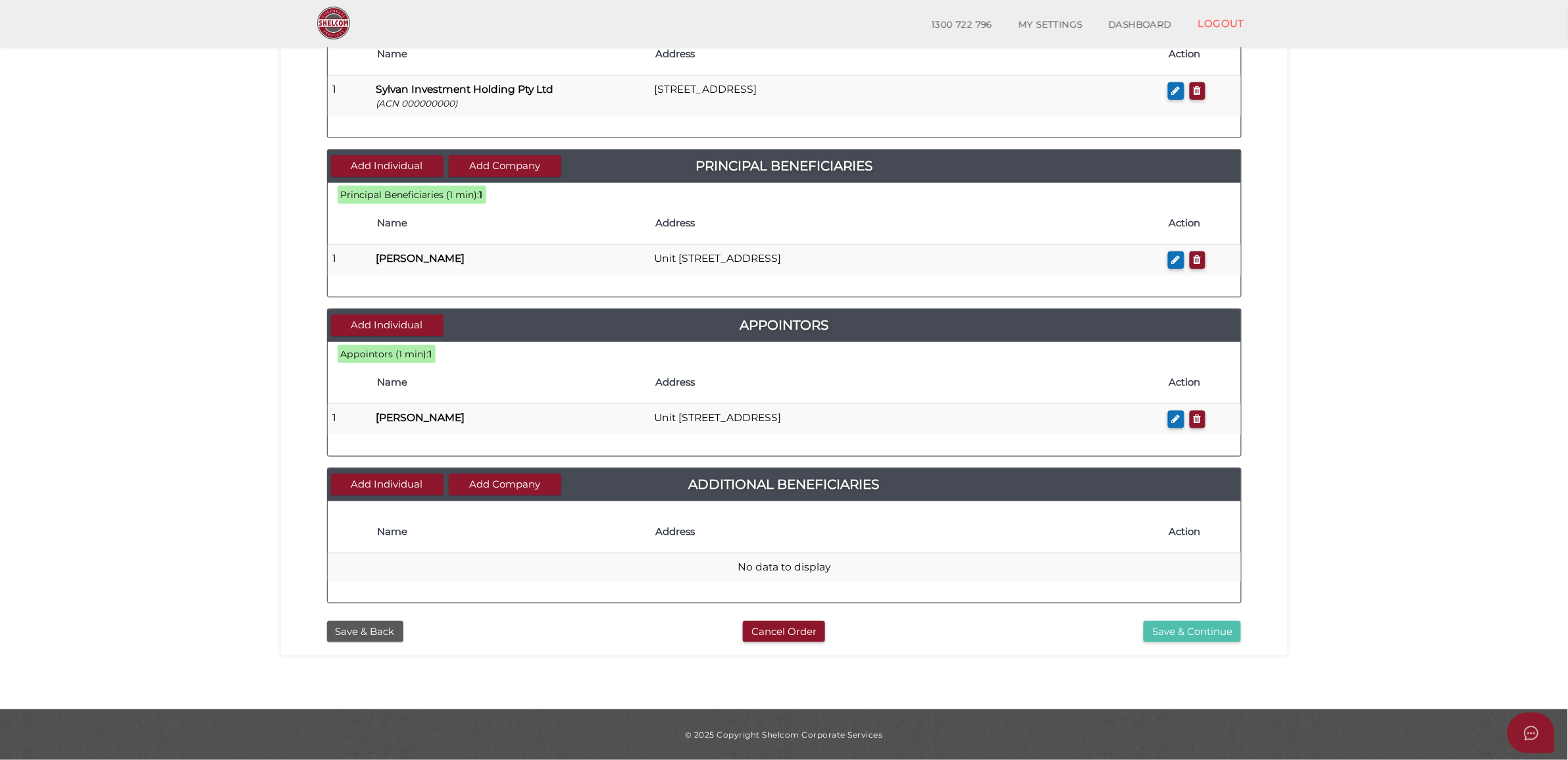
click at [1154, 622] on button "Save & Continue" at bounding box center [1192, 632] width 98 height 22
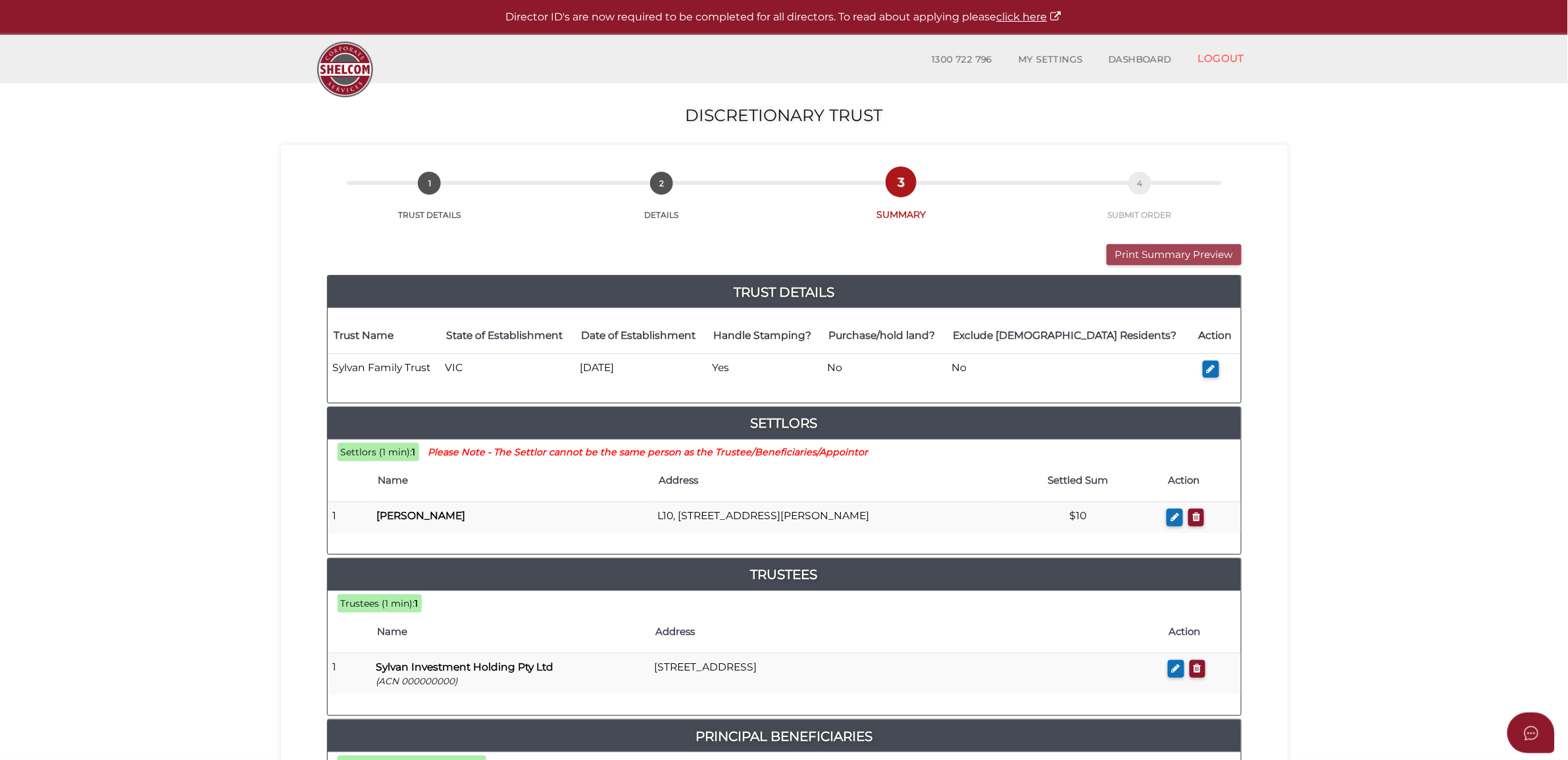
click at [1136, 244] on button "Print Summary Preview" at bounding box center [1174, 255] width 135 height 22
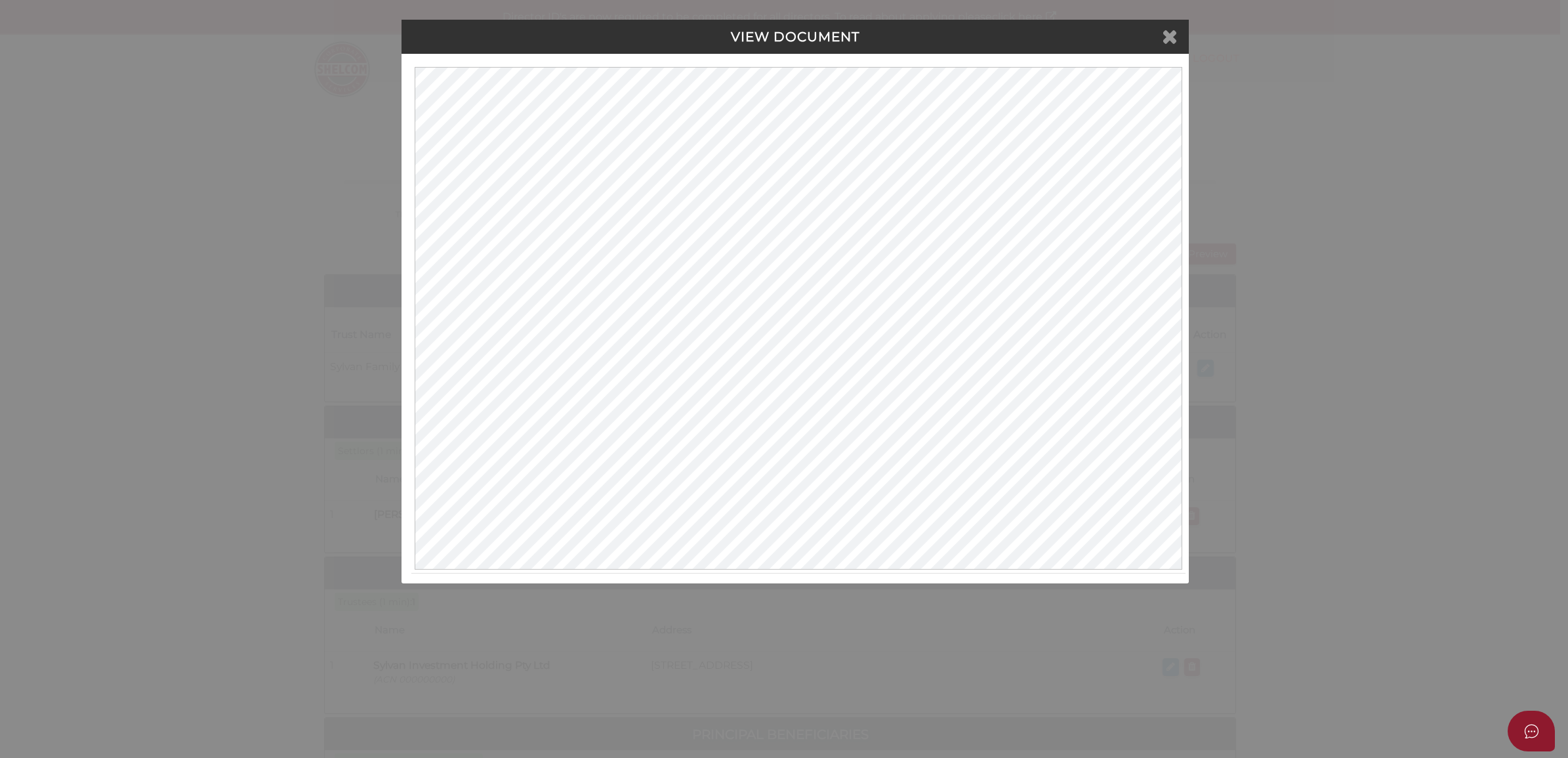
click at [1172, 39] on icon at bounding box center [1170, 36] width 15 height 20
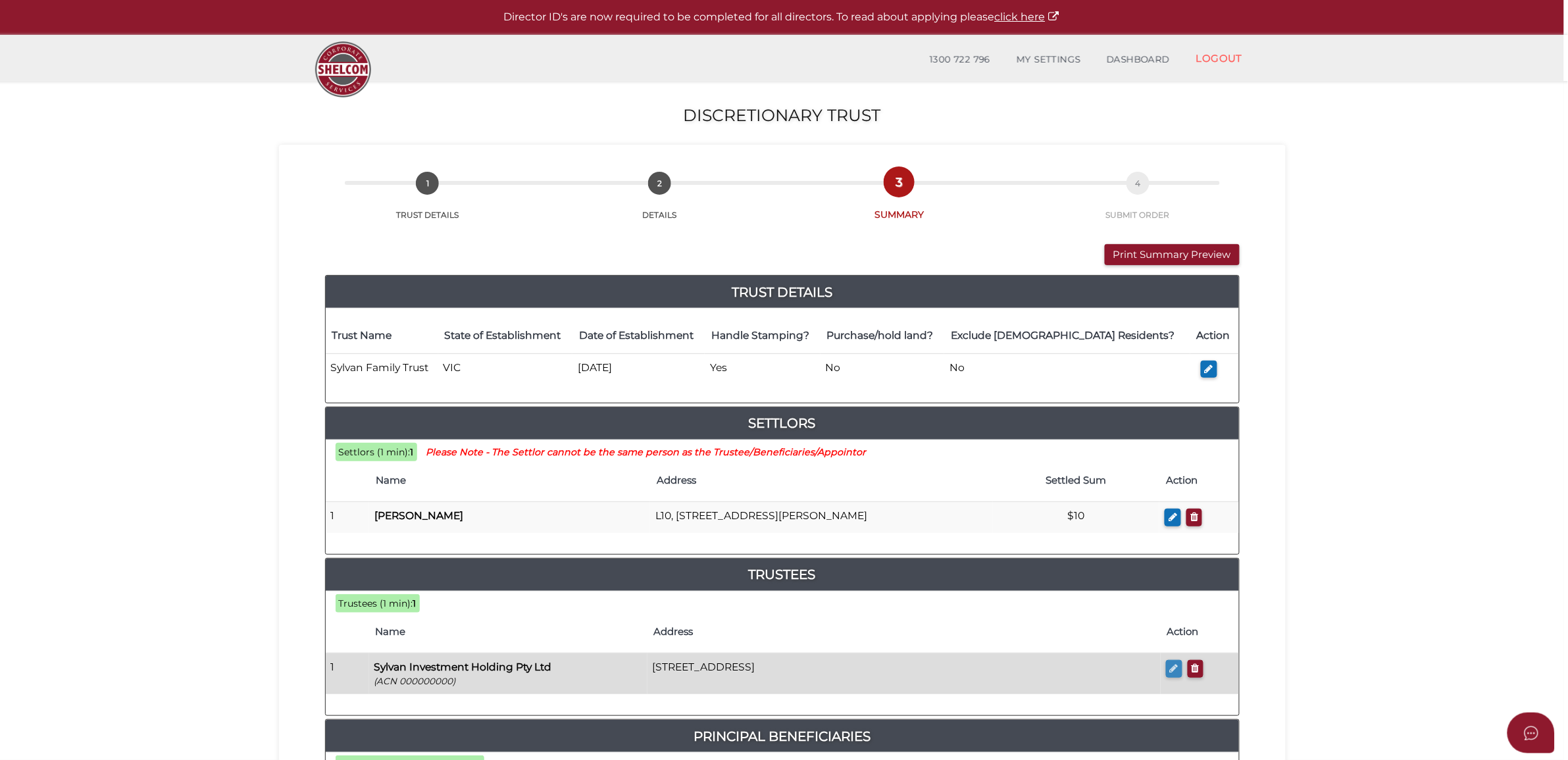
click at [1178, 674] on icon "button" at bounding box center [1174, 668] width 8 height 10
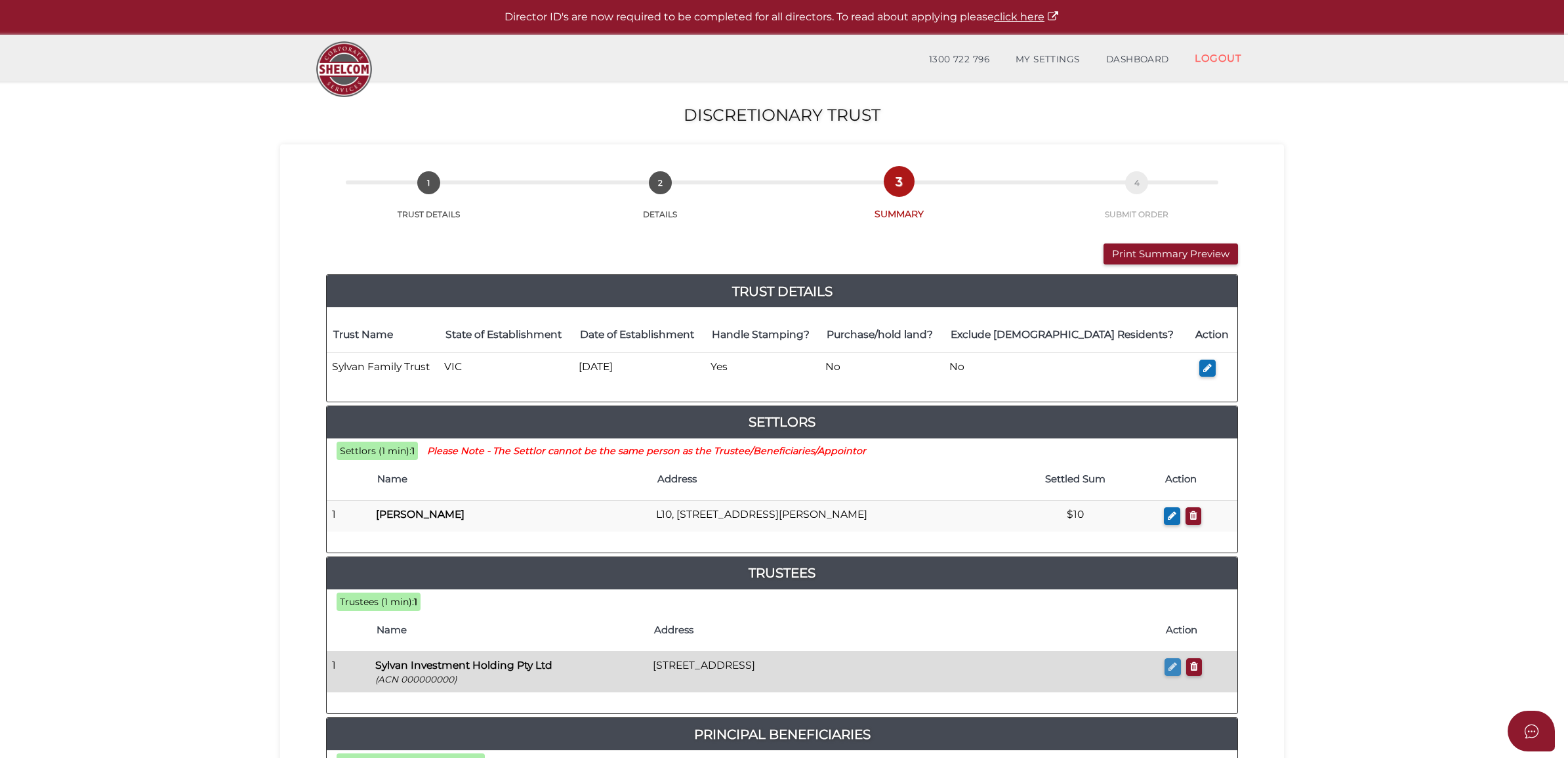
checkbox input "true"
type input "000000000"
type input "Sylvan Investment Holding Pty Ltd"
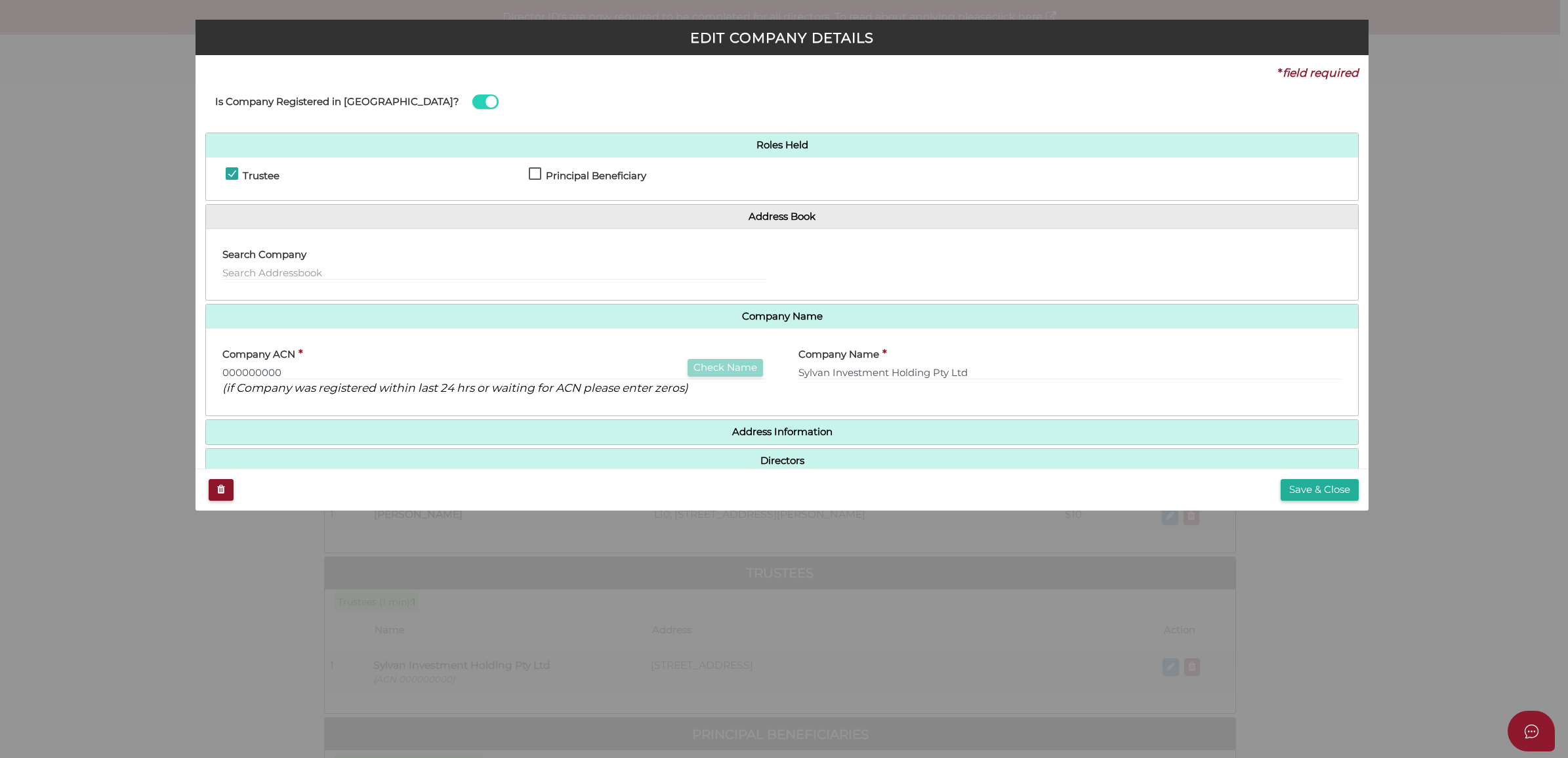
scroll to position [26, 0]
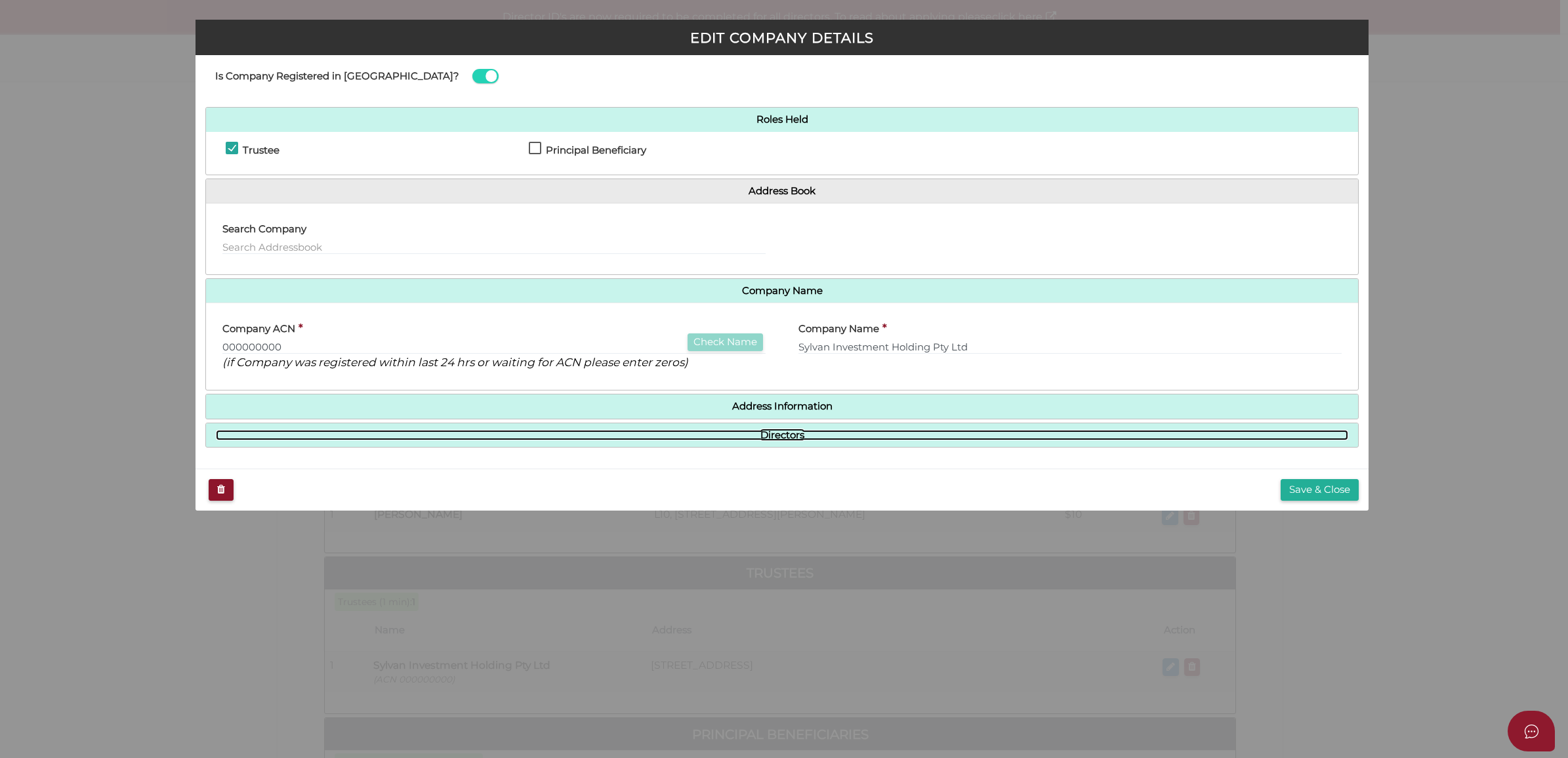
click at [464, 432] on link "Directors" at bounding box center [782, 436] width 1132 height 11
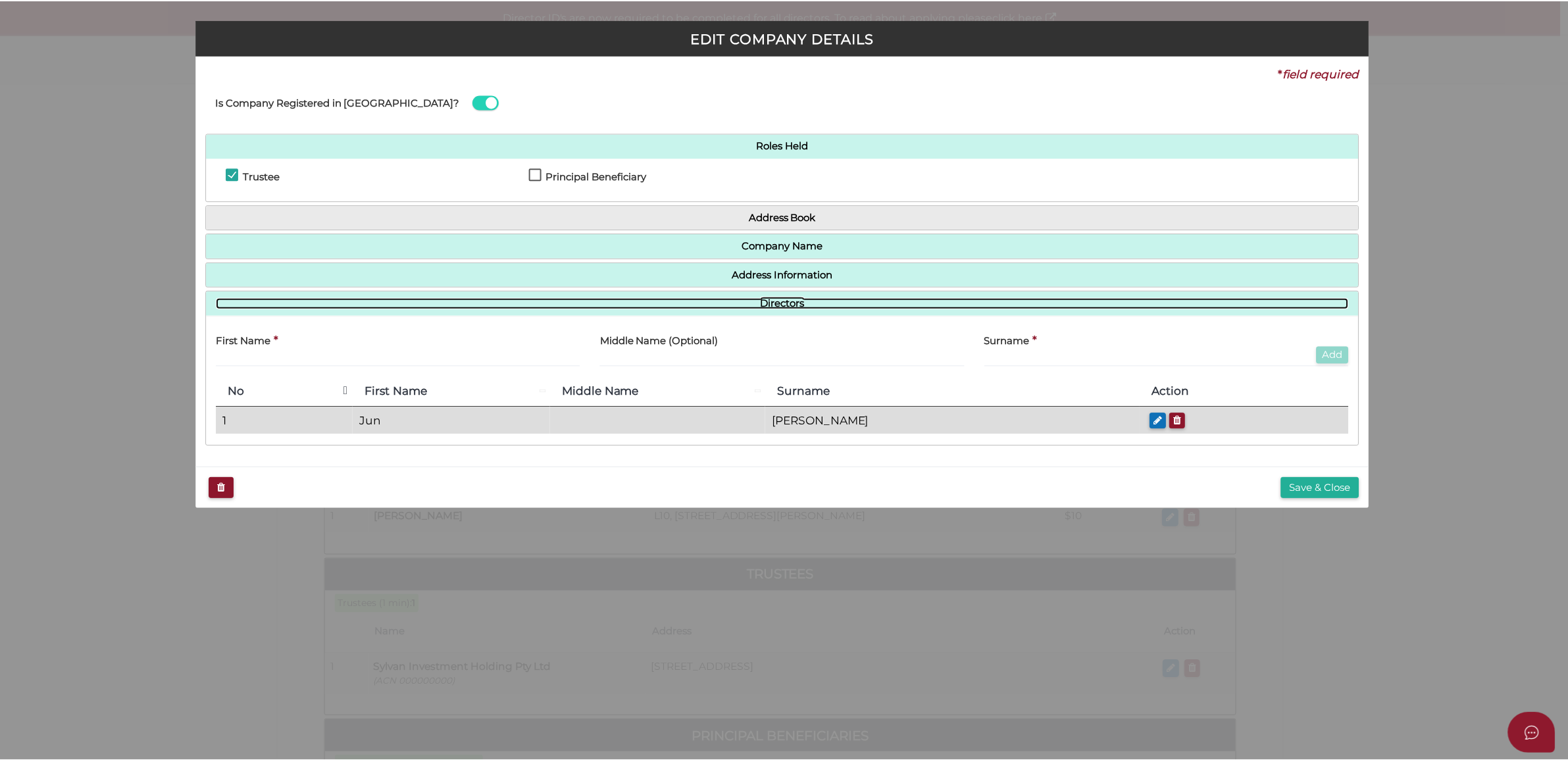
scroll to position [0, 0]
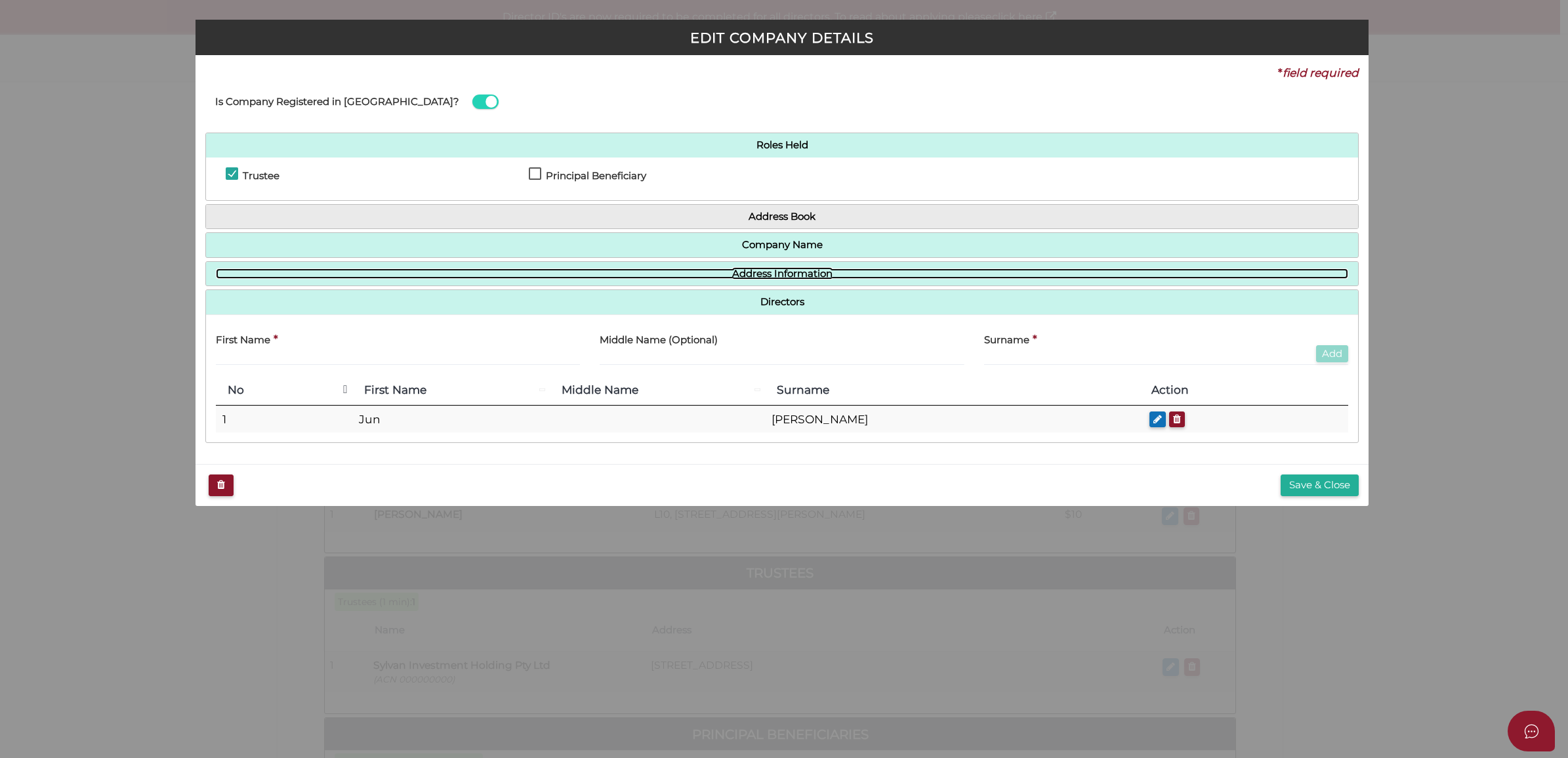
click at [707, 277] on link "Address Information" at bounding box center [782, 274] width 1132 height 11
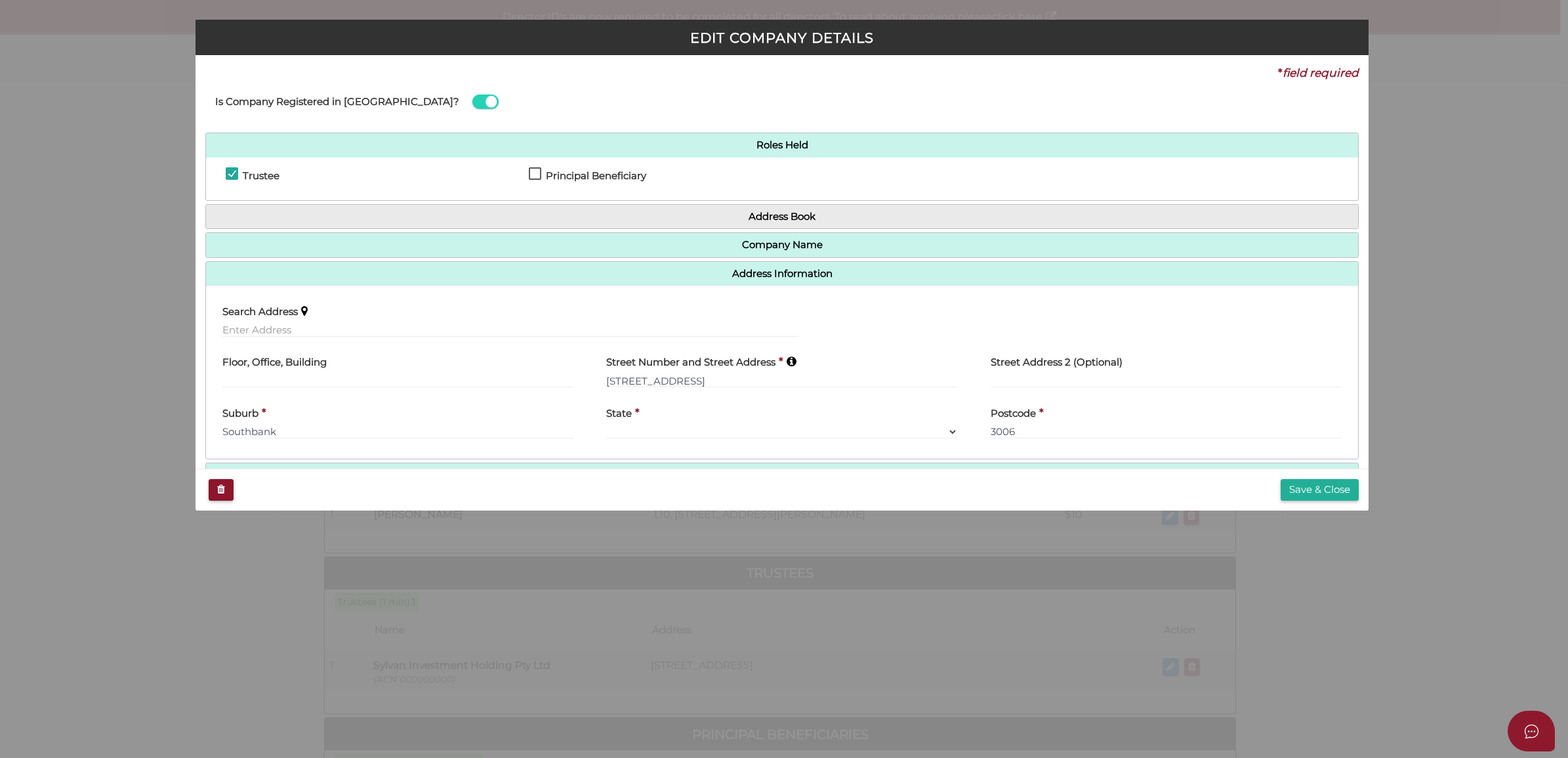
click at [362, 317] on div "Search Address" at bounding box center [511, 317] width 576 height 41
click at [407, 329] on input "text" at bounding box center [511, 330] width 576 height 15
paste input "UNIT 4204, 35 QUEENS BRIDGE STREET, SOUTHBANK 3006"
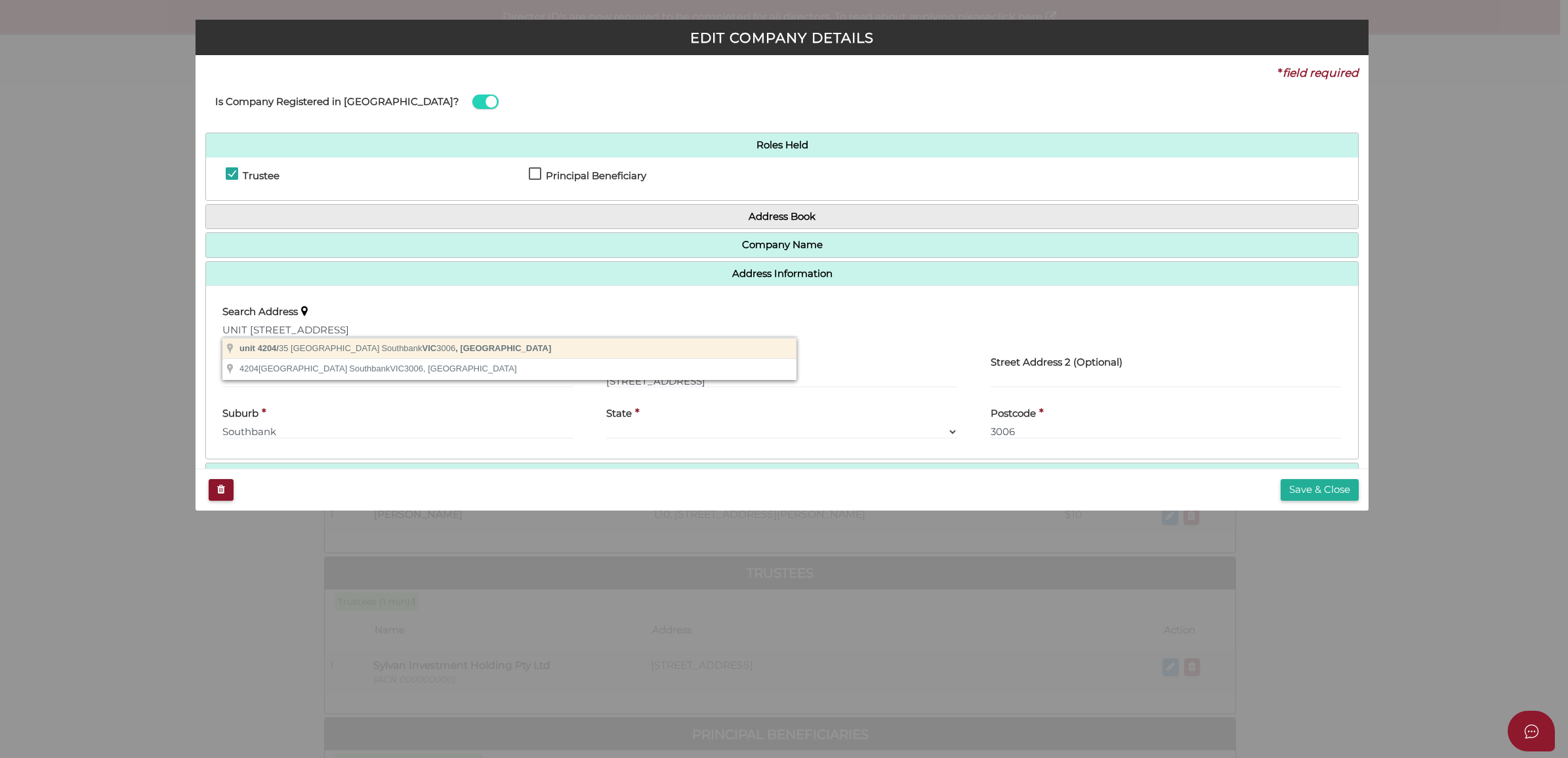
type input "unit 4204/35 Queens Bridge Street, Southbank VIC 3006, Australia"
type input "unit 4204"
type input "35 Queens Bridge Street"
type input "Southbank"
select select "VIC"
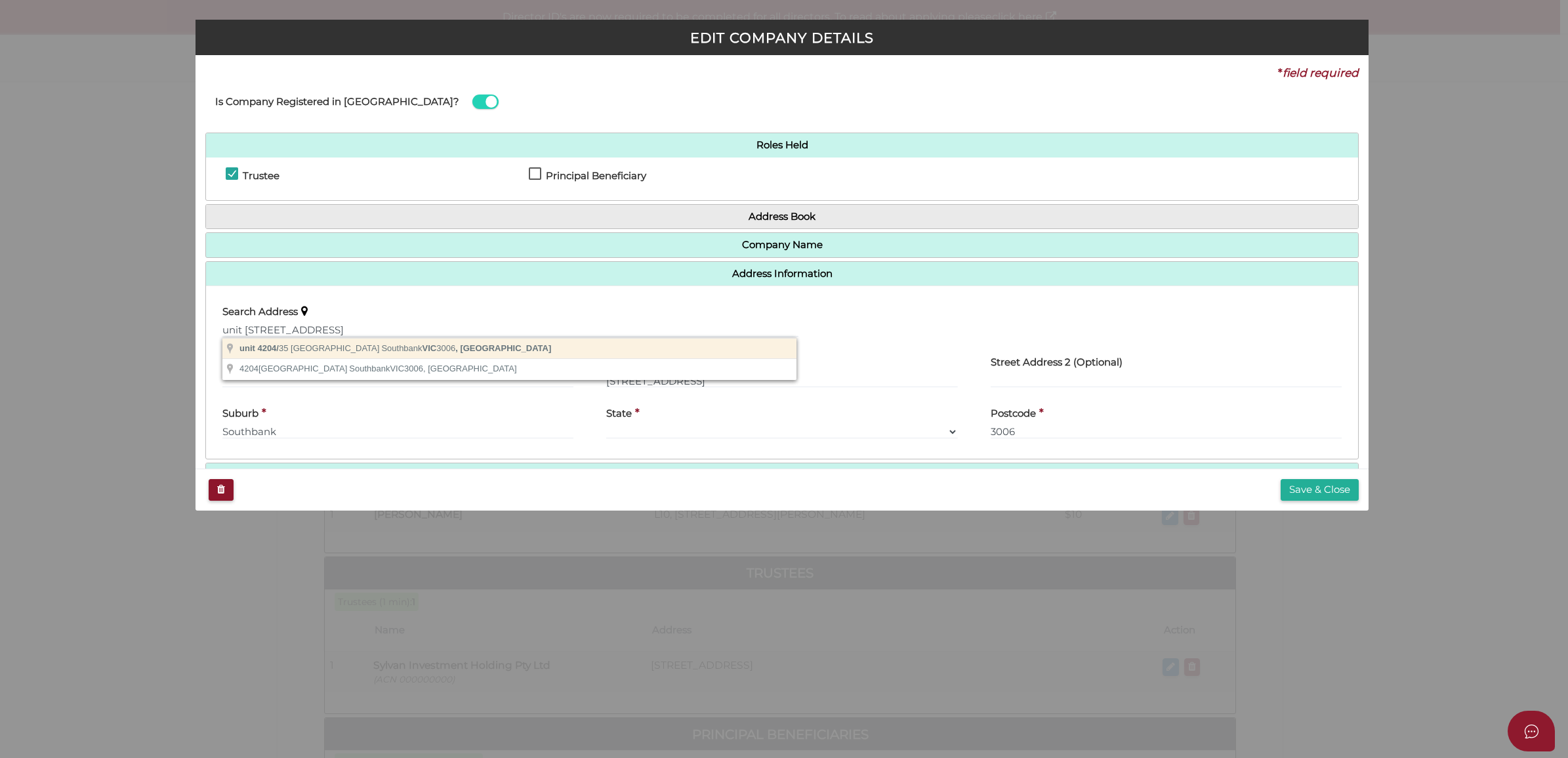
type input "3006"
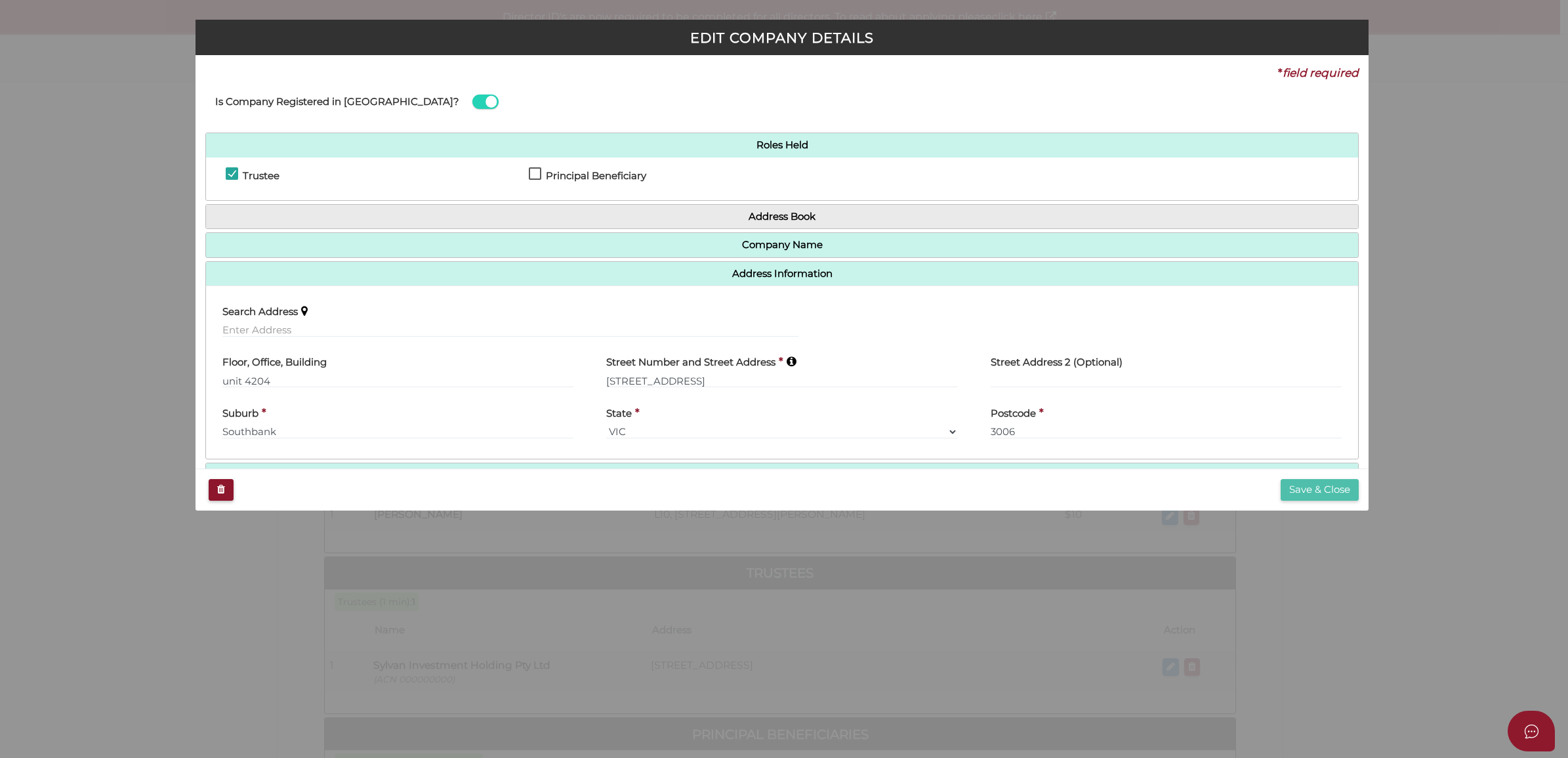
click at [1317, 496] on button "Save & Close" at bounding box center [1320, 490] width 78 height 22
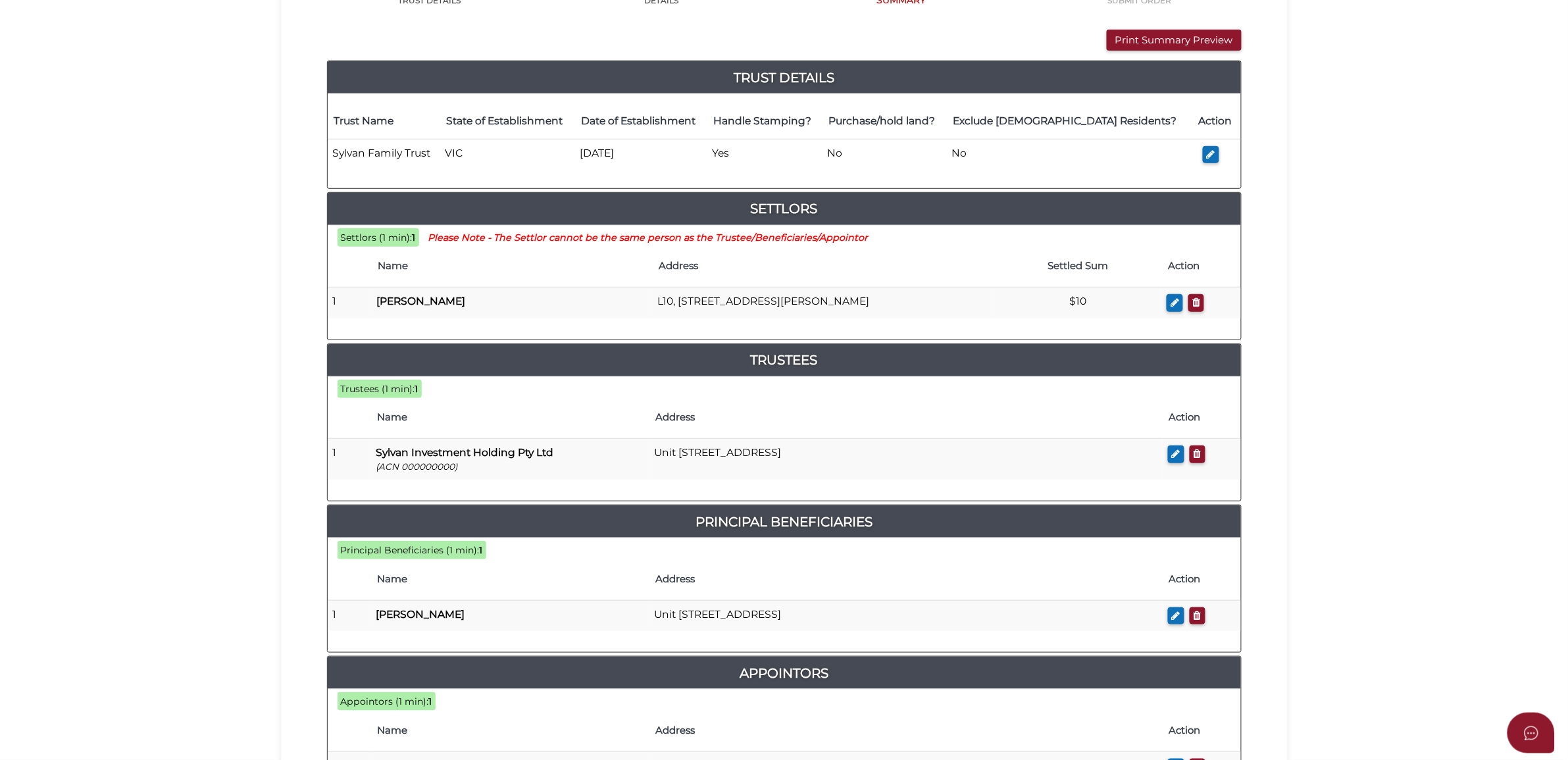
scroll to position [512, 0]
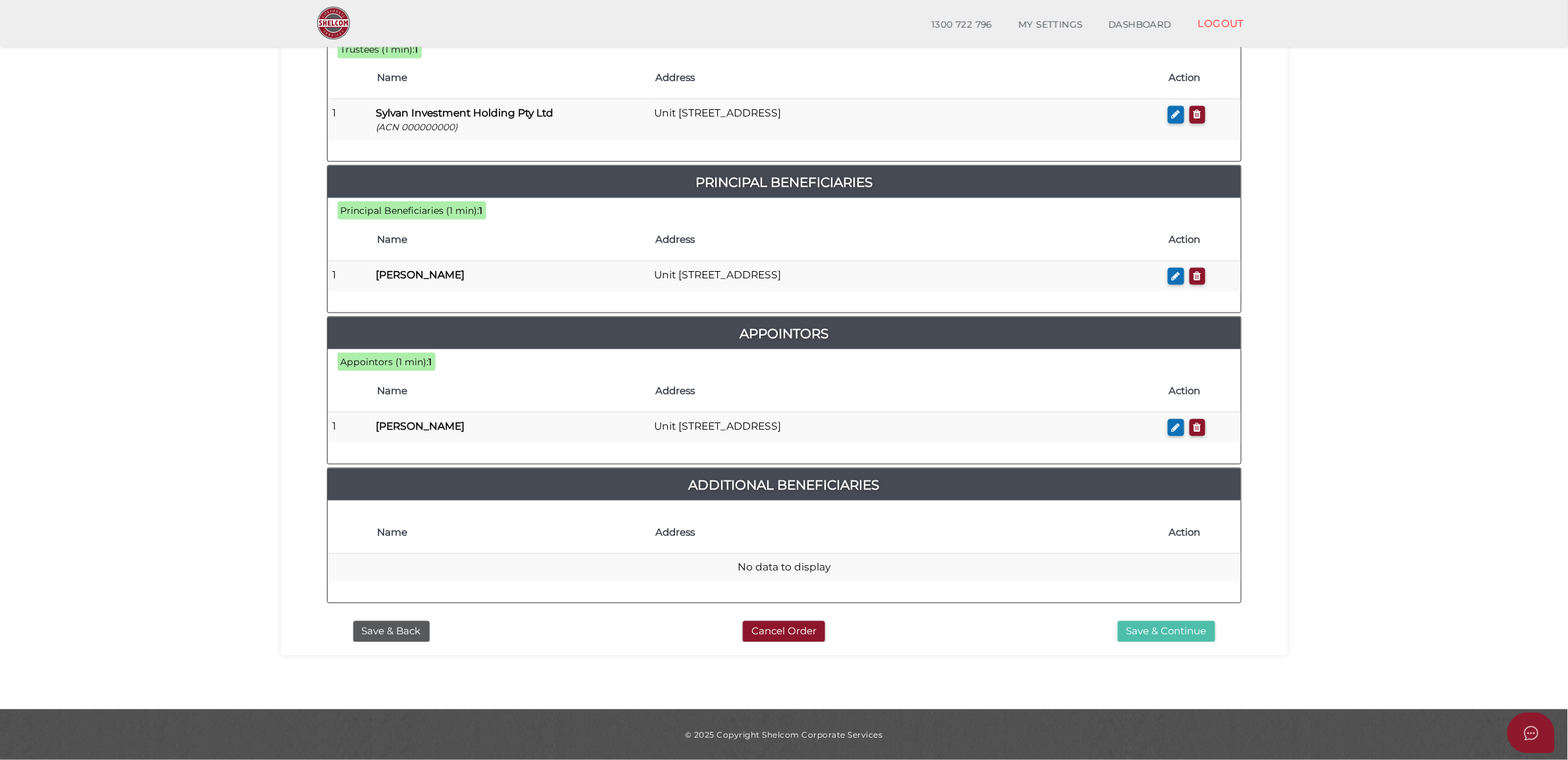
click at [1121, 627] on button "Save & Continue" at bounding box center [1166, 632] width 98 height 22
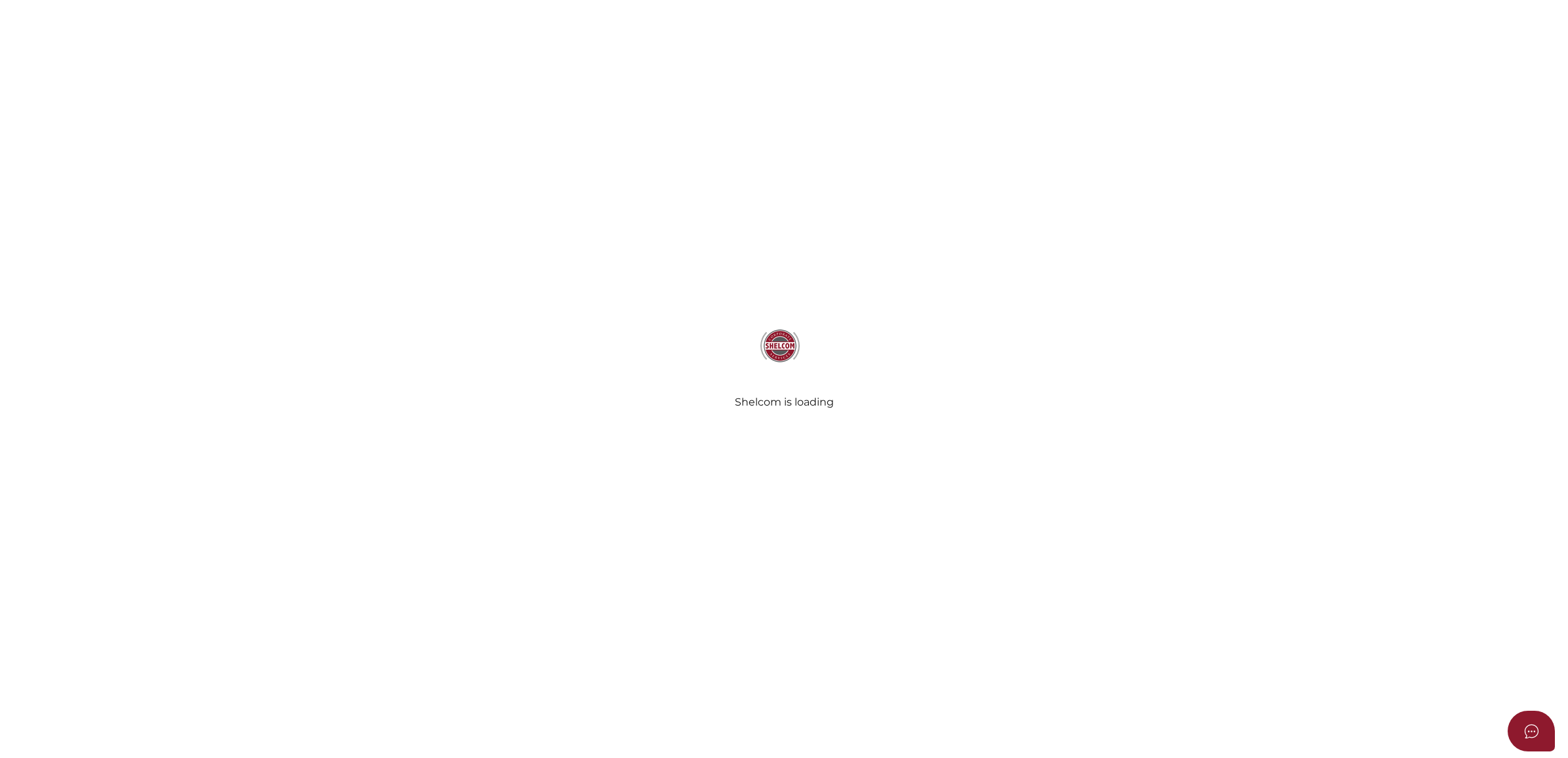
select select "Comb Binding"
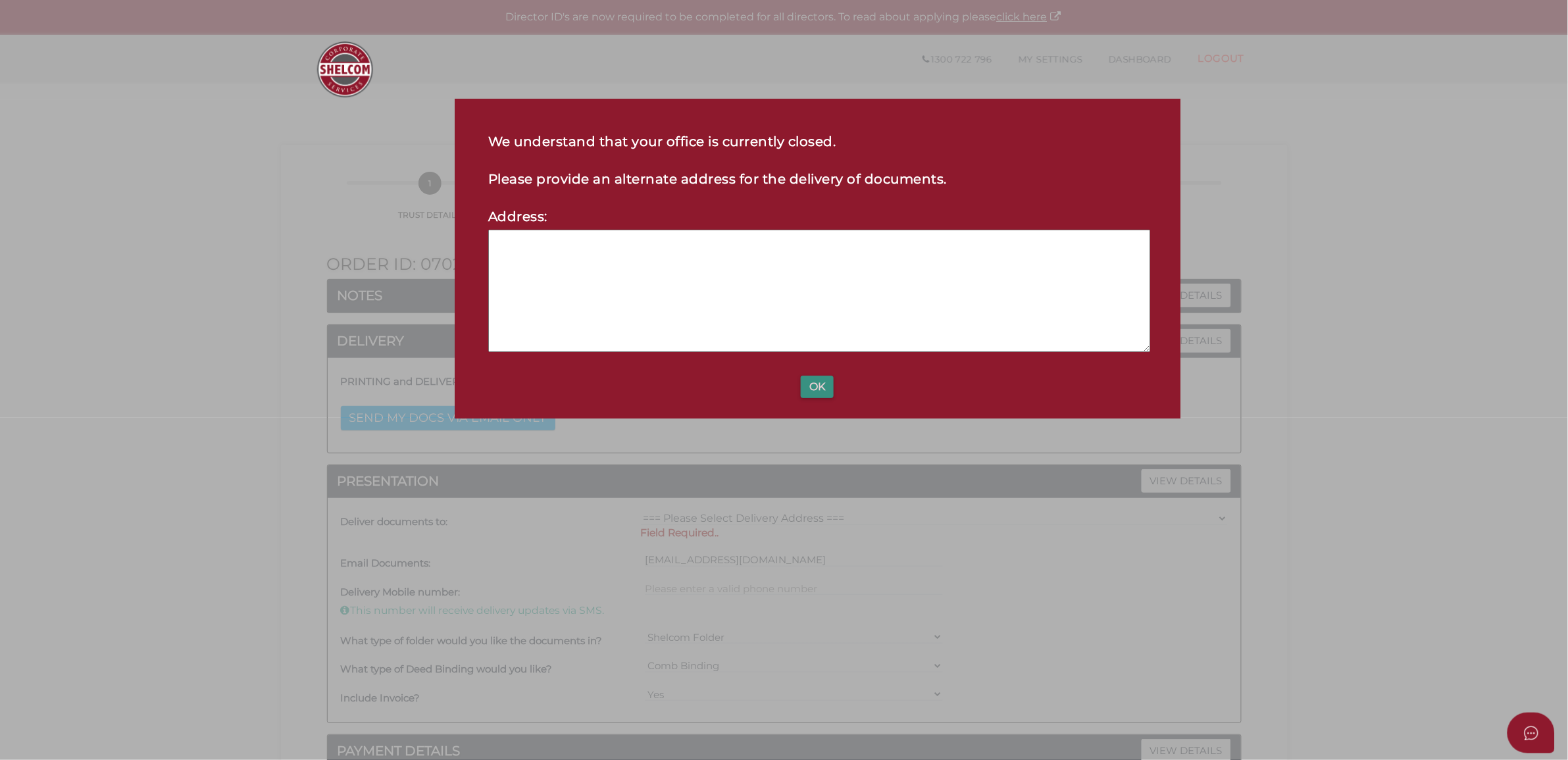
click at [815, 386] on button "OK" at bounding box center [817, 387] width 33 height 22
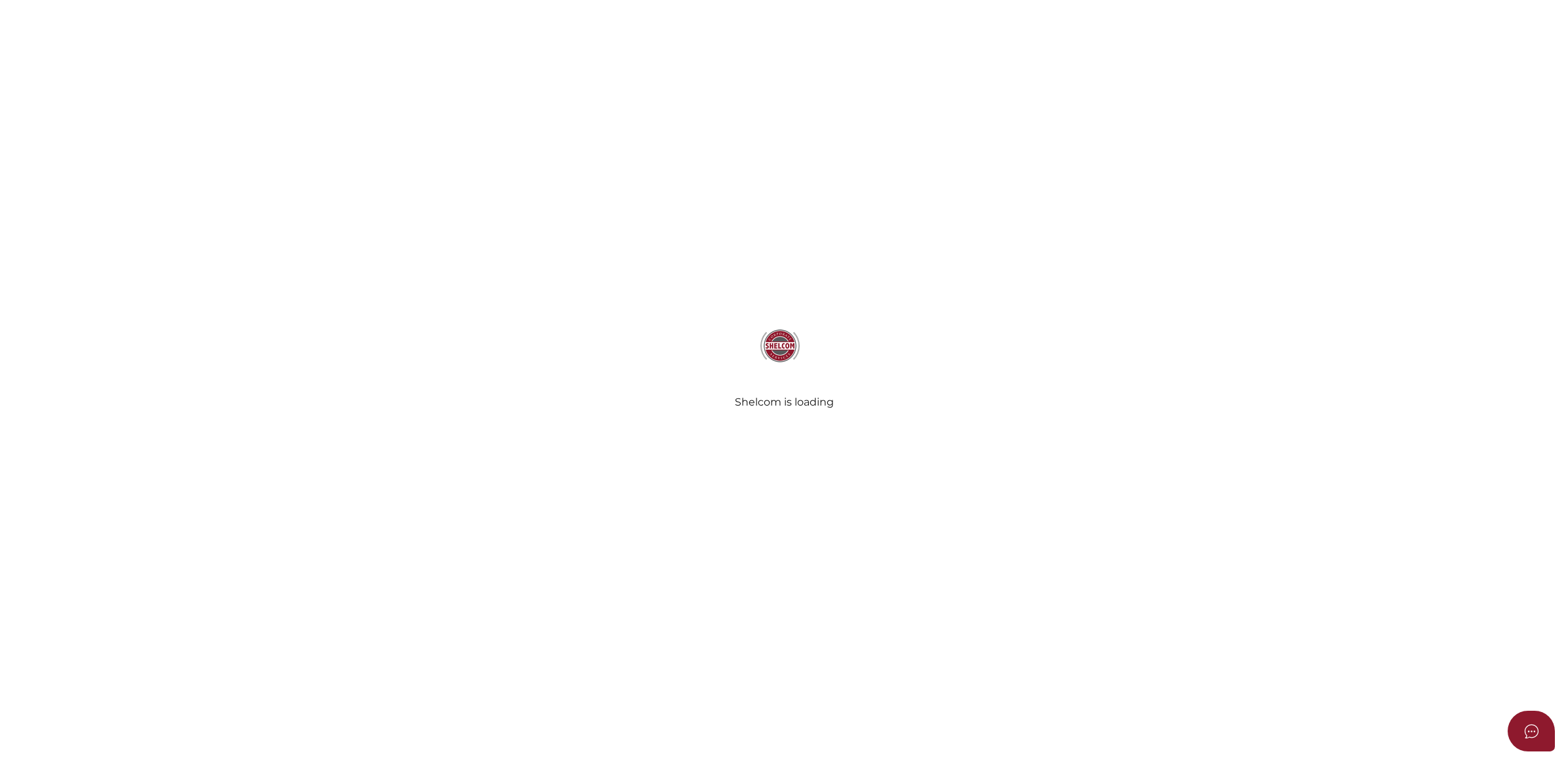
select select "Comb Binding"
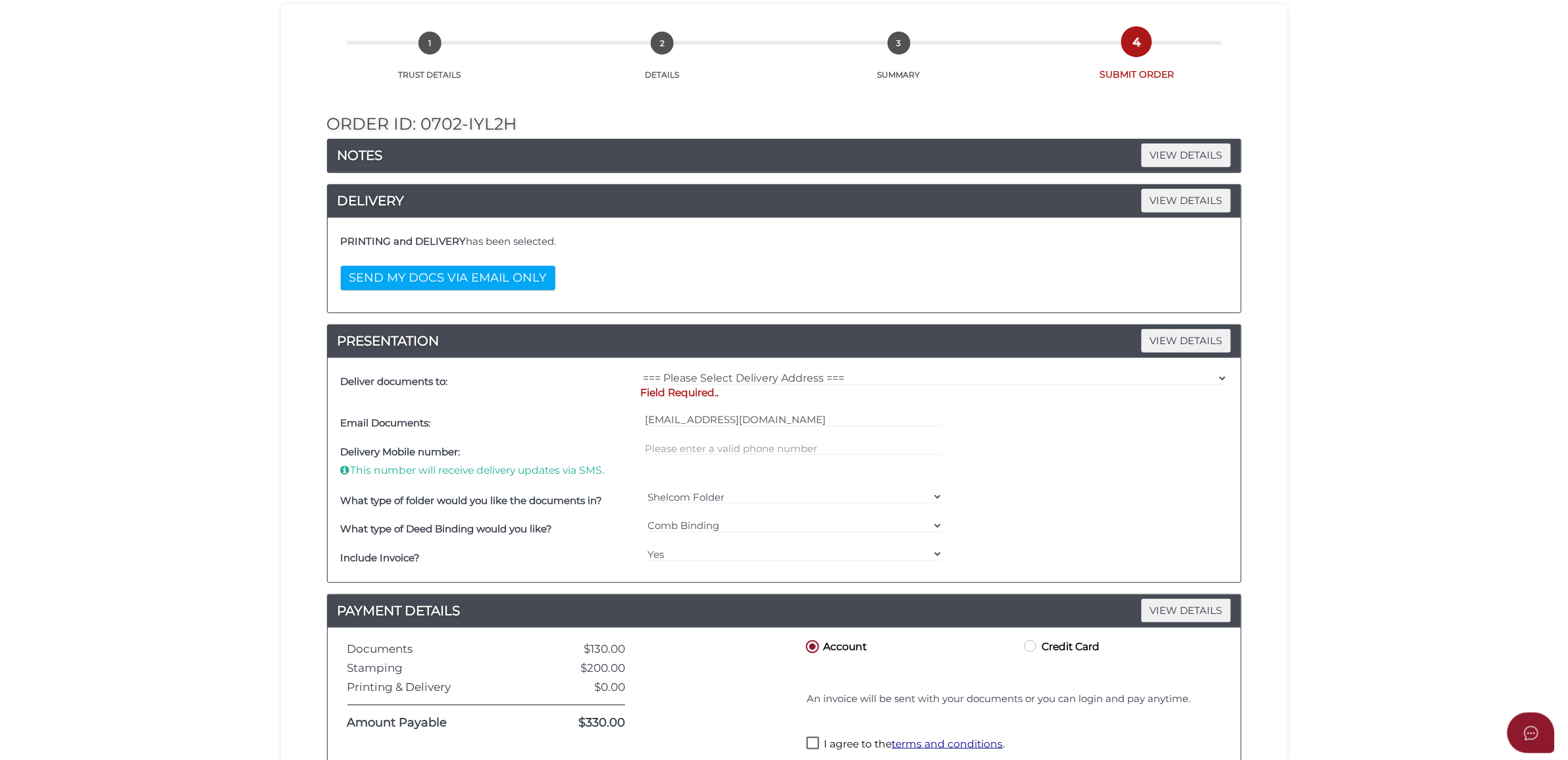
scroll to position [298, 0]
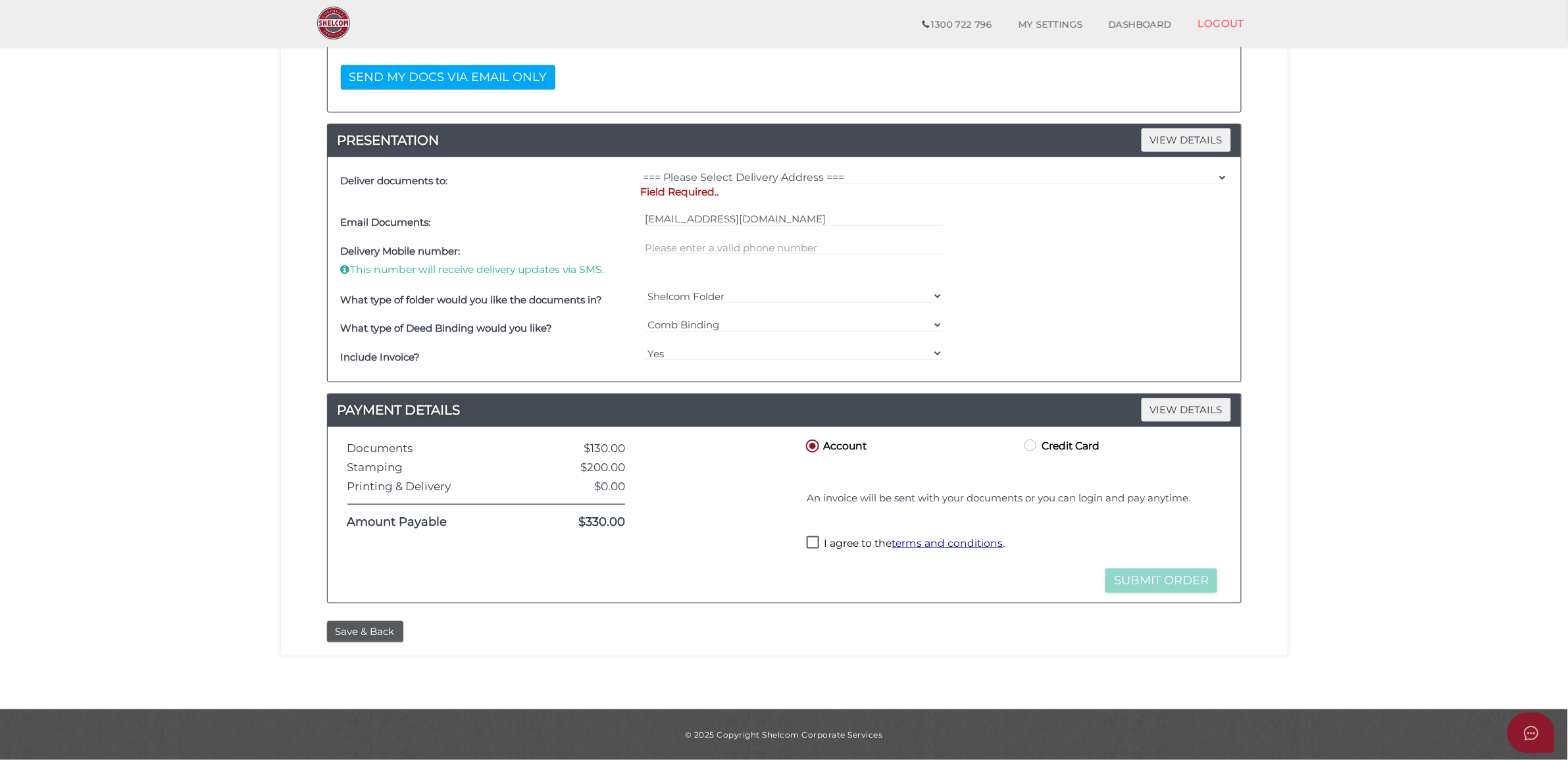
click at [379, 619] on div "Save & Back" at bounding box center [784, 629] width 987 height 28
click at [377, 627] on button "Save & Back" at bounding box center [365, 632] width 77 height 22
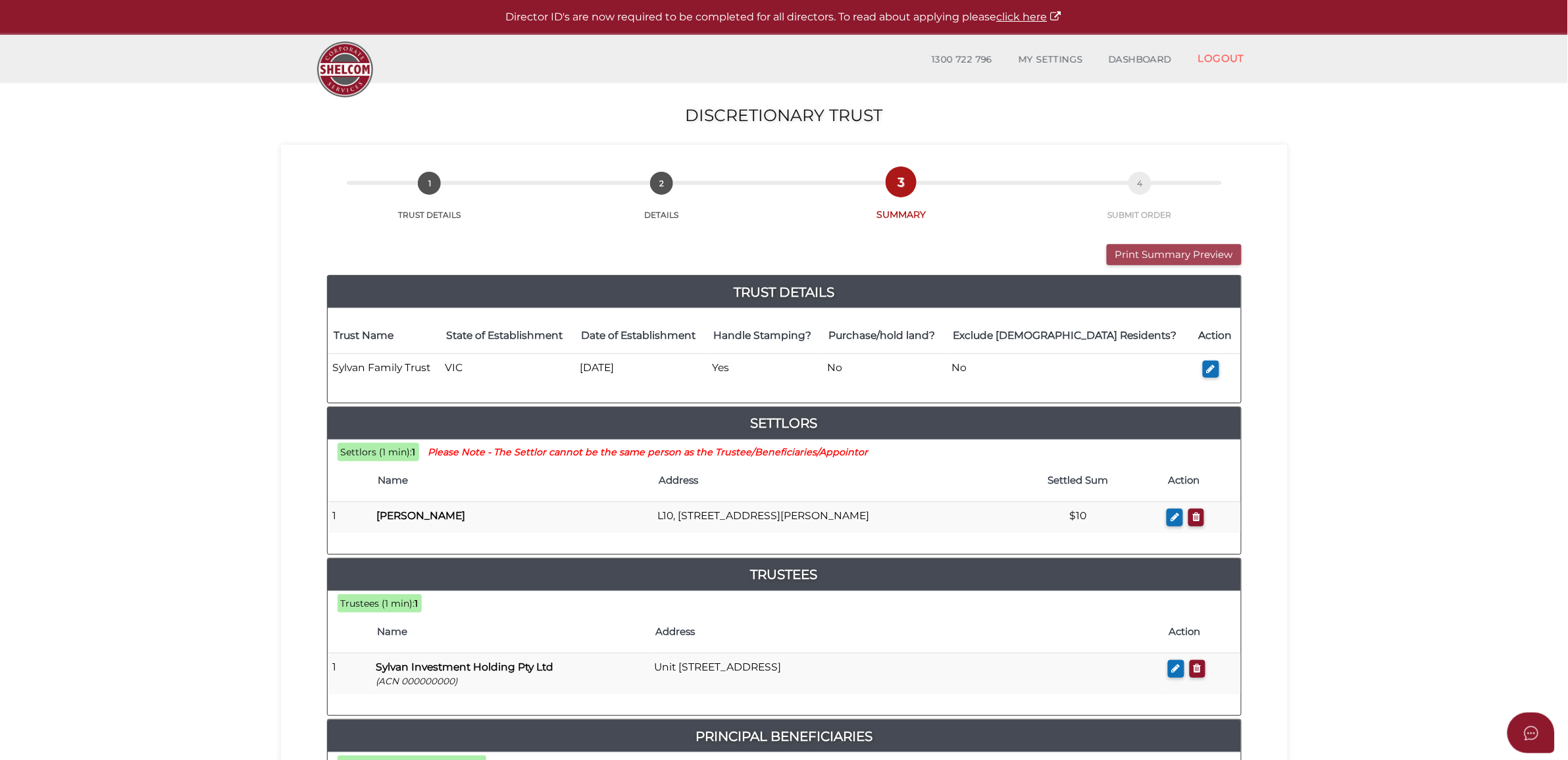
click at [1124, 251] on button "Print Summary Preview" at bounding box center [1174, 255] width 135 height 22
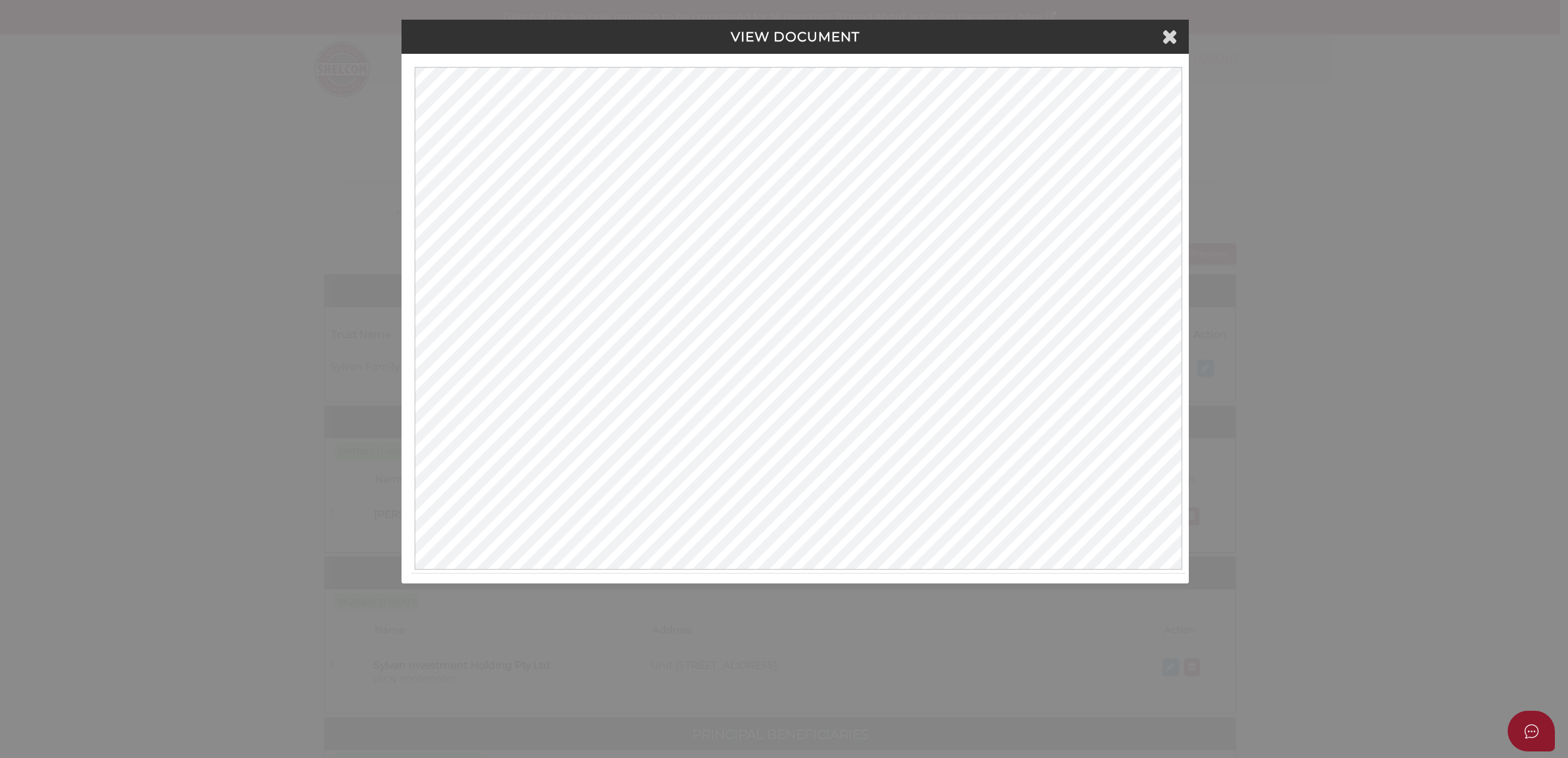
click at [1182, 26] on div "VIEW DOCUMENT" at bounding box center [795, 36] width 787 height 34
click at [1178, 36] on h4 "VIEW DOCUMENT" at bounding box center [795, 36] width 768 height 15
click at [1169, 38] on icon at bounding box center [1170, 36] width 15 height 20
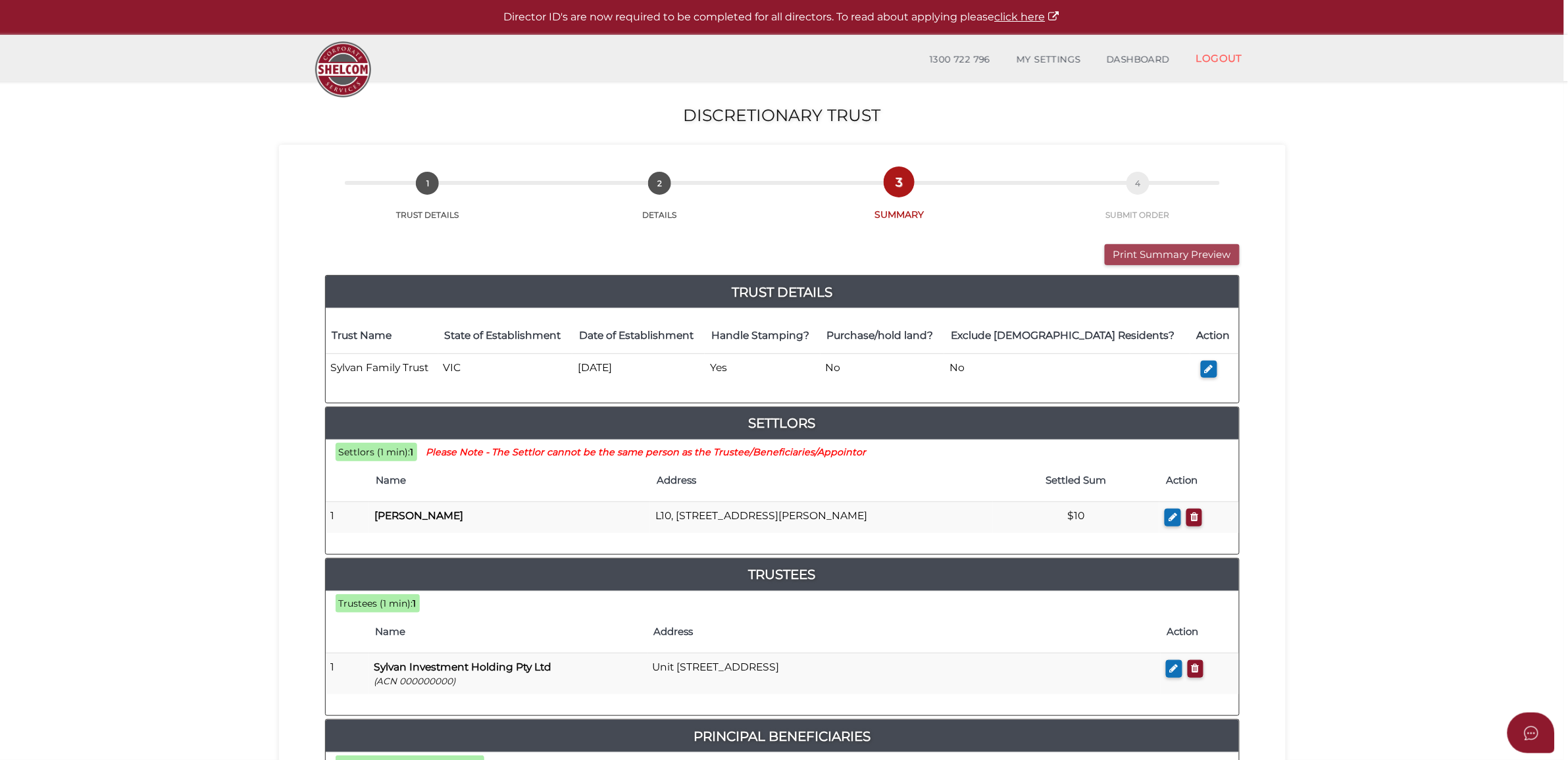
click at [1175, 261] on button "Print Summary Preview" at bounding box center [1172, 255] width 135 height 22
